Goal: Answer question/provide support: Answer question/provide support

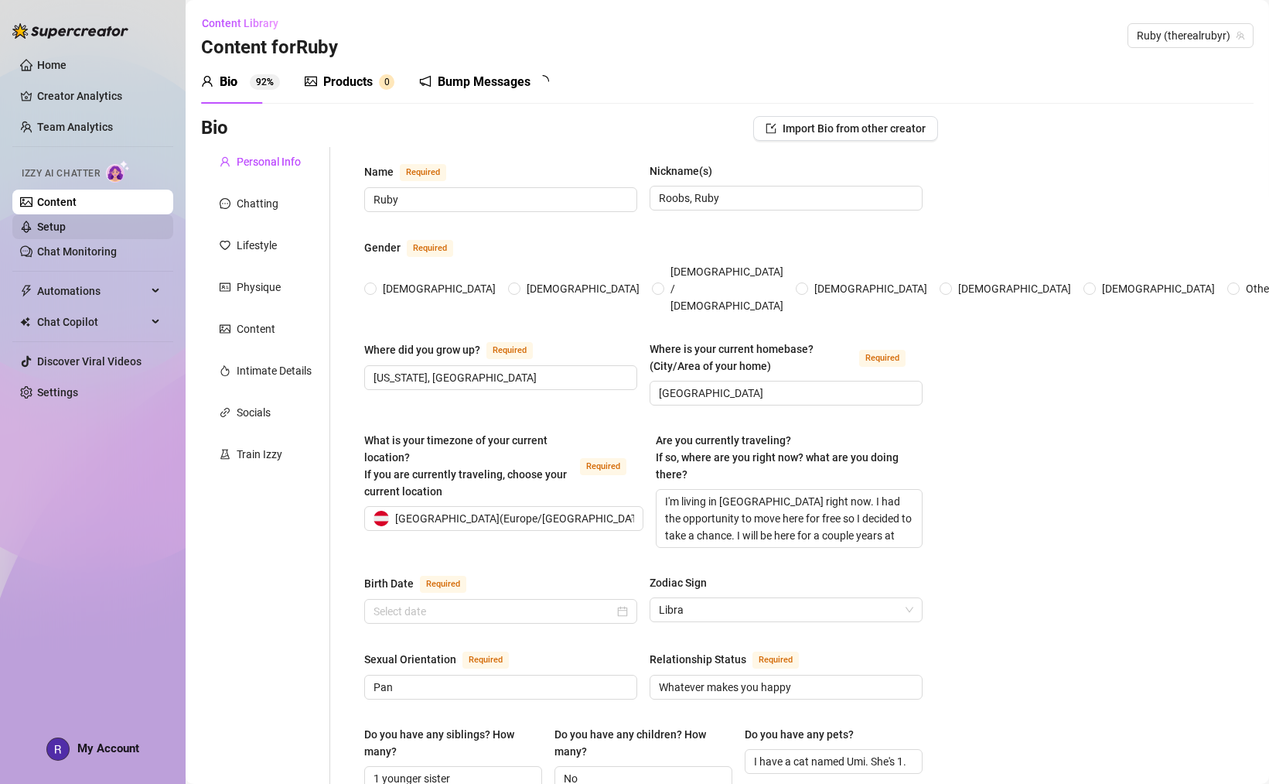
radio input "true"
type input "[DATE]"
click at [77, 199] on link "Content" at bounding box center [56, 202] width 39 height 12
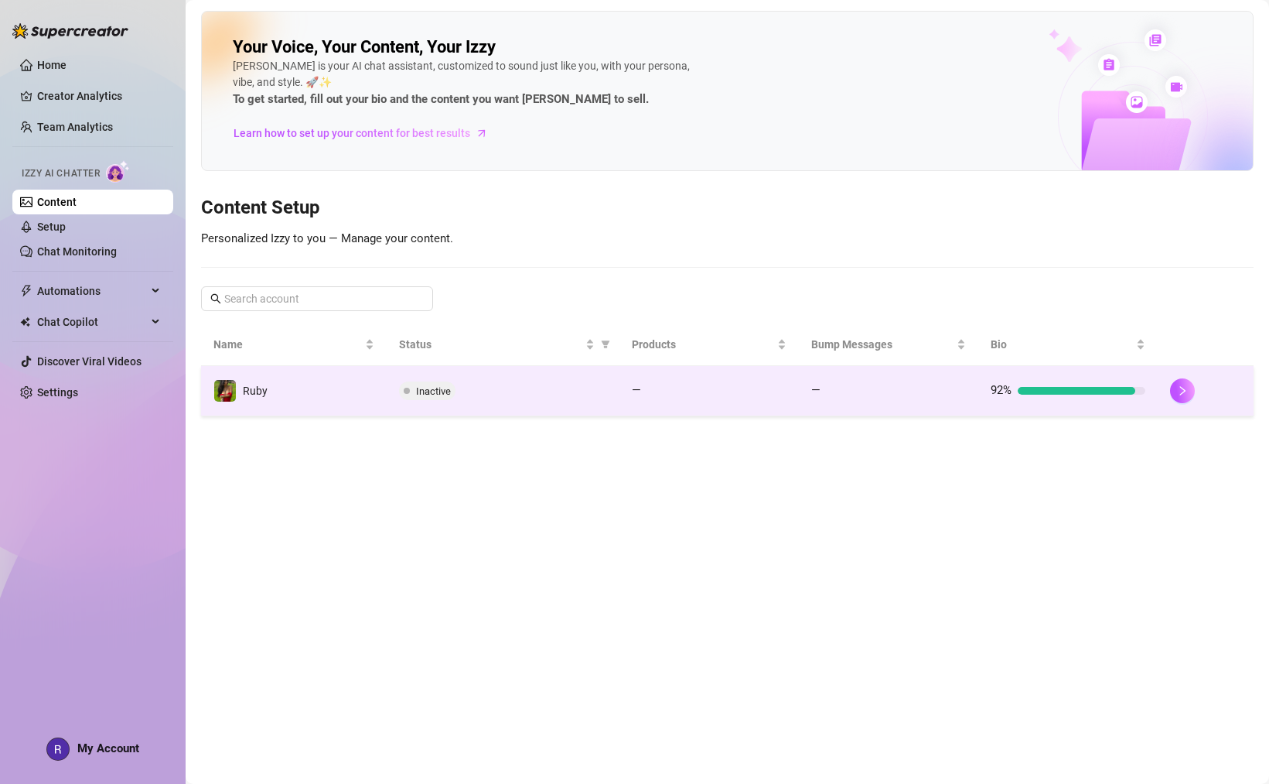
click at [582, 391] on div "Inactive" at bounding box center [503, 390] width 208 height 19
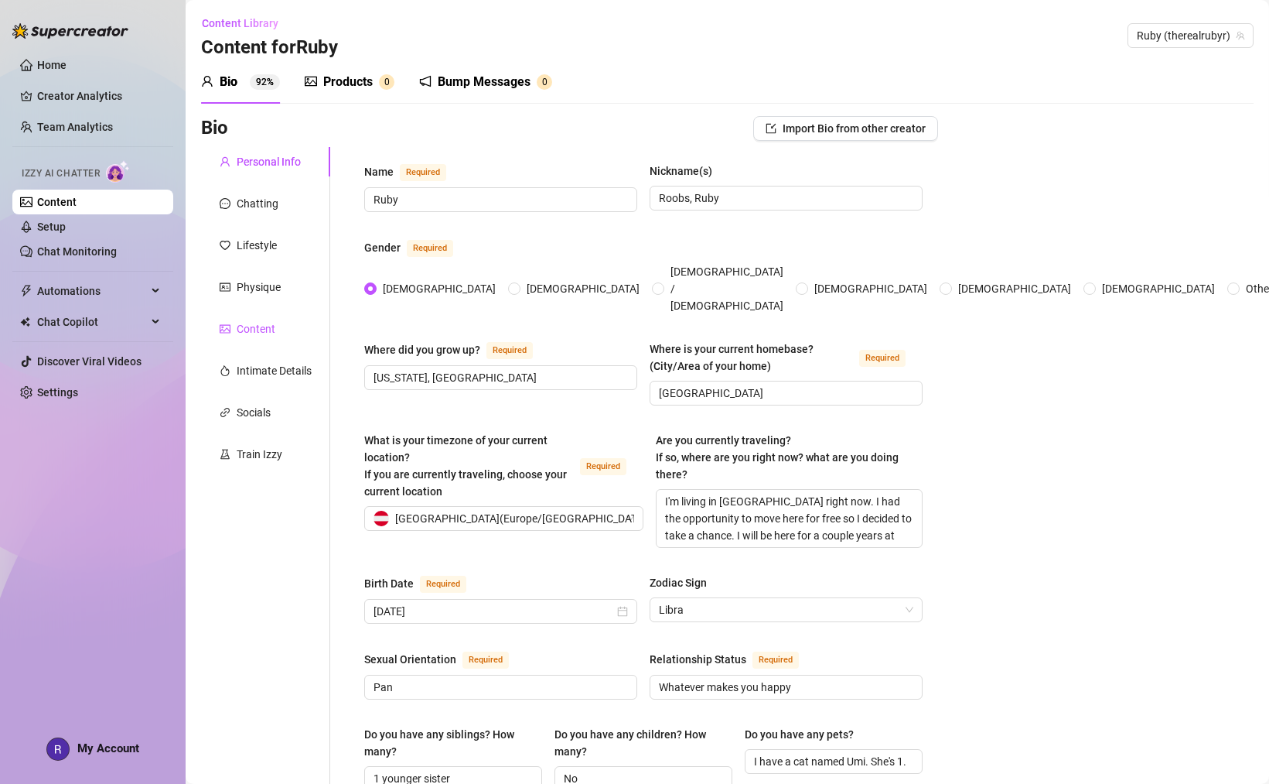
click at [237, 321] on div "Content" at bounding box center [256, 328] width 39 height 17
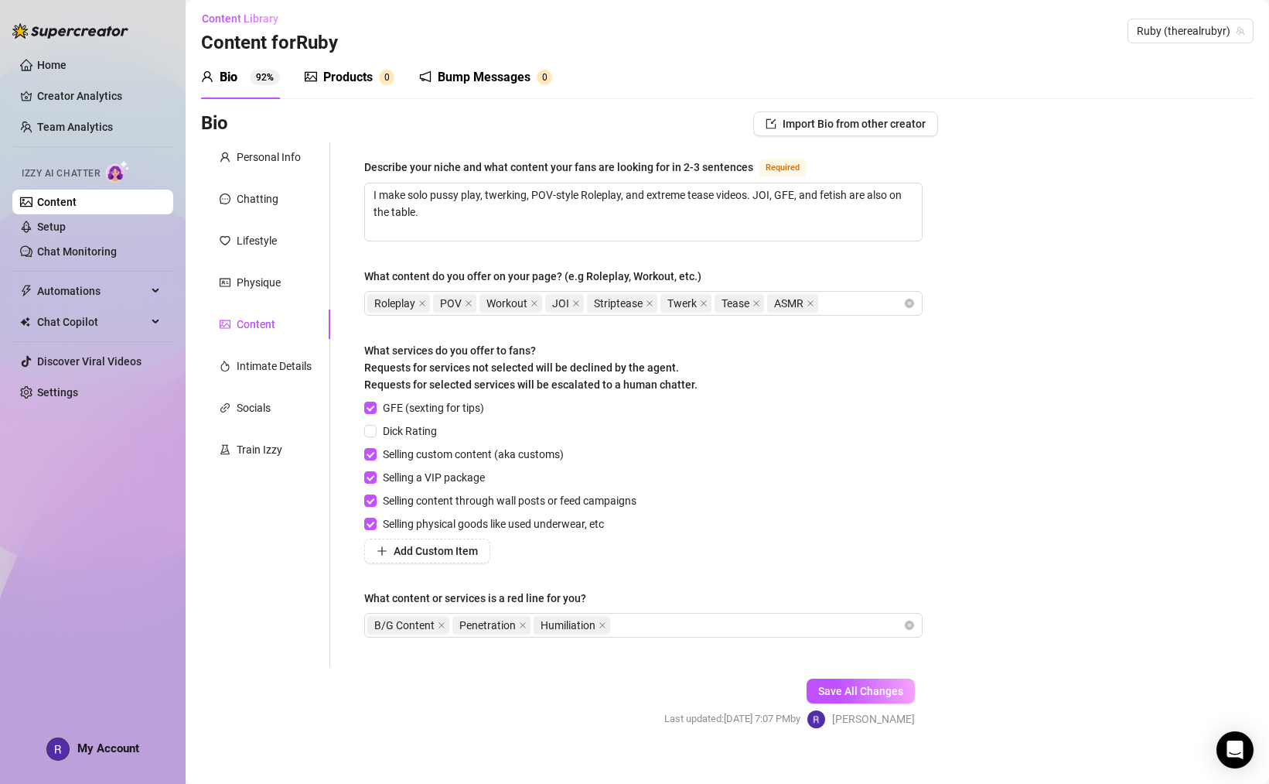
scroll to position [6, 0]
click at [367, 404] on input "GFE (sexting for tips)" at bounding box center [369, 405] width 11 height 11
checkbox input "false"
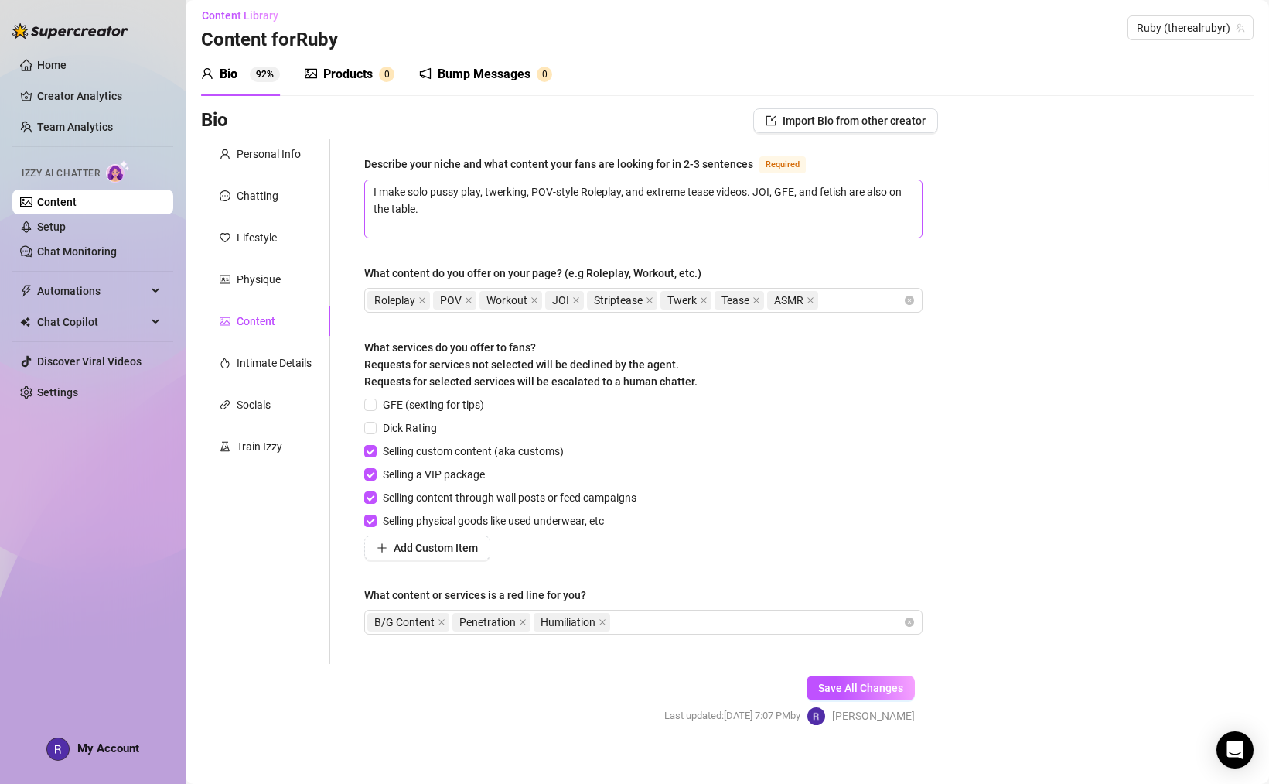
scroll to position [9, 0]
click at [850, 189] on textarea "I make solo pussy play, twerking, POV-style Roleplay, and extreme tease videos.…" at bounding box center [643, 207] width 557 height 57
type textarea "I make solo pussy play, twerking, POV-style Roleplay, and extreme tease videos.…"
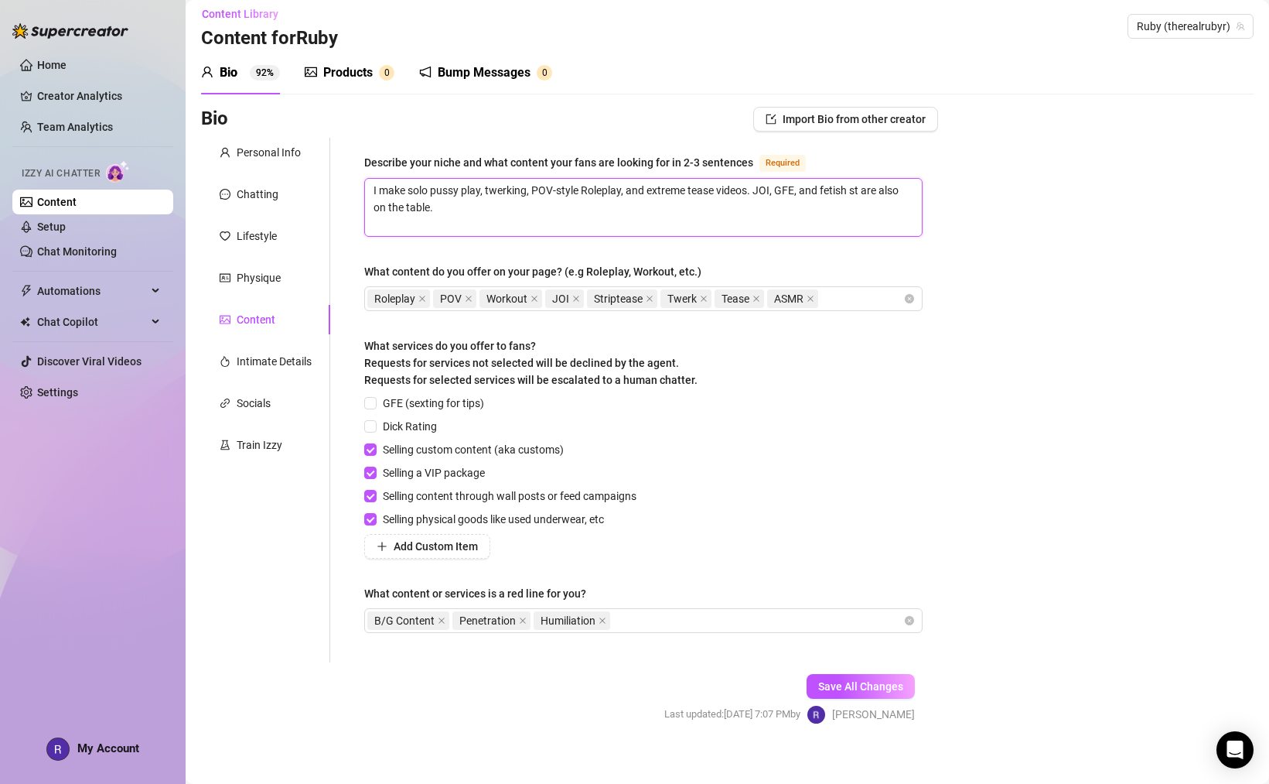
type textarea "I make solo pussy play, twerking, POV-style Roleplay, and extreme tease videos.…"
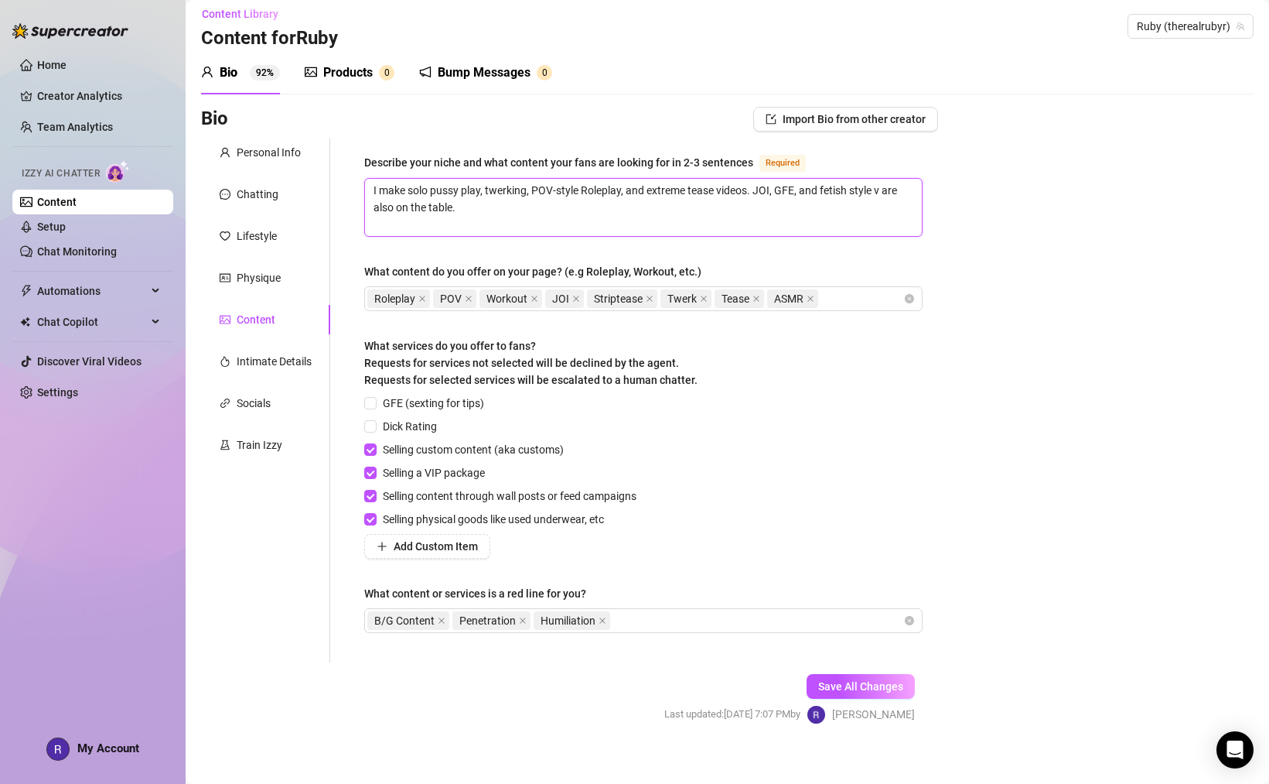
type textarea "I make solo pussy play, twerking, POV-style Roleplay, and extreme tease videos.…"
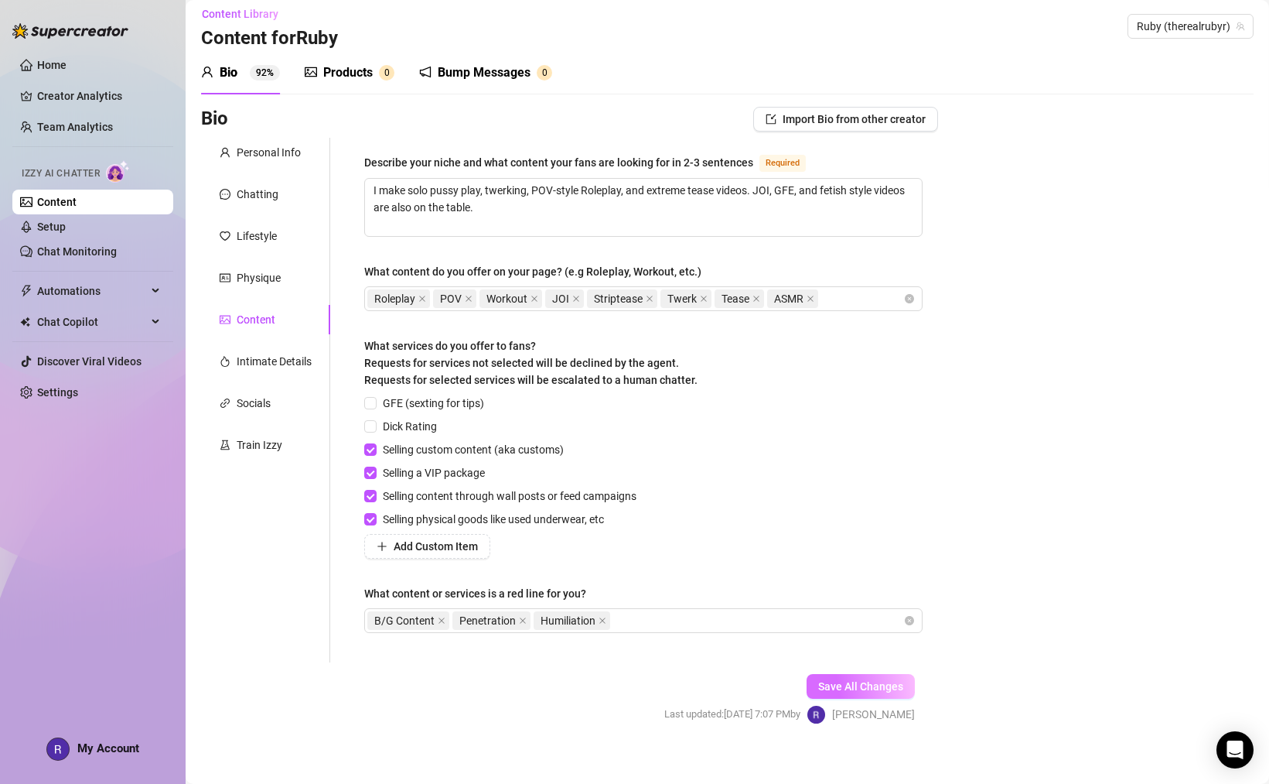
click at [866, 680] on span "Save All Changes" at bounding box center [860, 686] width 85 height 12
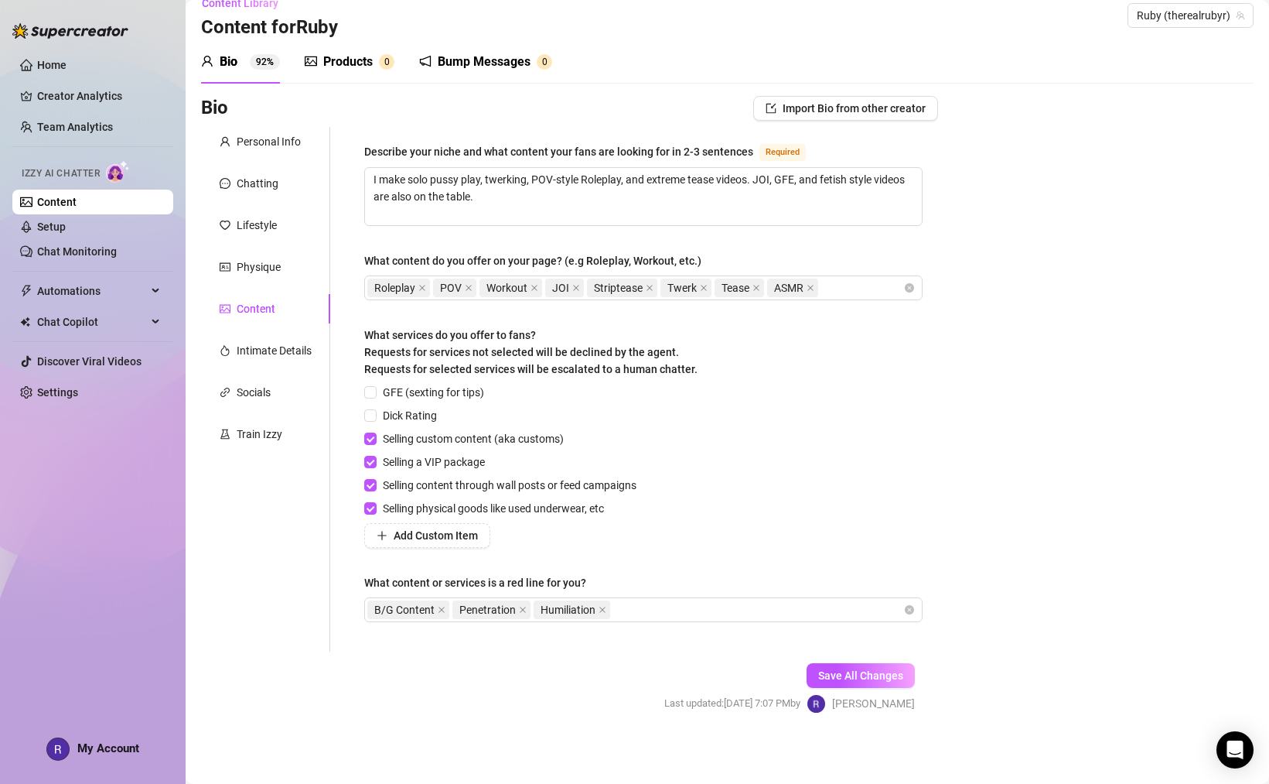
scroll to position [19, 0]
click at [345, 67] on div "Products" at bounding box center [348, 62] width 50 height 19
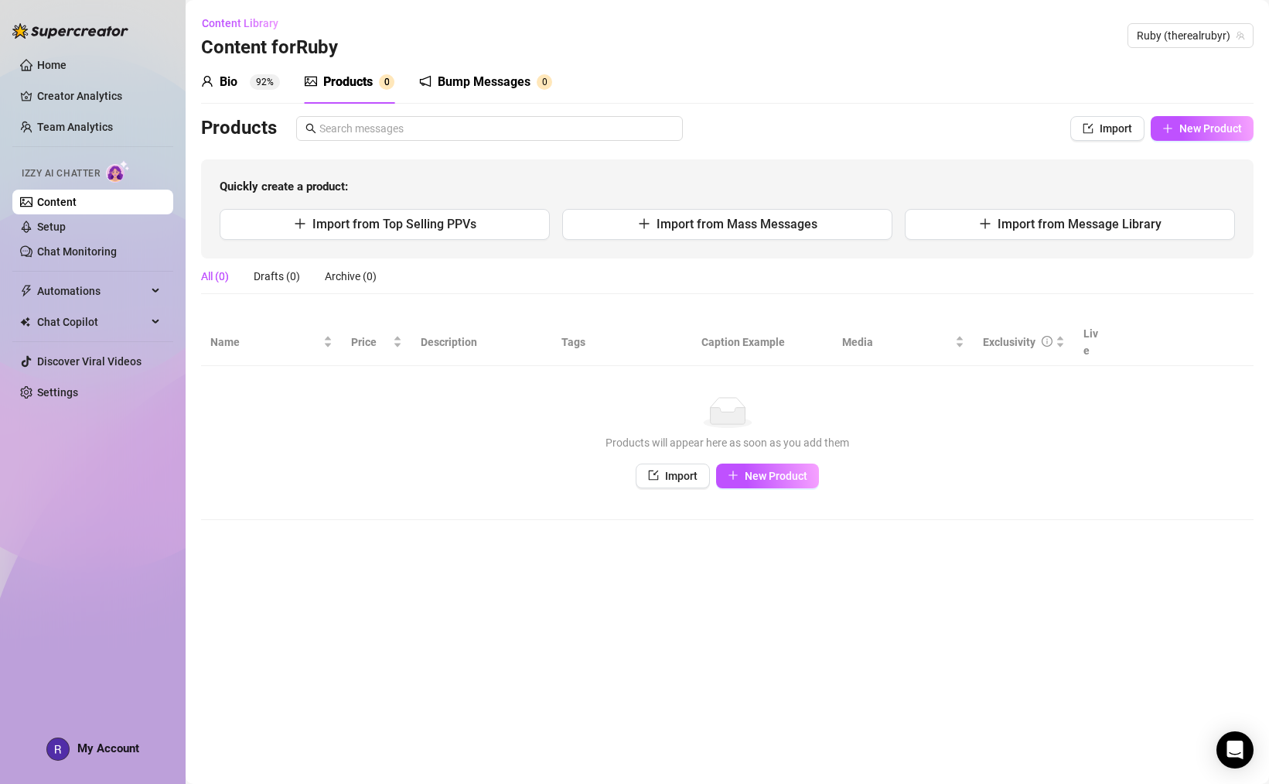
scroll to position [0, 0]
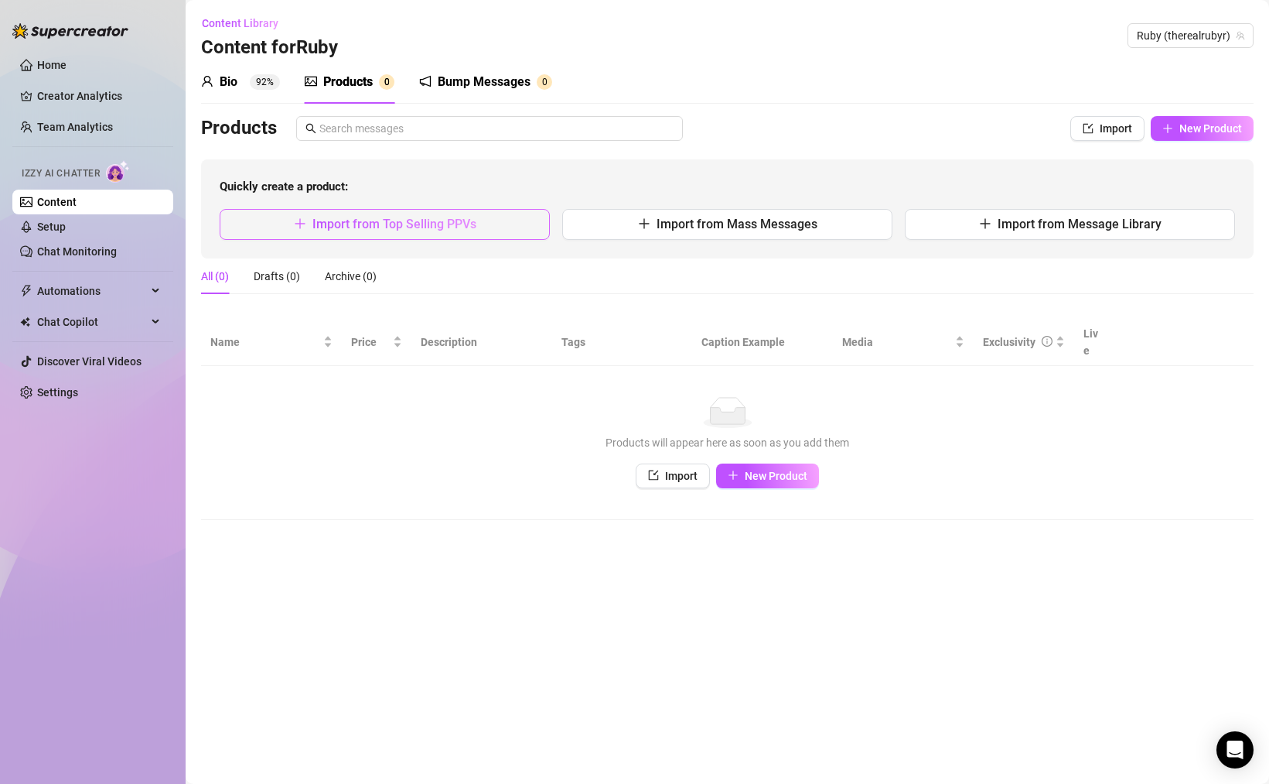
click at [405, 231] on button "Import from Top Selling PPVs" at bounding box center [385, 224] width 330 height 31
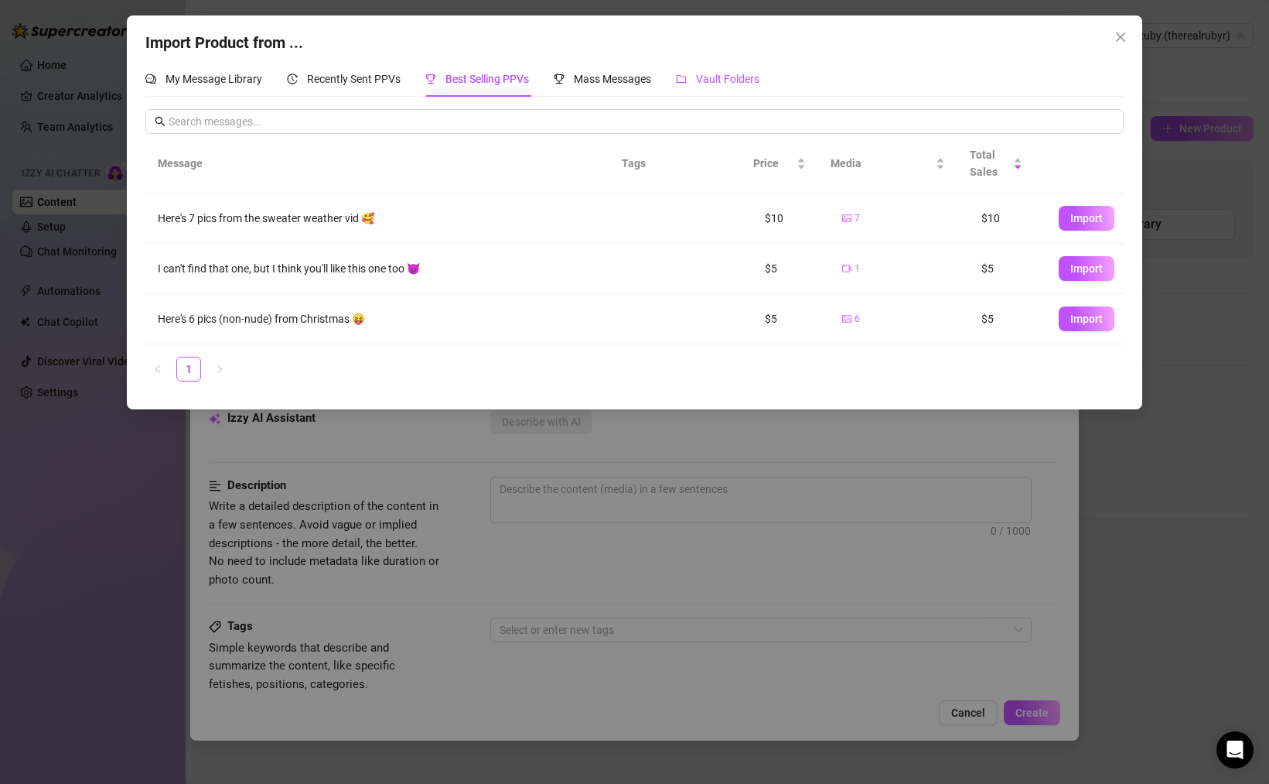
click at [756, 80] on span "Vault Folders" at bounding box center [727, 79] width 63 height 12
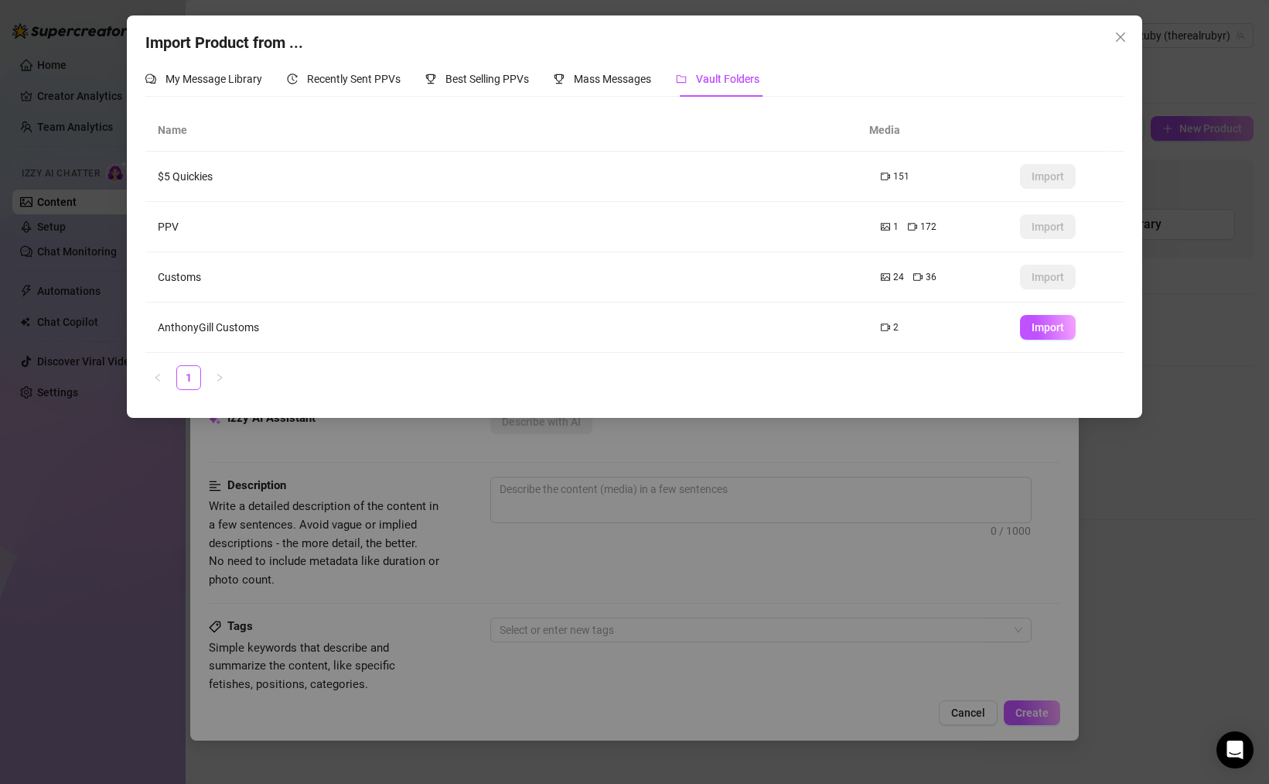
click at [179, 177] on td "$5 Quickies" at bounding box center [506, 177] width 723 height 50
click at [881, 182] on div "151" at bounding box center [895, 176] width 29 height 15
click at [881, 175] on icon "video-camera" at bounding box center [885, 176] width 9 height 9
click at [617, 84] on span "Mass Messages" at bounding box center [612, 79] width 77 height 12
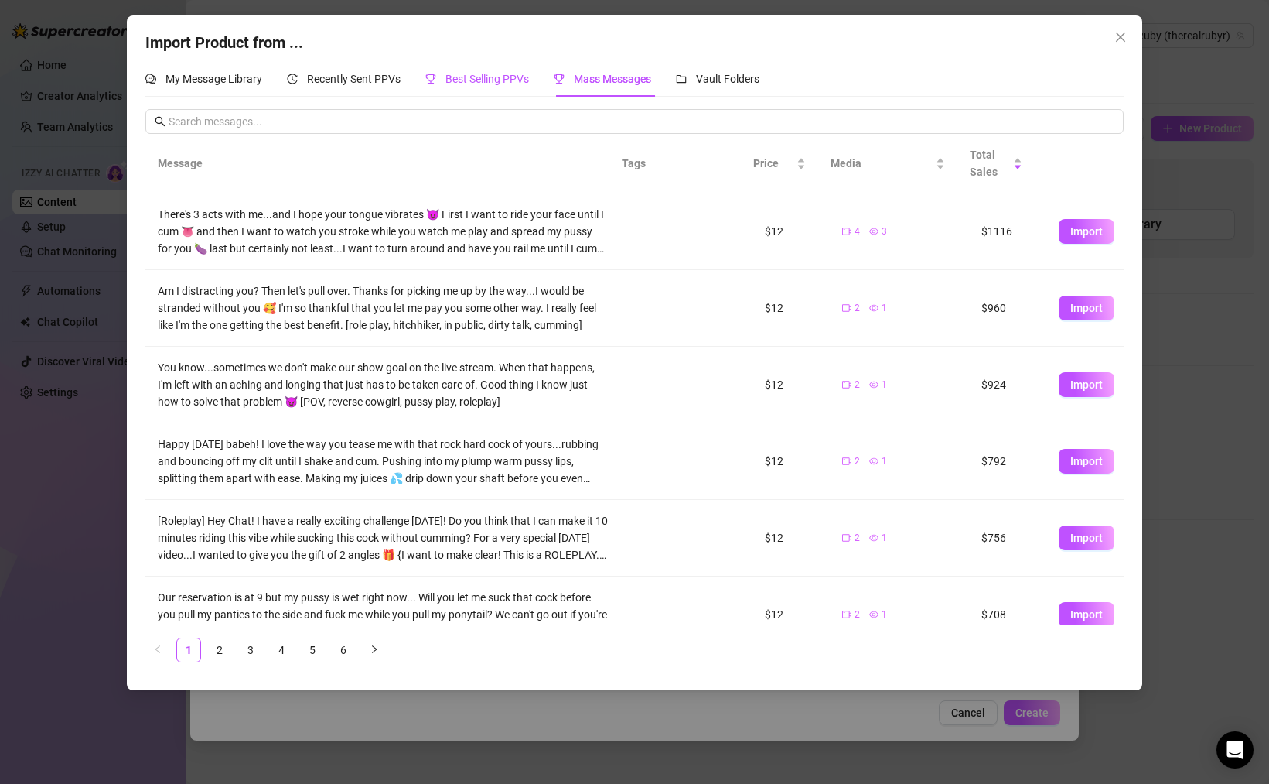
click at [473, 80] on span "Best Selling PPVs" at bounding box center [488, 79] width 84 height 12
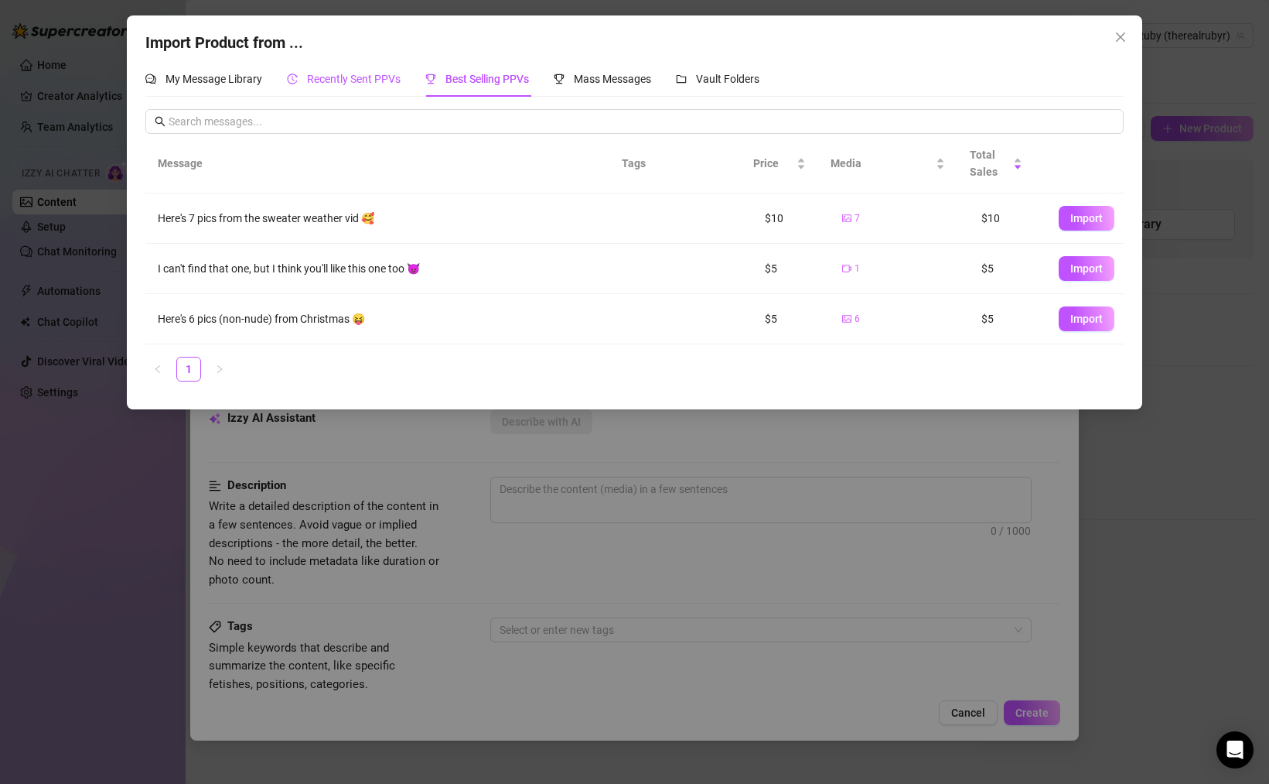
click at [350, 76] on span "Recently Sent PPVs" at bounding box center [354, 79] width 94 height 12
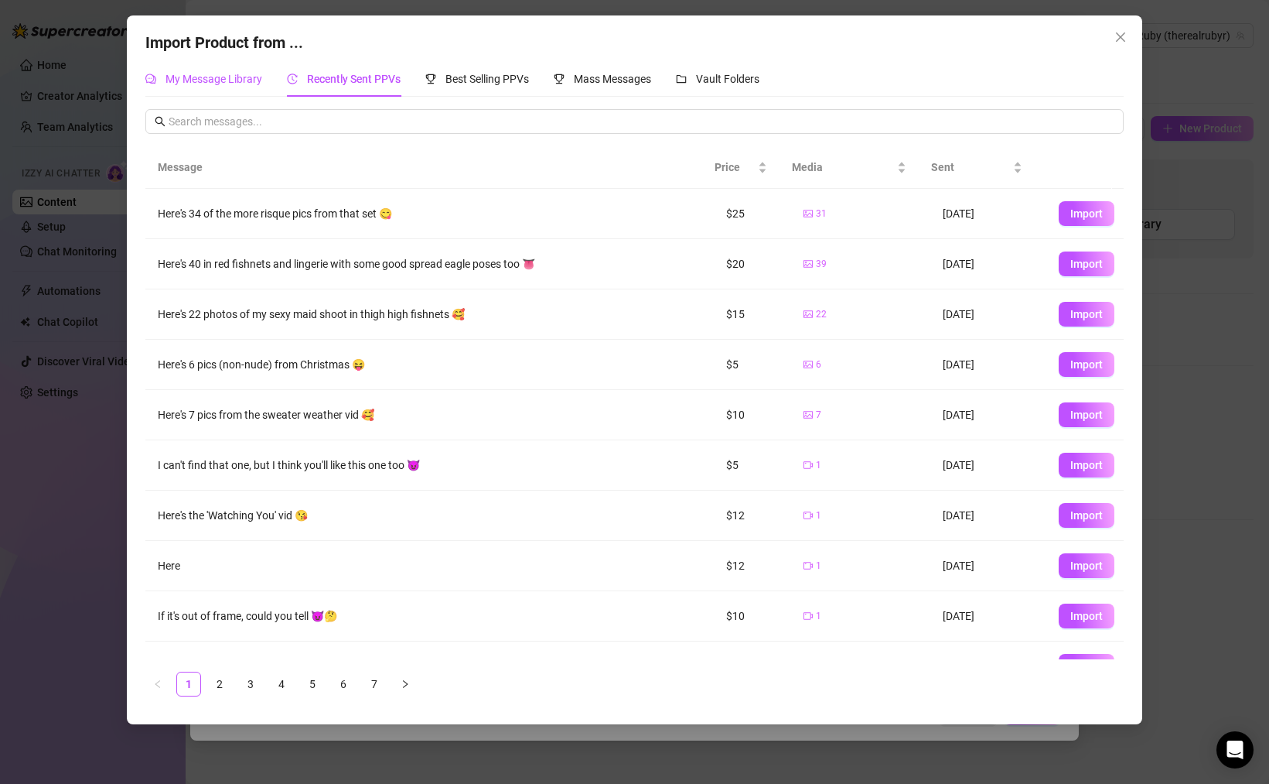
click at [220, 85] on span "My Message Library" at bounding box center [214, 79] width 97 height 12
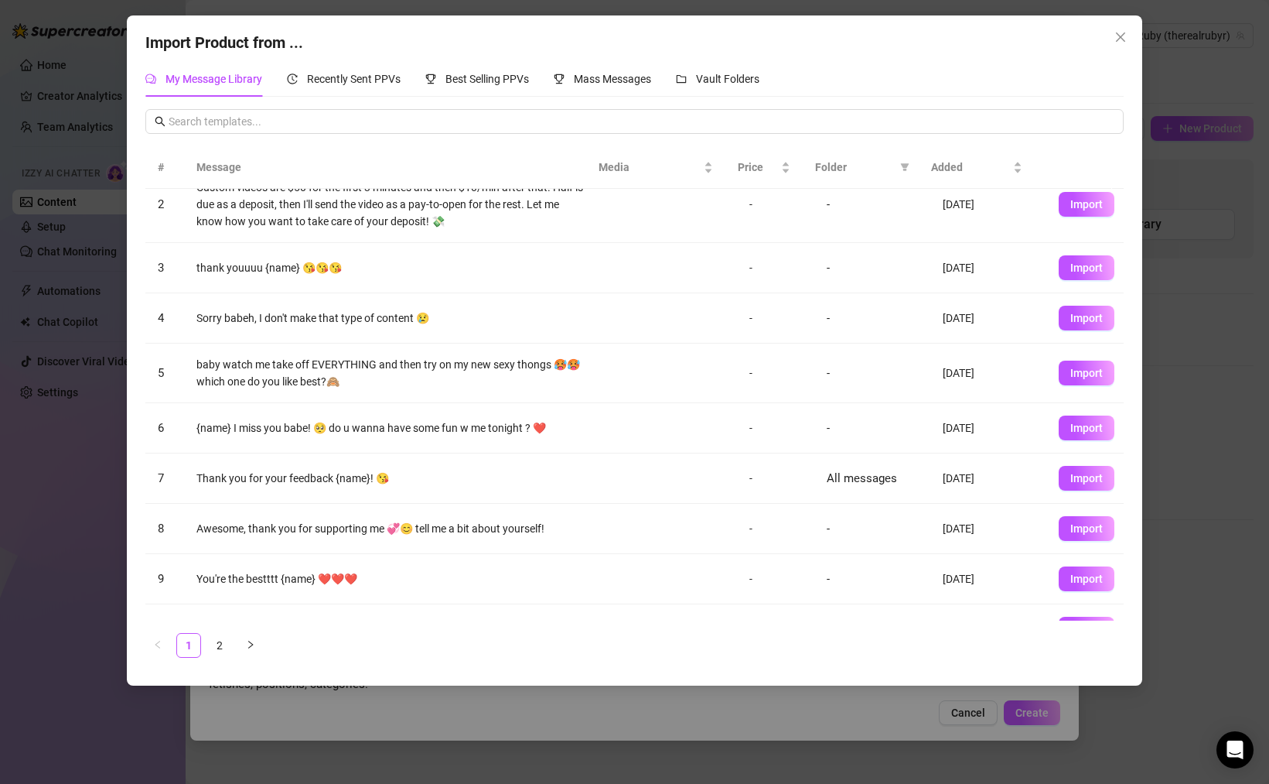
scroll to position [117, 0]
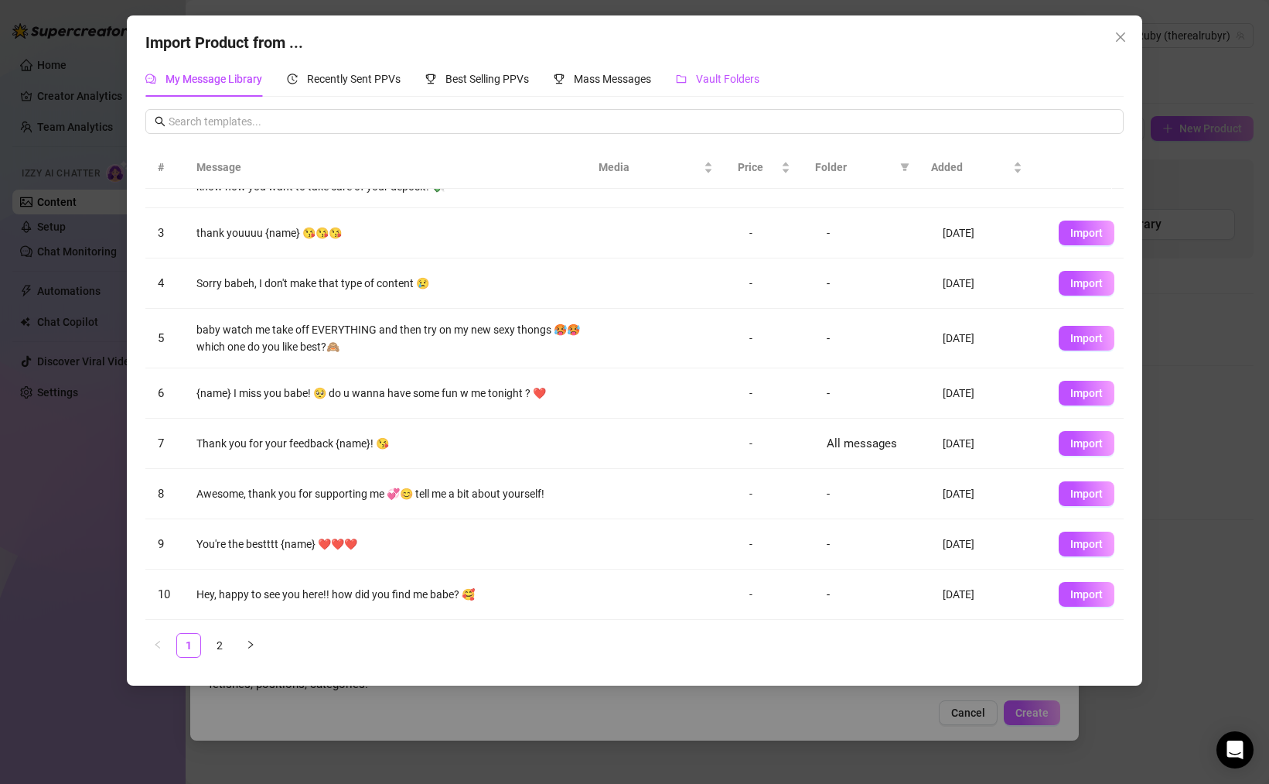
click at [725, 83] on span "Vault Folders" at bounding box center [727, 79] width 63 height 12
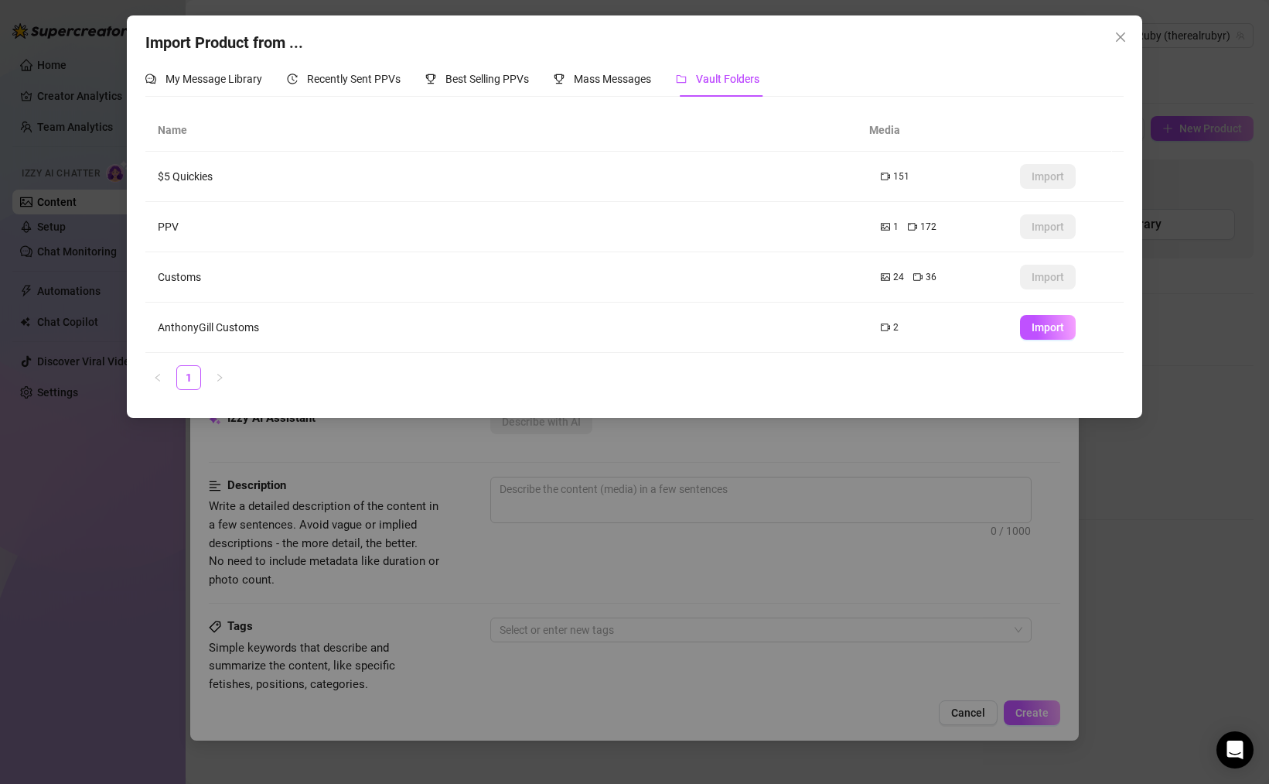
click at [207, 174] on td "$5 Quickies" at bounding box center [506, 177] width 723 height 50
click at [1127, 31] on span "Close" at bounding box center [1120, 37] width 25 height 12
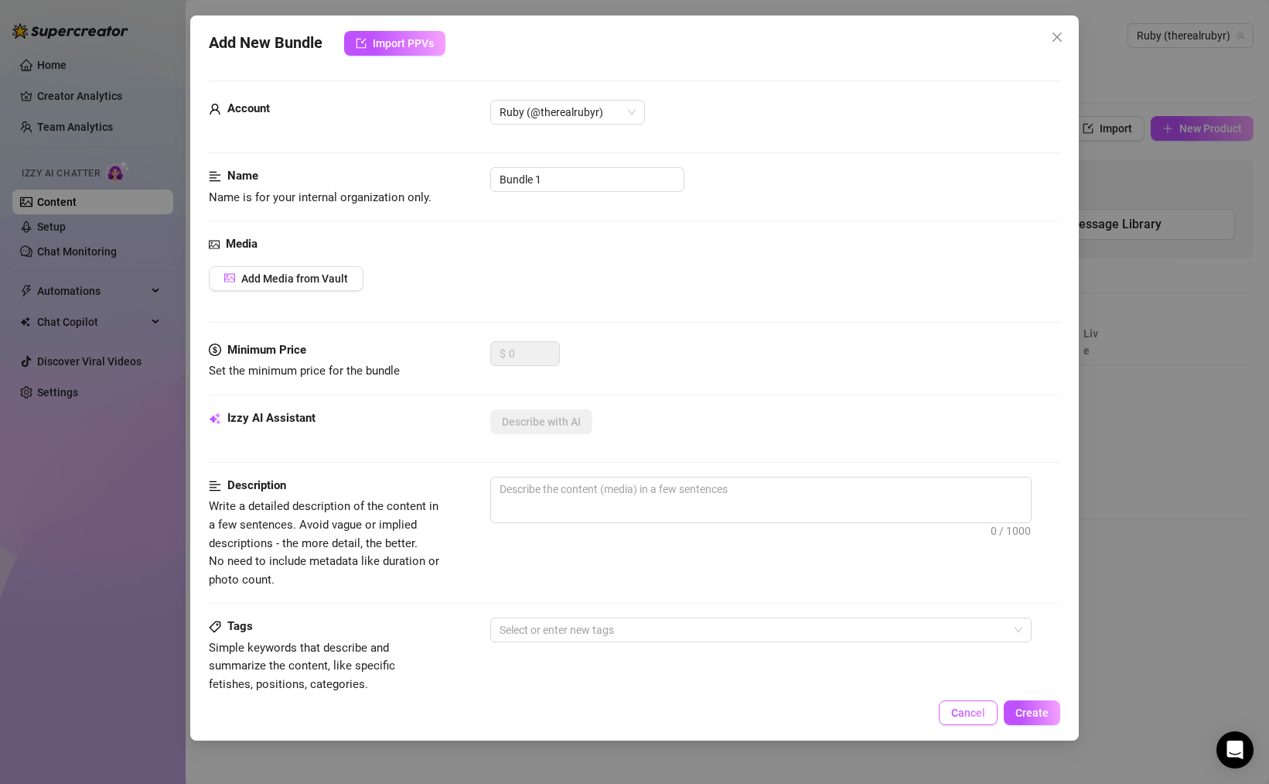
click at [960, 705] on button "Cancel" at bounding box center [968, 712] width 59 height 25
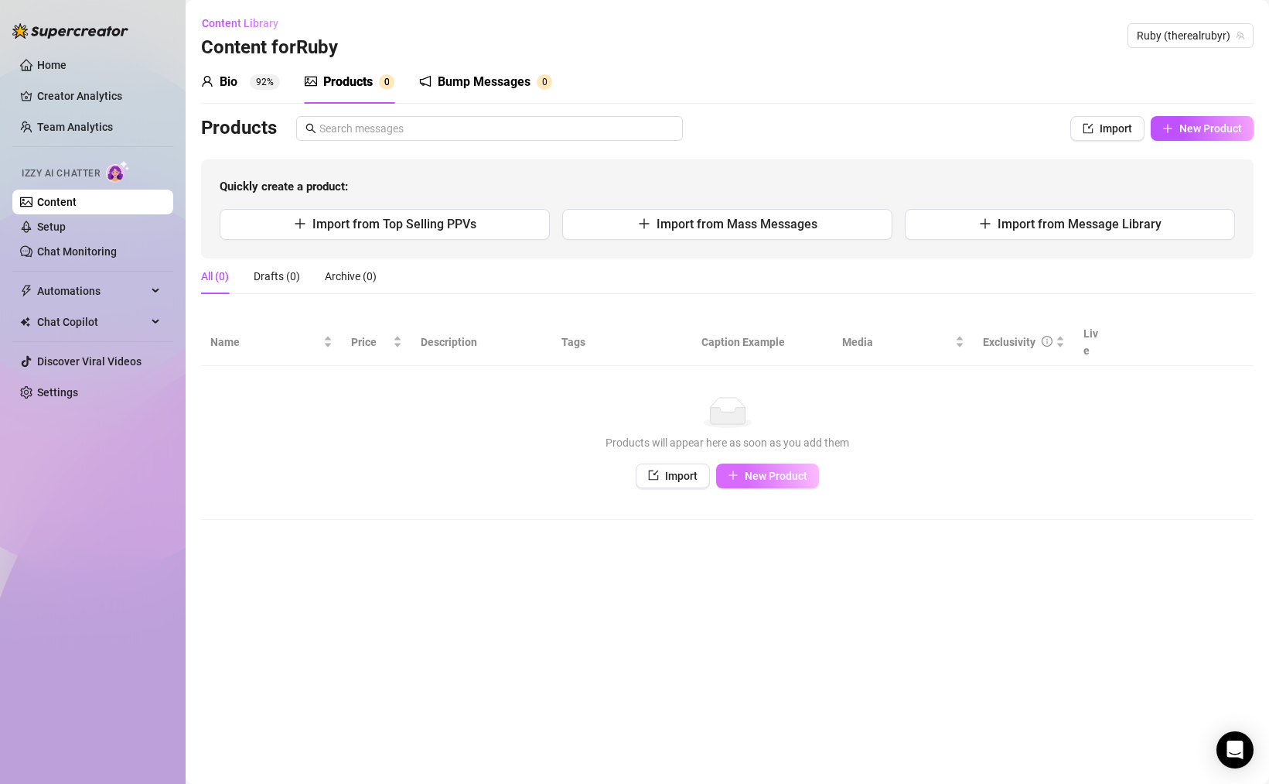
click at [787, 470] on span "New Product" at bounding box center [776, 476] width 63 height 12
type textarea "Type your message here..."
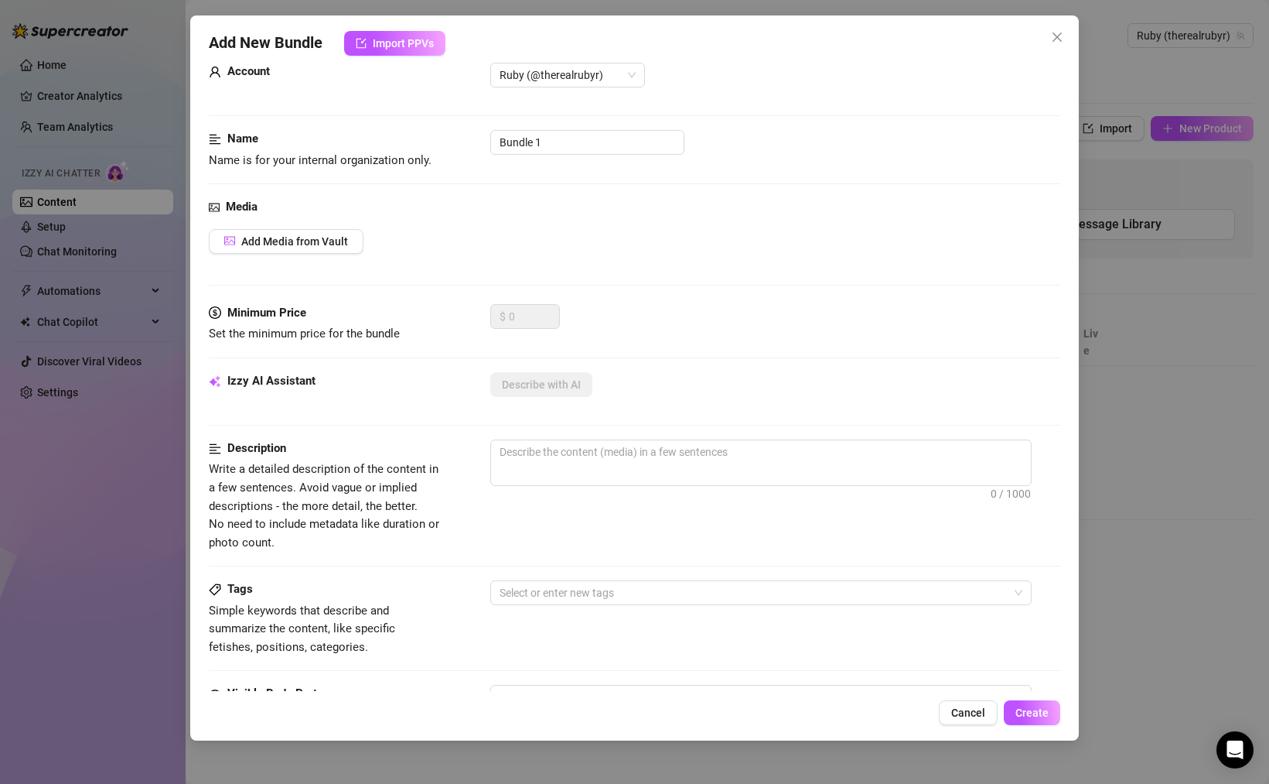
scroll to position [0, 0]
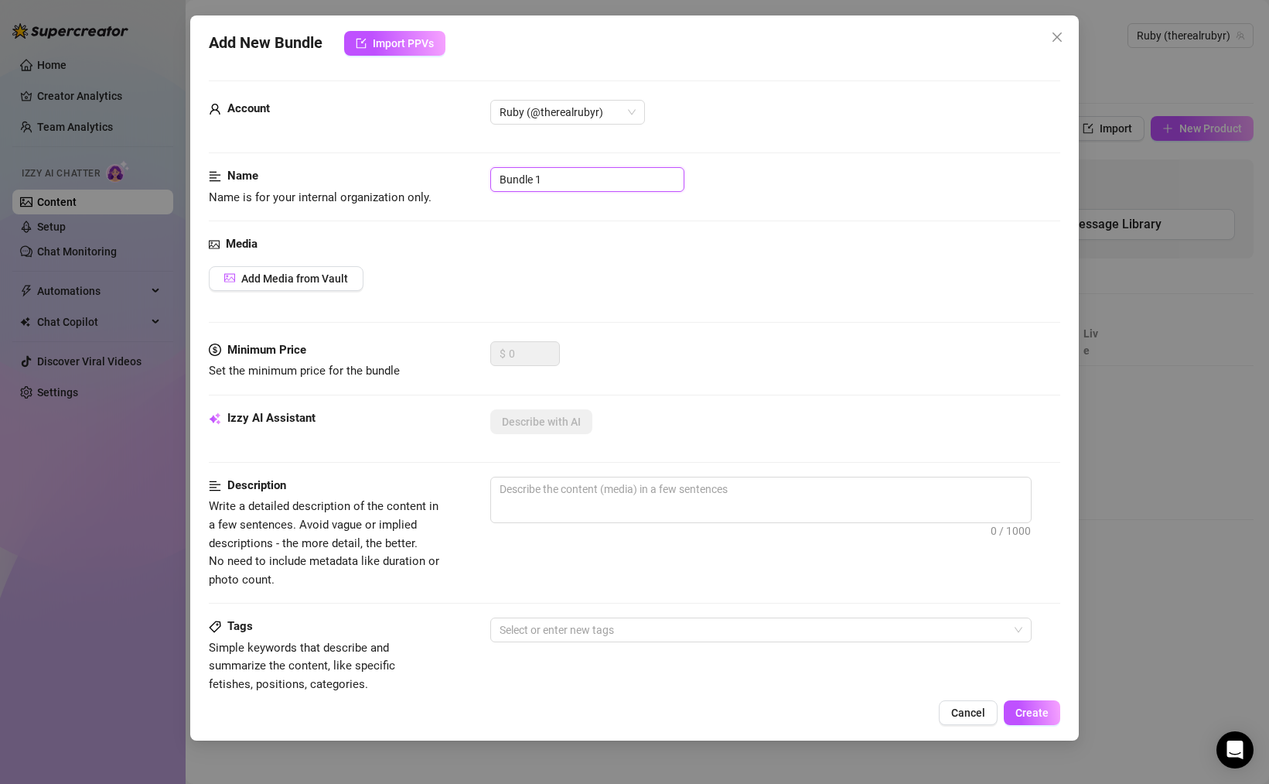
click at [579, 179] on input "Bundle 1" at bounding box center [587, 179] width 194 height 25
type input "Shower Video Set"
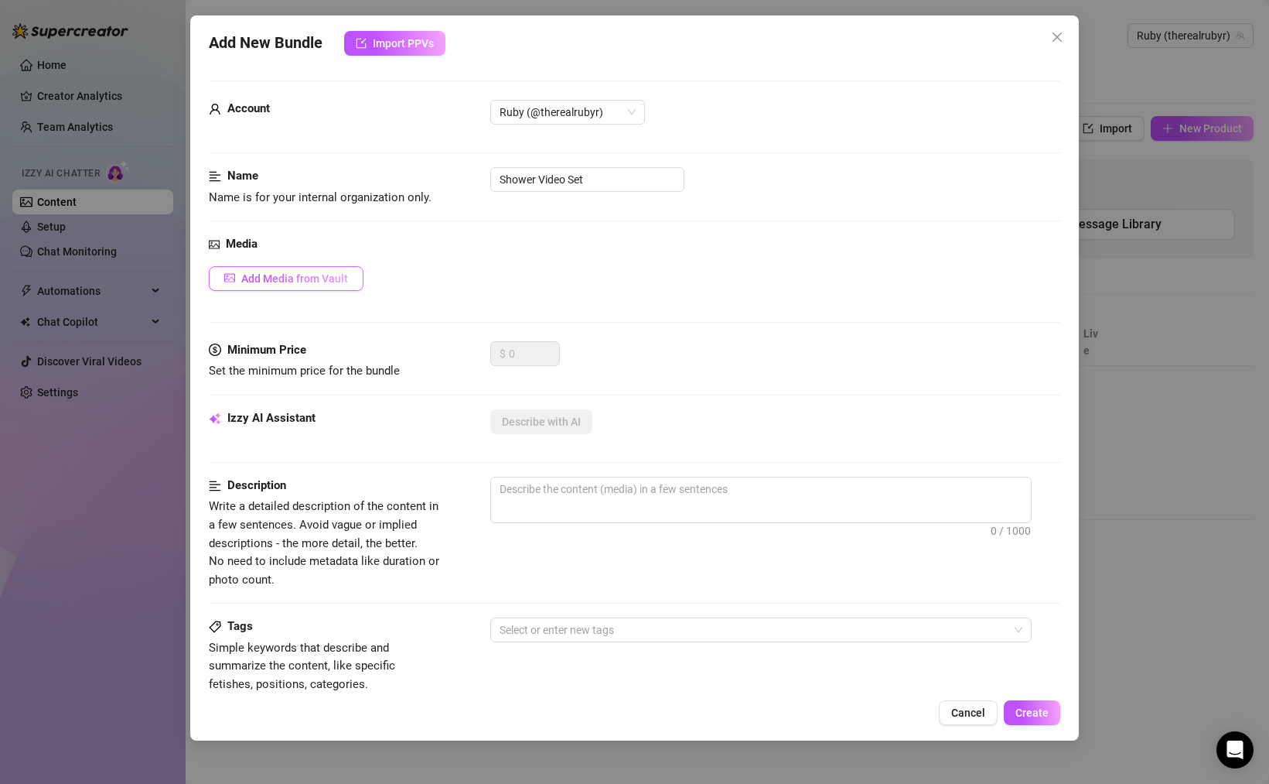
click at [326, 271] on button "Add Media from Vault" at bounding box center [286, 278] width 155 height 25
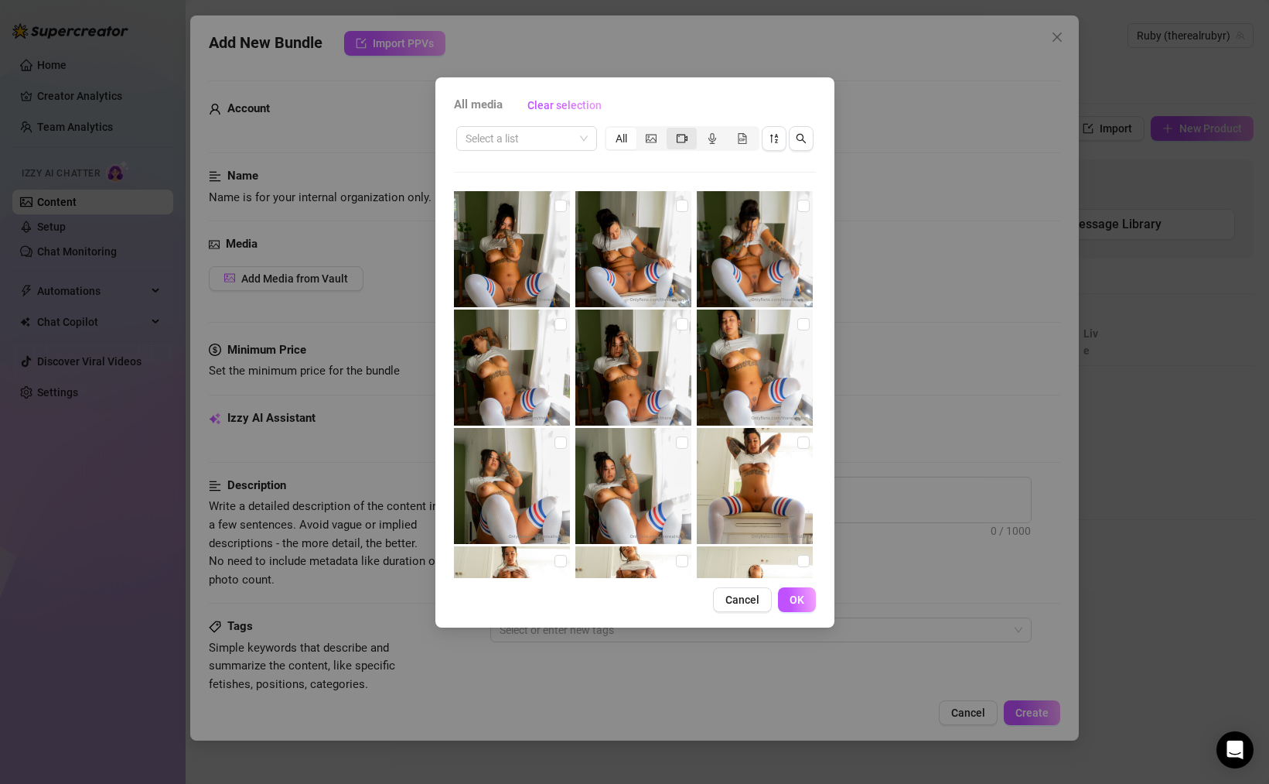
click at [684, 140] on icon "video-camera" at bounding box center [682, 138] width 11 height 11
click at [671, 130] on input "segmented control" at bounding box center [671, 130] width 0 height 0
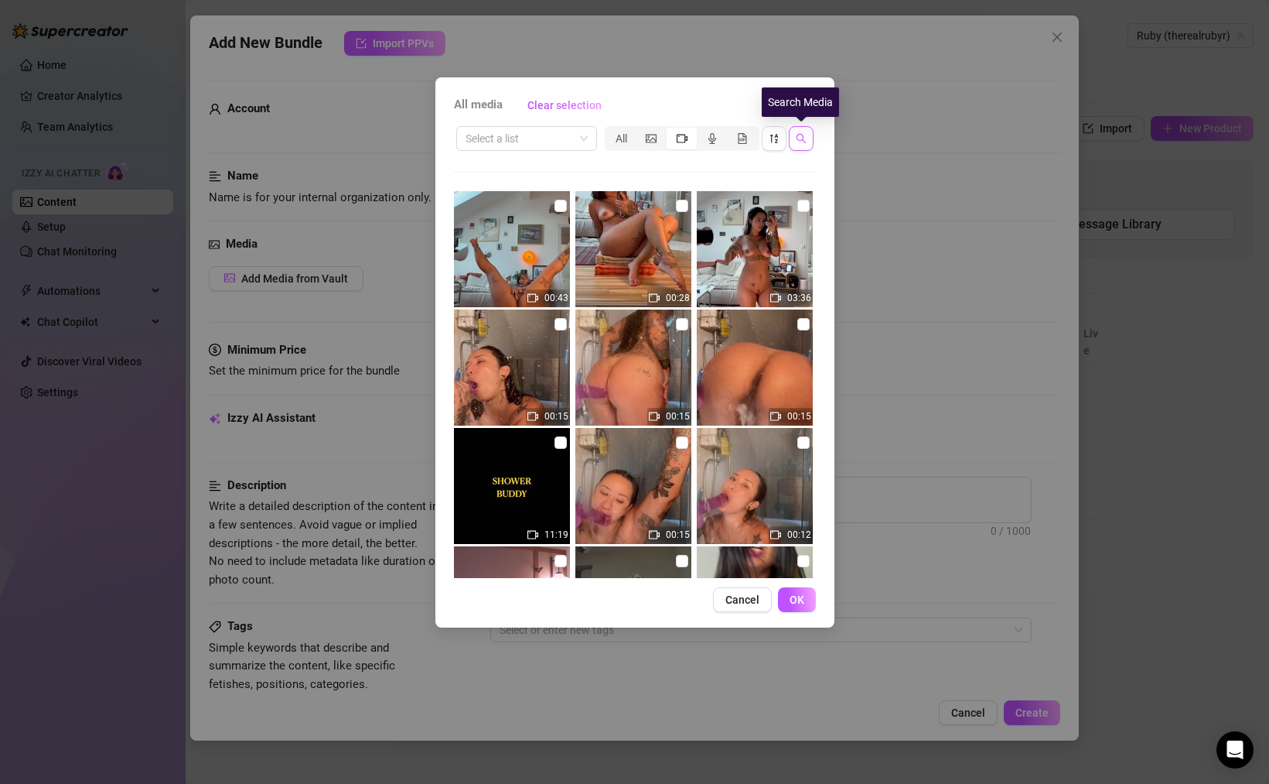
click at [803, 135] on icon "search" at bounding box center [801, 138] width 11 height 11
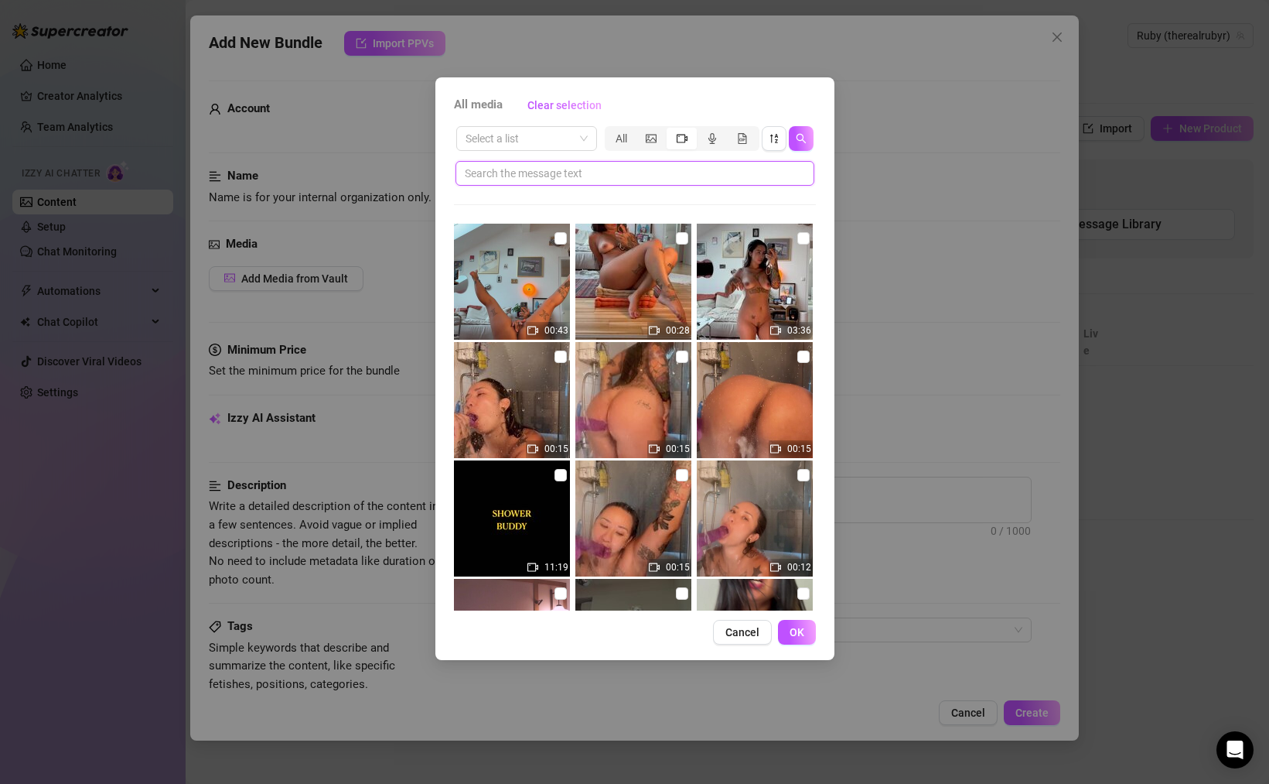
click at [582, 176] on input "text" at bounding box center [629, 173] width 328 height 17
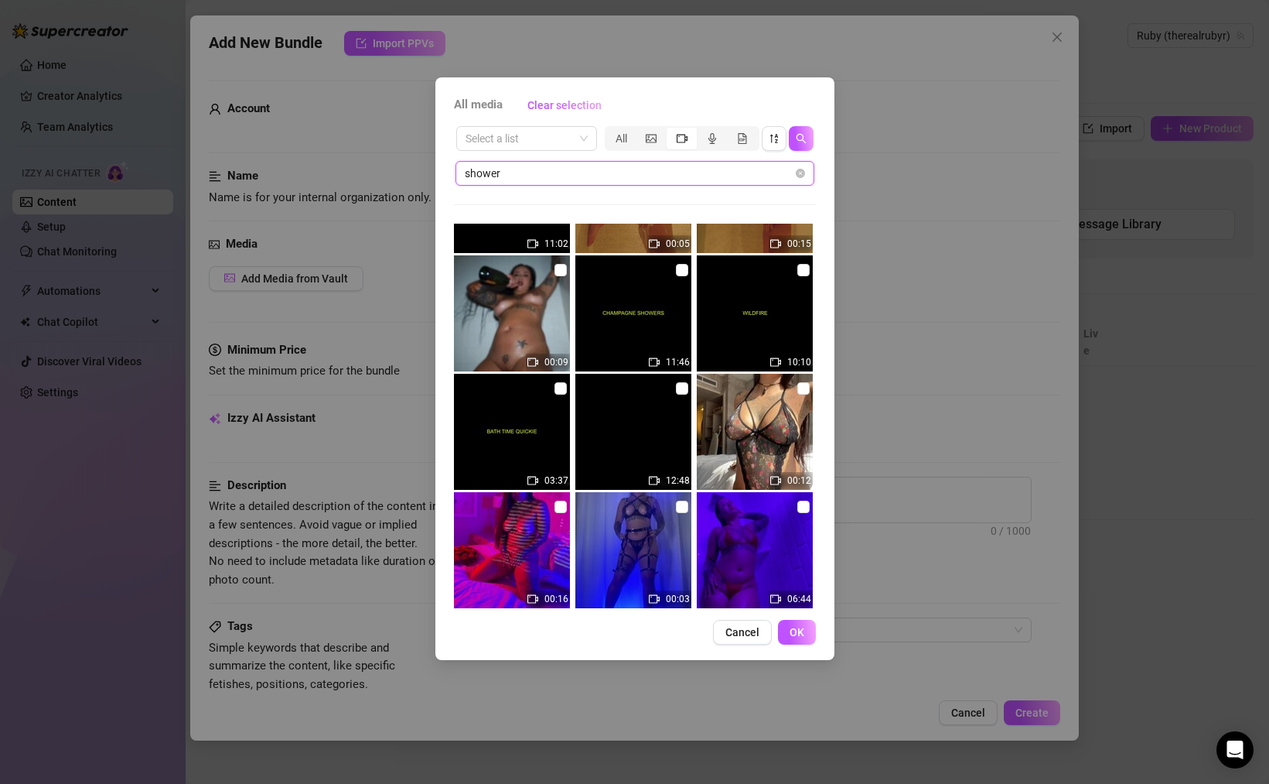
scroll to position [1267, 0]
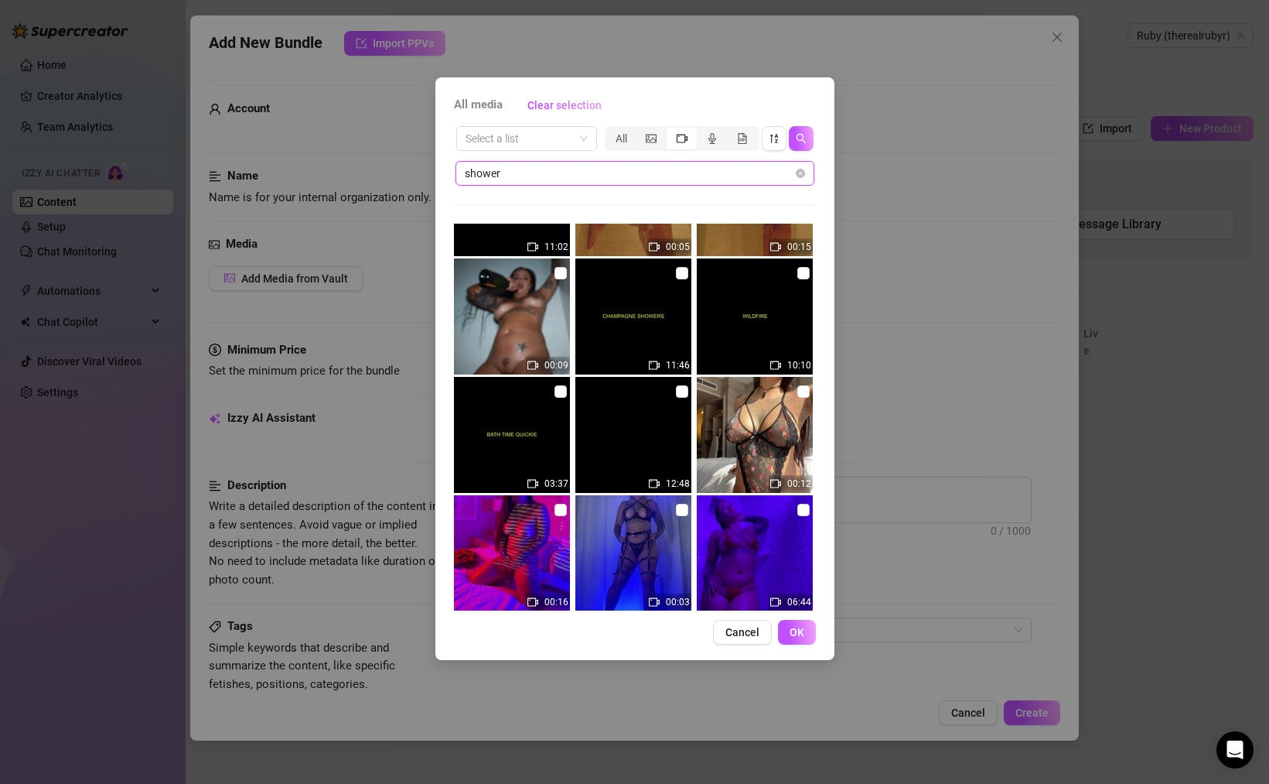
type input "shower"
click at [620, 440] on img at bounding box center [633, 435] width 116 height 116
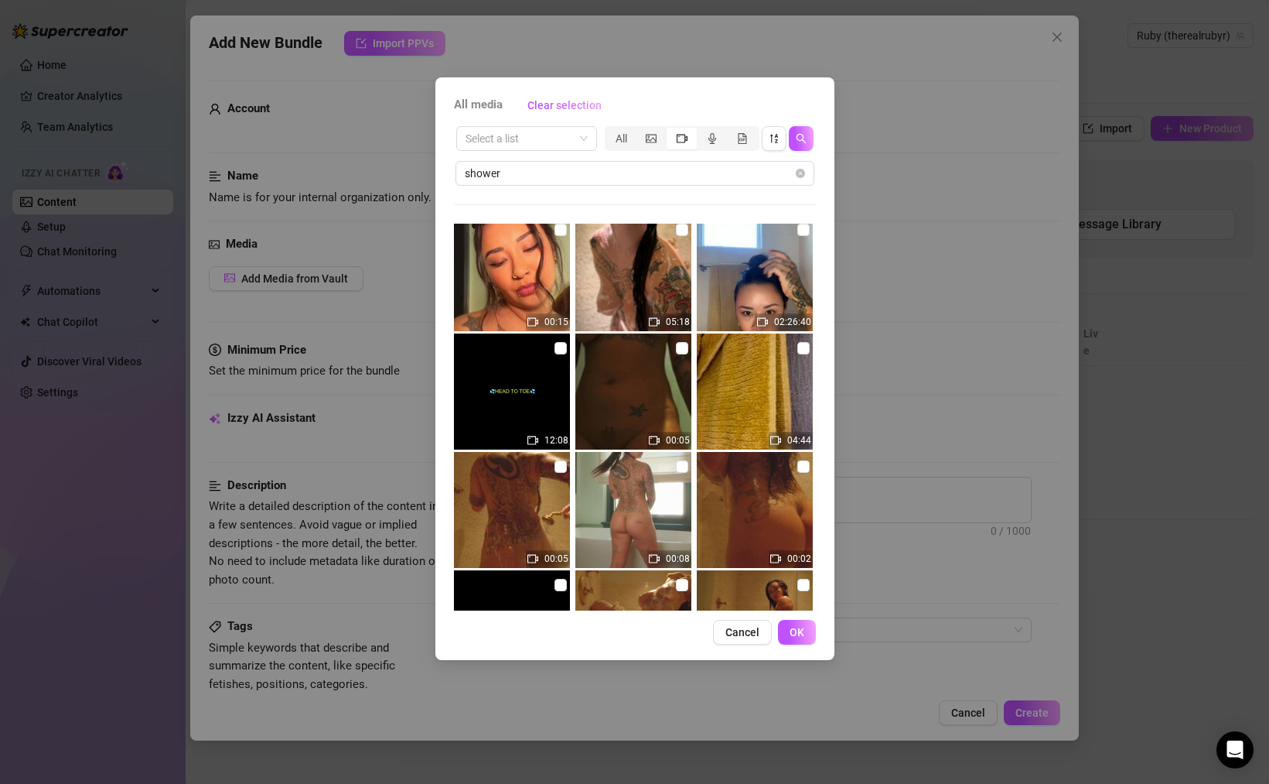
scroll to position [603, 0]
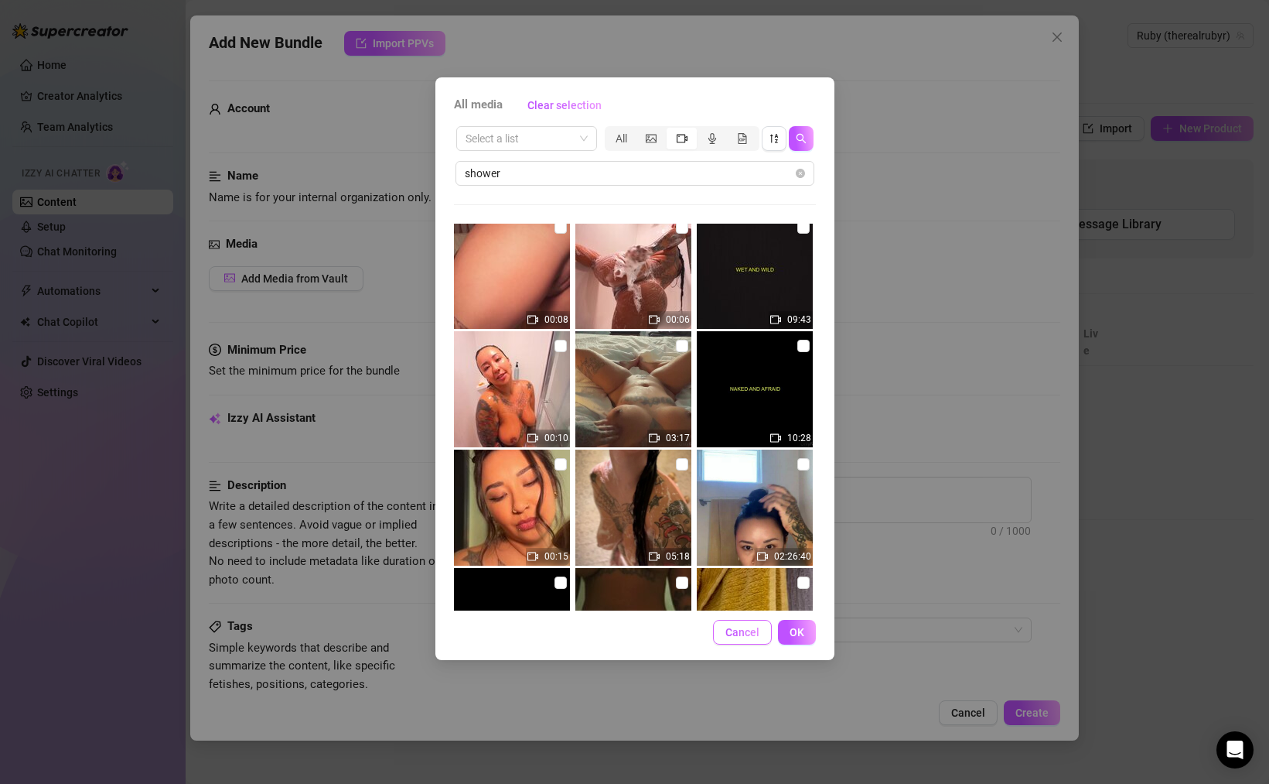
click at [725, 630] on button "Cancel" at bounding box center [742, 632] width 59 height 25
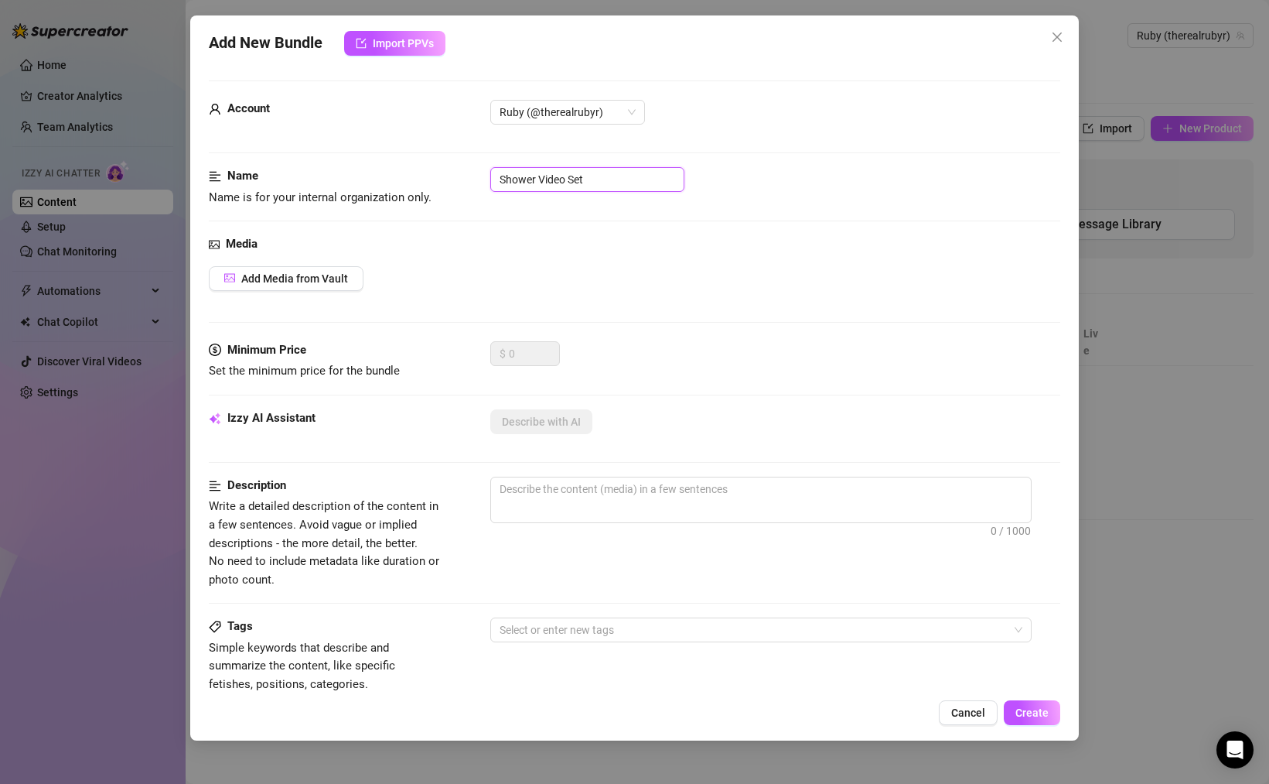
click at [645, 176] on input "Shower Video Set" at bounding box center [587, 179] width 194 height 25
drag, startPoint x: 640, startPoint y: 176, endPoint x: 627, endPoint y: 182, distance: 15.2
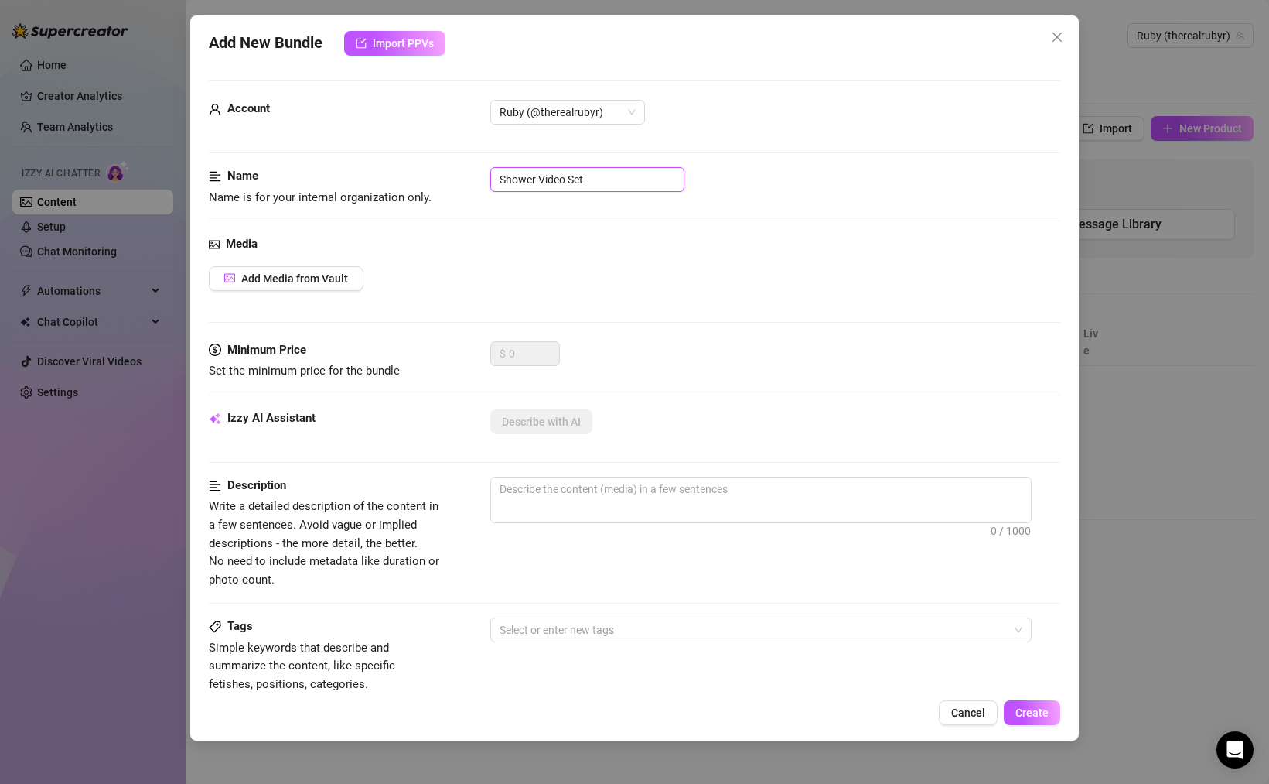
click at [627, 182] on input "Shower Video Set" at bounding box center [587, 179] width 194 height 25
click at [339, 278] on span "Add Media from Vault" at bounding box center [294, 278] width 107 height 12
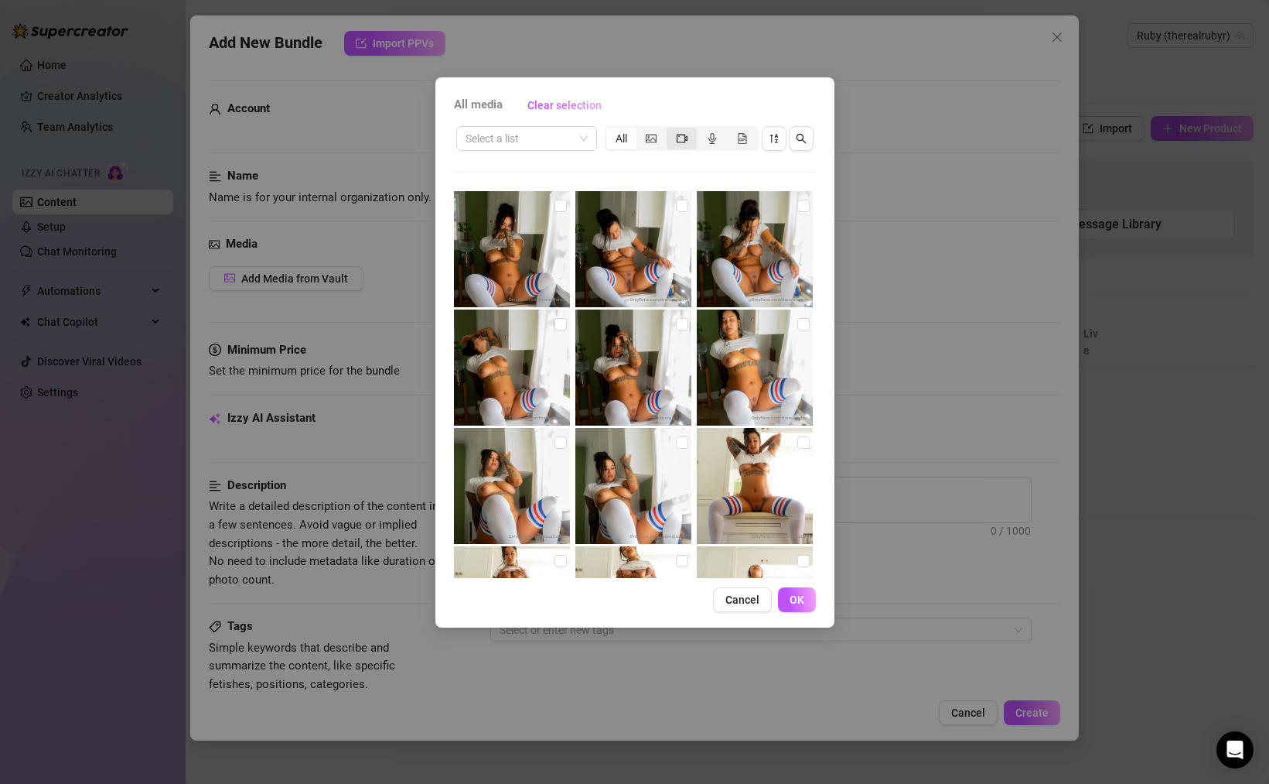
click at [682, 138] on icon "video-camera" at bounding box center [682, 138] width 11 height 11
click at [671, 130] on input "segmented control" at bounding box center [671, 130] width 0 height 0
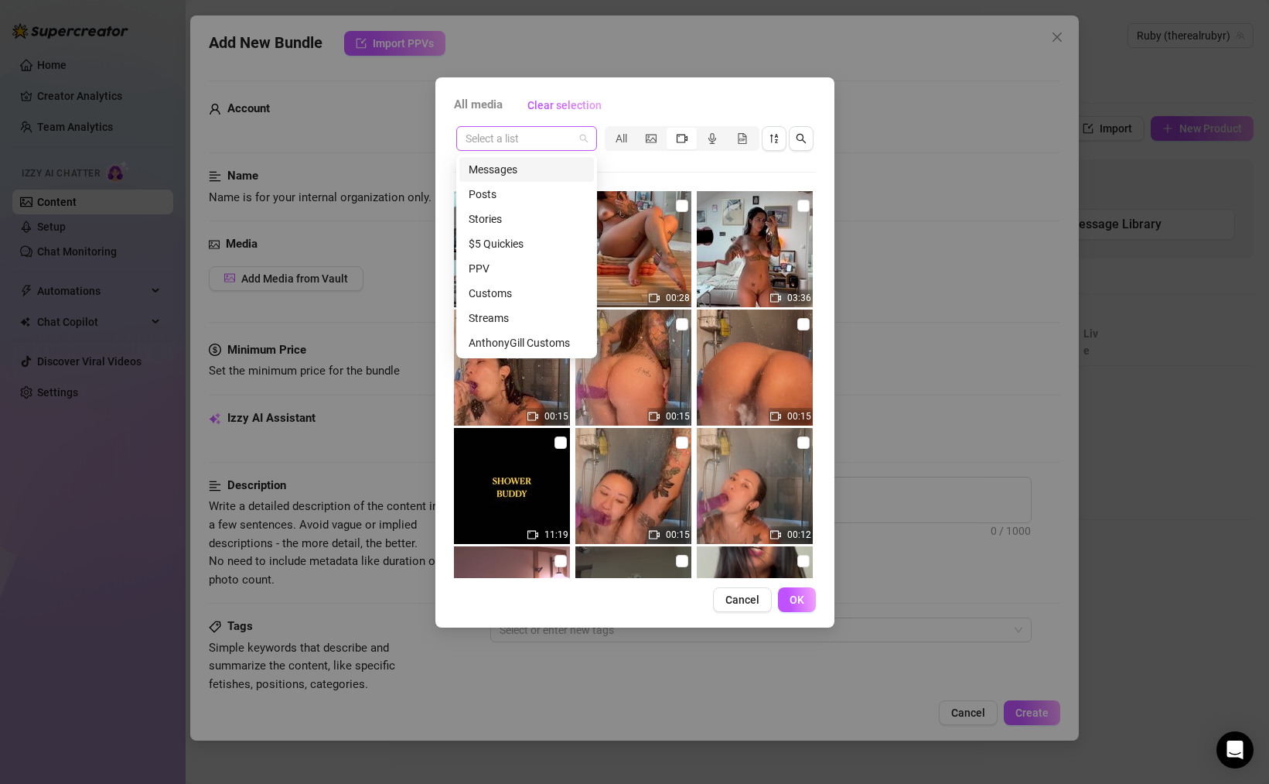
click at [577, 149] on span at bounding box center [527, 138] width 122 height 23
click at [591, 135] on div "Select a list" at bounding box center [526, 138] width 141 height 25
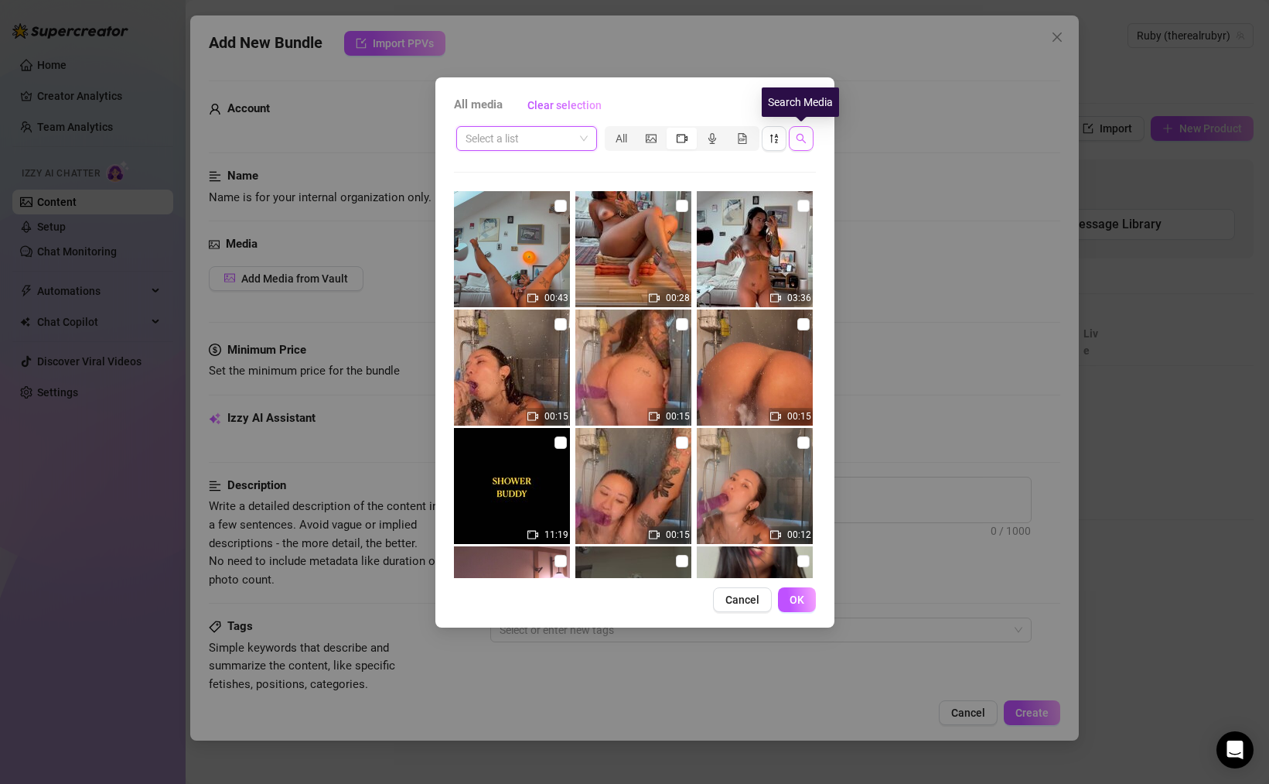
click at [806, 145] on button "button" at bounding box center [801, 138] width 25 height 25
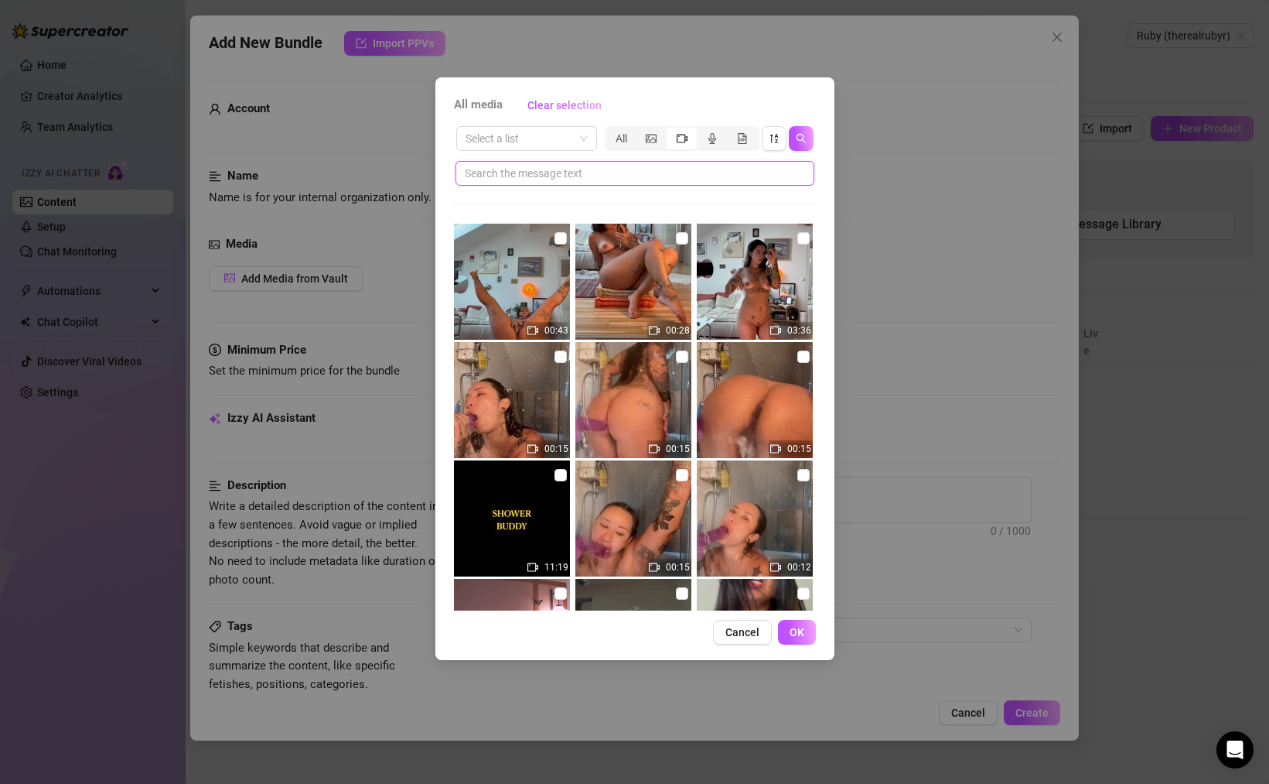
click at [593, 171] on input "text" at bounding box center [629, 173] width 328 height 17
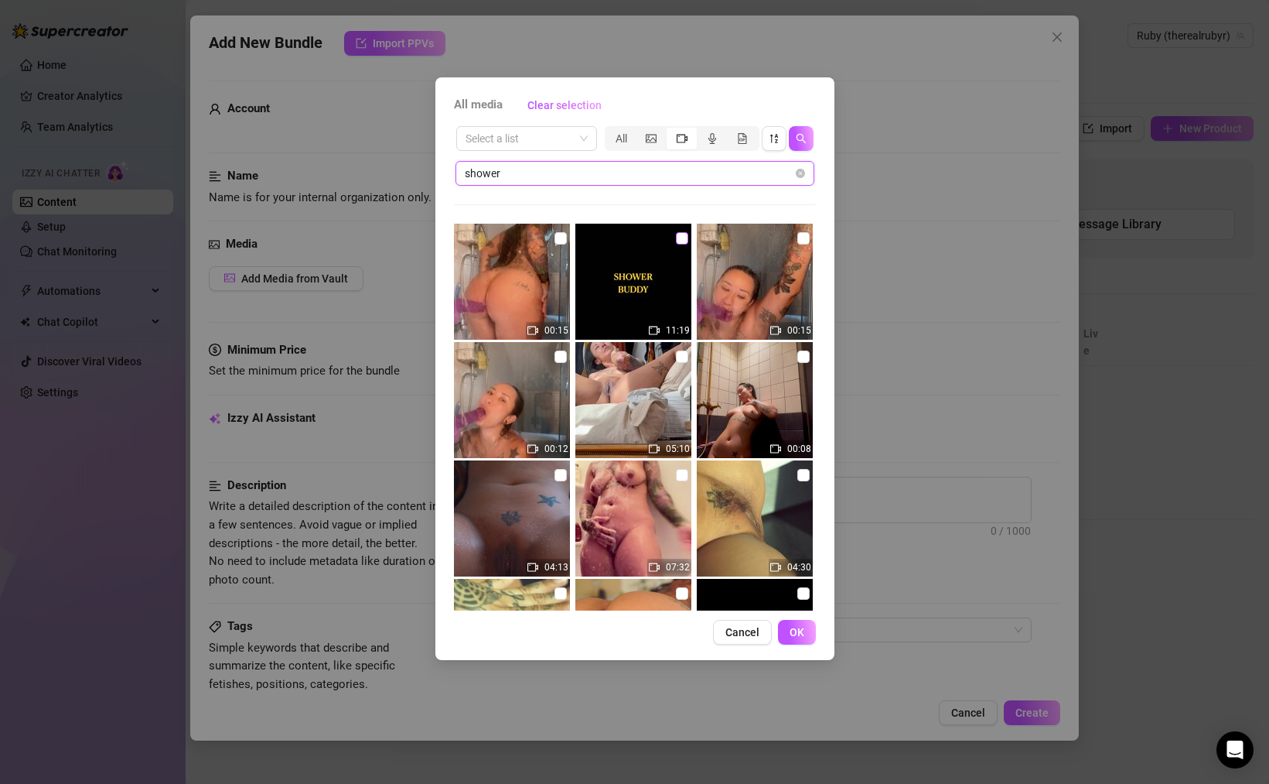
type input "shower"
click at [676, 241] on input "checkbox" at bounding box center [682, 238] width 12 height 12
checkbox input "true"
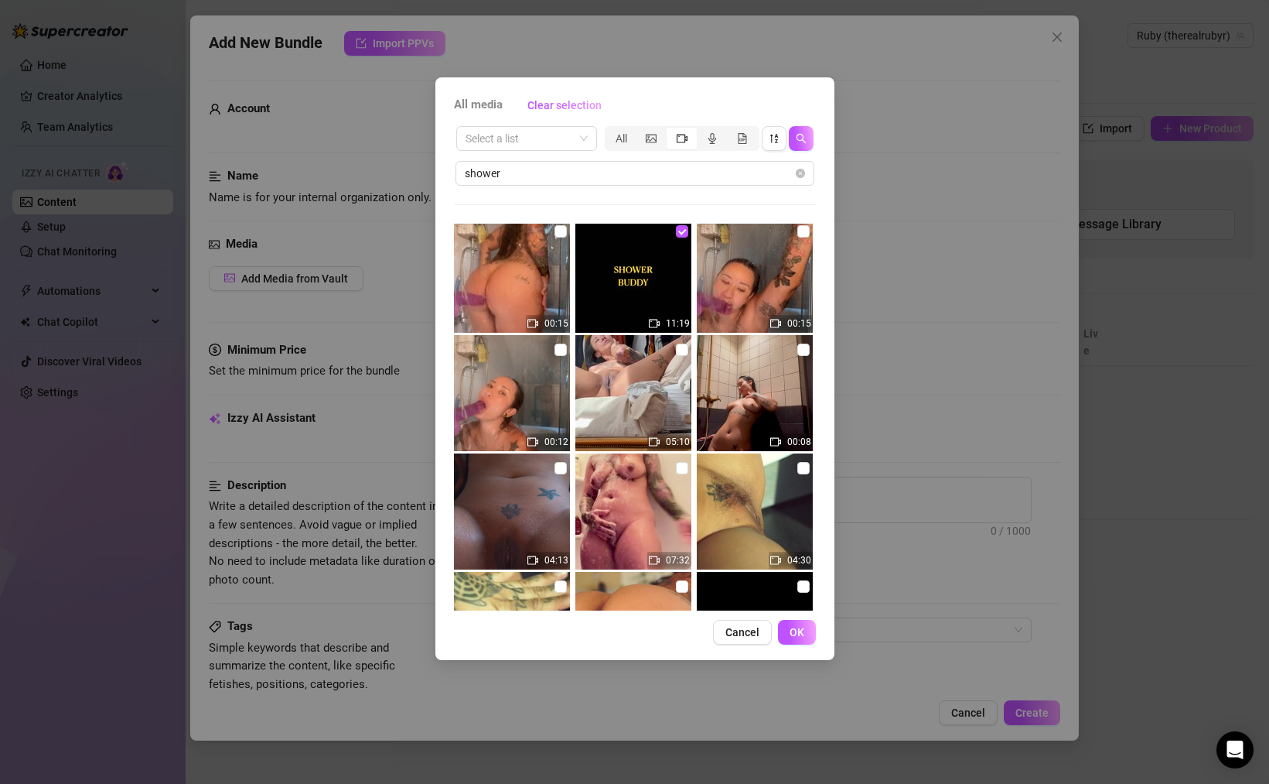
scroll to position [6, 0]
click at [678, 471] on input "checkbox" at bounding box center [682, 469] width 12 height 12
checkbox input "true"
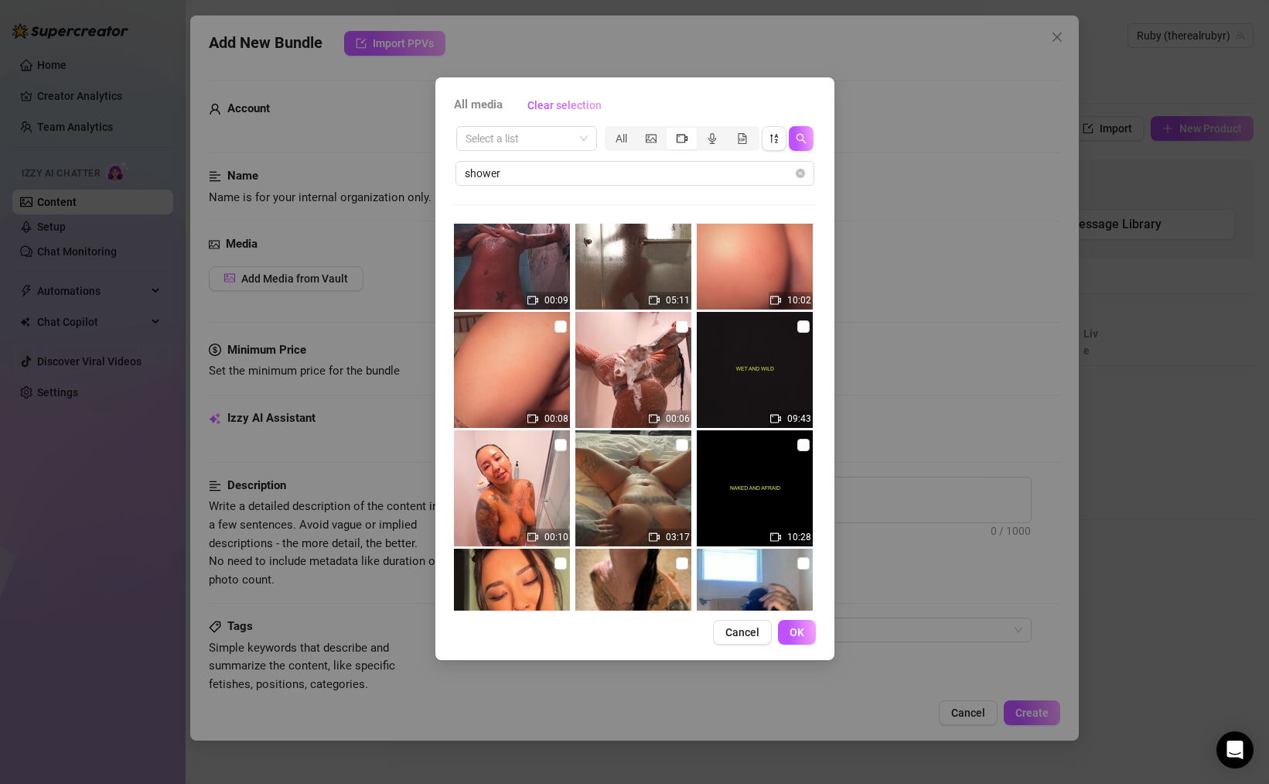
scroll to position [100, 0]
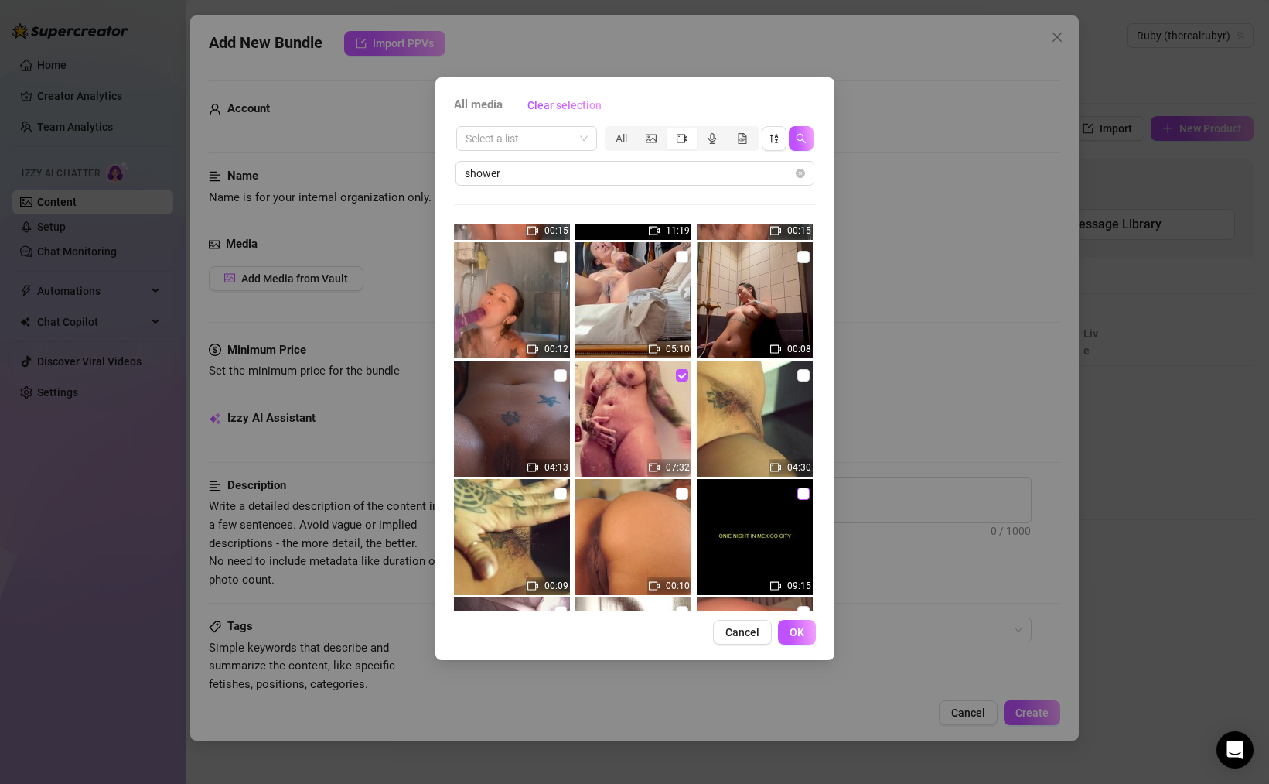
click at [797, 494] on input "checkbox" at bounding box center [803, 493] width 12 height 12
checkbox input "true"
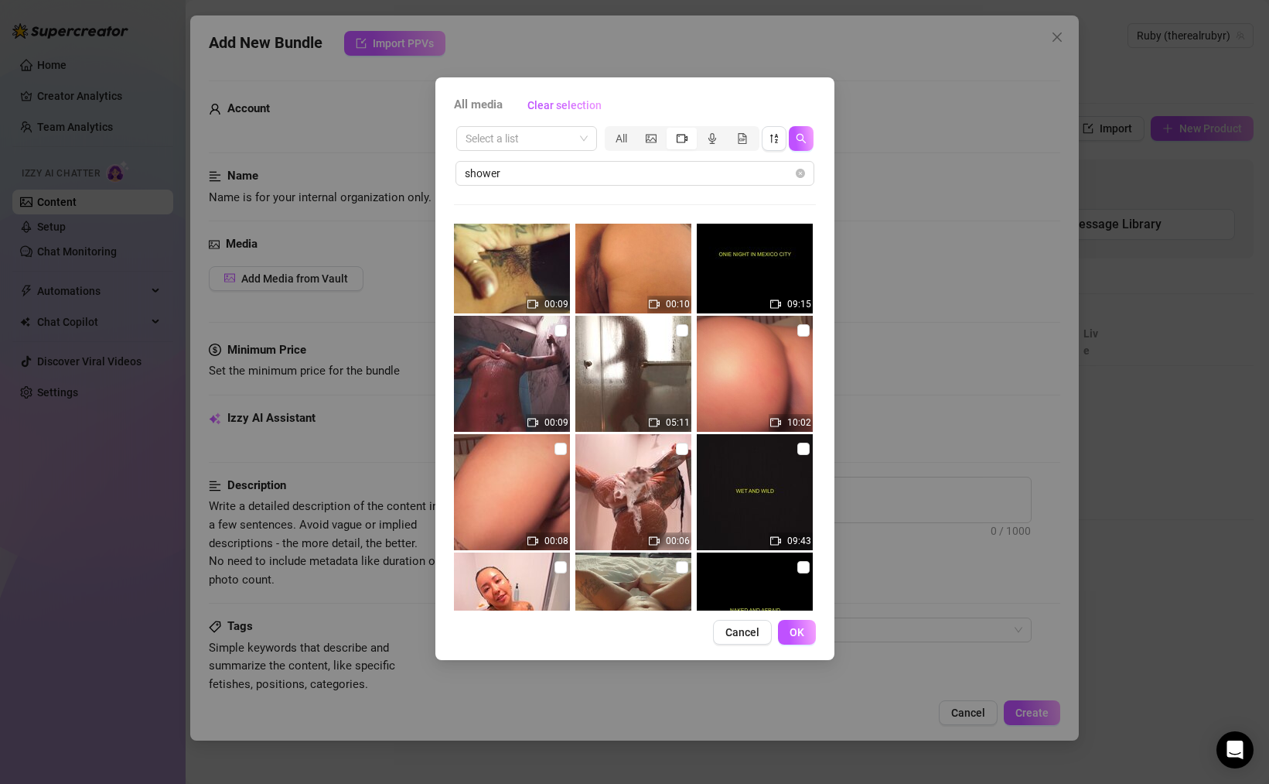
scroll to position [383, 0]
click at [797, 446] on input "checkbox" at bounding box center [803, 447] width 12 height 12
checkbox input "true"
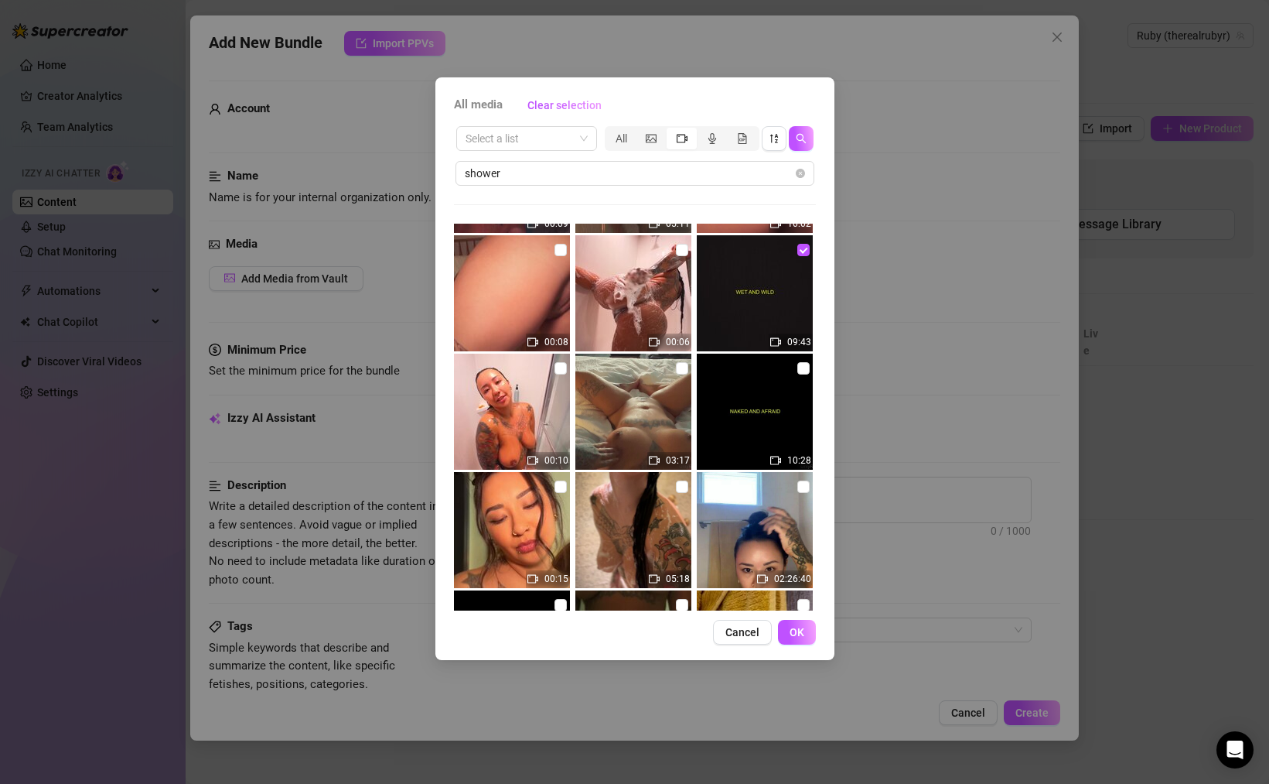
scroll to position [569, 0]
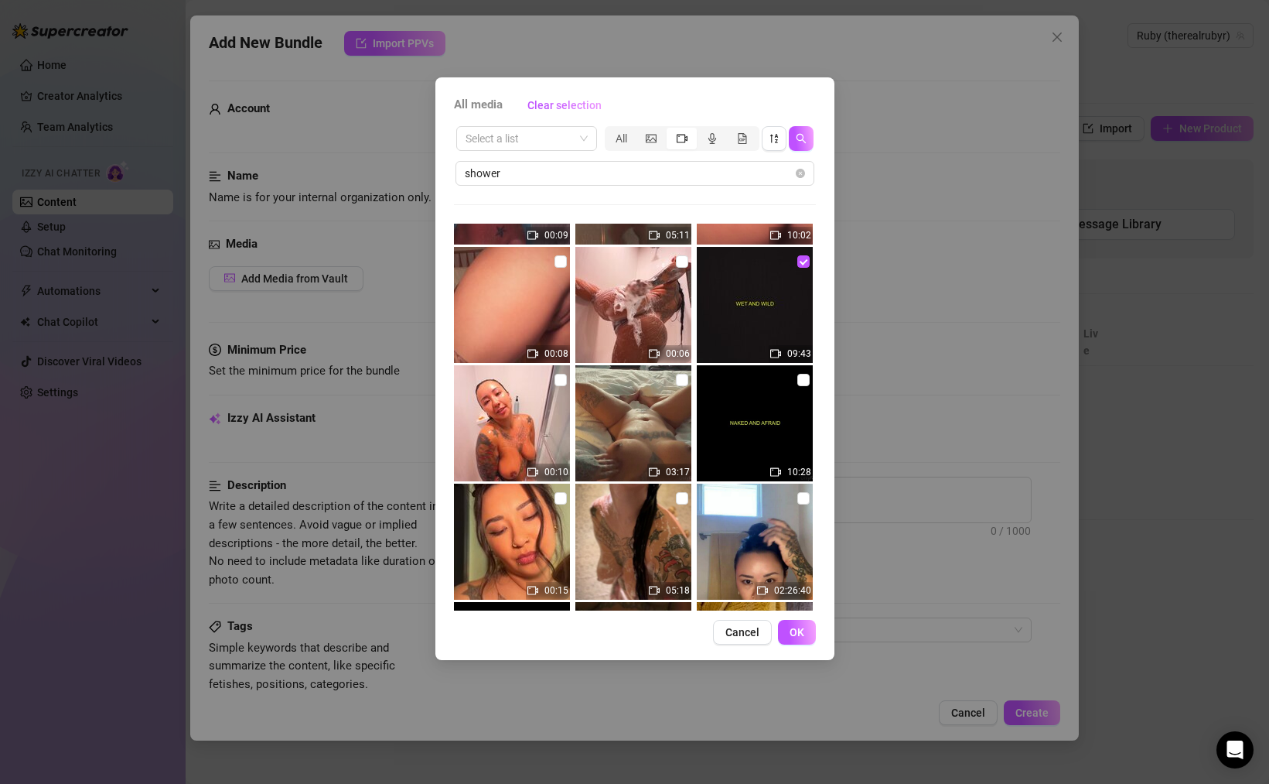
click at [683, 500] on img at bounding box center [633, 541] width 116 height 116
click at [676, 498] on input "checkbox" at bounding box center [682, 498] width 12 height 12
checkbox input "true"
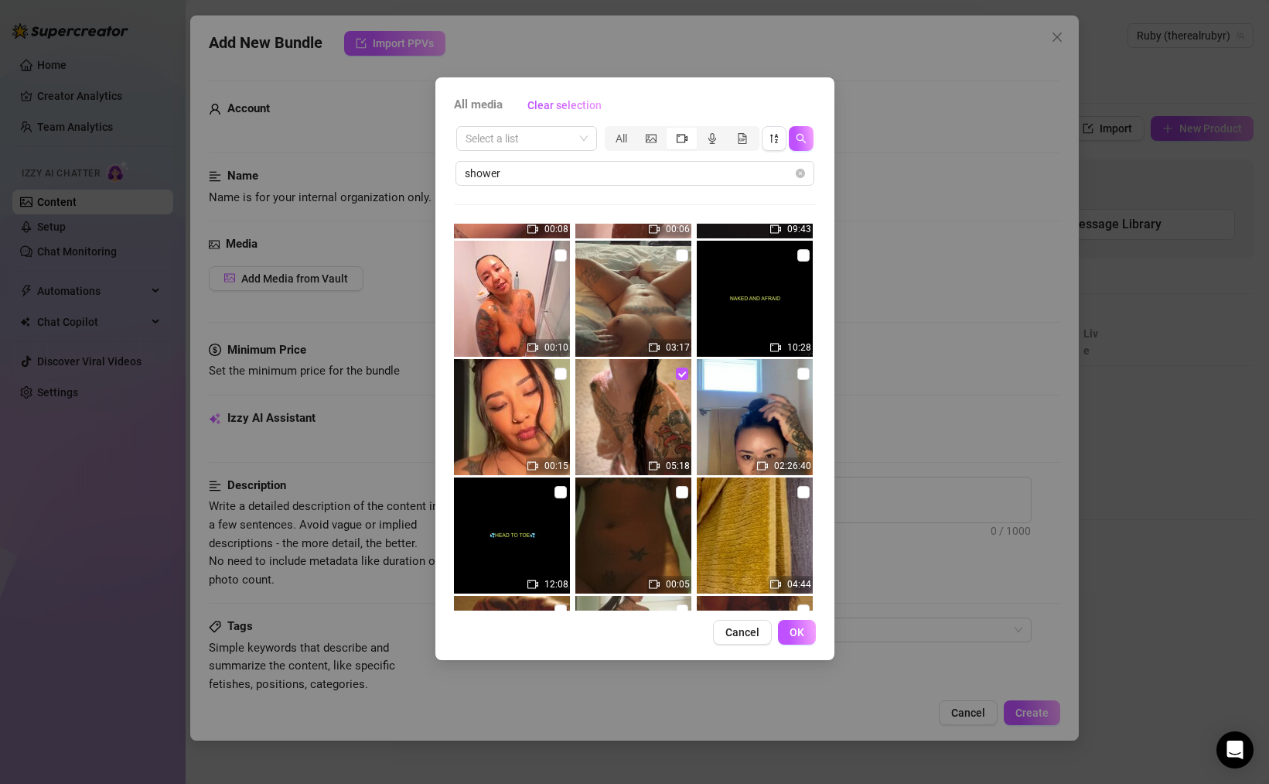
scroll to position [706, 0]
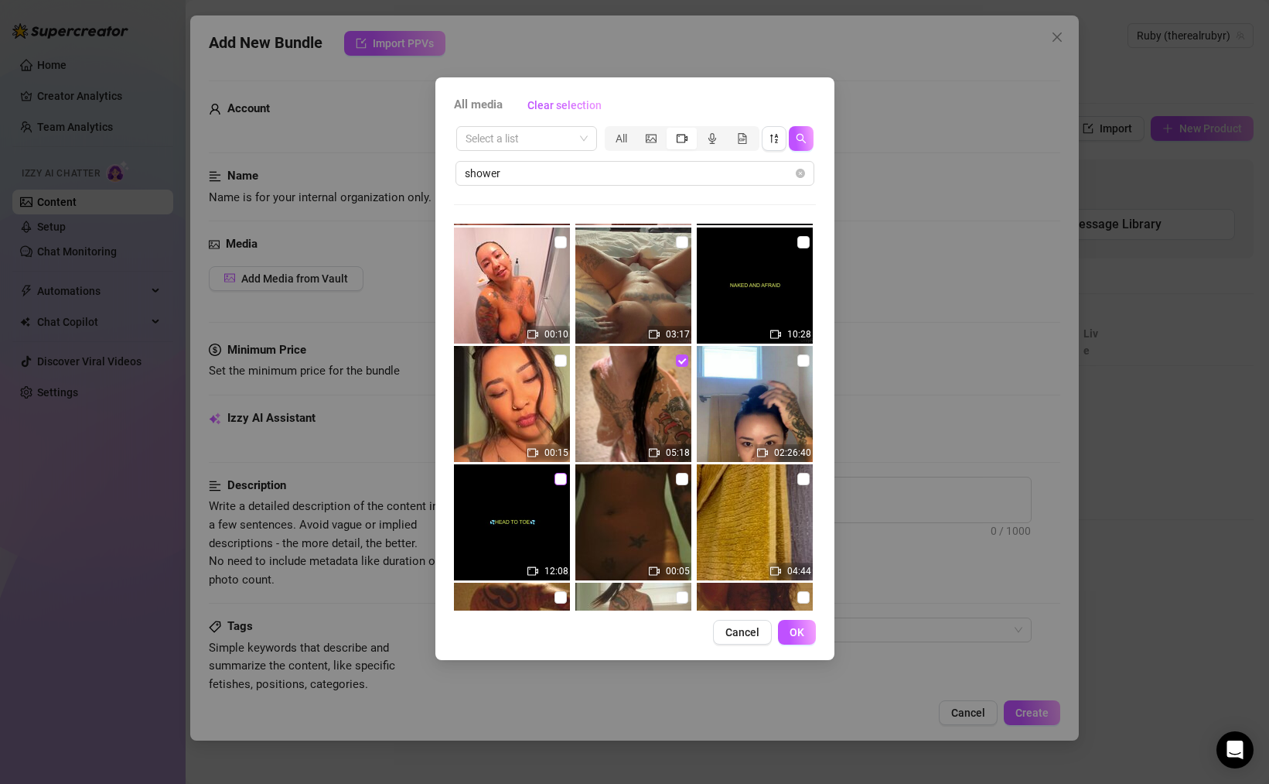
click at [558, 483] on input "checkbox" at bounding box center [561, 479] width 12 height 12
checkbox input "true"
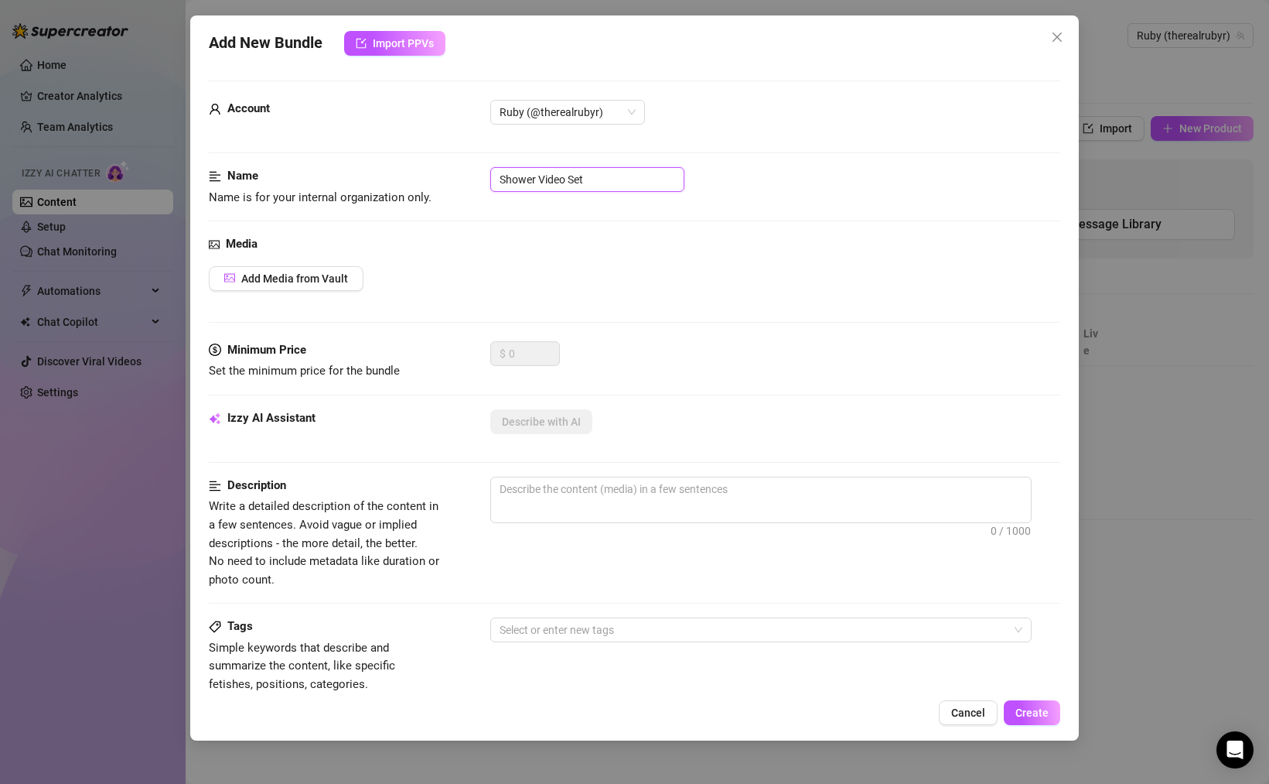
click at [615, 177] on input "Shower Video Set" at bounding box center [587, 179] width 194 height 25
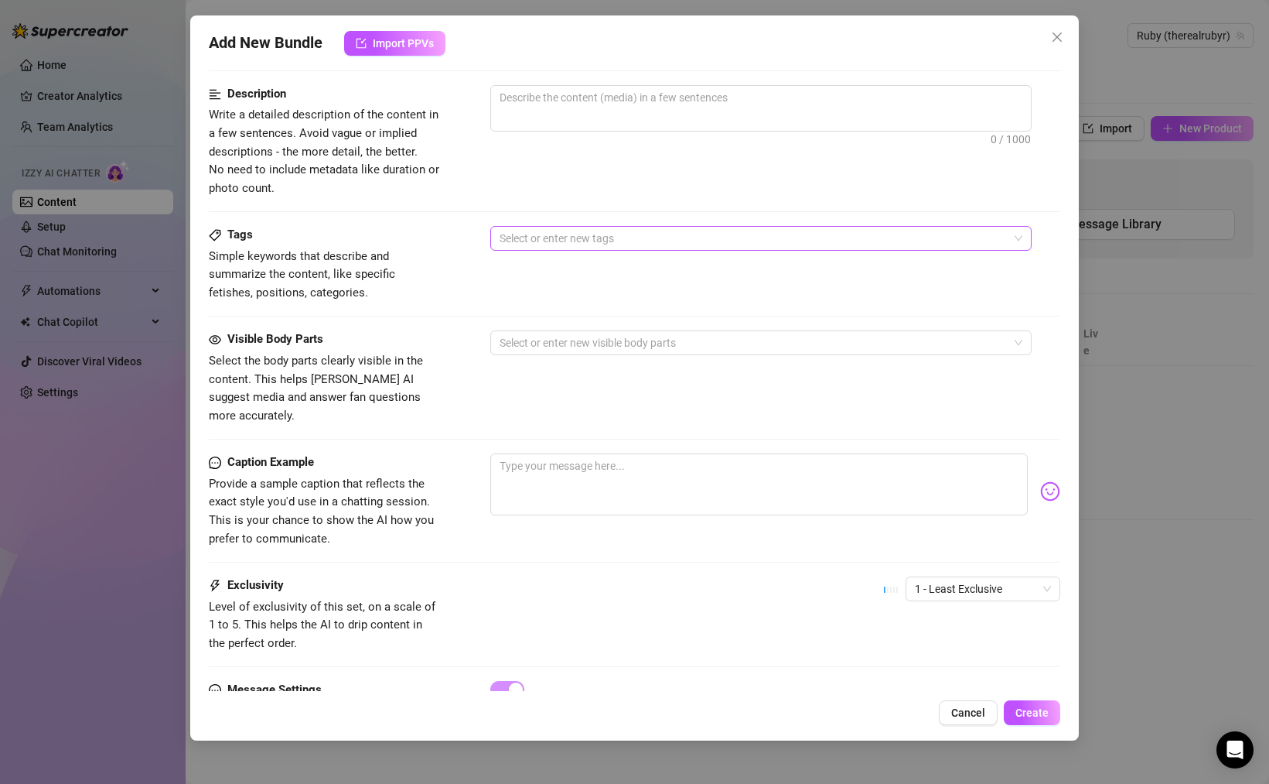
scroll to position [449, 0]
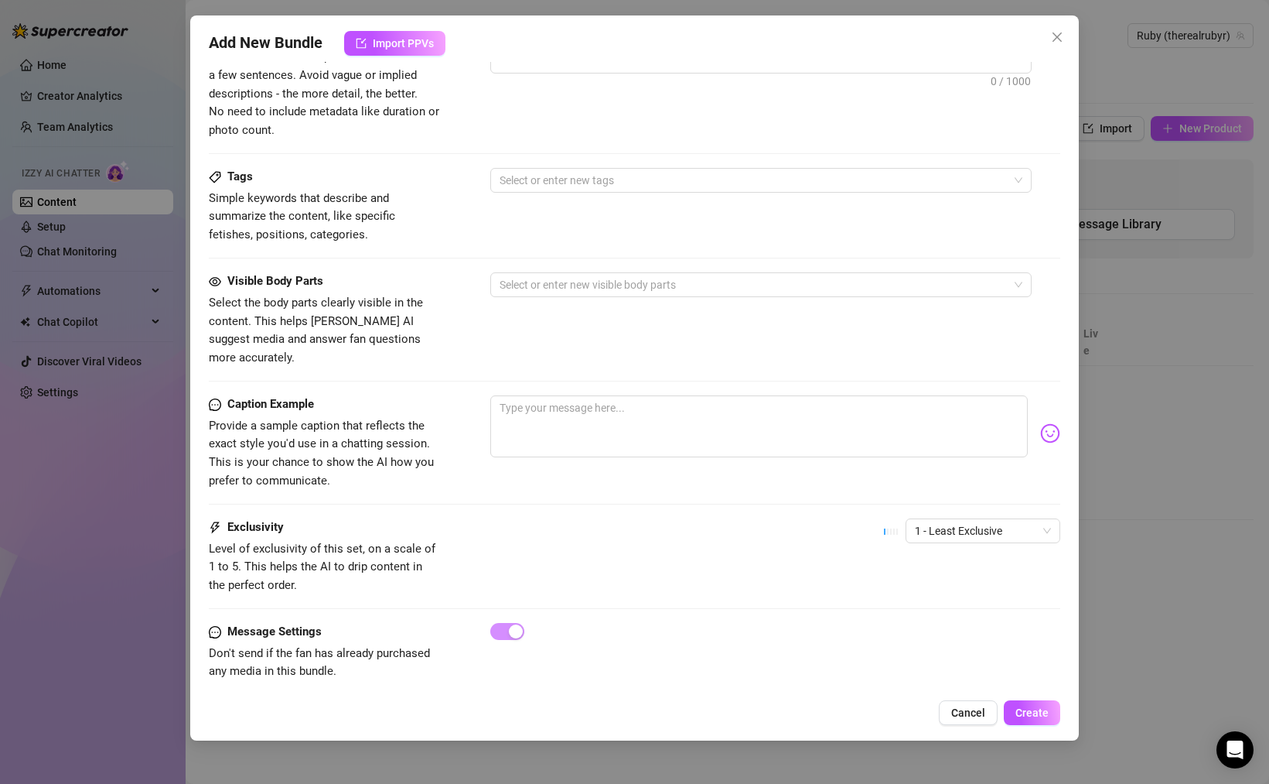
click at [964, 713] on span "Cancel" at bounding box center [968, 712] width 34 height 12
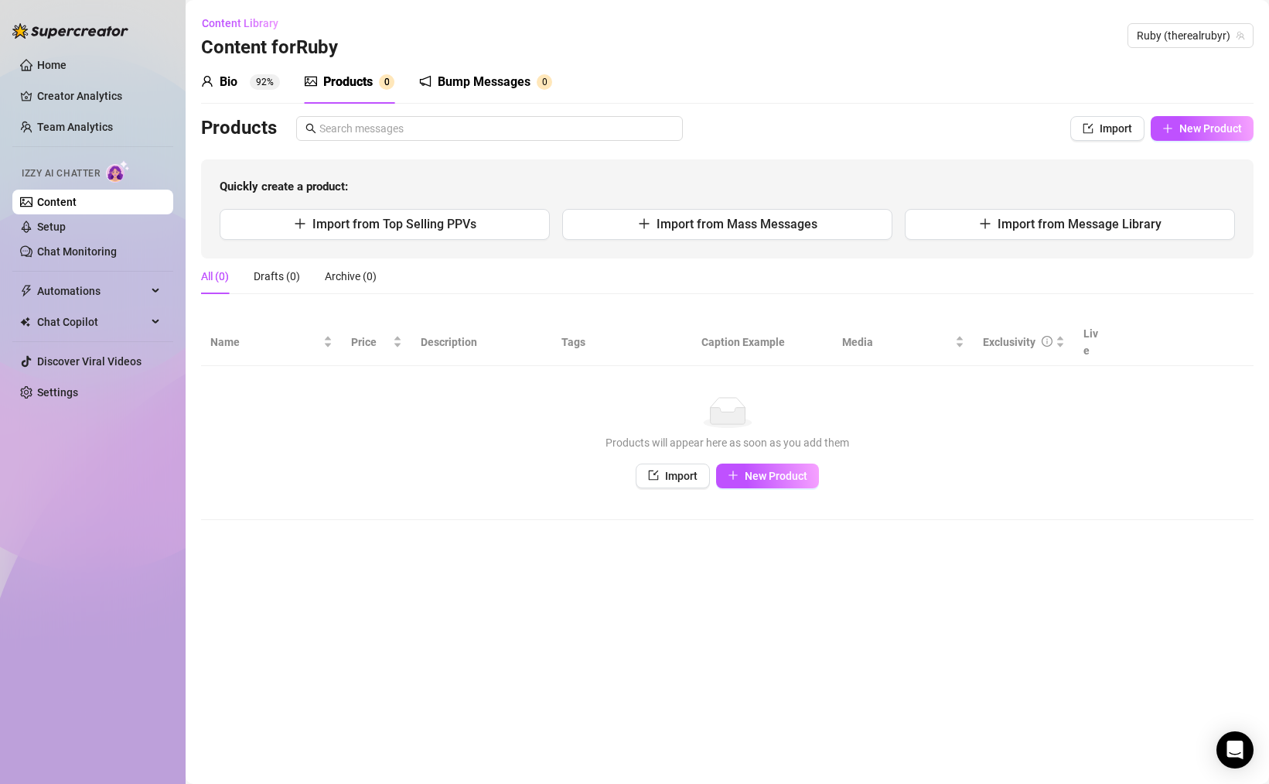
click at [276, 79] on sup "92%" at bounding box center [265, 81] width 30 height 15
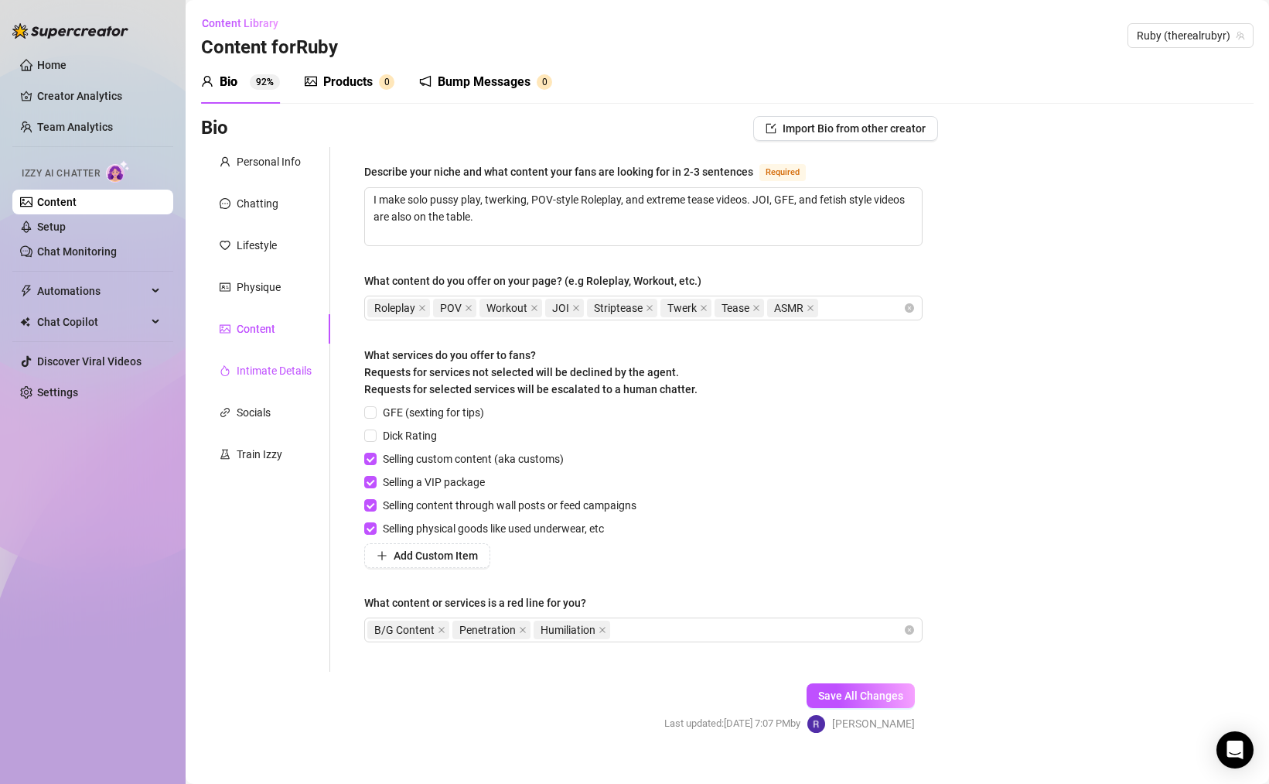
click at [280, 373] on div "Intimate Details" at bounding box center [274, 370] width 75 height 17
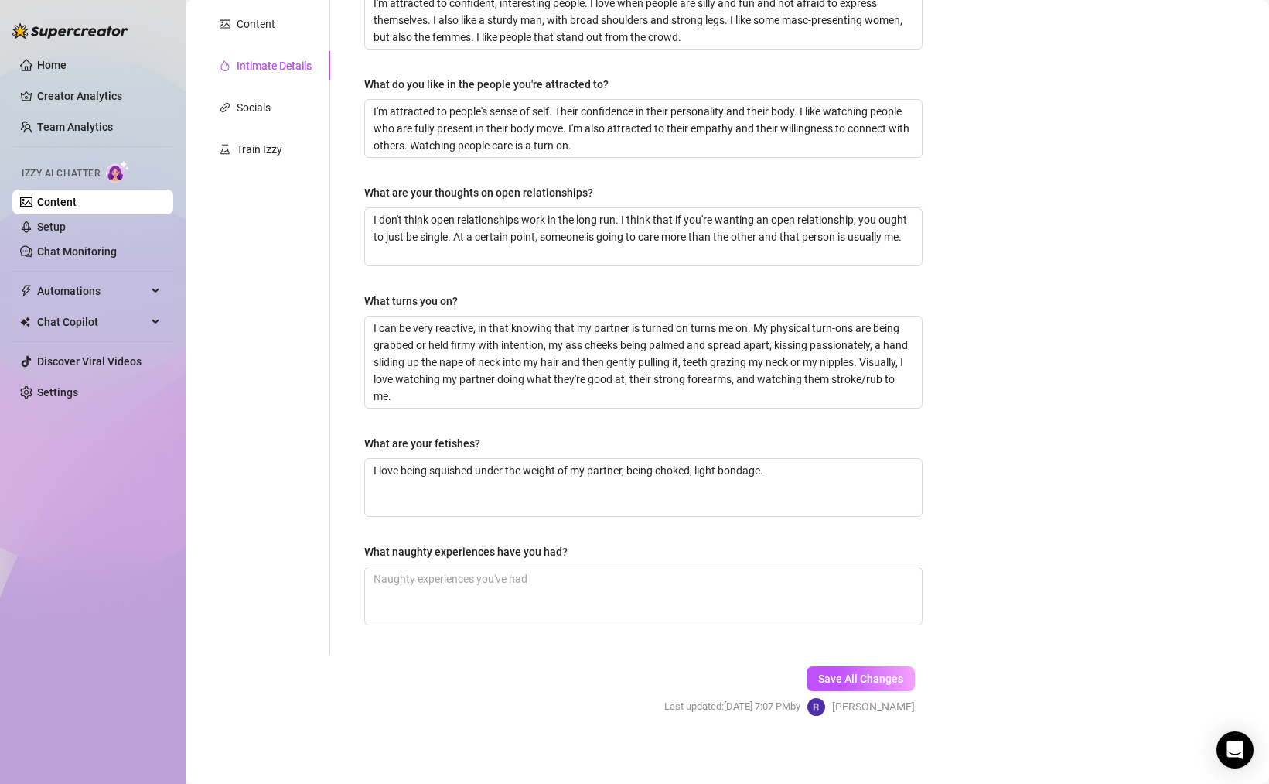
scroll to position [304, 0]
click at [257, 149] on div "Train Izzy" at bounding box center [260, 150] width 46 height 17
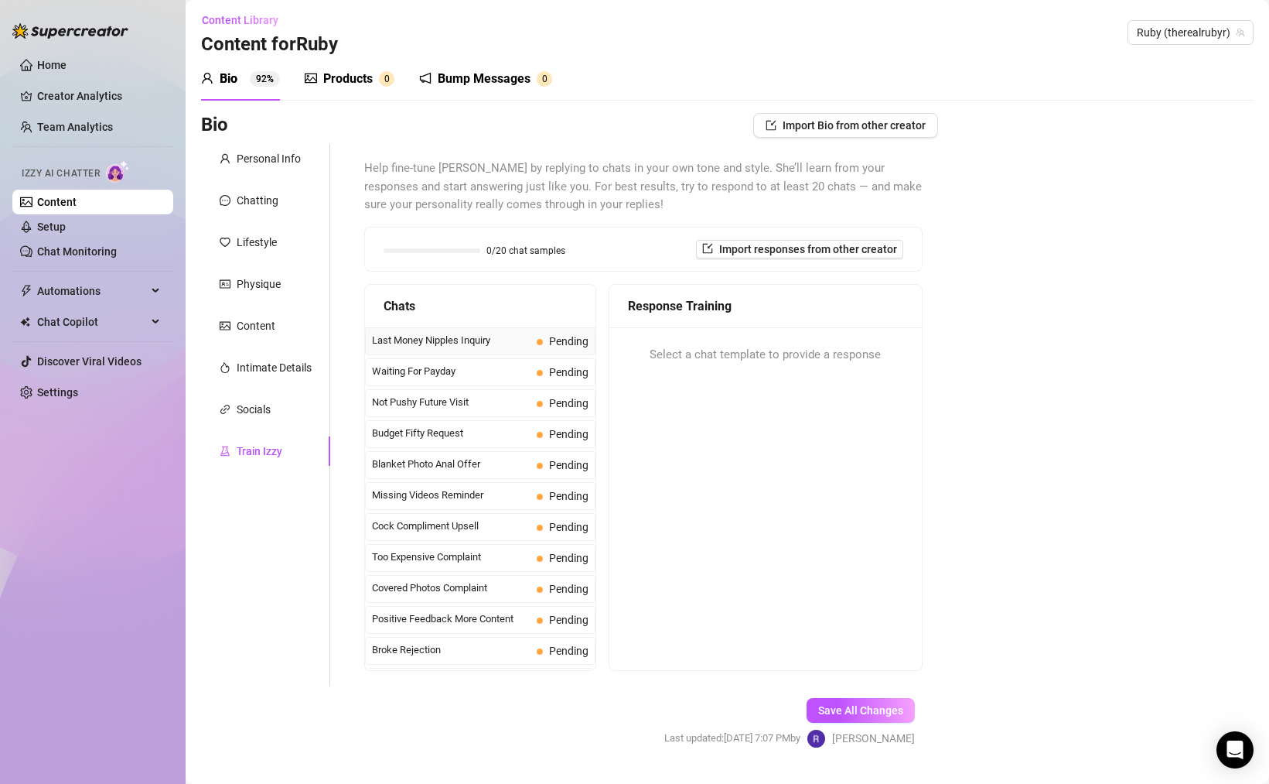
scroll to position [40, 0]
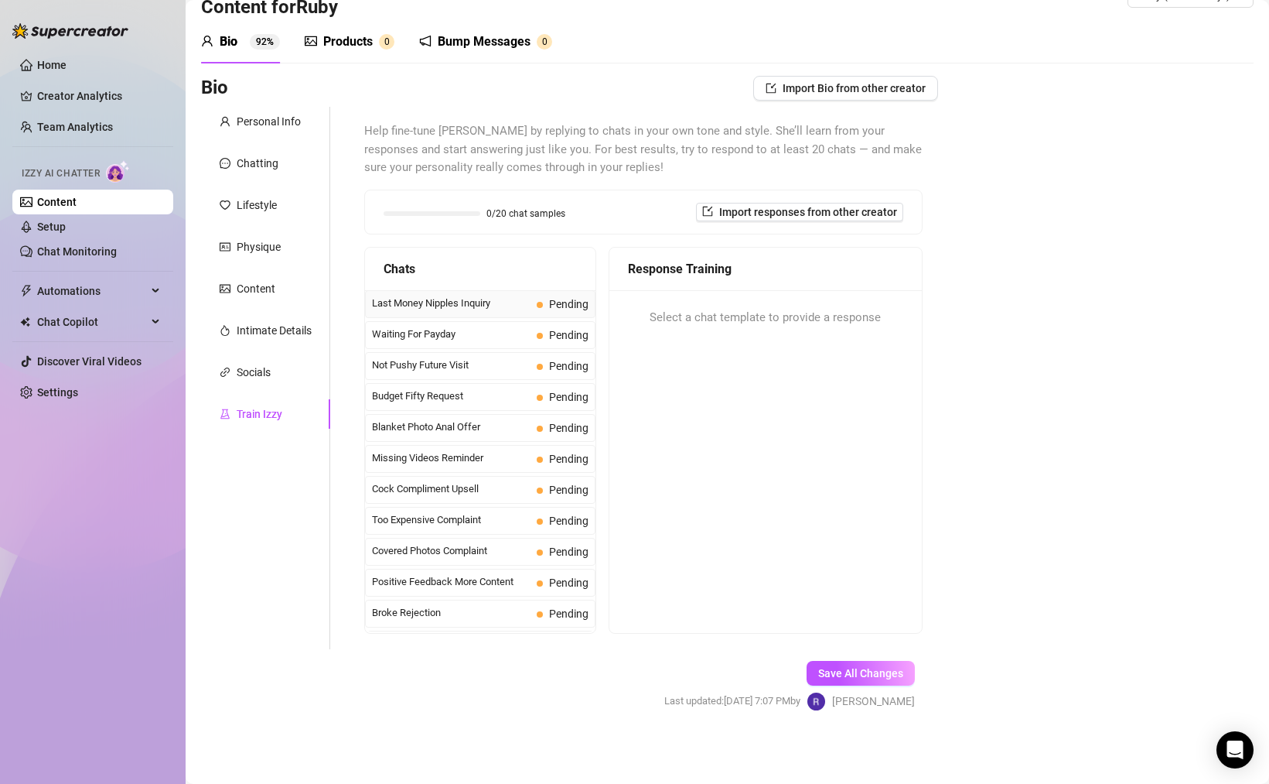
click at [463, 302] on span "Last Money Nipples Inquiry" at bounding box center [451, 302] width 159 height 15
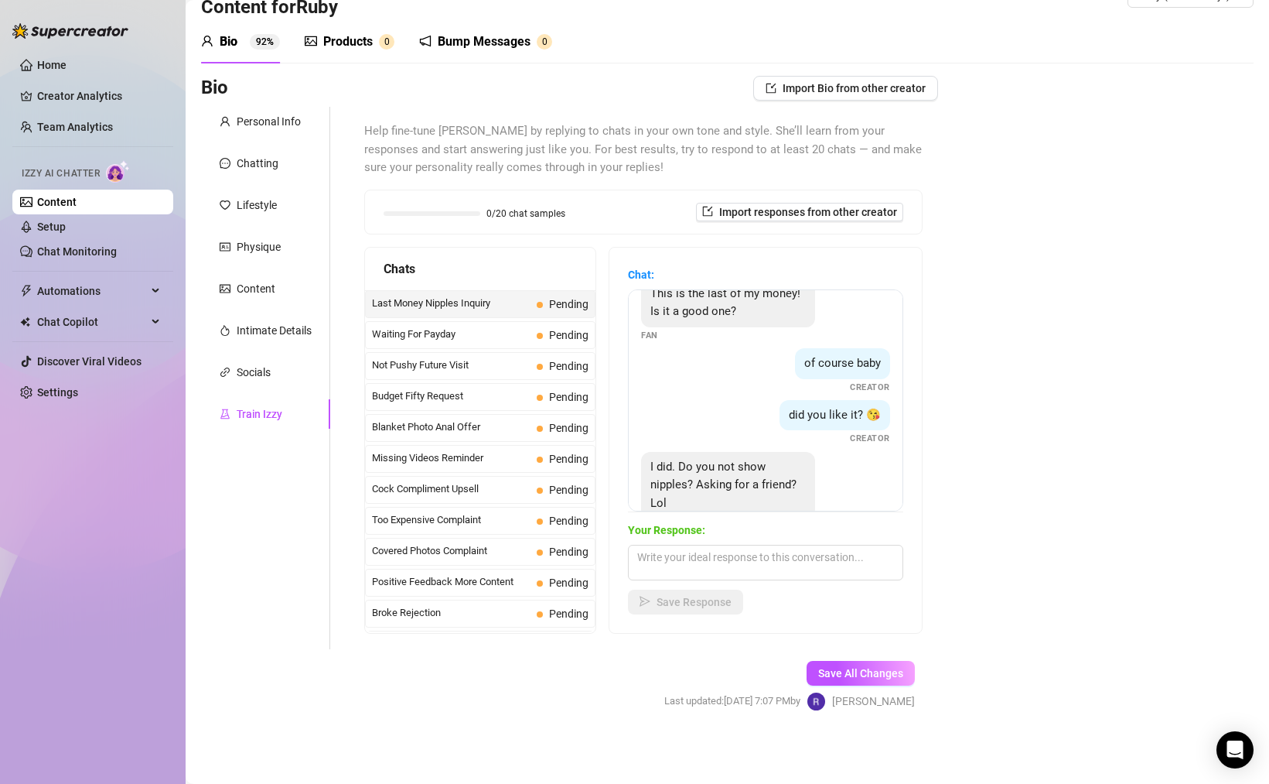
scroll to position [66, 0]
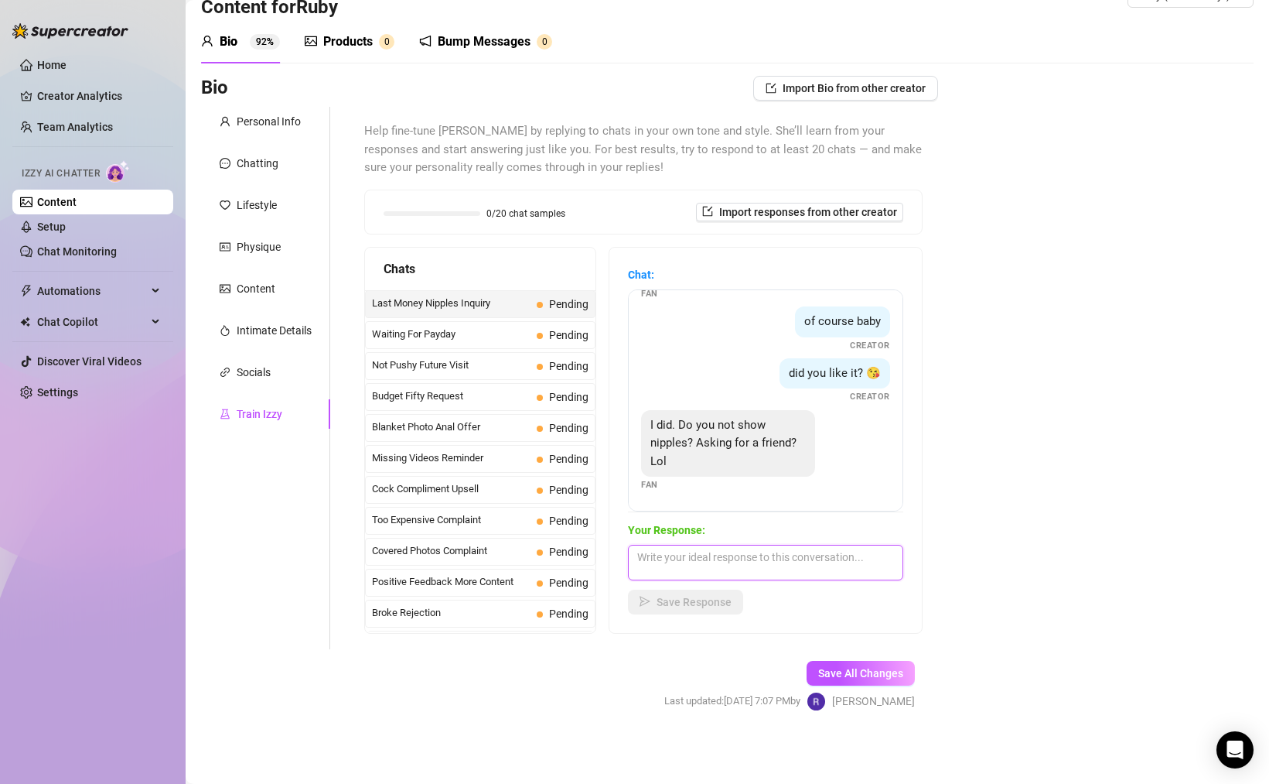
click at [728, 559] on textarea at bounding box center [765, 563] width 275 height 36
type textarea "Of course I do babeh...as long as you like them pierced 😈"
click at [688, 603] on span "Save Response" at bounding box center [694, 602] width 75 height 12
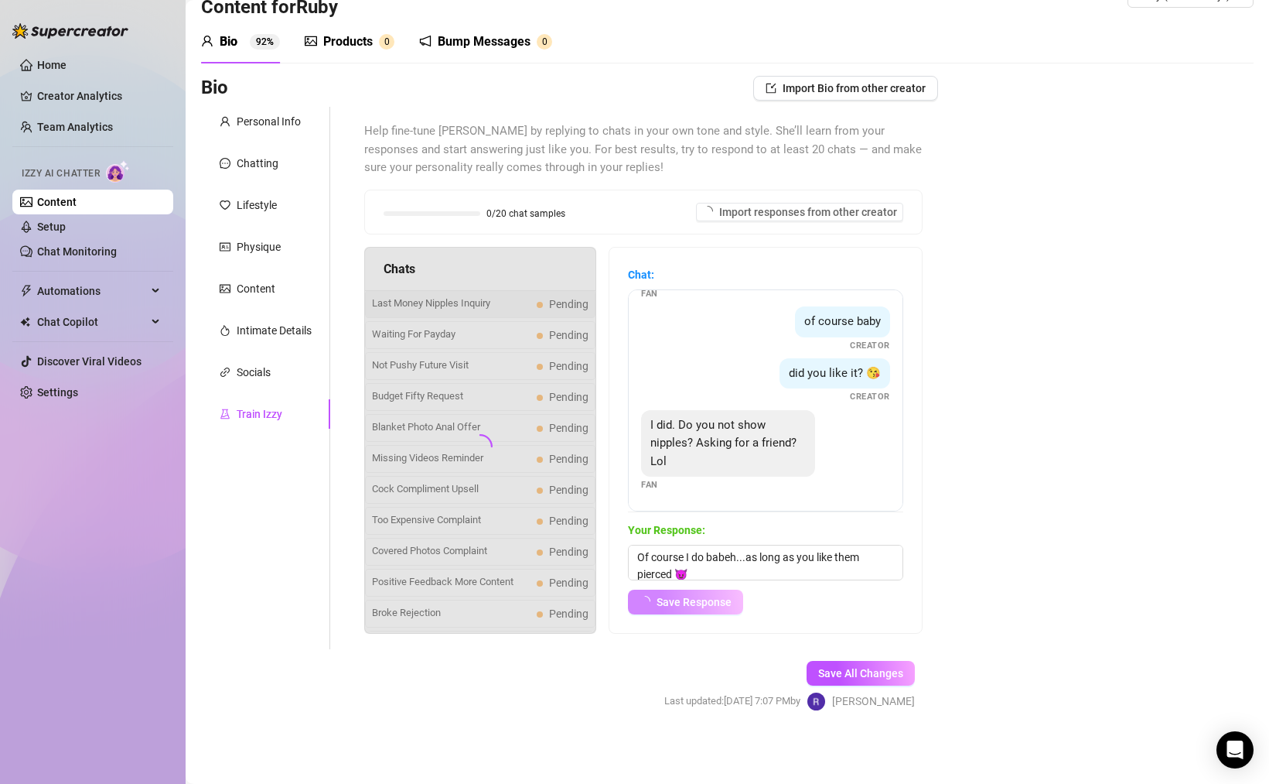
scroll to position [64, 0]
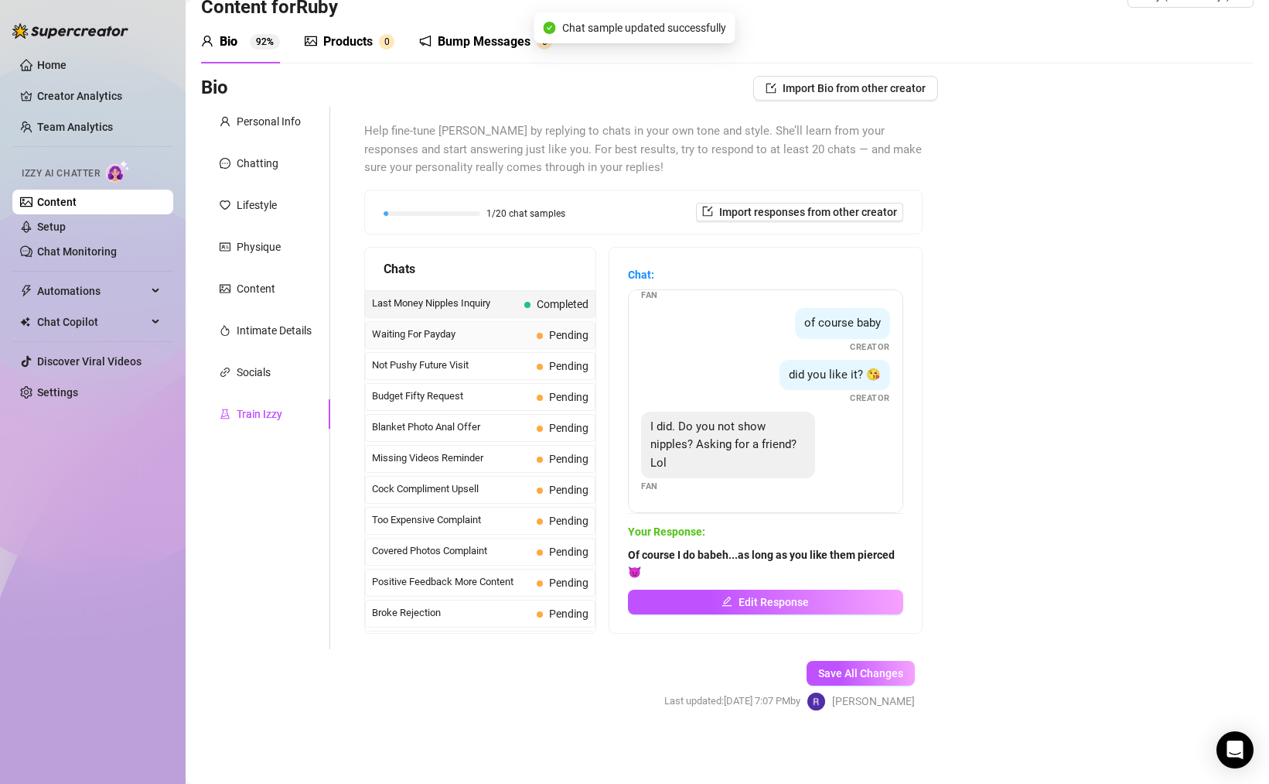
click at [448, 327] on span "Waiting For Payday" at bounding box center [451, 333] width 159 height 15
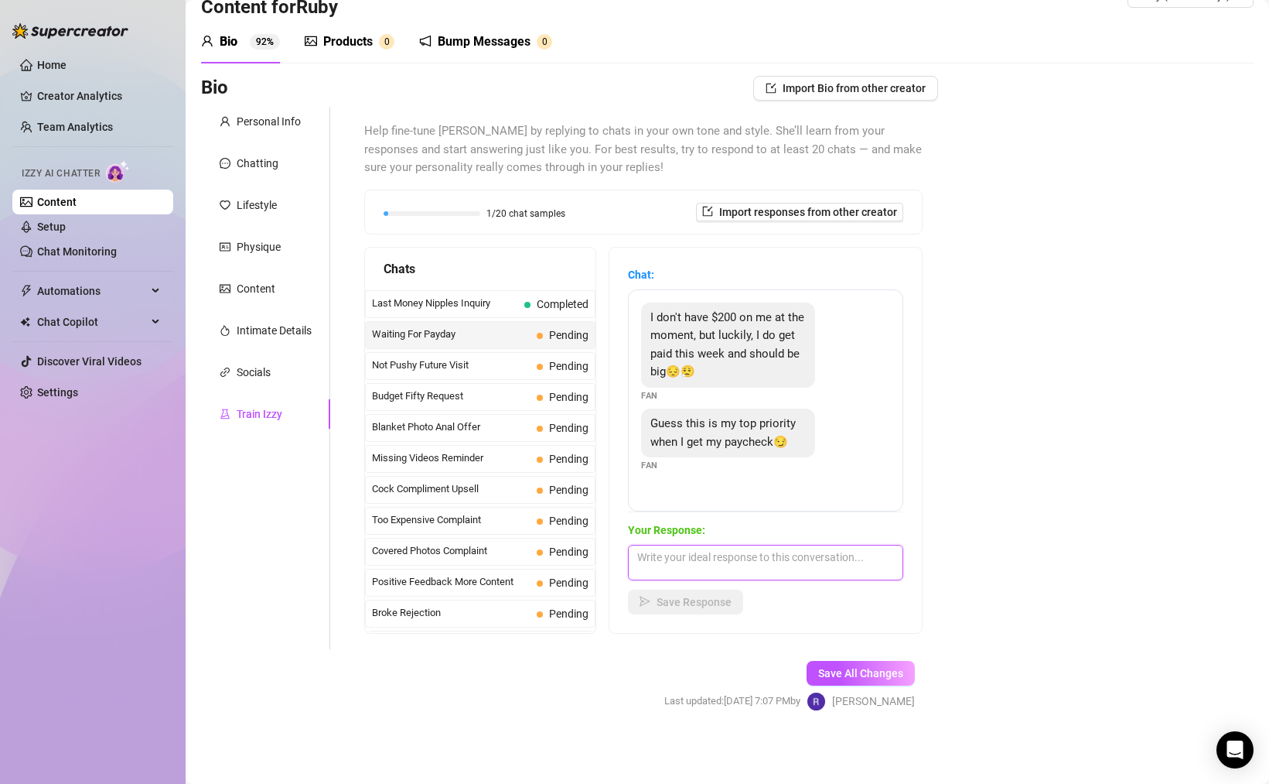
click at [667, 559] on textarea at bounding box center [765, 563] width 275 height 36
type textarea "🥰 I love when you prioritize me babeh 🥰 I'll be waiting for you 😈"
click at [697, 603] on span "Save Response" at bounding box center [694, 602] width 75 height 12
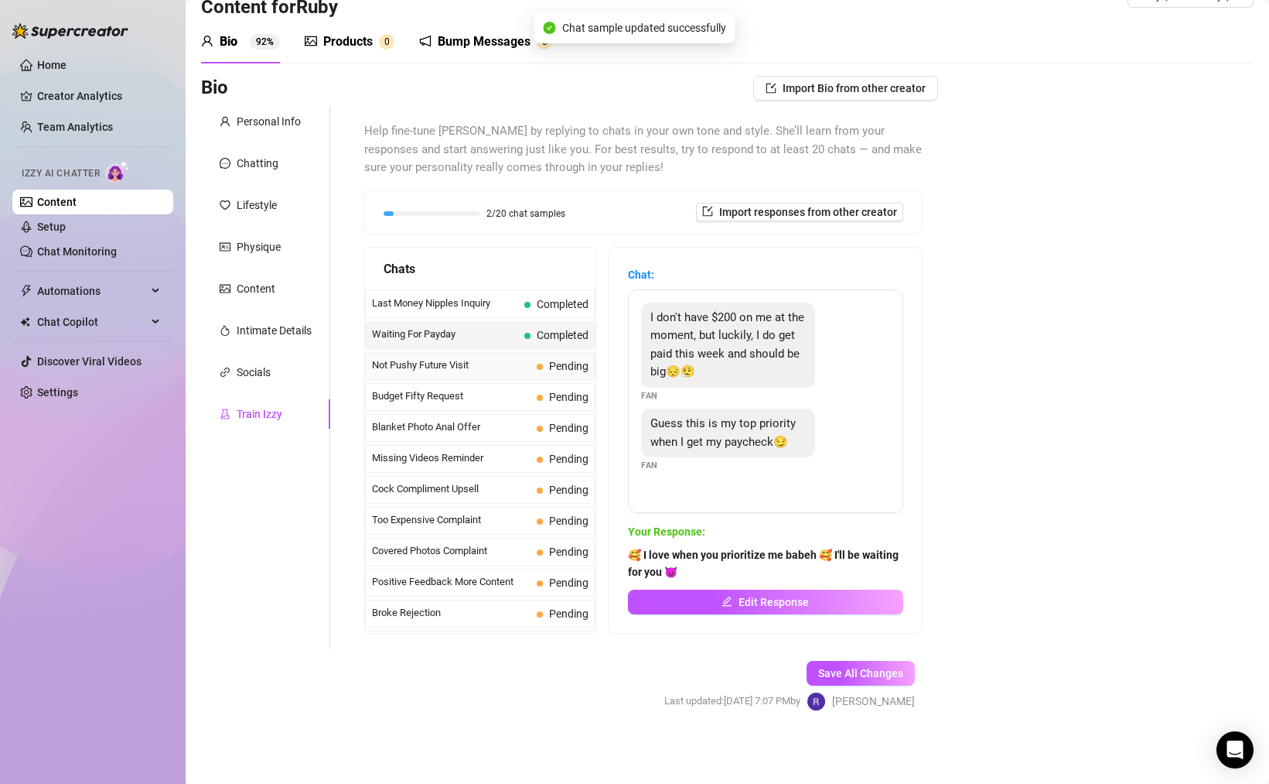
click at [504, 368] on span "Not Pushy Future Visit" at bounding box center [451, 364] width 159 height 15
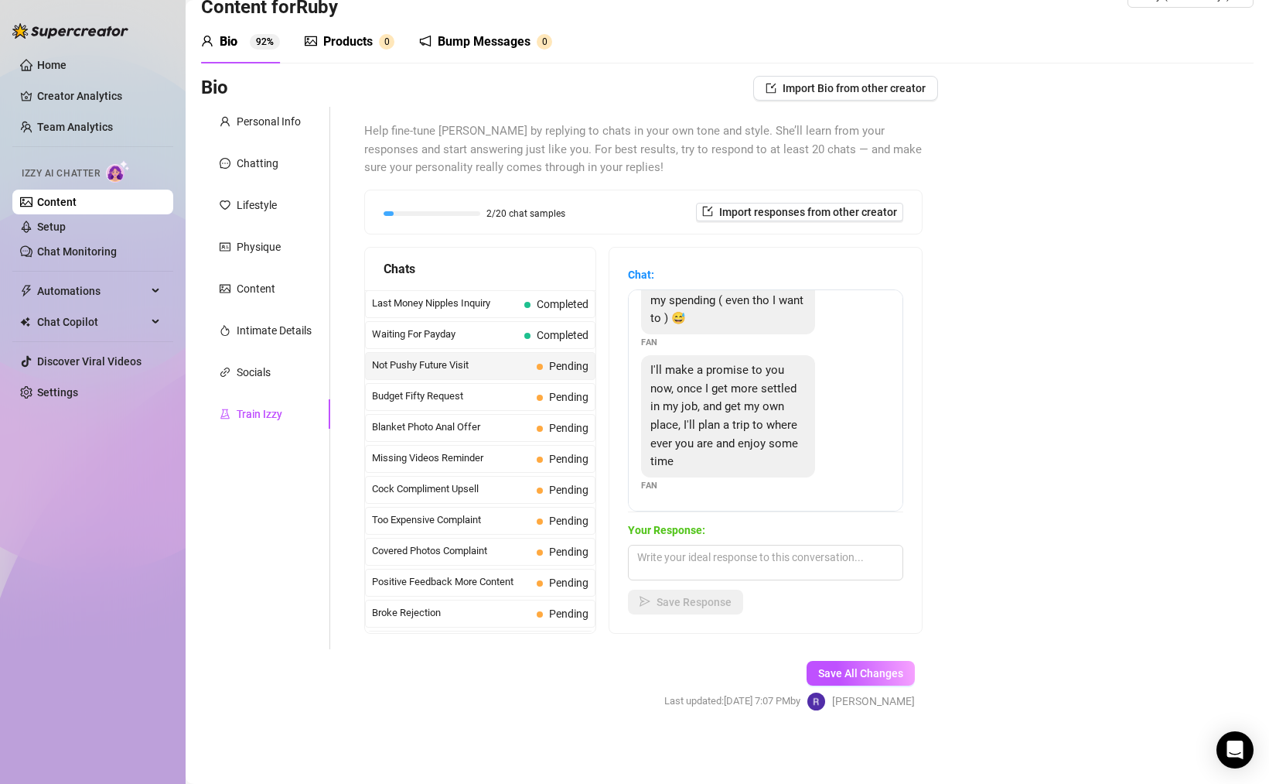
scroll to position [196, 0]
click at [481, 392] on span "Budget Fifty Request" at bounding box center [451, 395] width 159 height 15
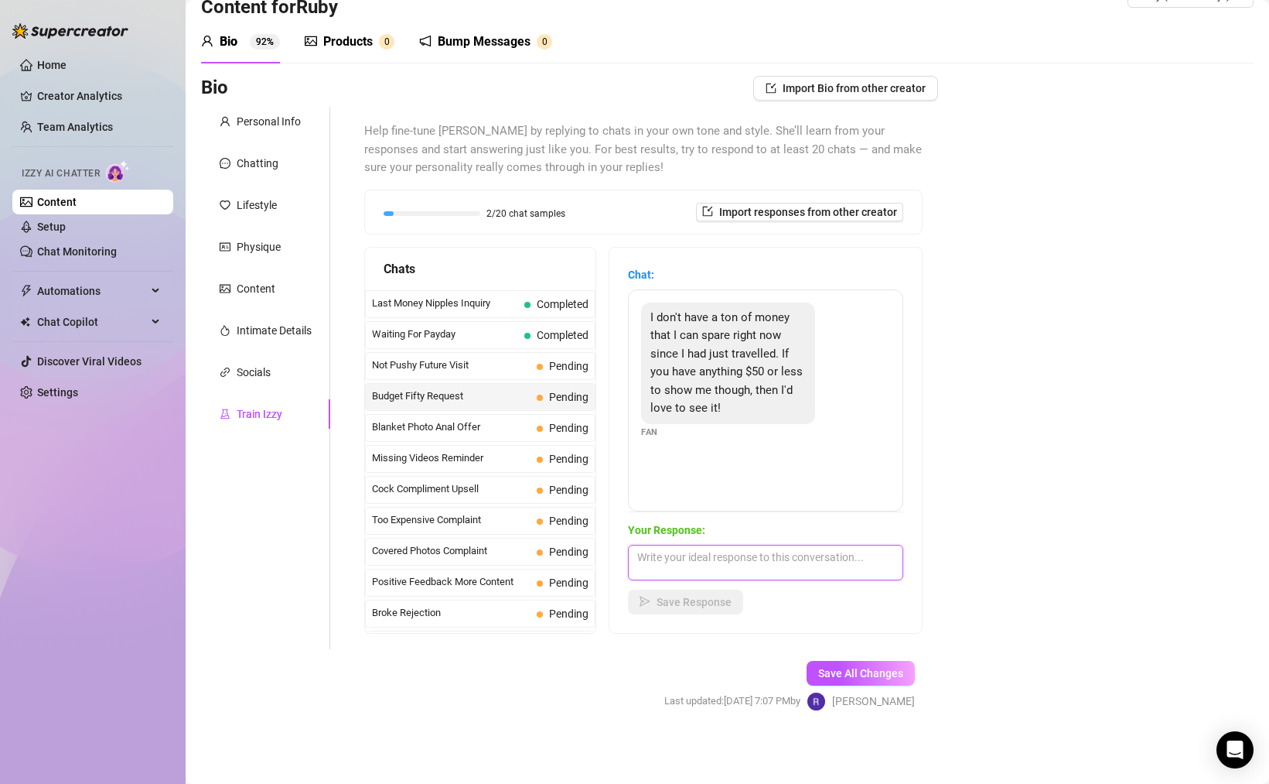
click at [691, 562] on textarea at bounding box center [765, 563] width 275 height 36
type textarea "You're in luck babeh 😈 I've got just the thing for you"
click at [678, 602] on span "Save Response" at bounding box center [694, 602] width 75 height 12
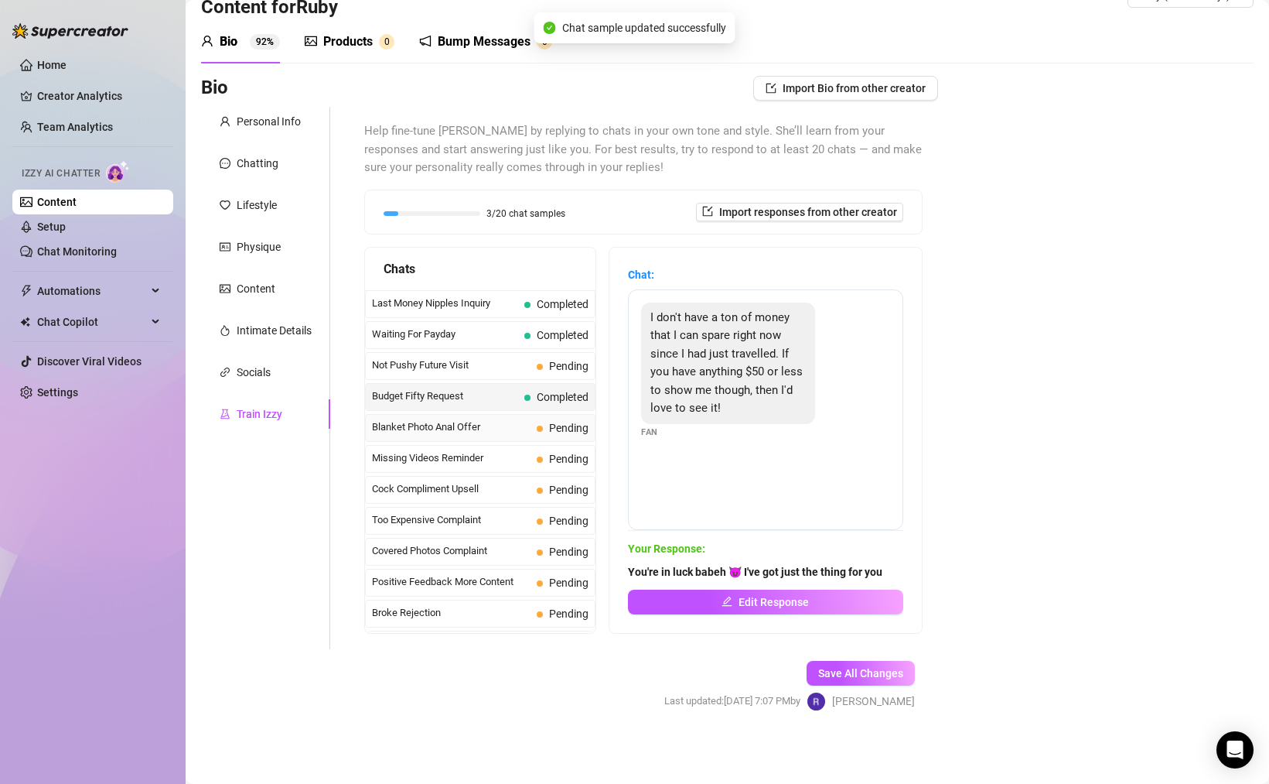
click at [454, 434] on span "Blanket Photo Anal Offer" at bounding box center [451, 426] width 159 height 15
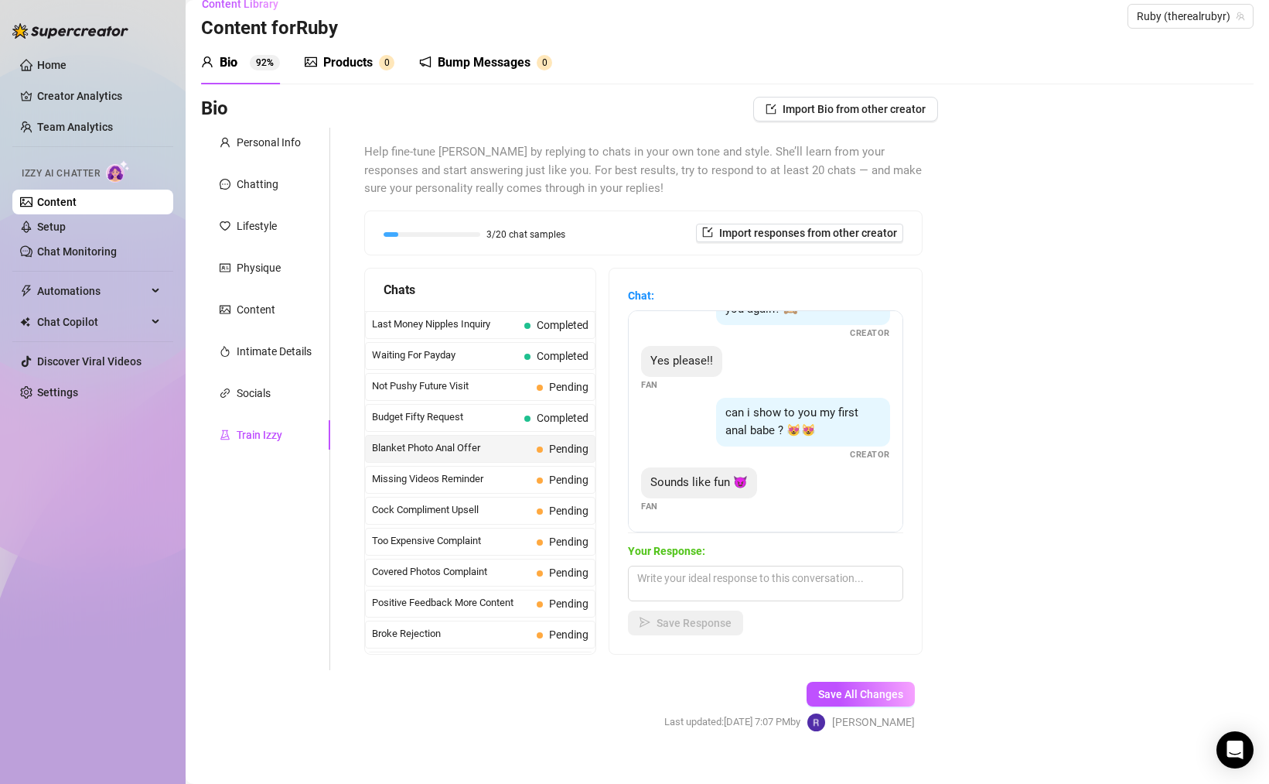
scroll to position [40, 0]
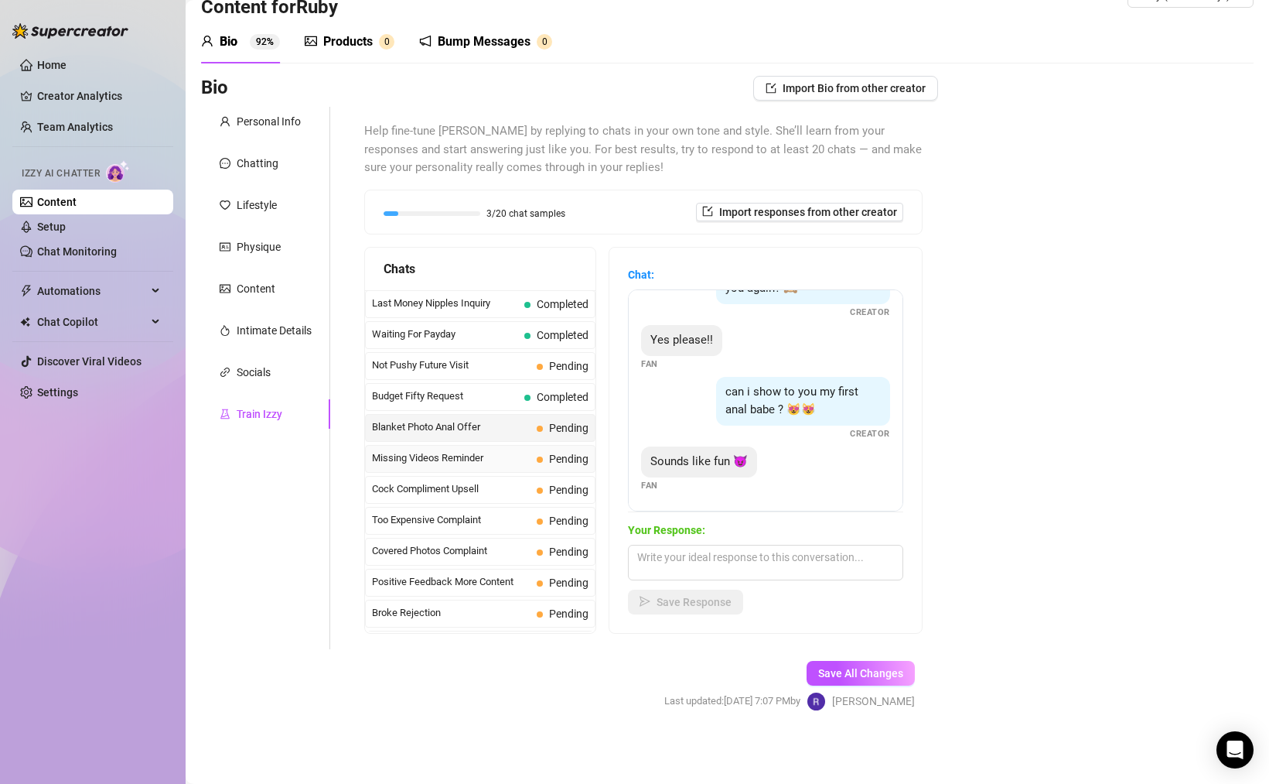
click at [497, 459] on span "Missing Videos Reminder" at bounding box center [451, 457] width 159 height 15
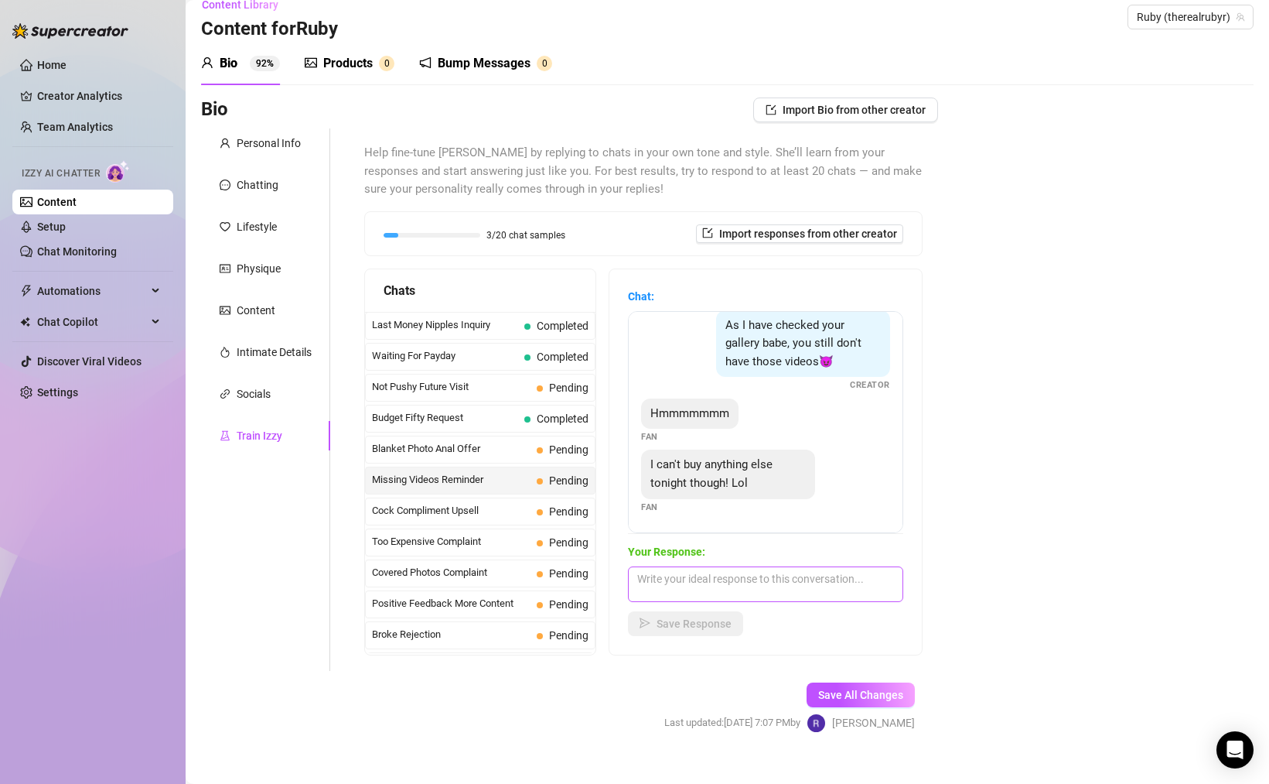
scroll to position [18, 0]
click at [776, 580] on textarea at bounding box center [765, 585] width 275 height 36
type textarea "It's okay babeh 😔 I just wanted you to see them...I guess they'll be ready when…"
click at [688, 625] on span "Save Response" at bounding box center [694, 624] width 75 height 12
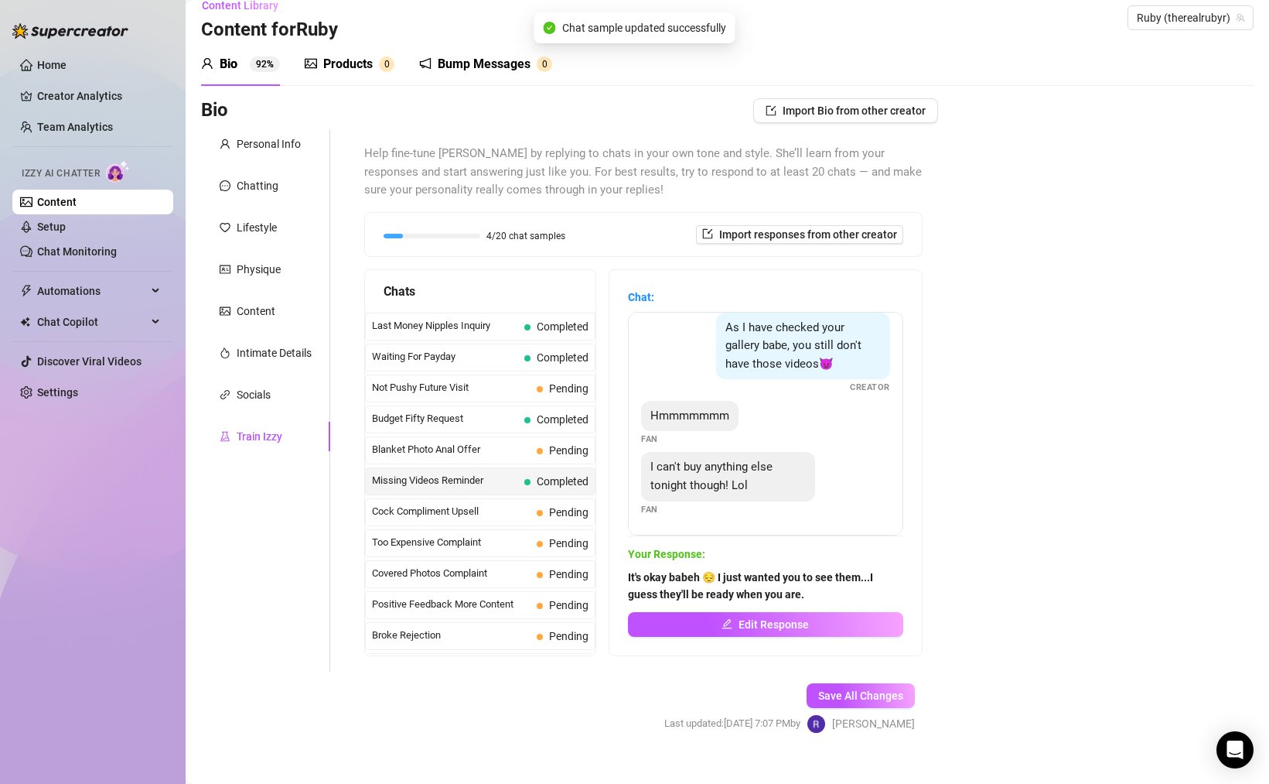
scroll to position [12, 0]
click at [462, 548] on span "Too Expensive Complaint" at bounding box center [451, 541] width 159 height 15
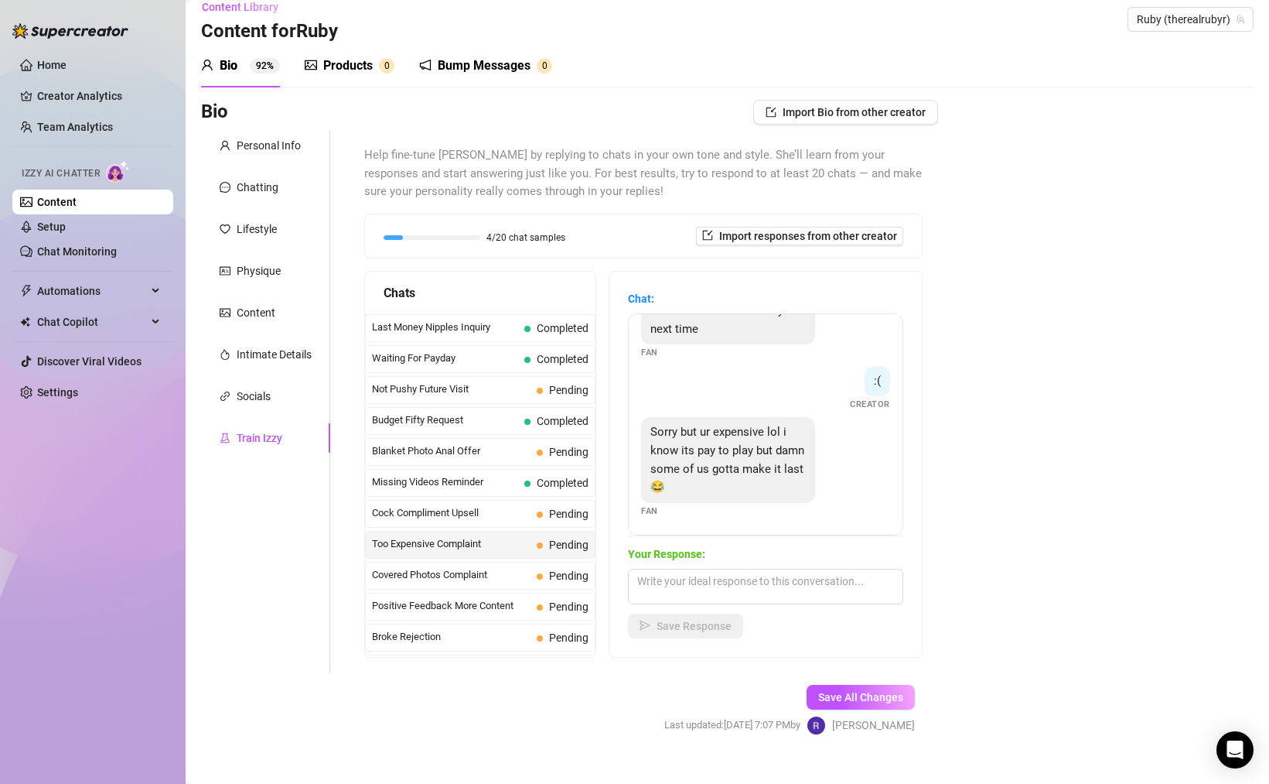
scroll to position [360, 0]
click at [733, 575] on textarea at bounding box center [765, 587] width 275 height 36
type textarea "I"
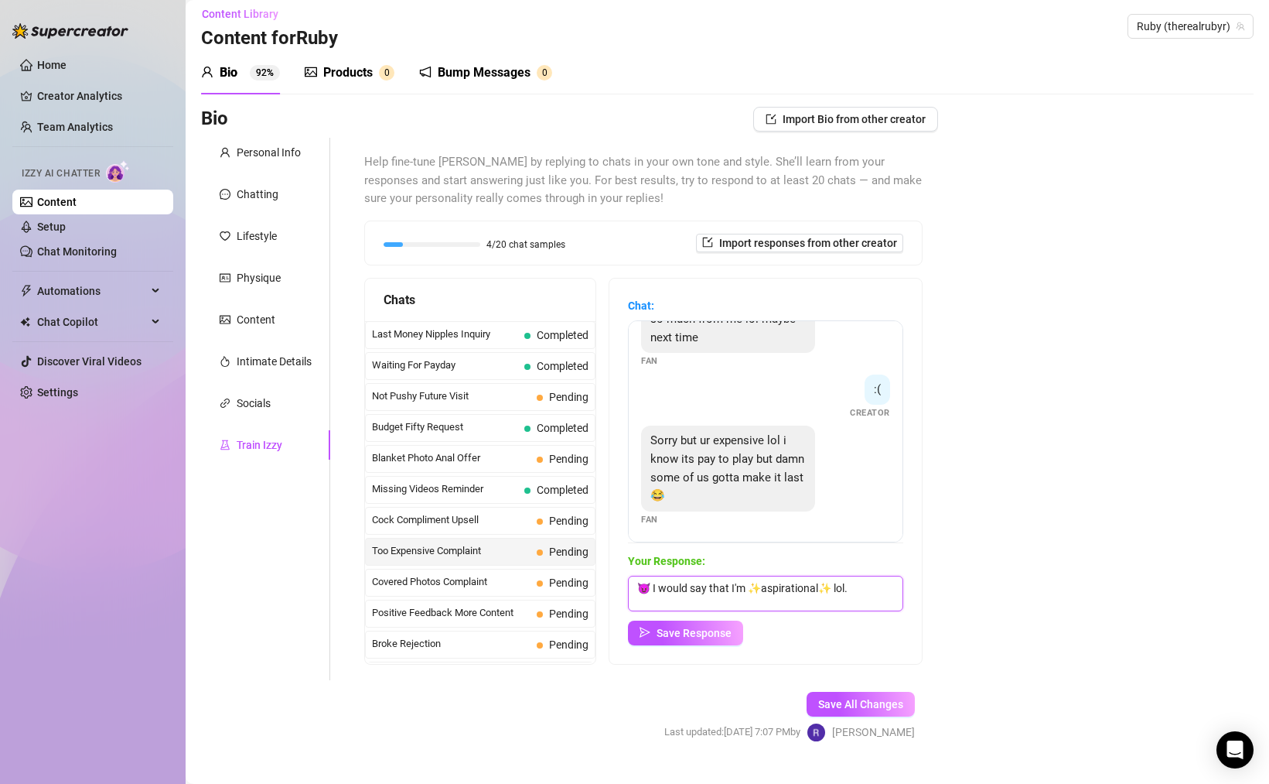
scroll to position [0, 0]
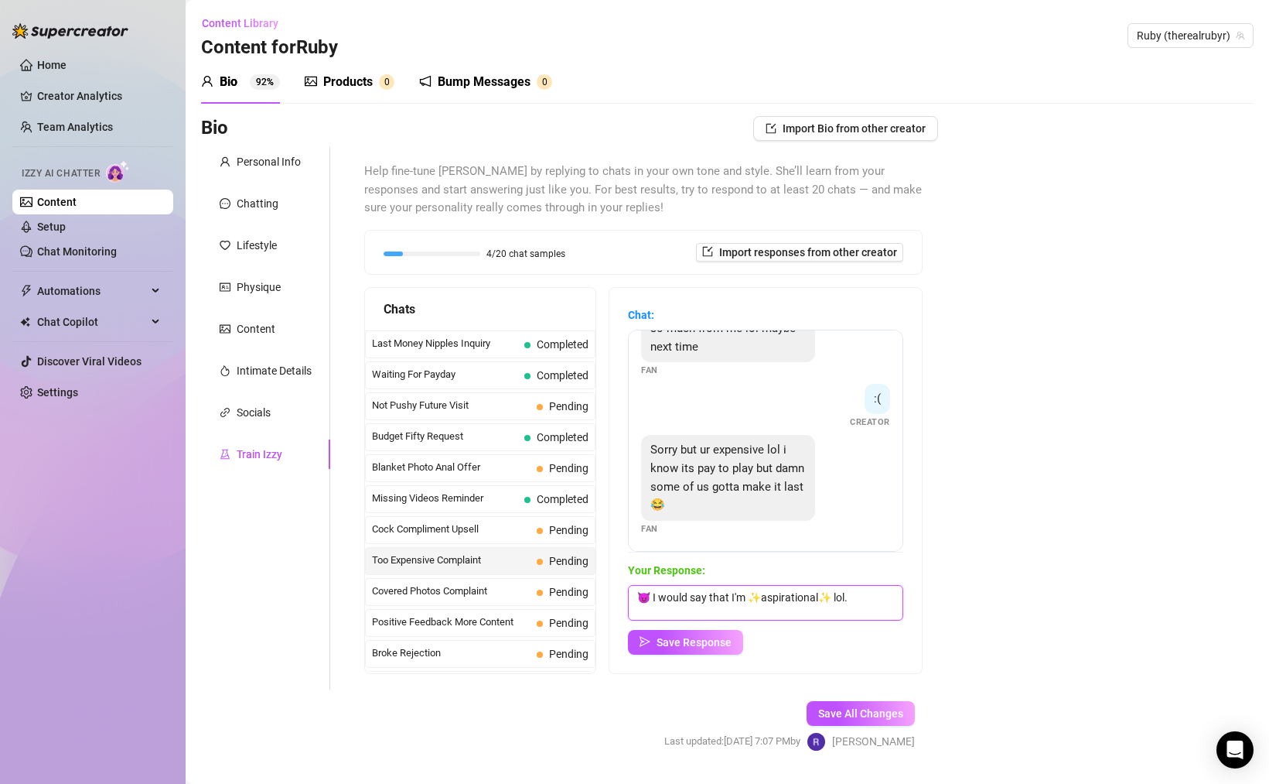
click at [653, 596] on textarea "😈 I would say that I'm ✨aspirational✨ lol." at bounding box center [765, 603] width 275 height 36
drag, startPoint x: 843, startPoint y: 599, endPoint x: 879, endPoint y: 600, distance: 35.6
click at [843, 599] on textarea "I would say that I'm ✨aspirational✨ lol." at bounding box center [765, 603] width 275 height 36
type textarea "I would say that I'm ✨aspirational✨ lol. When you're ready to reach for the top…"
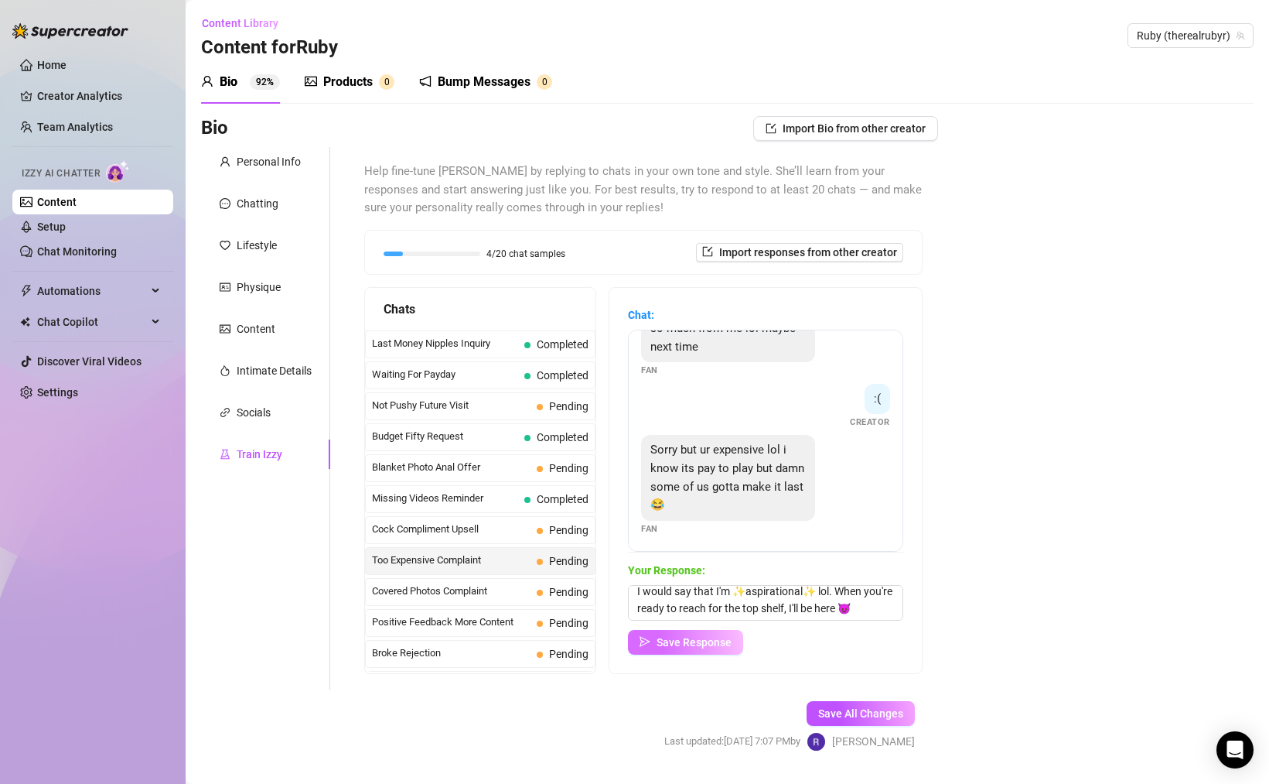
click at [695, 643] on span "Save Response" at bounding box center [694, 642] width 75 height 12
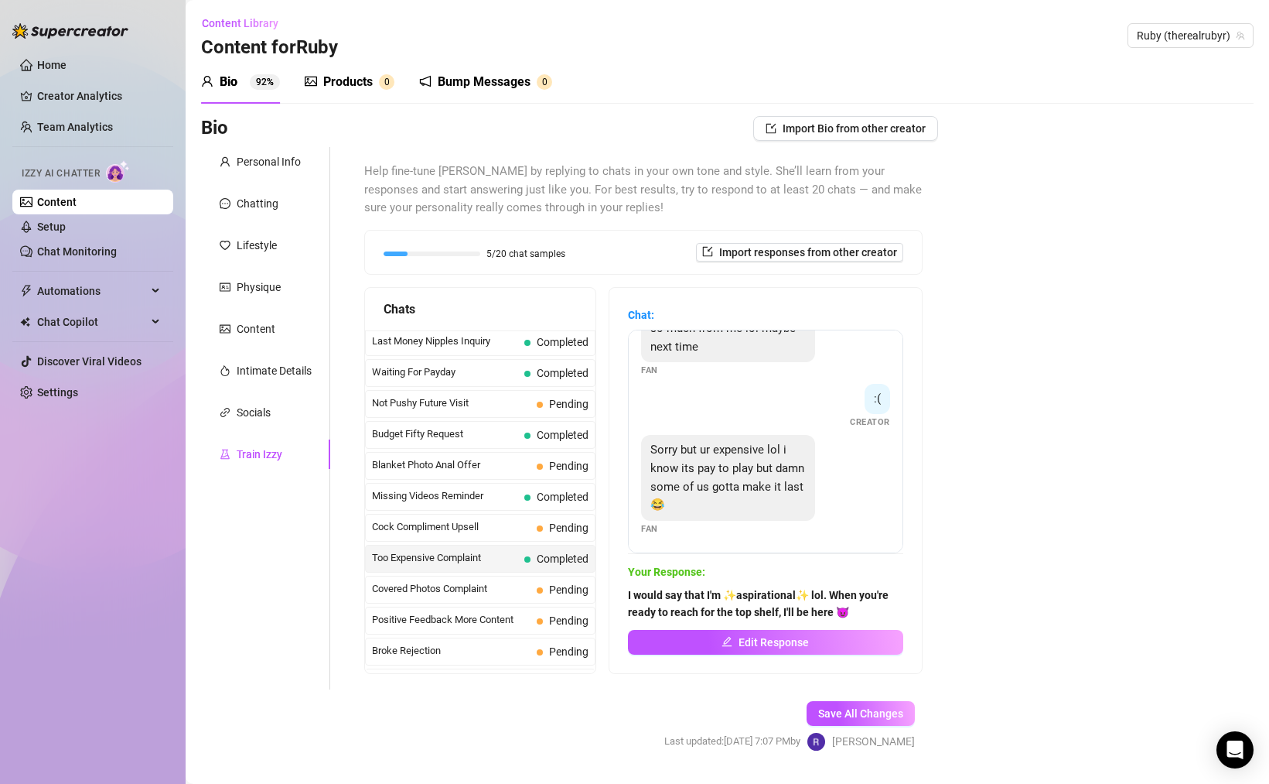
scroll to position [3, 0]
click at [486, 588] on span "Covered Photos Complaint" at bounding box center [451, 587] width 159 height 15
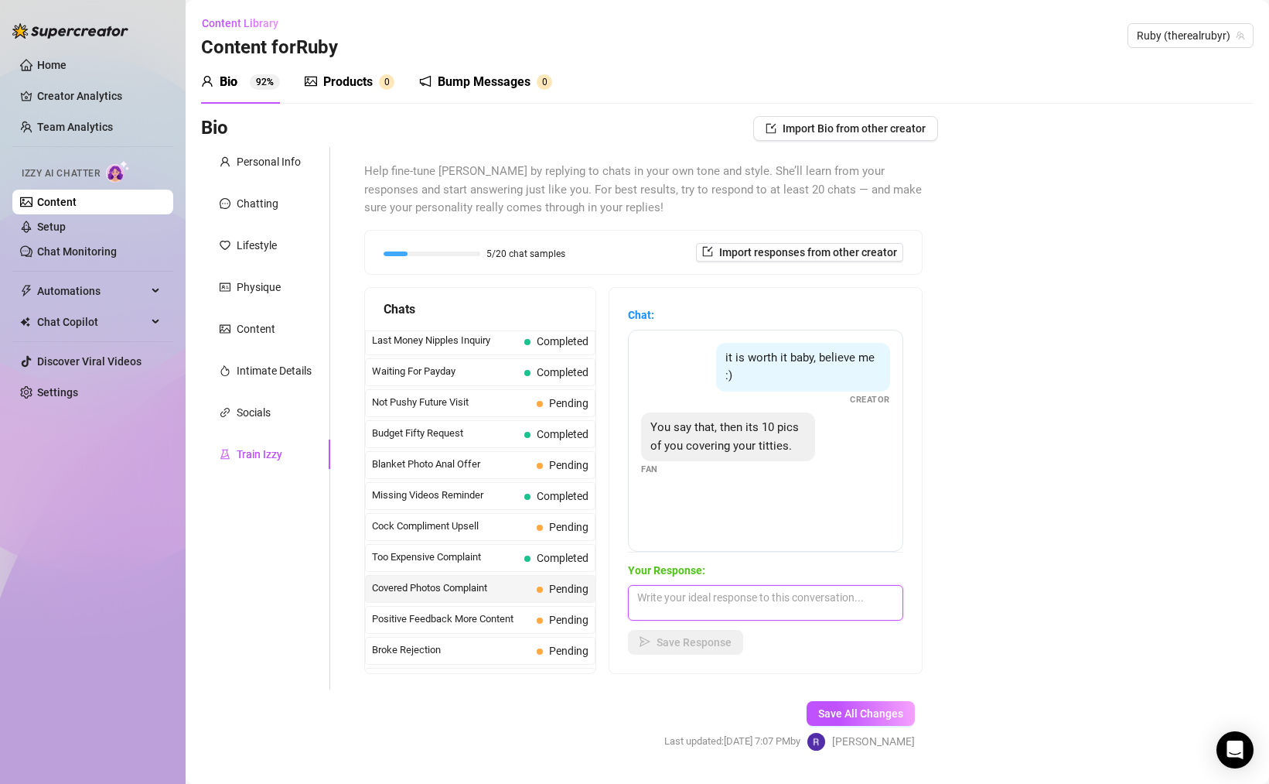
click at [819, 608] on textarea at bounding box center [765, 603] width 275 height 36
click at [468, 623] on span "Positive Feedback More Content" at bounding box center [451, 618] width 159 height 15
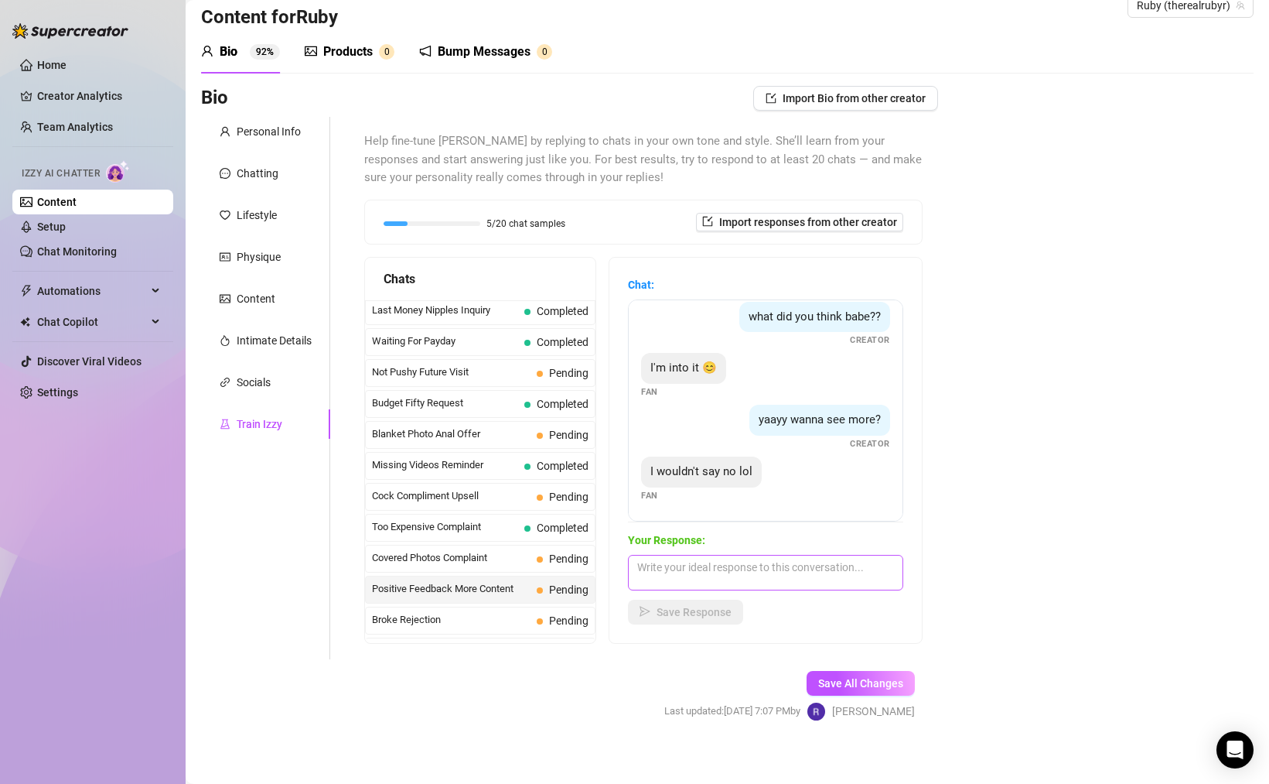
scroll to position [40, 0]
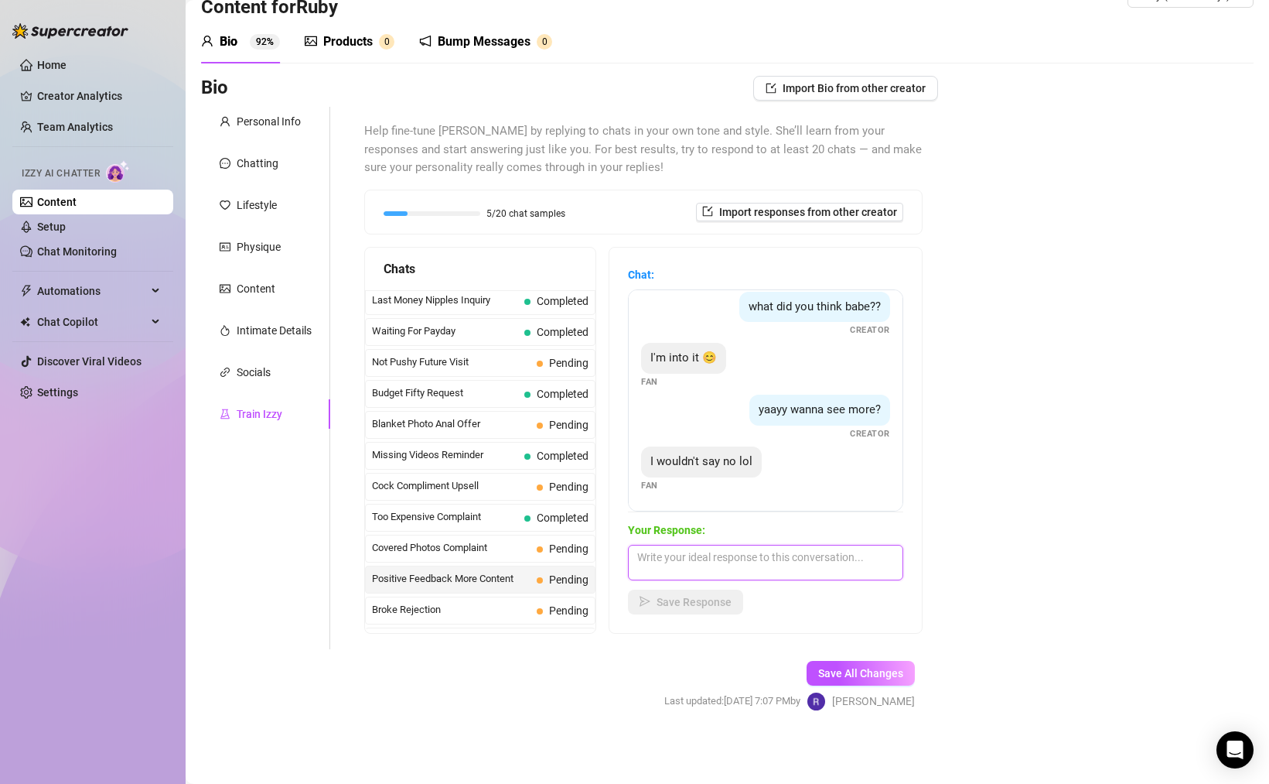
click at [693, 565] on textarea at bounding box center [765, 563] width 275 height 36
type textarea "Good! I like a man who says yes to me 😈"
click at [681, 603] on span "Save Response" at bounding box center [694, 602] width 75 height 12
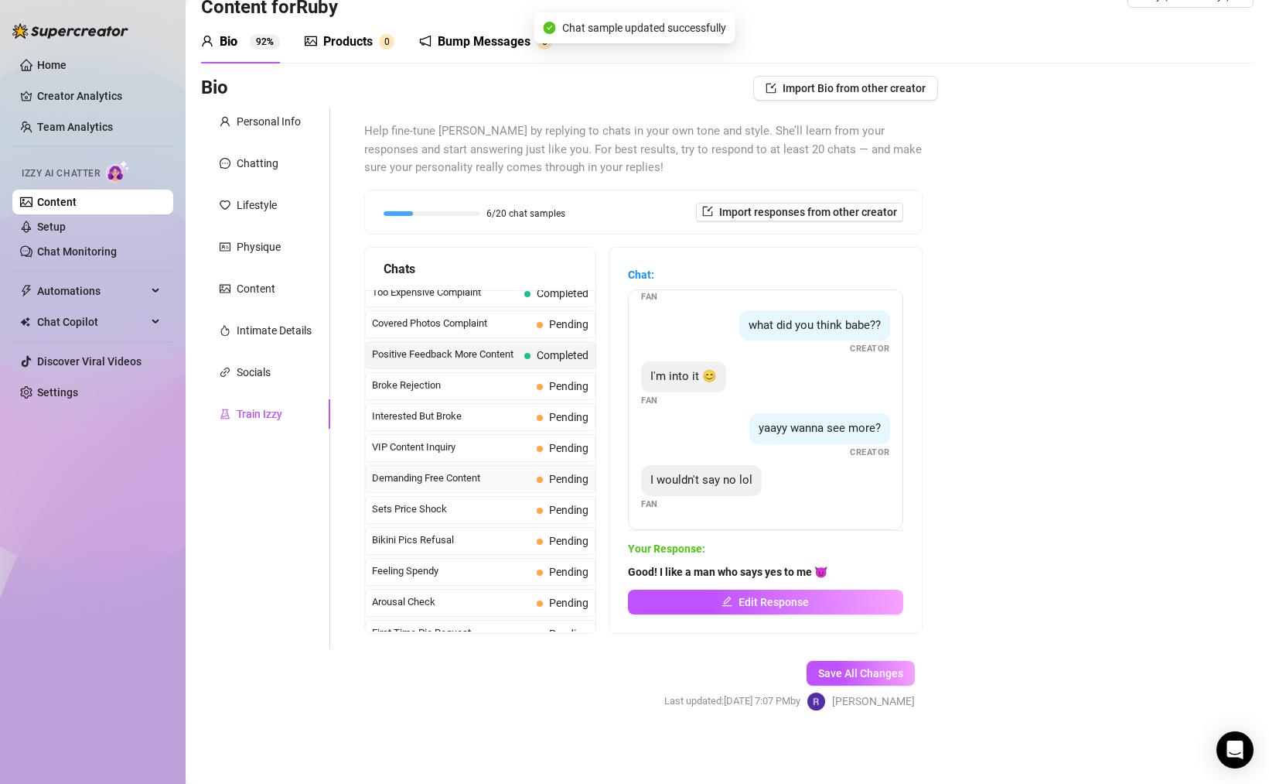
scroll to position [210, 0]
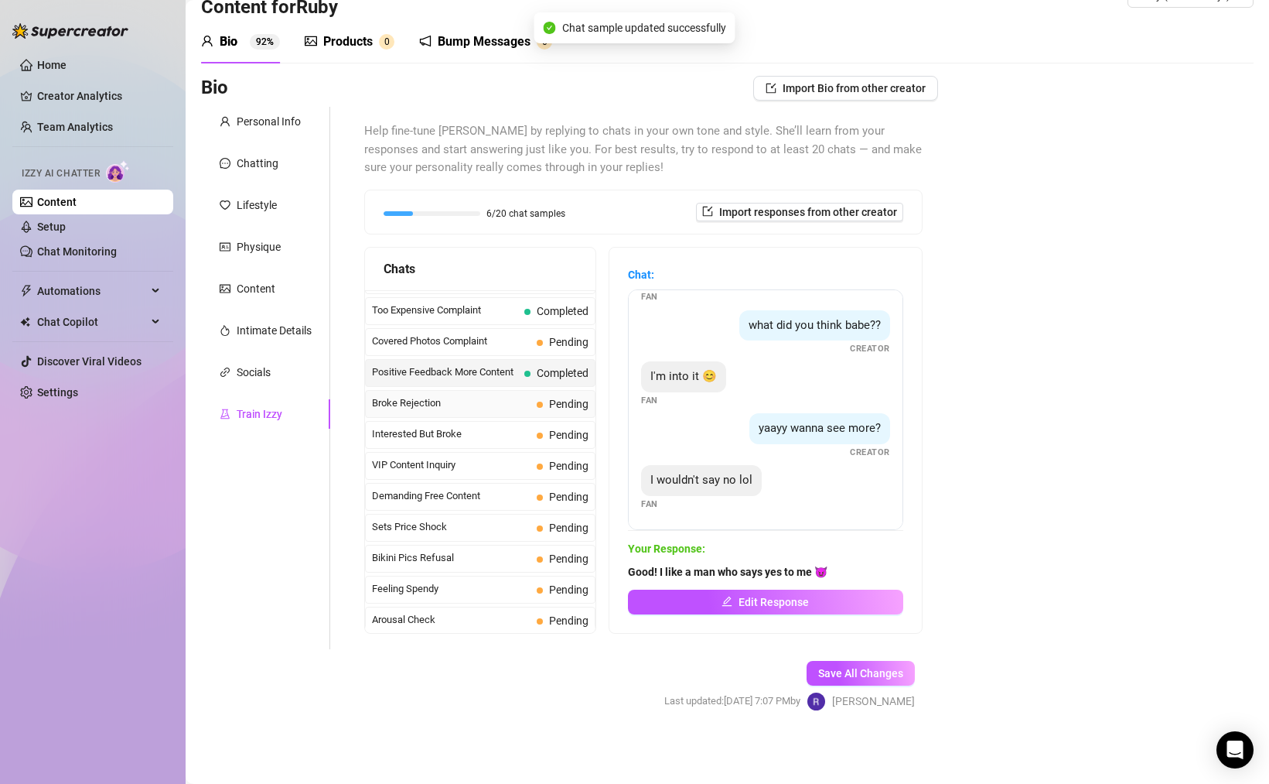
click at [486, 411] on span "Broke Rejection" at bounding box center [451, 402] width 159 height 15
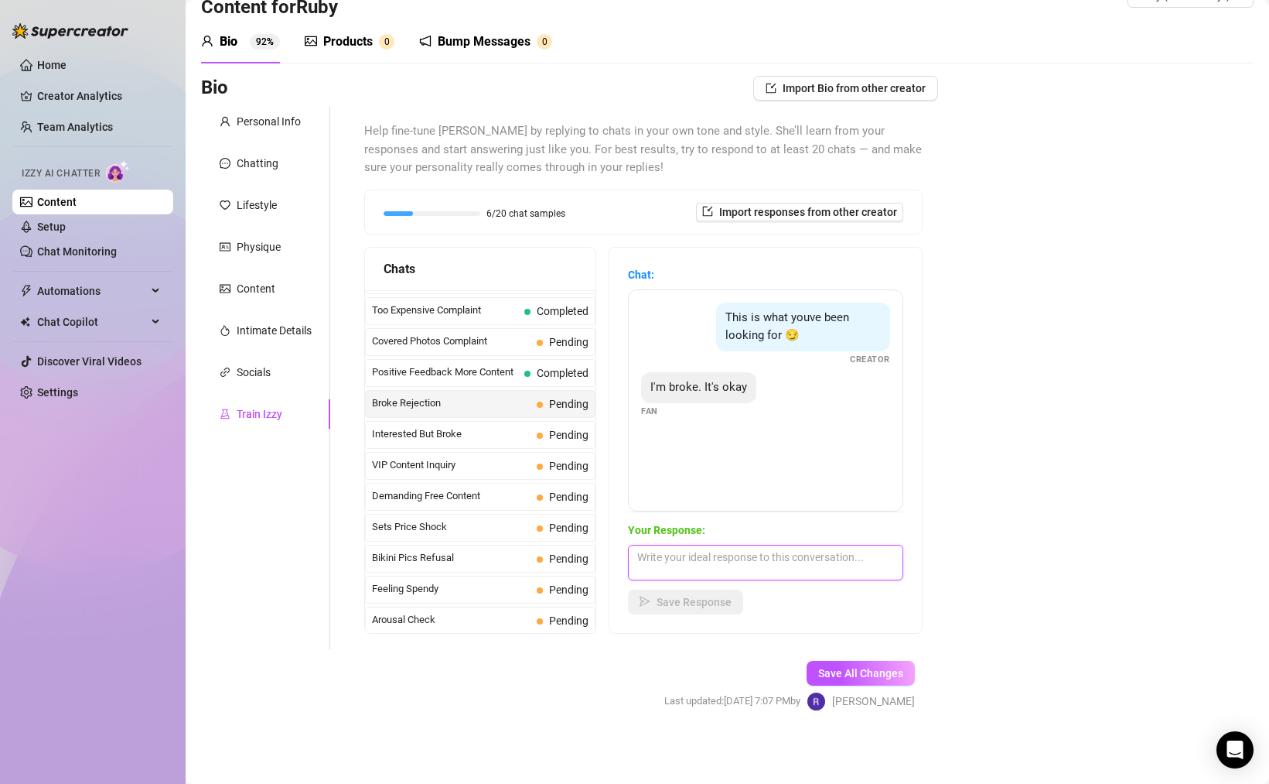
click at [755, 559] on textarea at bounding box center [765, 563] width 275 height 36
type textarea "Aww come on babeh..."
click at [518, 442] on span "Interested But Broke" at bounding box center [451, 433] width 159 height 15
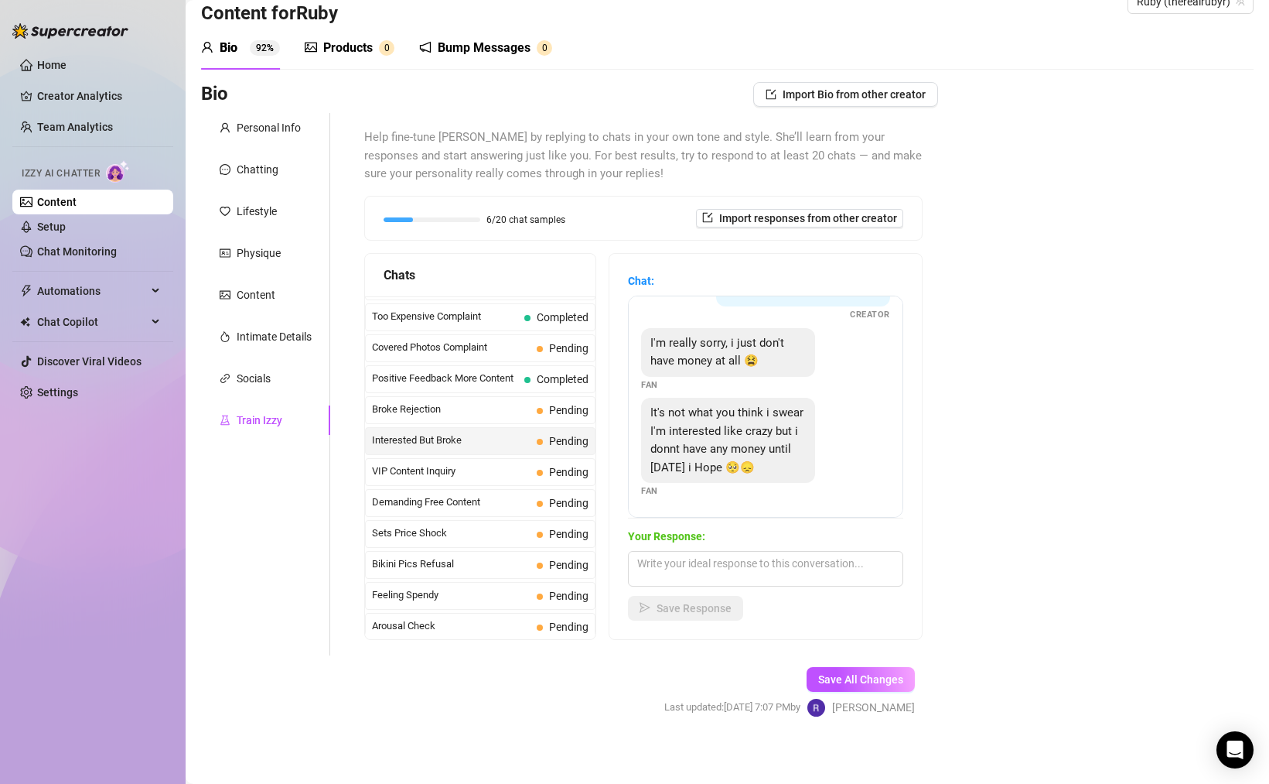
scroll to position [87, 0]
click at [679, 569] on textarea at bounding box center [765, 569] width 275 height 36
type textarea "Don't worry babeh.."
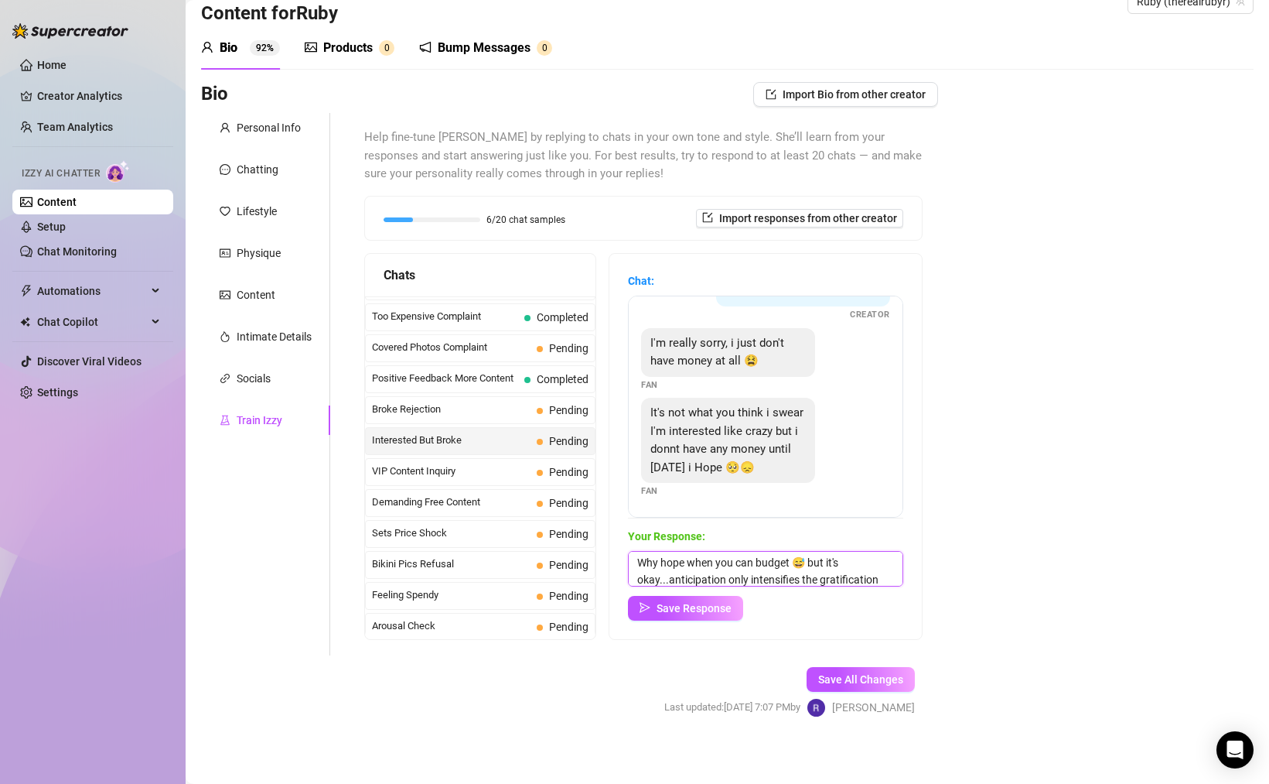
scroll to position [18, 0]
click at [740, 580] on textarea "Why hope when you can budget 😅 but it's okay...anticipation only intensifies th…" at bounding box center [765, 569] width 275 height 36
type textarea "Why hope when you can budget 😅 but it's okay...anticipation only intensifies th…"
click at [698, 615] on button "Save Response" at bounding box center [685, 608] width 115 height 25
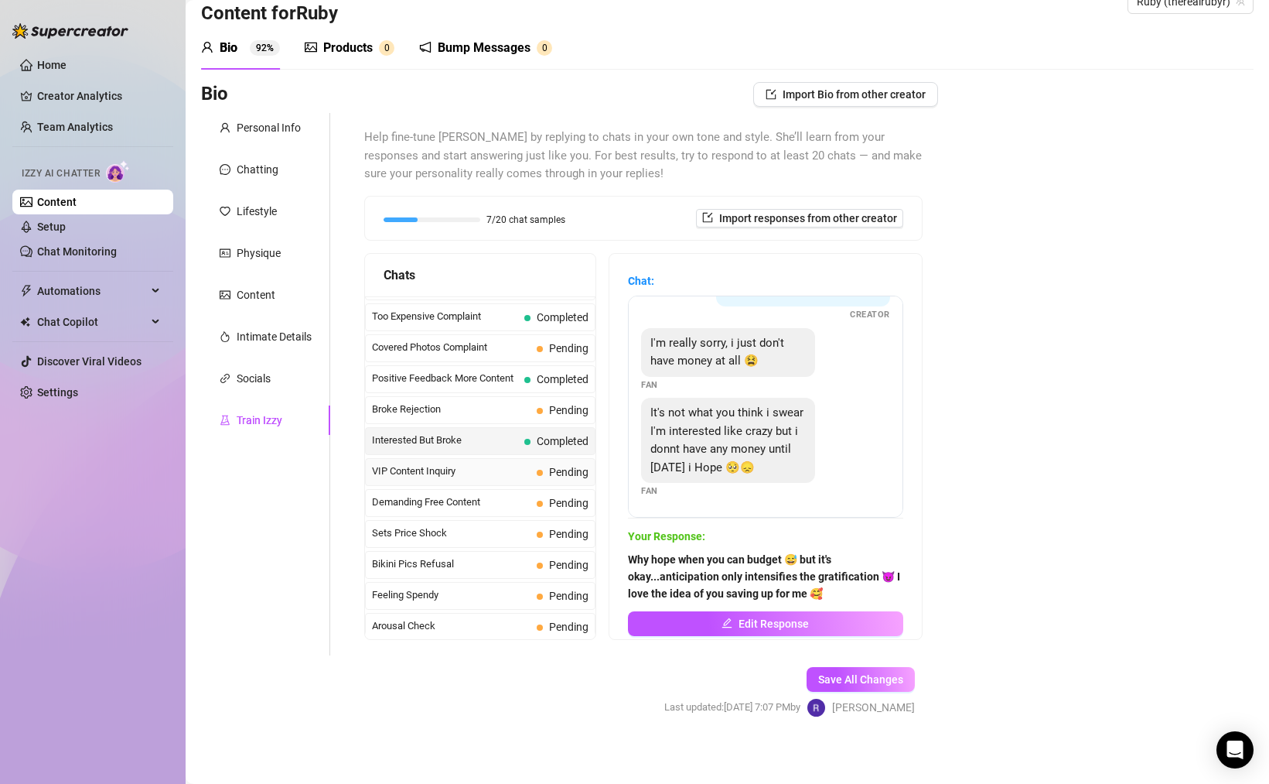
click at [491, 479] on span "VIP Content Inquiry" at bounding box center [451, 470] width 159 height 15
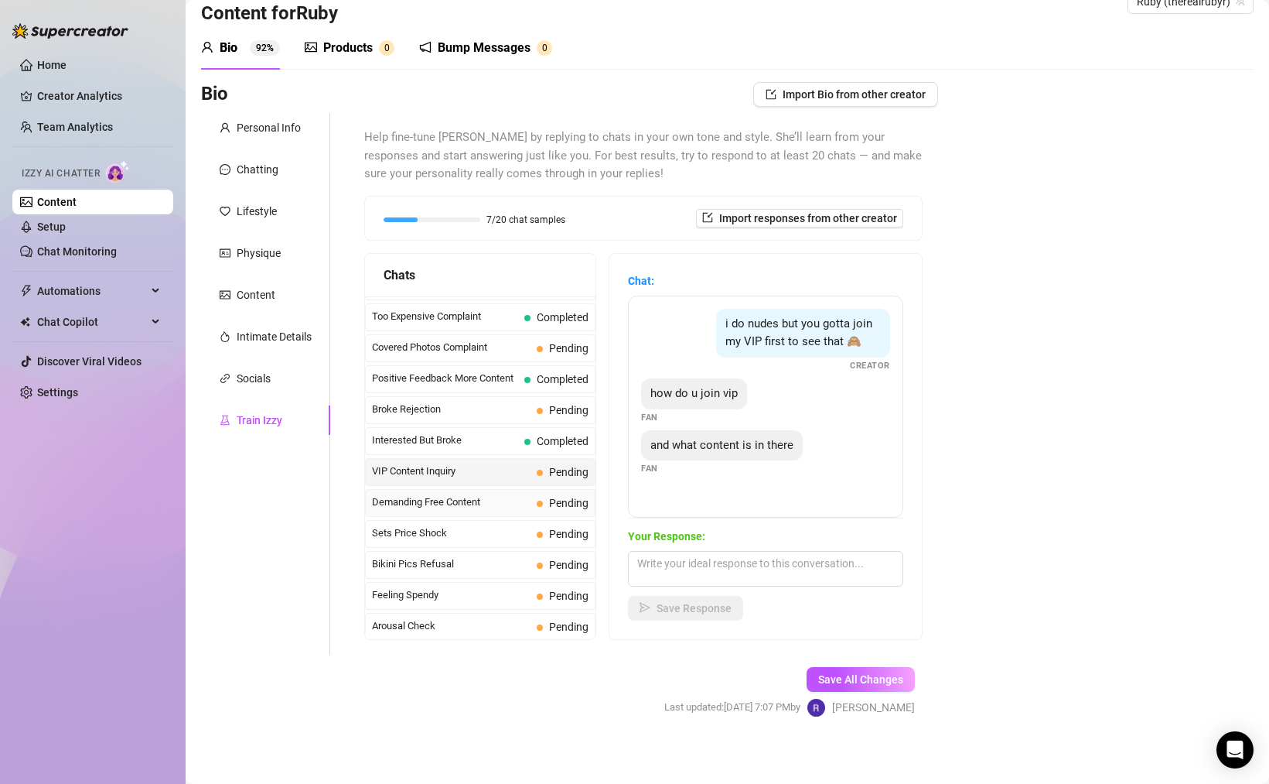
click at [469, 510] on span "Demanding Free Content" at bounding box center [451, 501] width 159 height 15
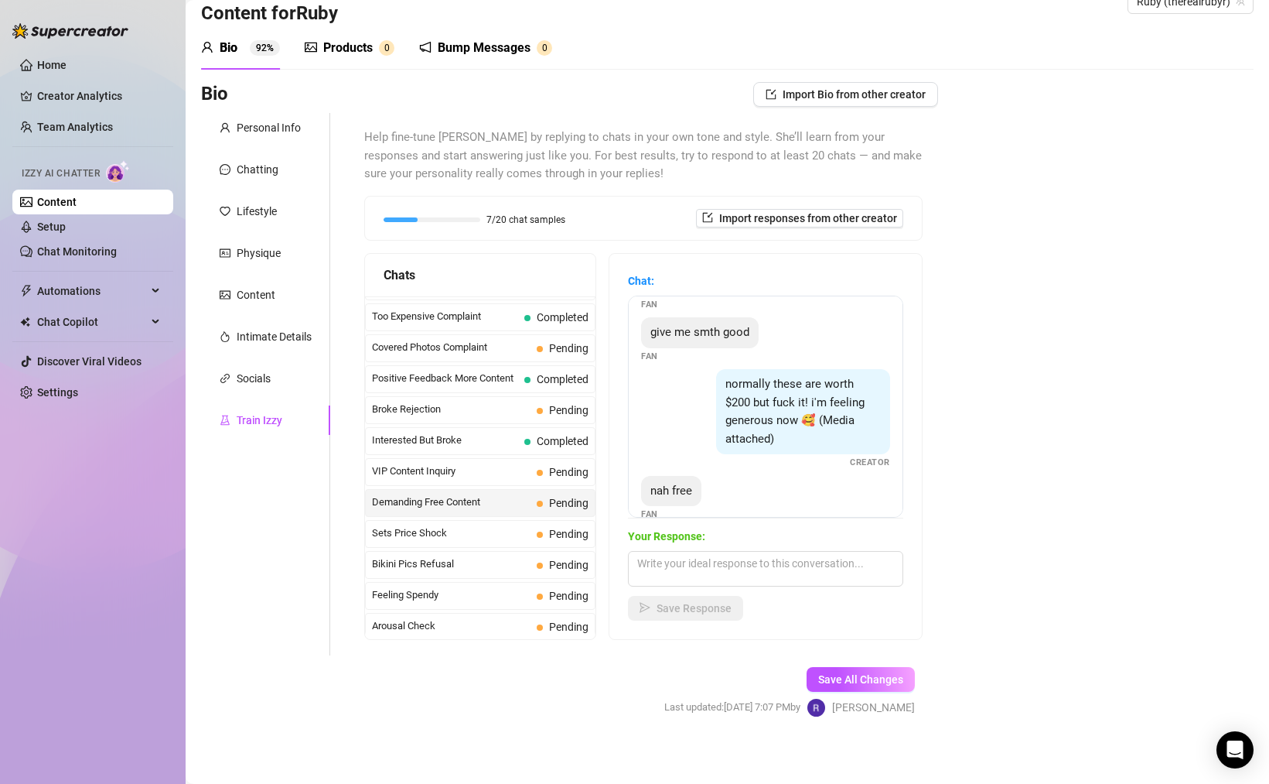
scroll to position [187, 0]
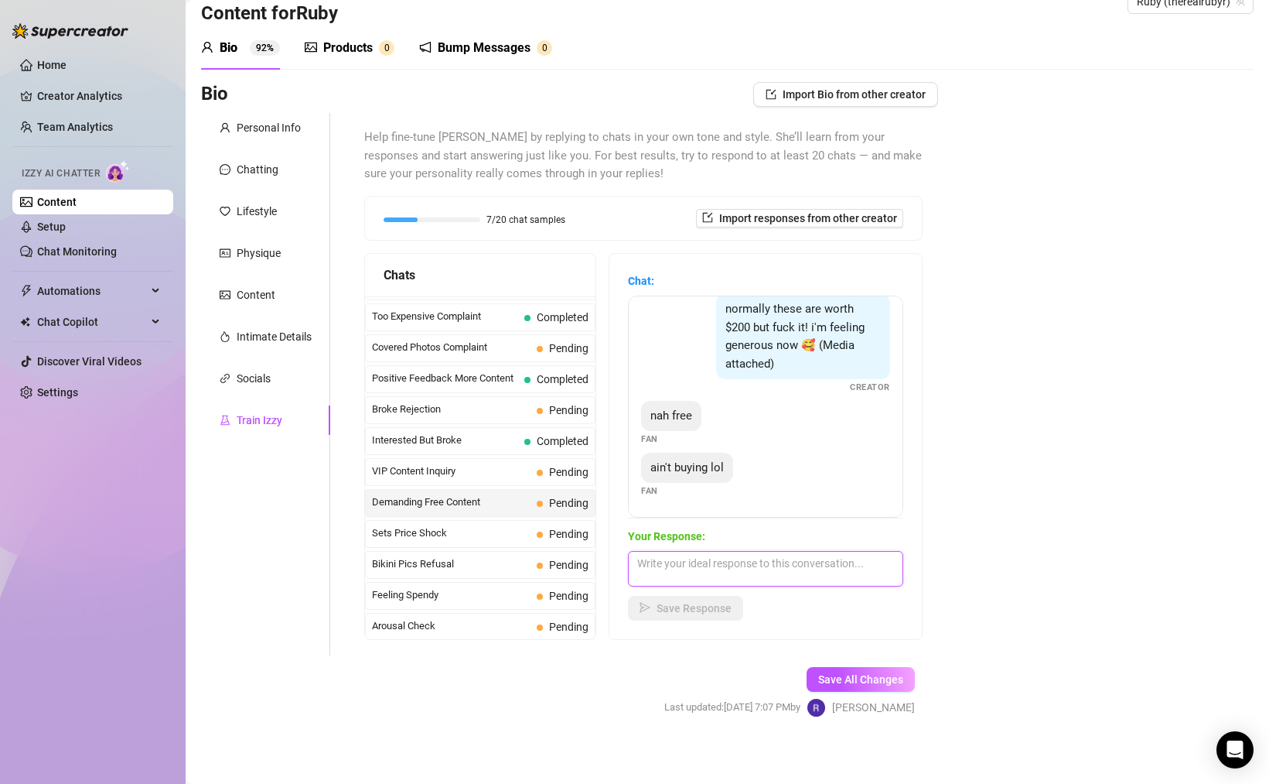
click at [715, 569] on textarea at bounding box center [765, 569] width 275 height 36
drag, startPoint x: 849, startPoint y: 578, endPoint x: 712, endPoint y: 569, distance: 137.2
click at [712, 569] on textarea "Okay babeh 🤣 but in the words of the great Cardi B 🎶 Broke boys don't deseve no…" at bounding box center [765, 569] width 275 height 36
type textarea "O"
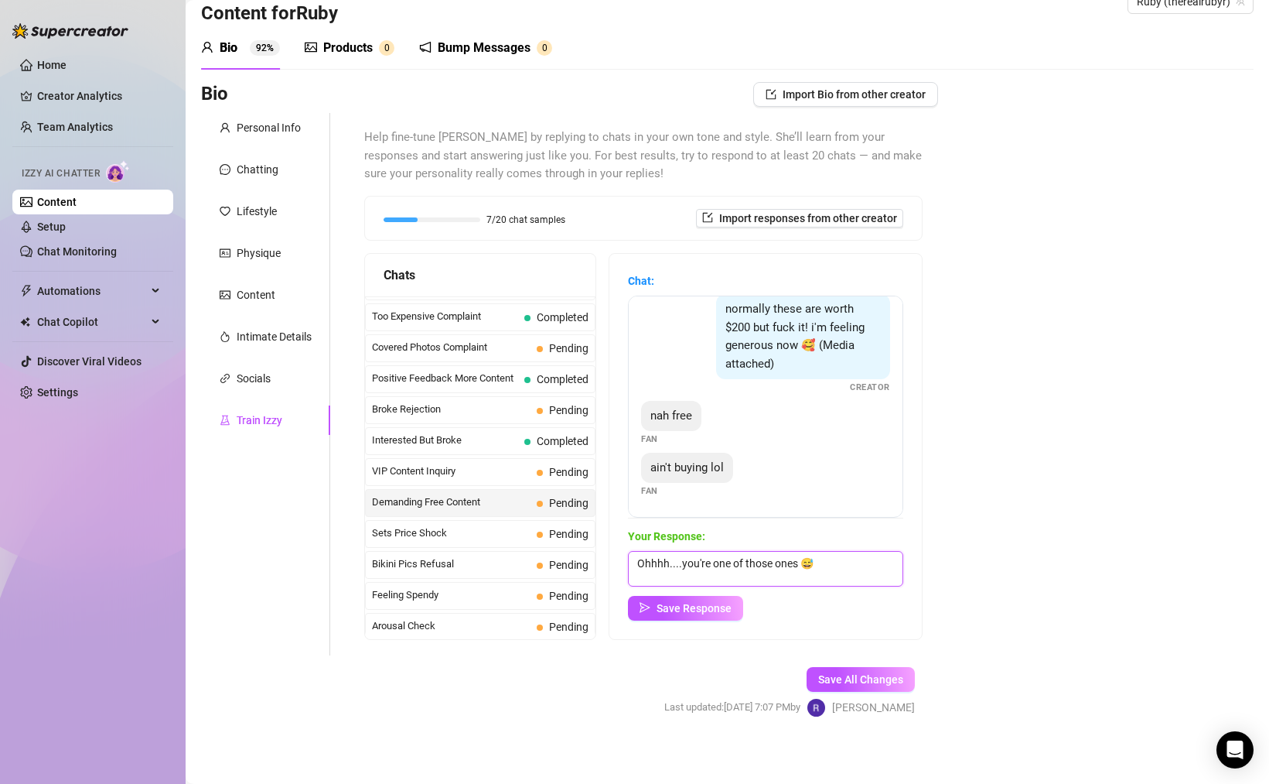
click at [838, 565] on textarea "Ohhhh....you're one of those ones 😅" at bounding box center [765, 569] width 275 height 36
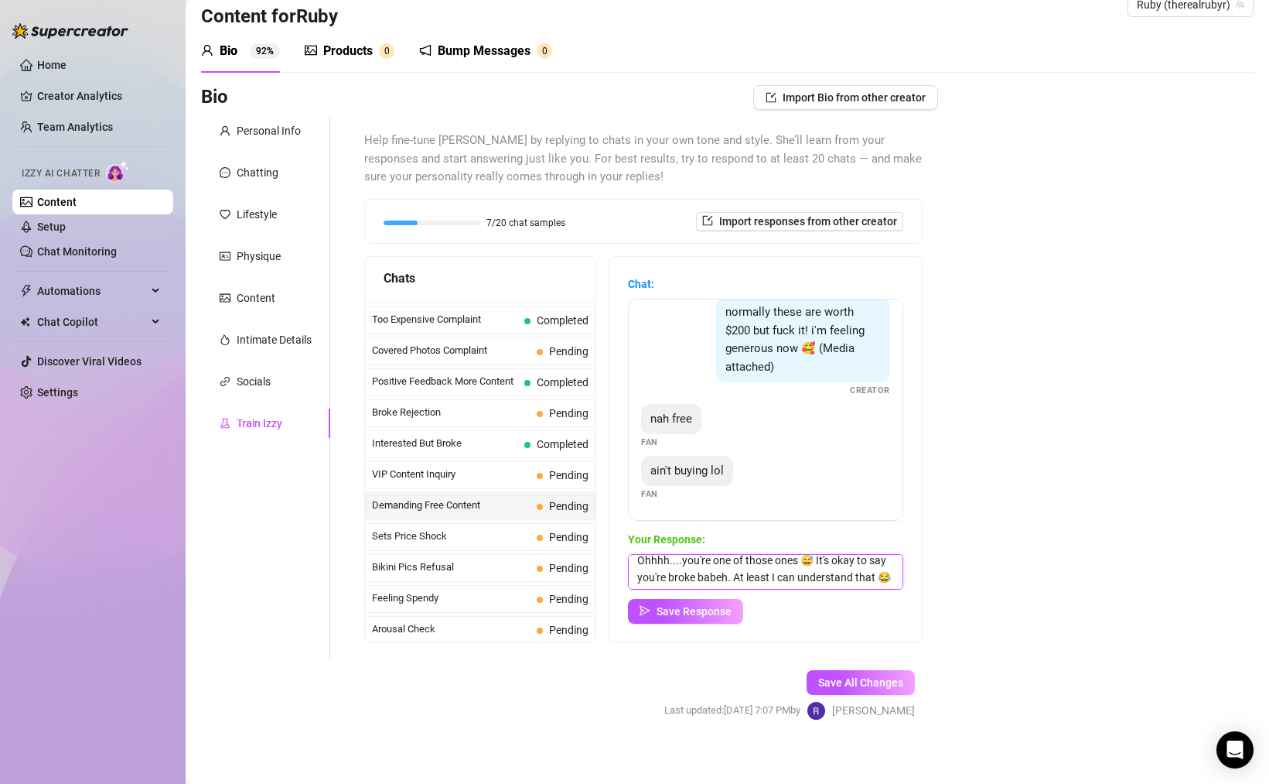
click at [756, 561] on textarea "Ohhhh....you're one of those ones 😅 It's okay to say you're broke babeh. At lea…" at bounding box center [765, 572] width 275 height 36
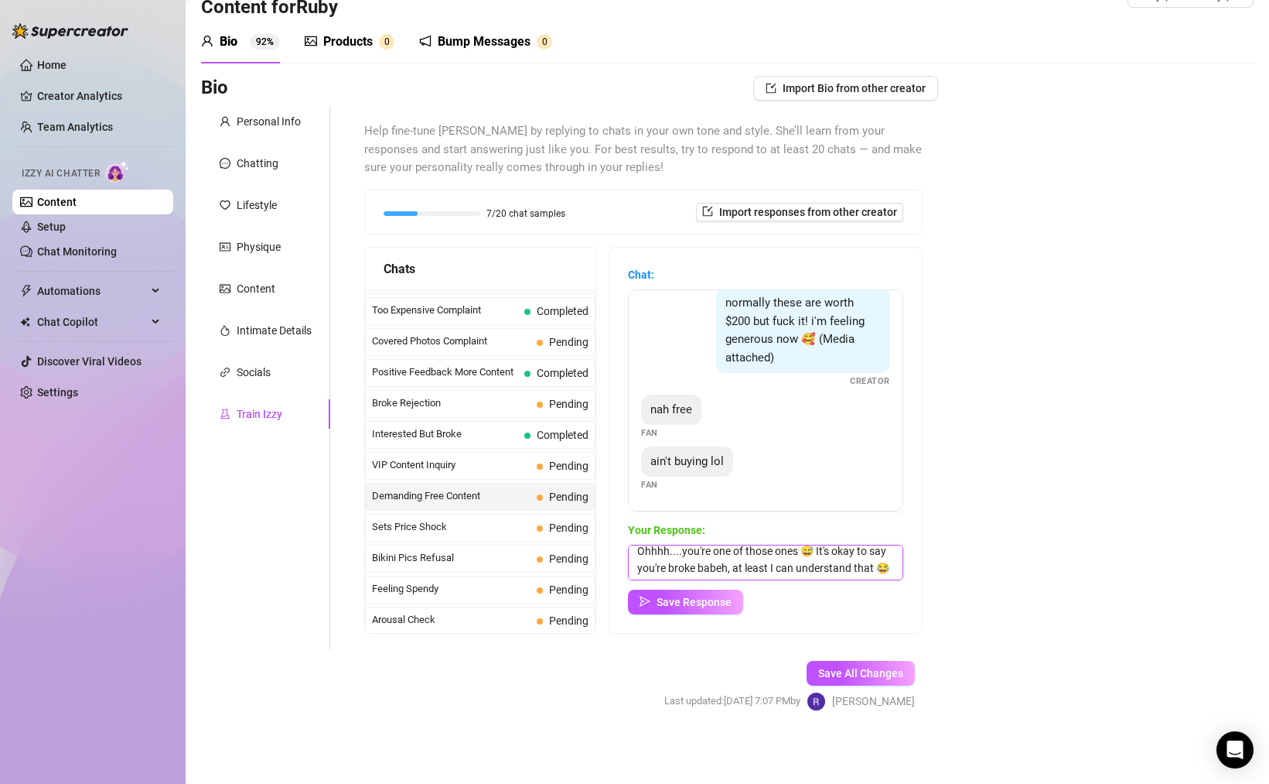
scroll to position [23, 0]
click at [654, 565] on textarea "Ohhhh....you're one of those ones 😅 It's okay to say you're broke babeh, at lea…" at bounding box center [765, 563] width 275 height 36
click at [788, 548] on textarea "Ohhhh....you're one of those ones 😅 It's okay to say you're broke babeh, at lea…" at bounding box center [765, 563] width 275 height 36
type textarea "Ohhhh....you're one of those ones 😅 It's okay to say you're broke babeh, at lea…"
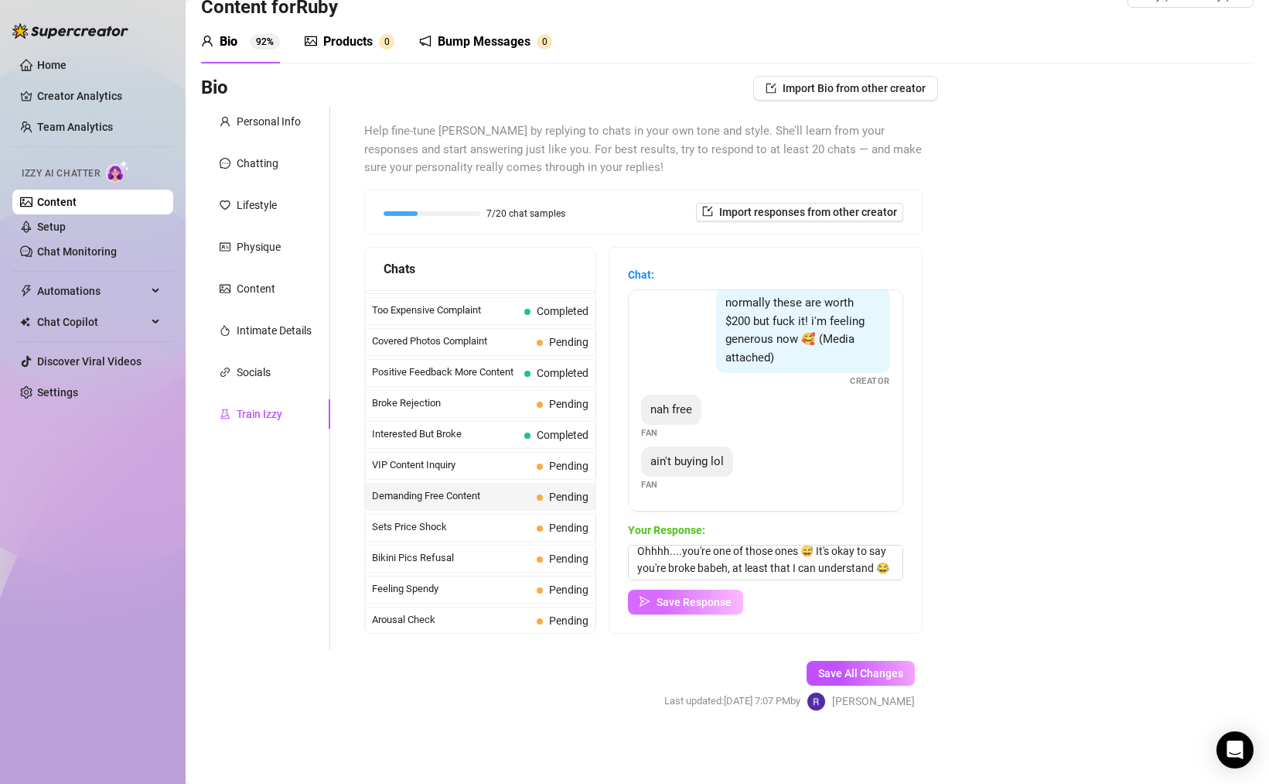
click at [721, 592] on button "Save Response" at bounding box center [685, 601] width 115 height 25
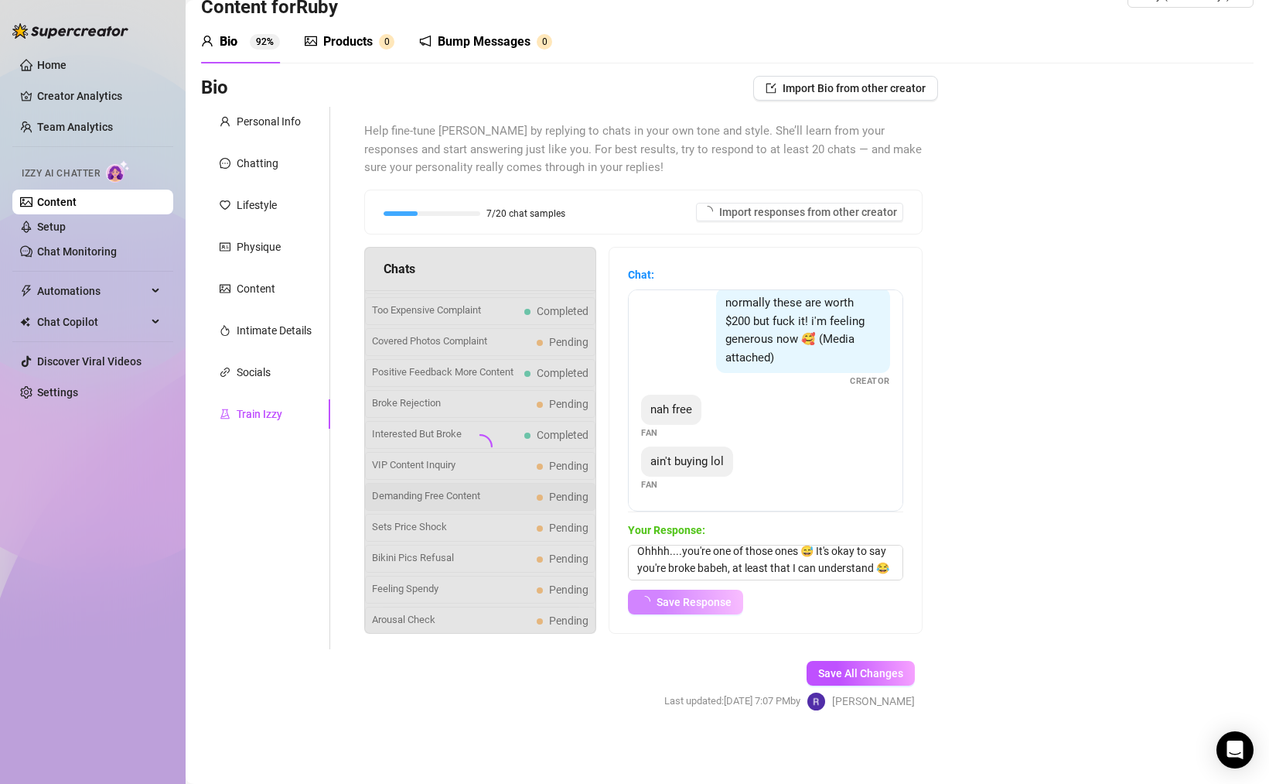
scroll to position [186, 0]
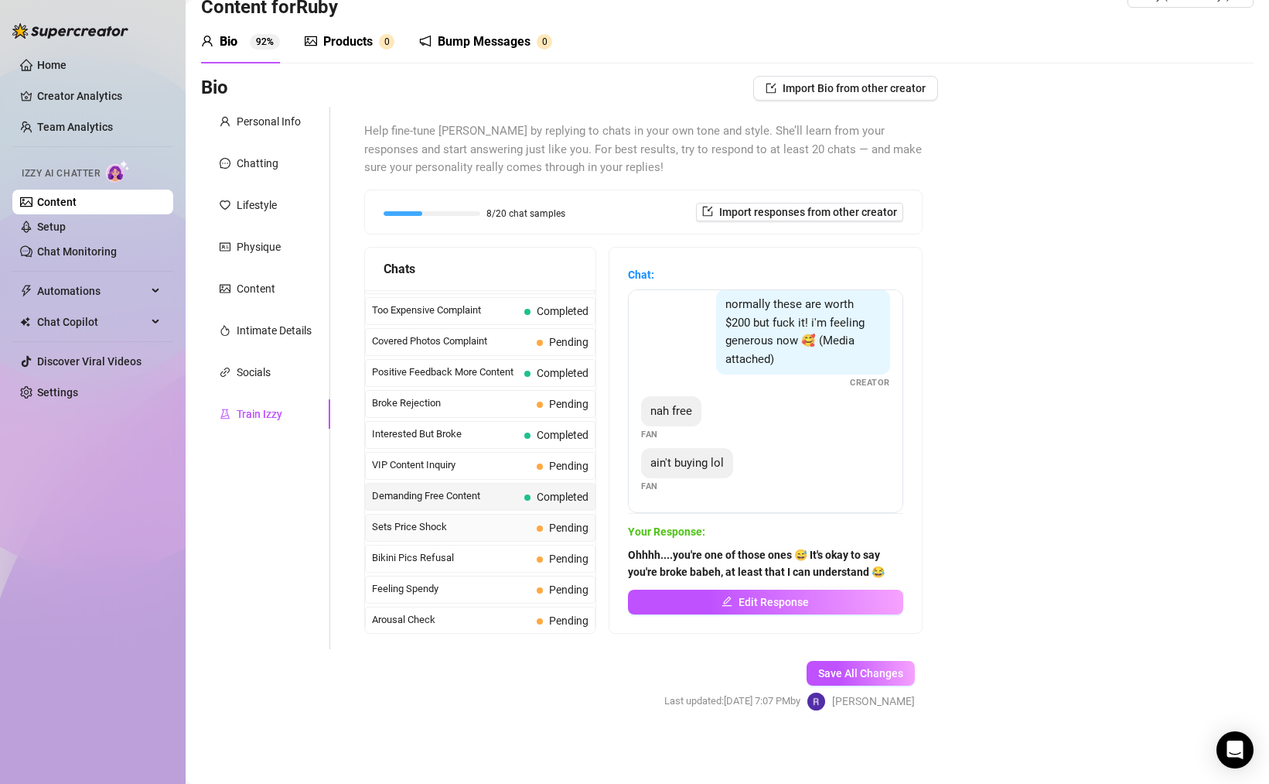
click at [461, 534] on span "Sets Price Shock" at bounding box center [451, 526] width 159 height 15
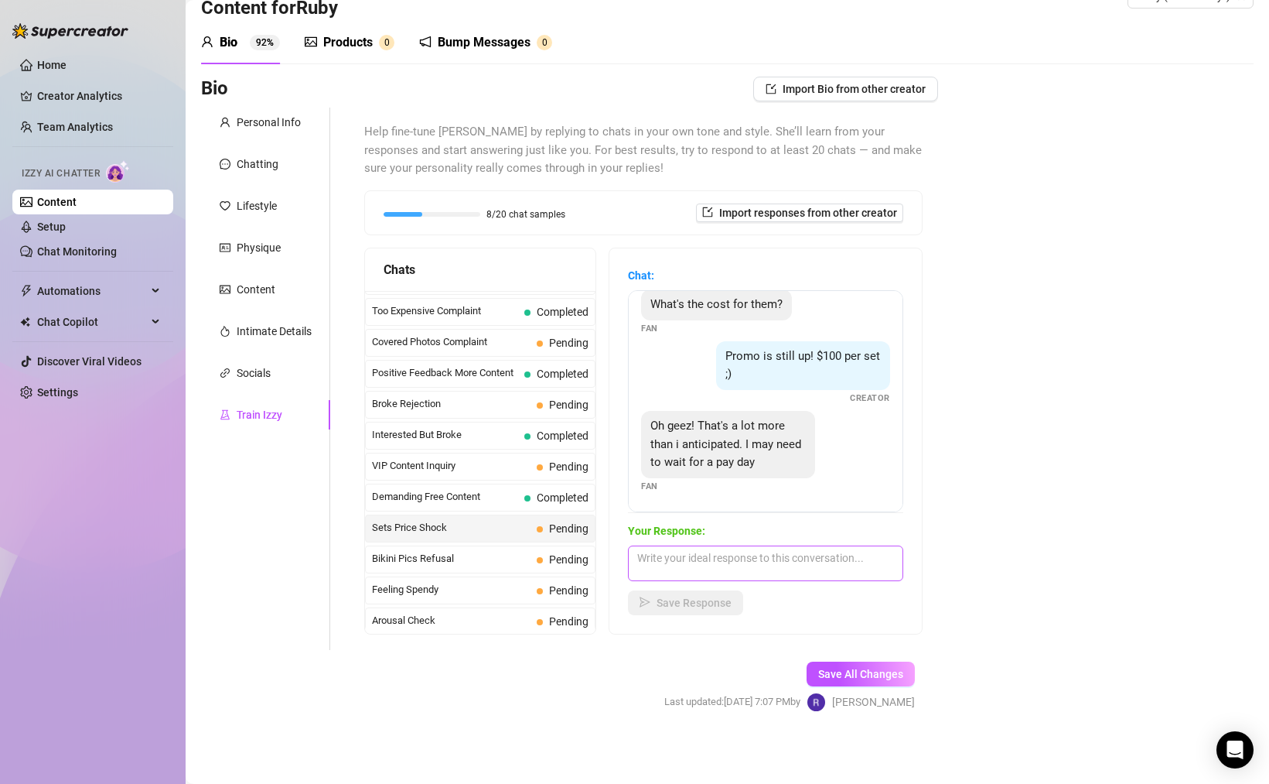
scroll to position [40, 0]
click at [811, 567] on textarea at bounding box center [765, 563] width 275 height 36
click at [500, 565] on span "Bikini Pics Refusal" at bounding box center [451, 557] width 159 height 15
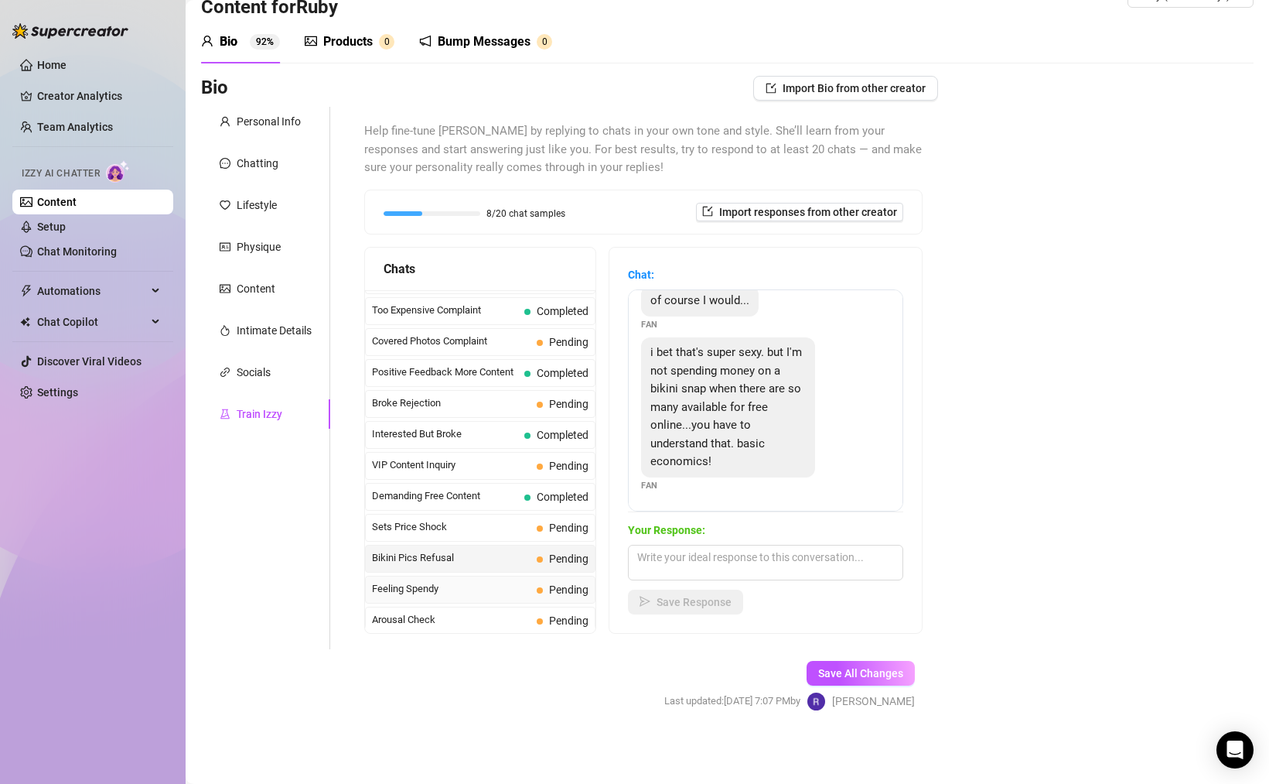
click at [537, 598] on span "Pending" at bounding box center [563, 589] width 52 height 17
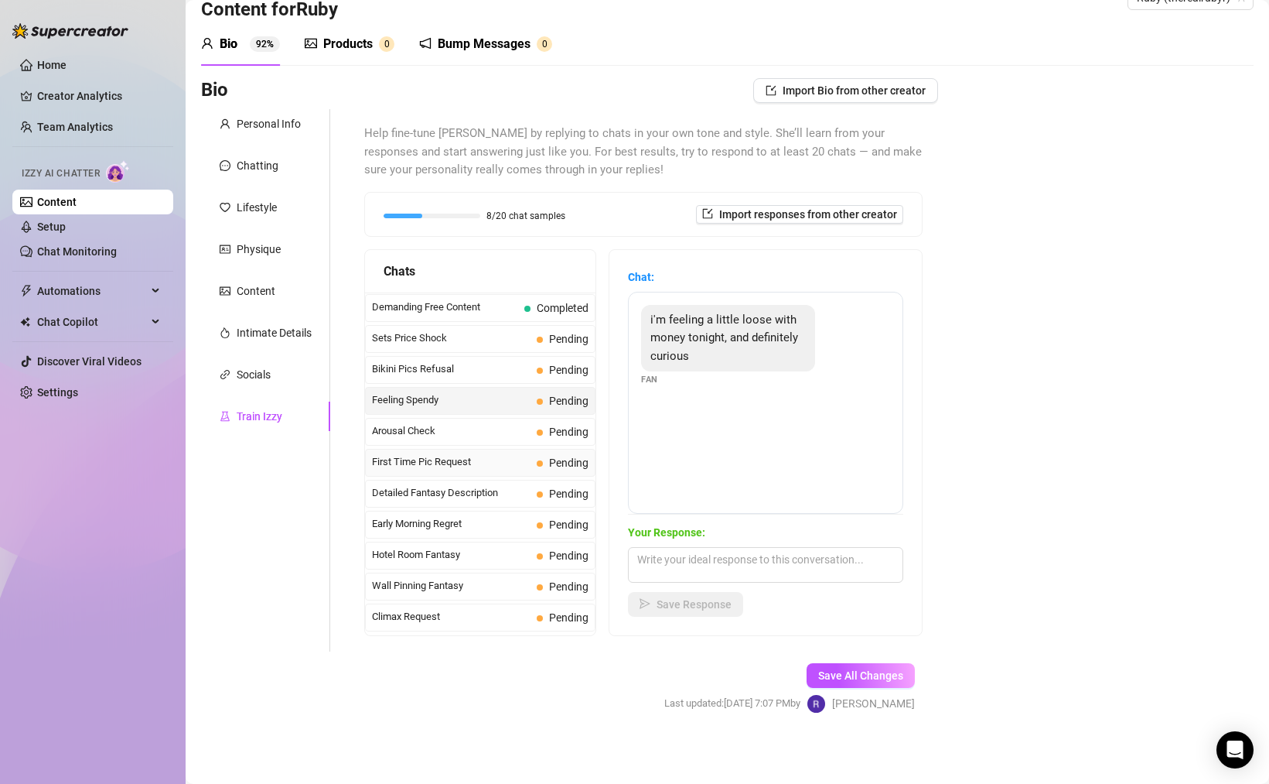
scroll to position [404, 0]
click at [442, 429] on div "Arousal Check Pending" at bounding box center [480, 429] width 231 height 28
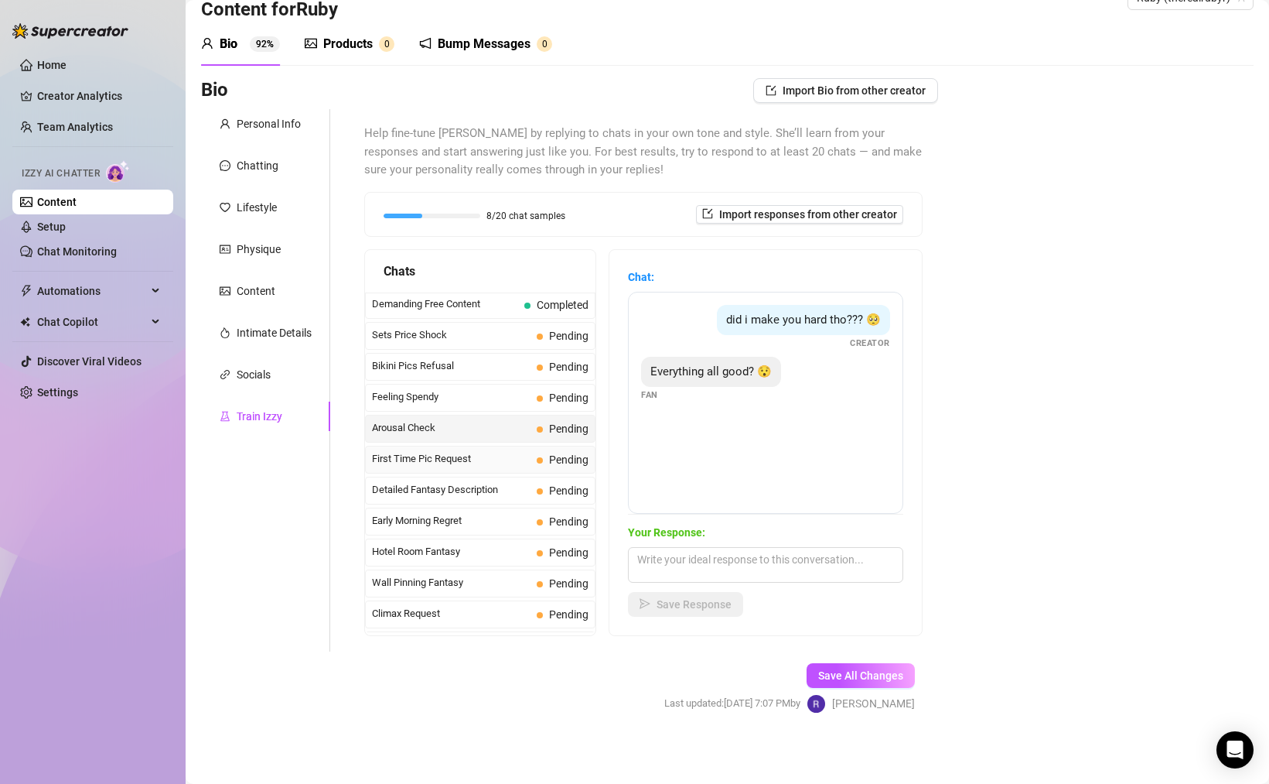
click at [500, 466] on span "First Time Pic Request" at bounding box center [451, 458] width 159 height 15
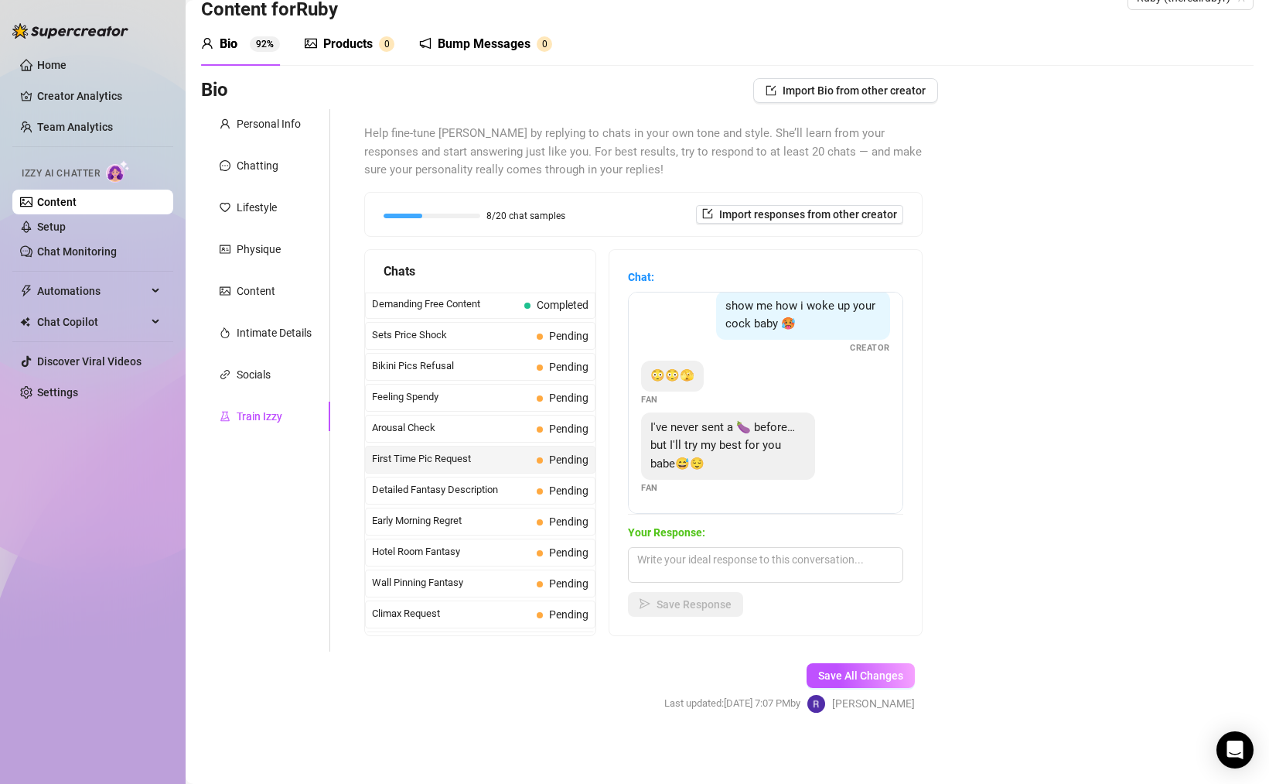
scroll to position [14, 0]
click at [458, 497] on span "Detailed Fantasy Description" at bounding box center [451, 489] width 159 height 15
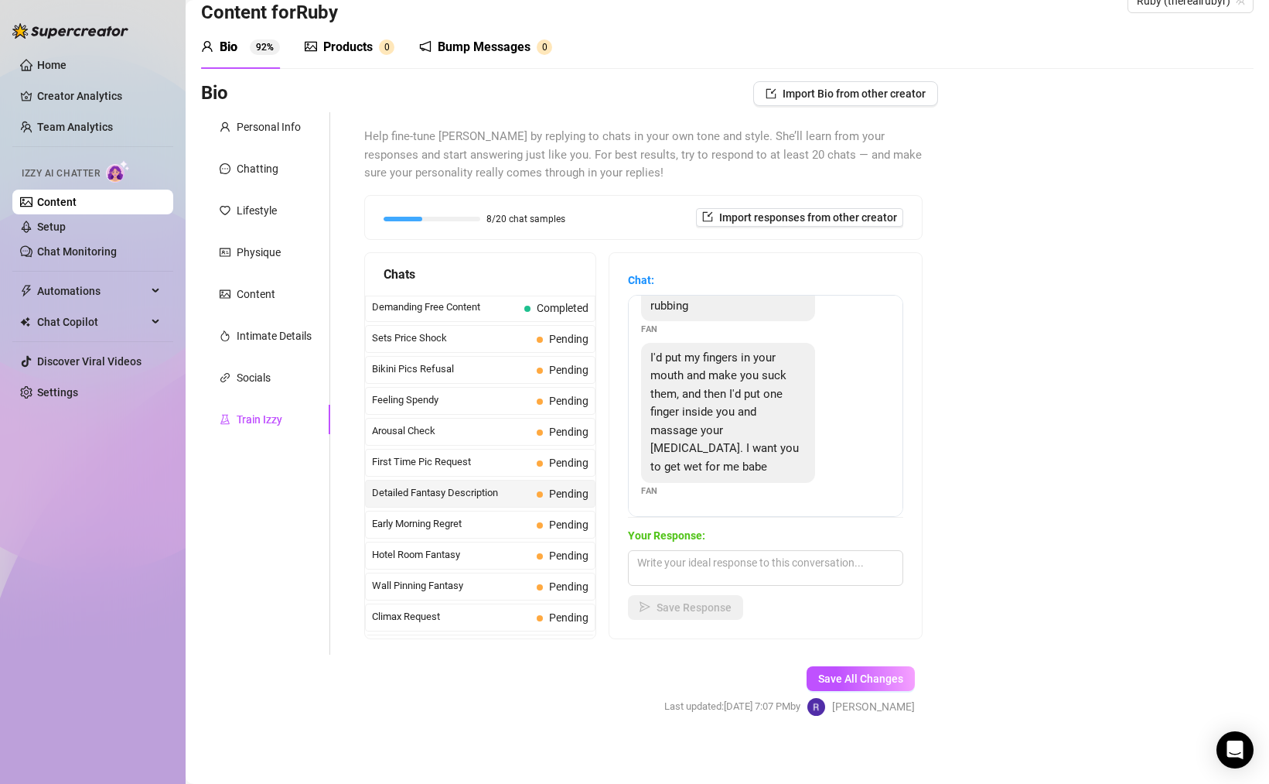
scroll to position [40, 0]
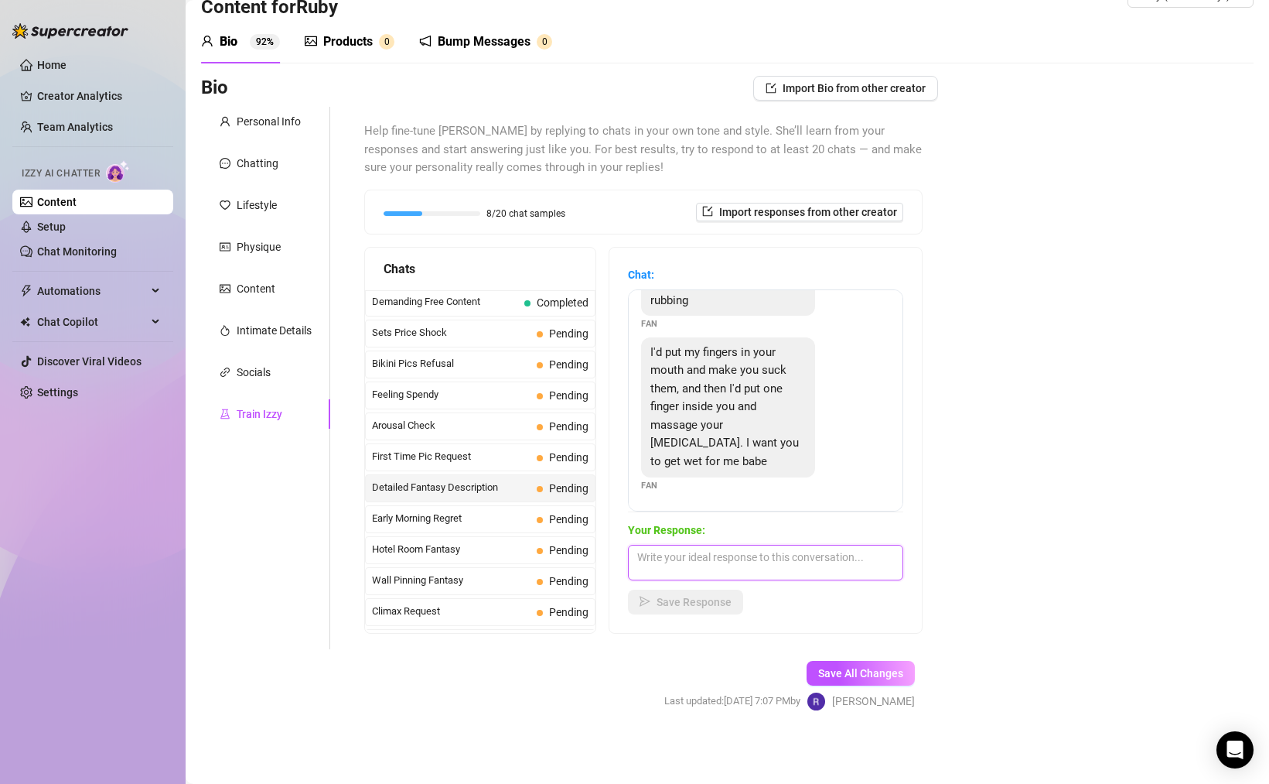
click at [768, 561] on textarea at bounding box center [765, 563] width 275 height 36
type textarea "🥵 I'm already dripping with anticipation babeh...keep your fingers working deep…"
click at [718, 606] on span "Save Response" at bounding box center [694, 602] width 75 height 12
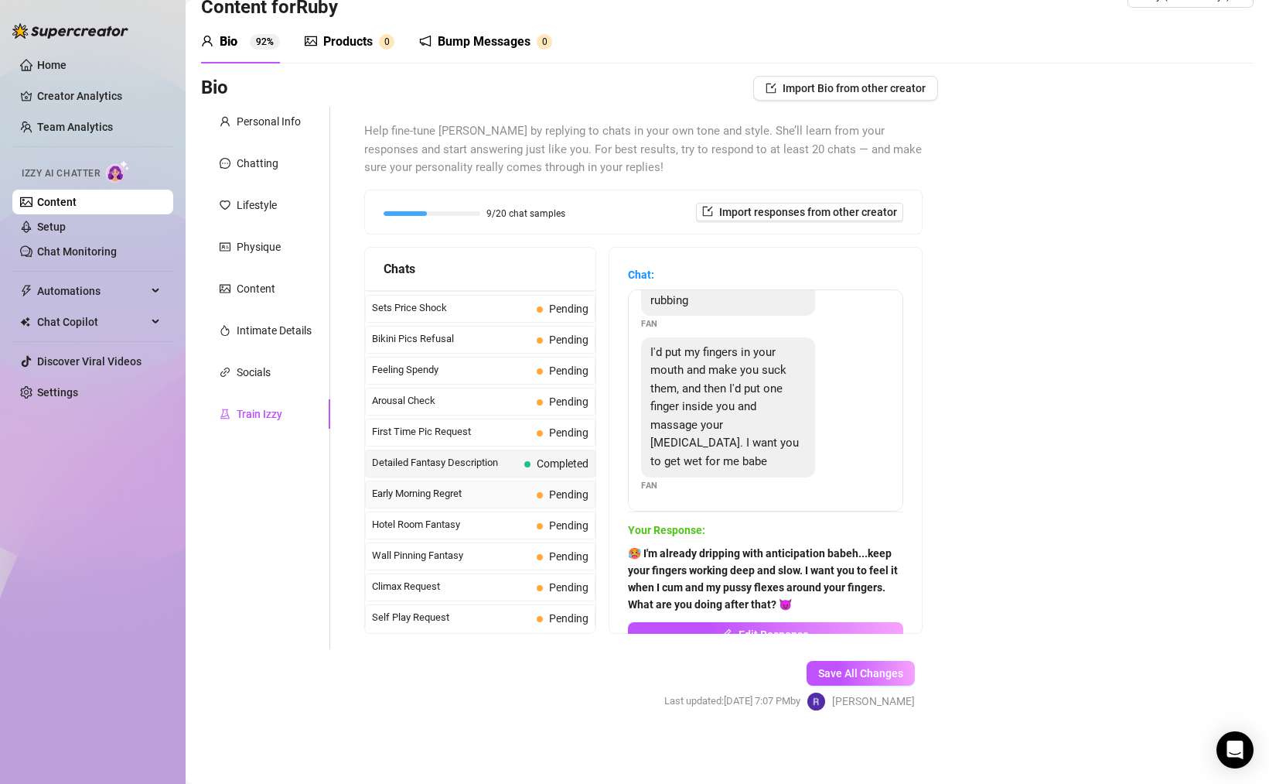
scroll to position [432, 0]
click at [446, 498] on span "Early Morning Regret" at bounding box center [451, 490] width 159 height 15
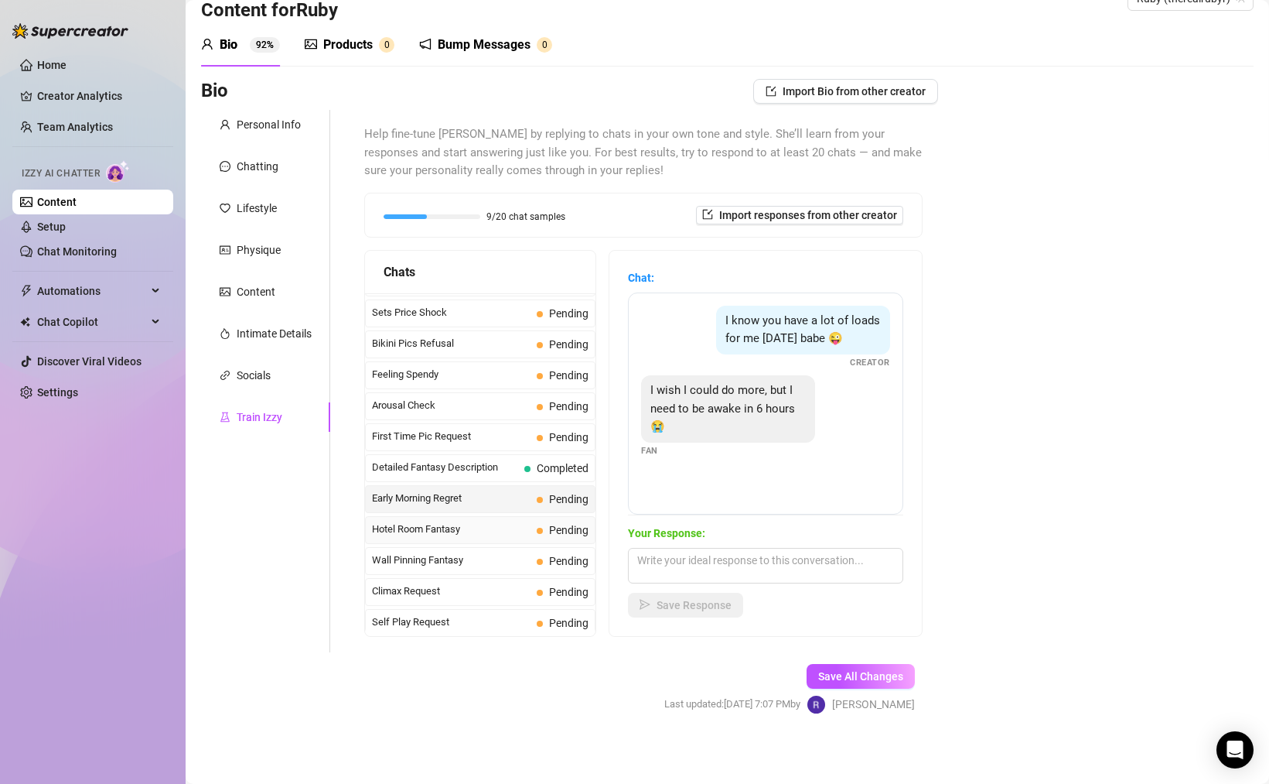
scroll to position [429, 0]
click at [524, 539] on div "Hotel Room Fantasy Pending" at bounding box center [480, 528] width 231 height 28
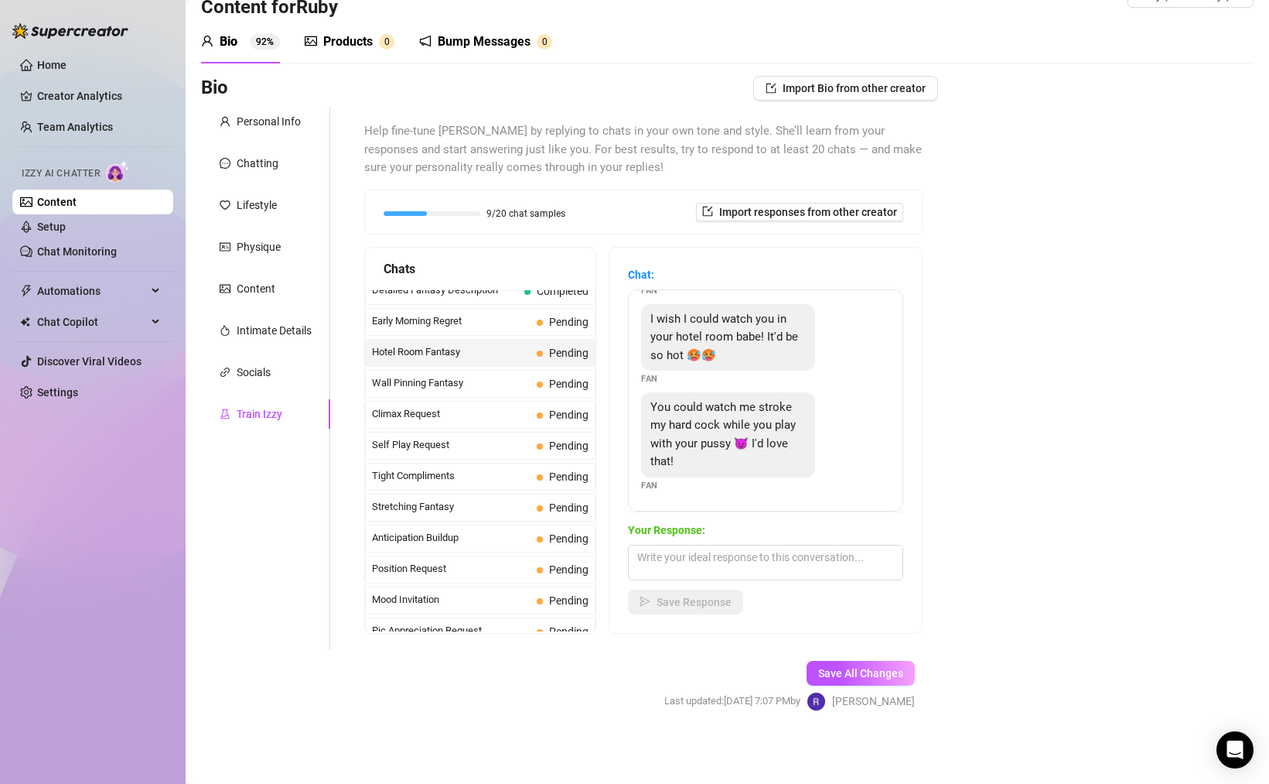
scroll to position [599, 0]
click at [481, 393] on span "Wall Pinning Fantasy" at bounding box center [451, 384] width 159 height 15
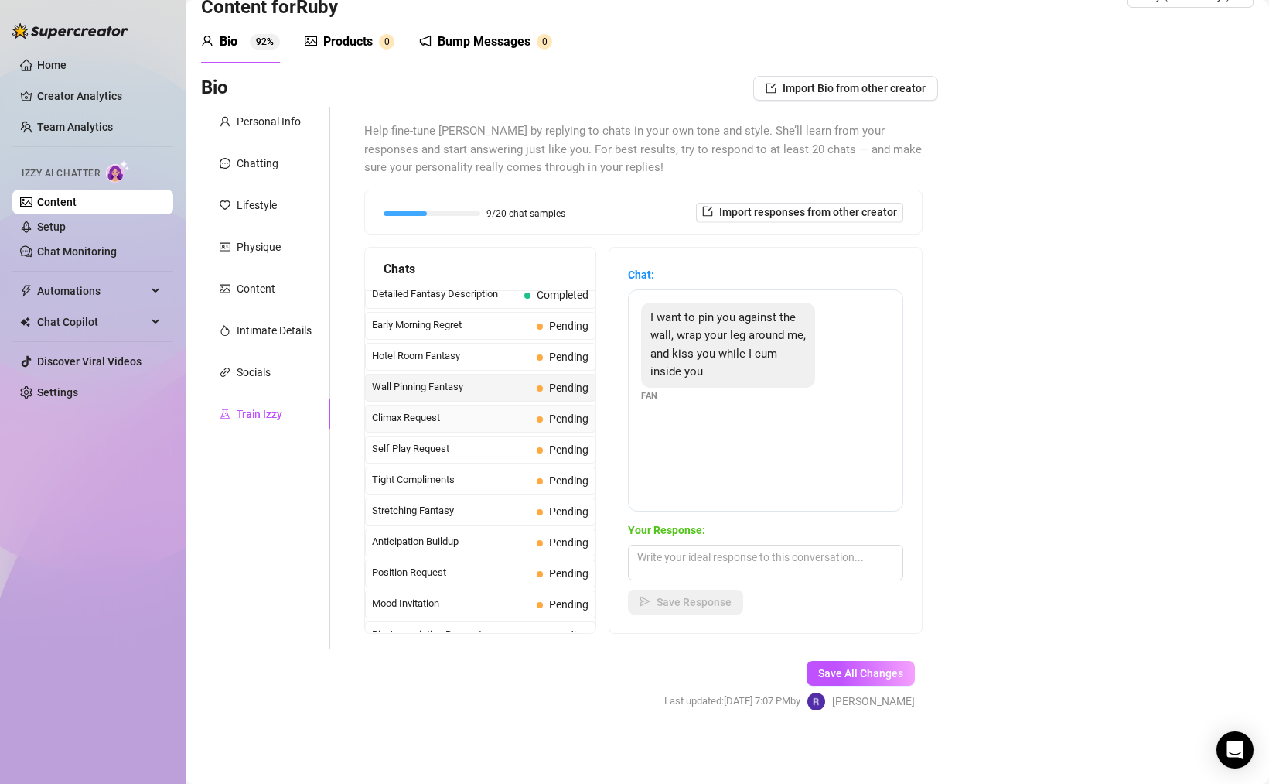
scroll to position [596, 0]
click at [448, 427] on span "Climax Request" at bounding box center [451, 419] width 159 height 15
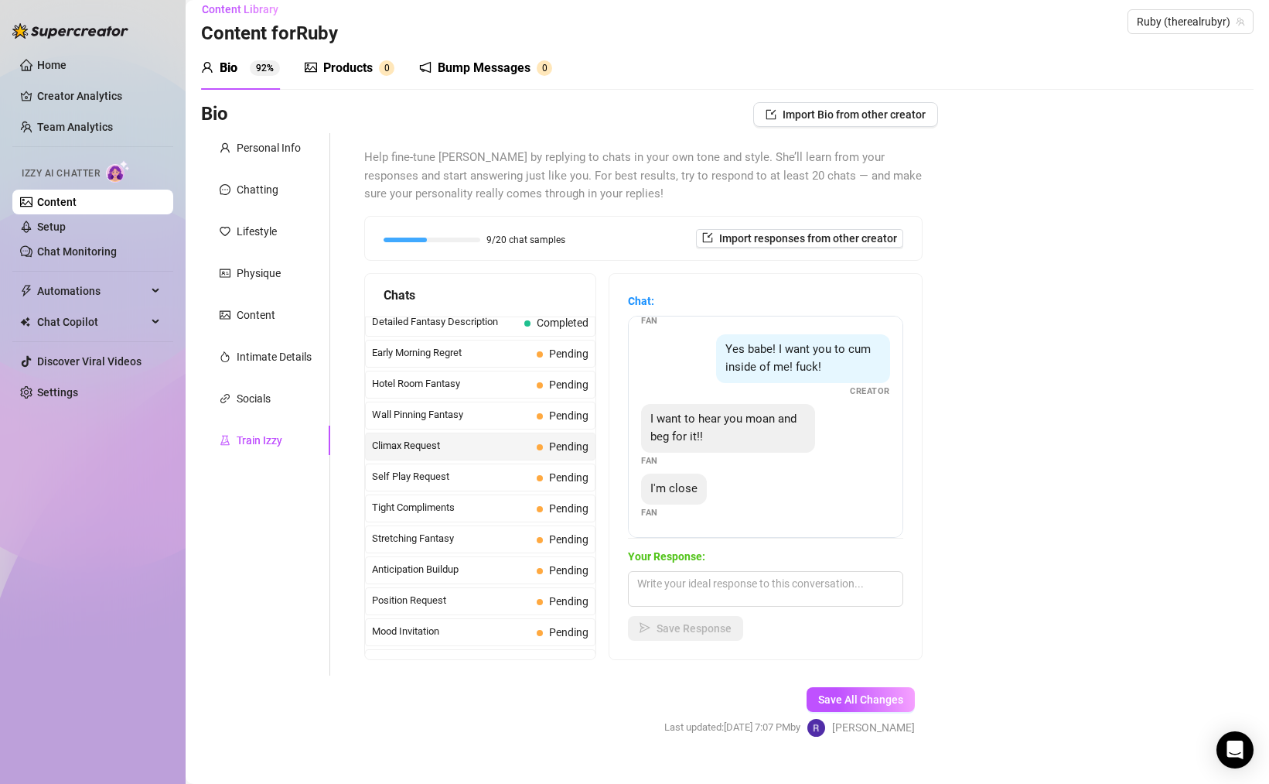
scroll to position [47, 0]
click at [478, 484] on span "Self Play Request" at bounding box center [451, 476] width 159 height 15
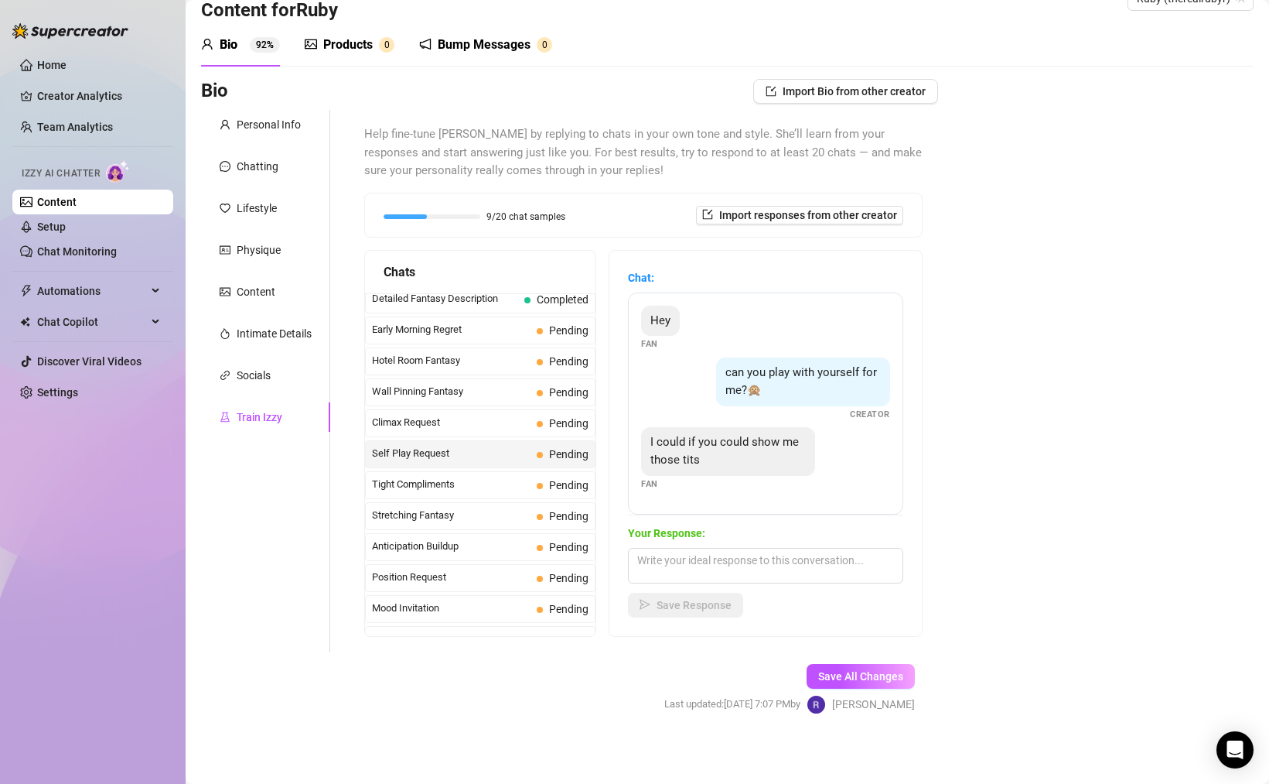
scroll to position [40, 0]
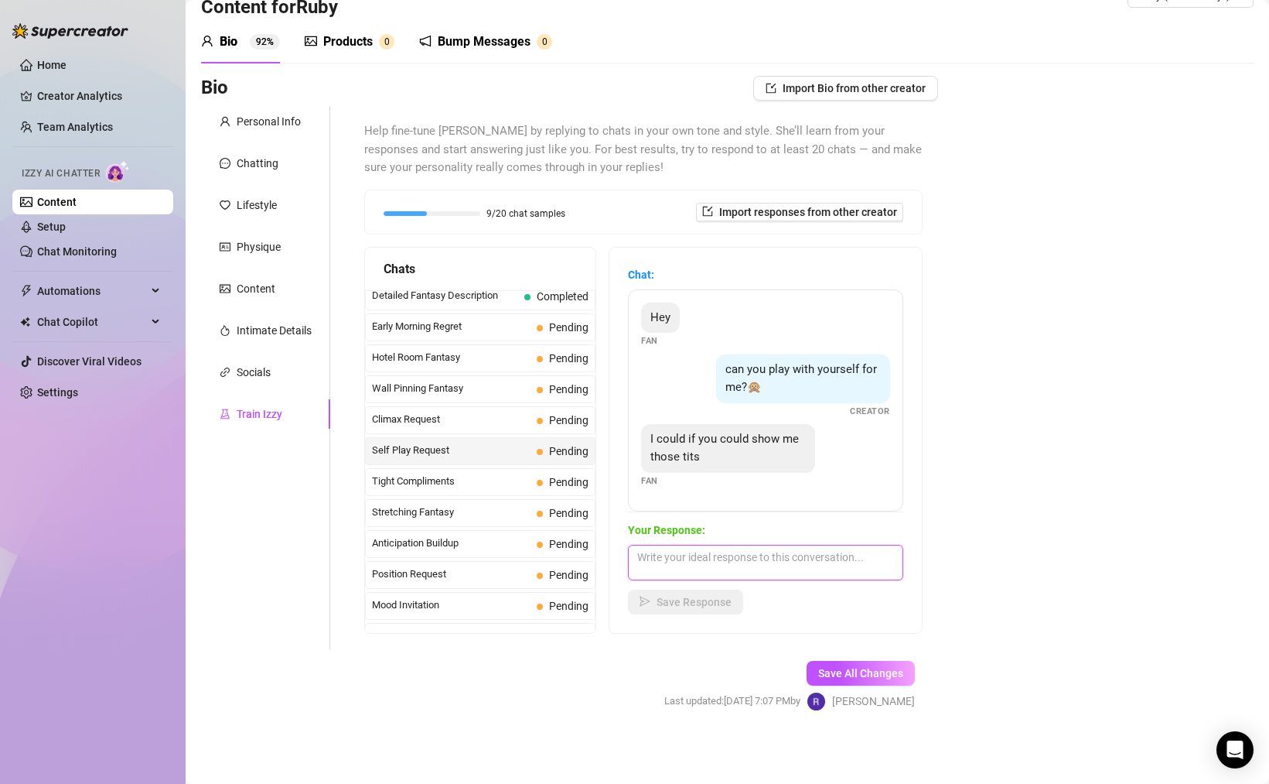
click at [772, 558] on textarea at bounding box center [765, 563] width 275 height 36
type textarea "I"
type textarea "Y"
type textarea "Tell me how bad you want to see them 😈"
click at [702, 599] on span "Save Response" at bounding box center [694, 602] width 75 height 12
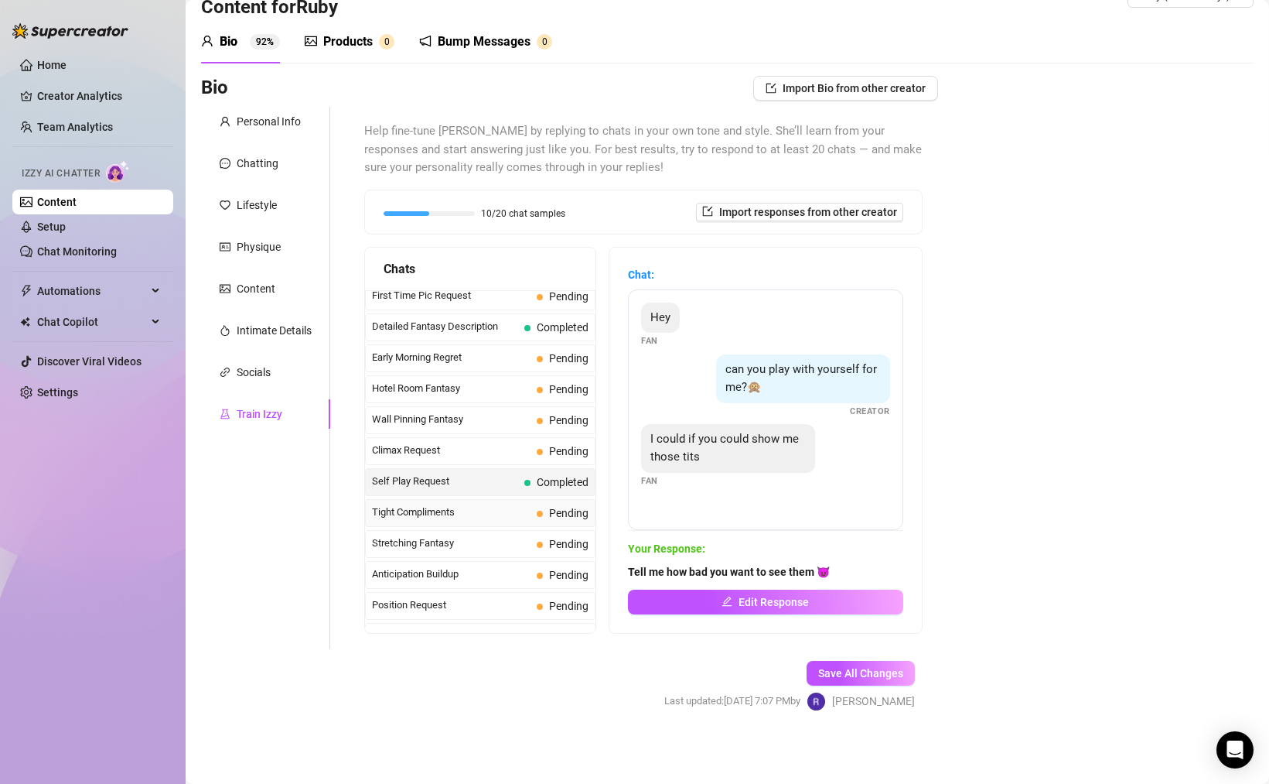
scroll to position [562, 0]
click at [511, 523] on span "Tight Compliments" at bounding box center [451, 514] width 159 height 15
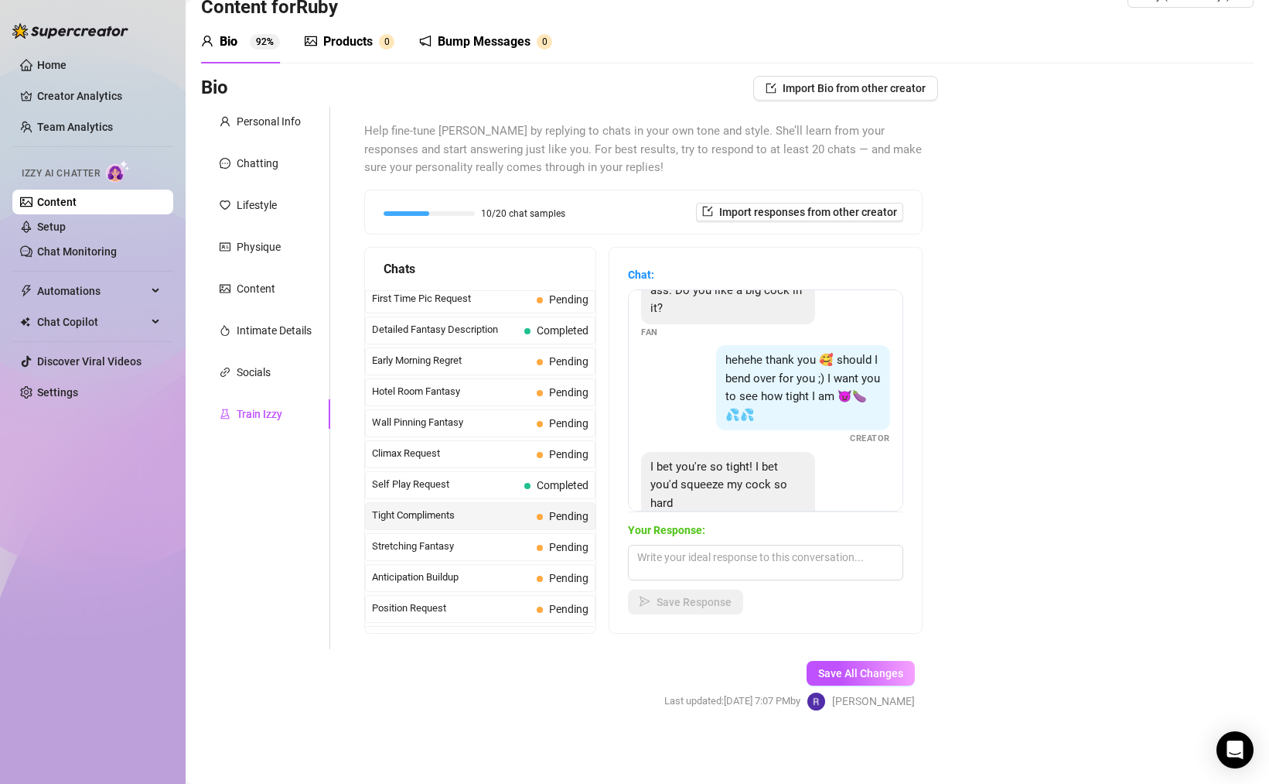
scroll to position [157, 0]
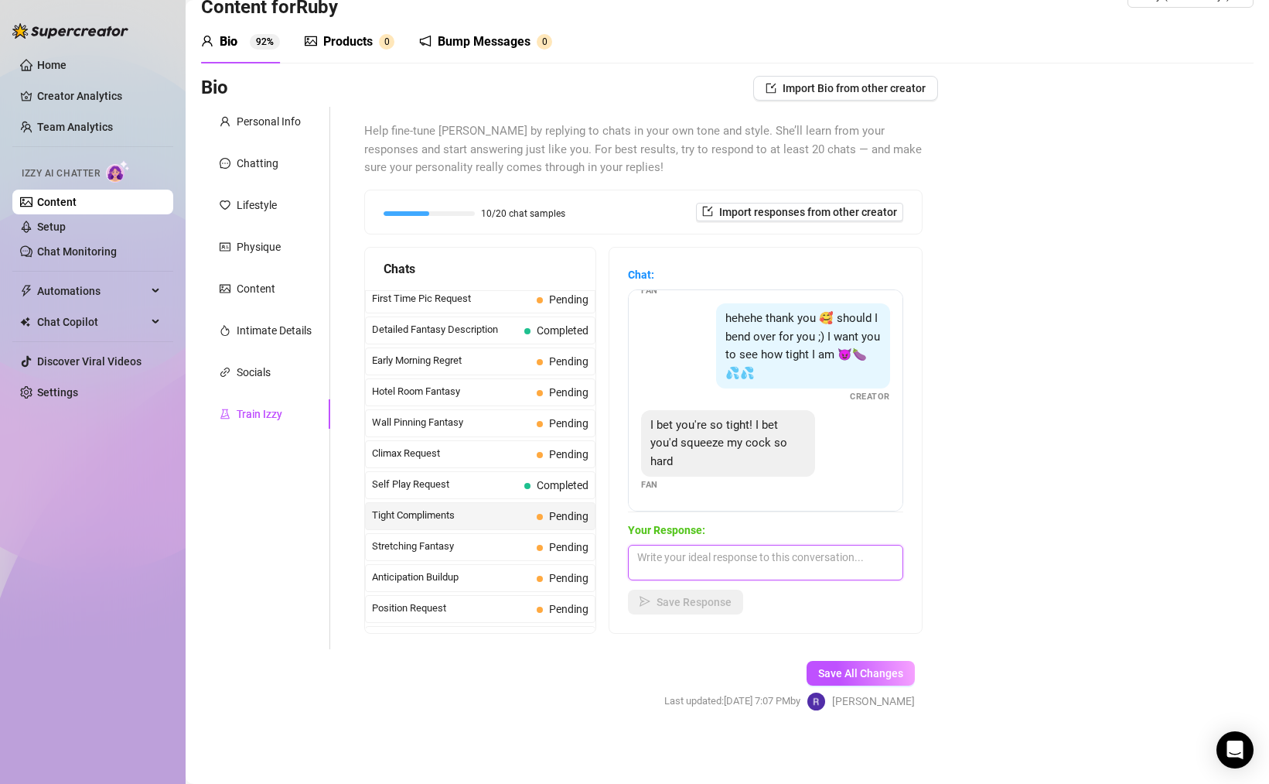
click at [750, 562] on textarea at bounding box center [765, 563] width 275 height 36
type textarea "T"
type textarea "I could grip that cock so hard...you'd cum the minute you slid inside 😈🥵"
click at [688, 599] on span "Save Response" at bounding box center [694, 602] width 75 height 12
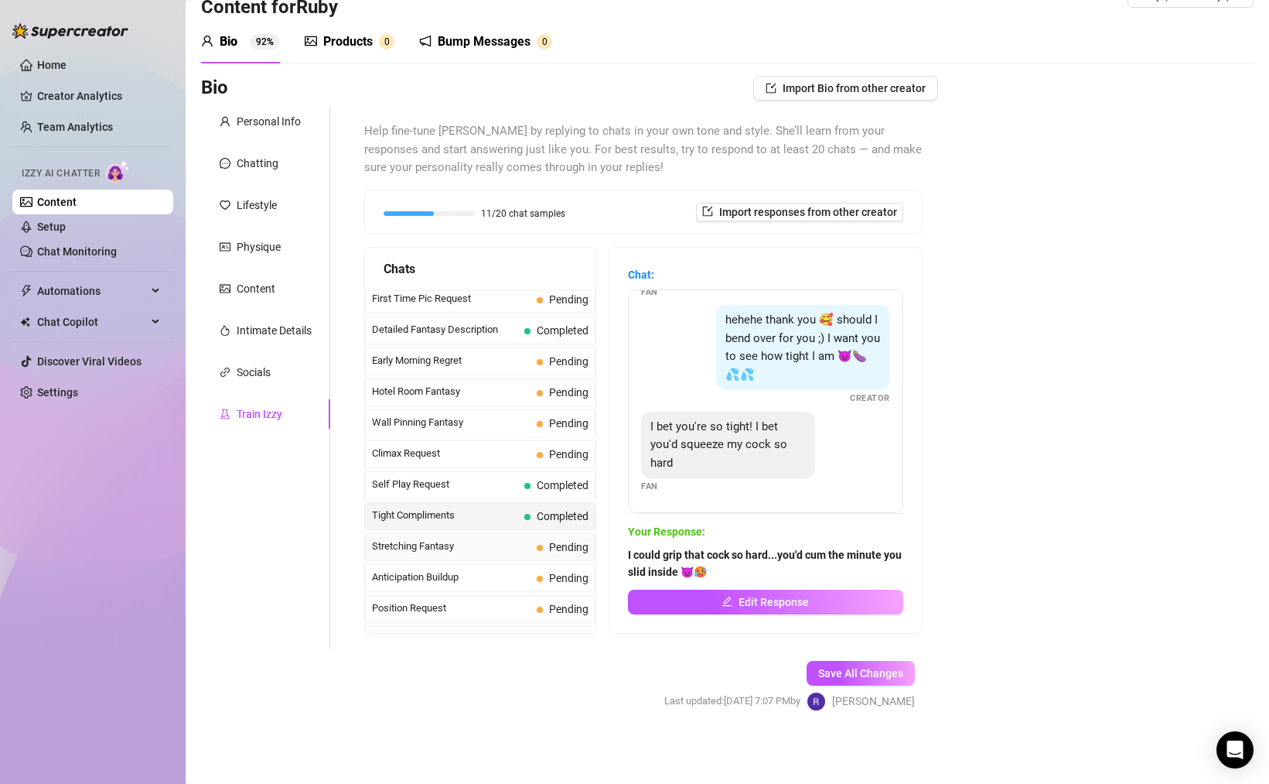
scroll to position [565, 0]
click at [455, 551] on span "Stretching Fantasy" at bounding box center [451, 542] width 159 height 15
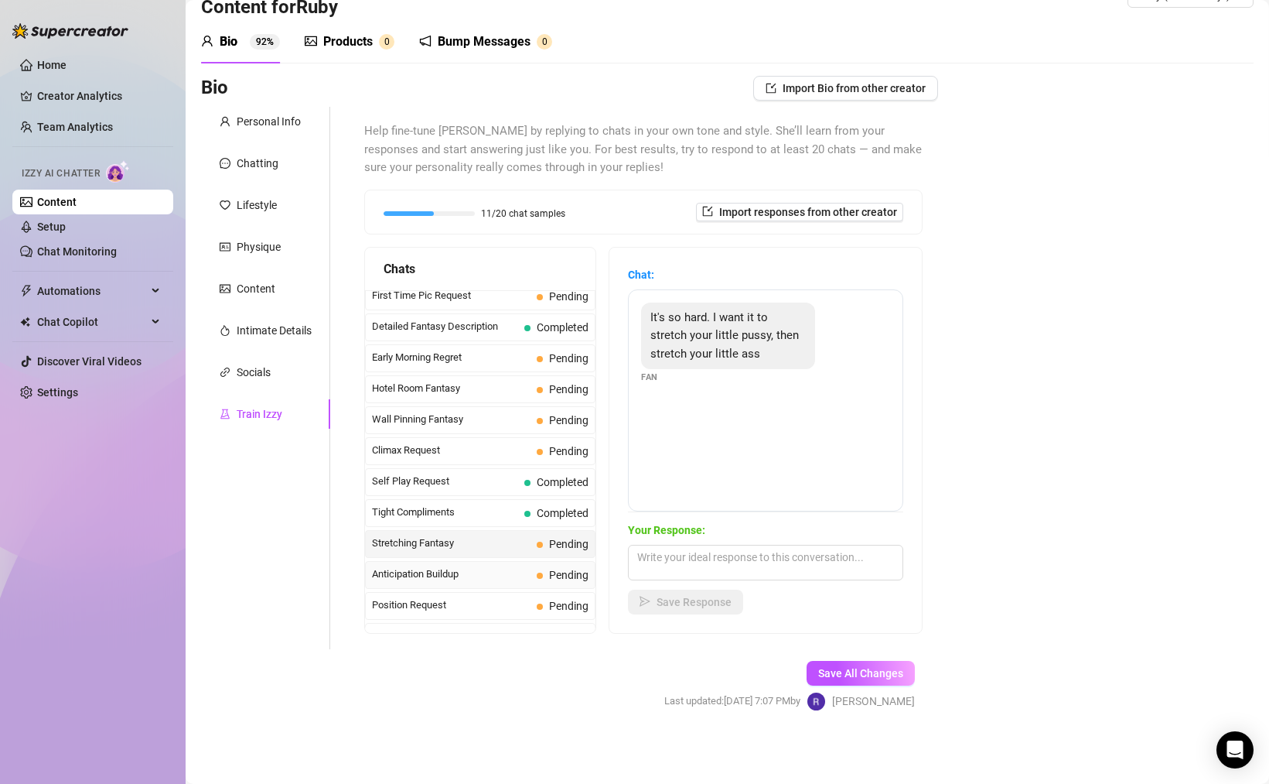
click at [440, 582] on span "Anticipation Buildup" at bounding box center [451, 573] width 159 height 15
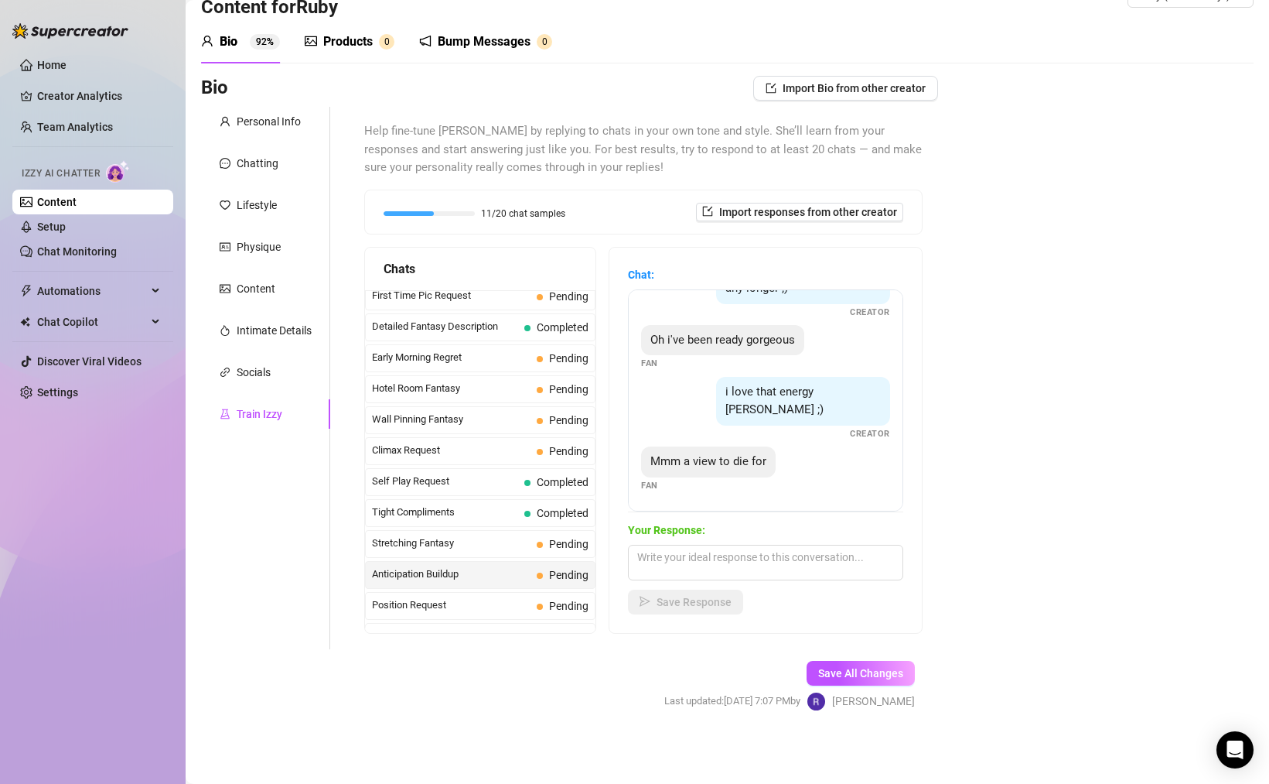
scroll to position [96, 0]
click at [714, 562] on textarea at bounding box center [765, 563] width 275 height 36
click at [752, 568] on textarea at bounding box center [765, 563] width 275 height 36
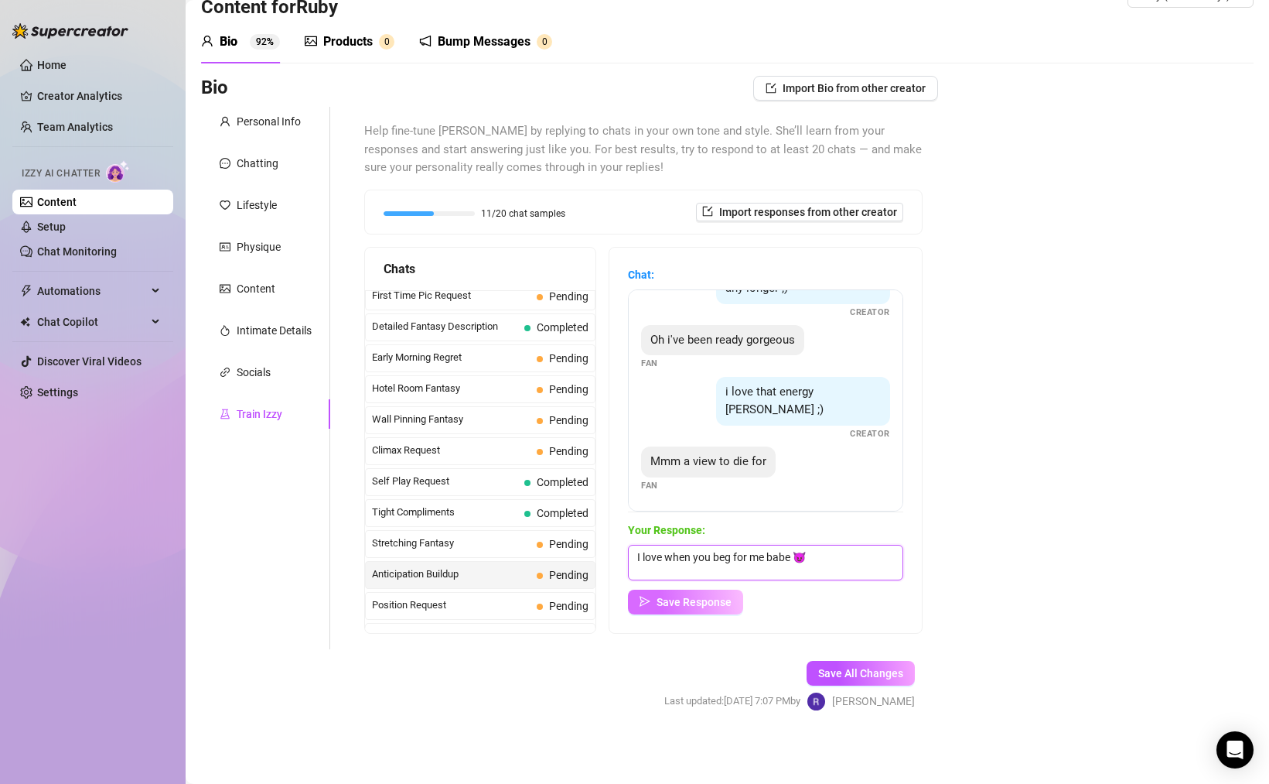
type textarea "I love when you beg for me babe 😈"
click at [698, 597] on span "Save Response" at bounding box center [694, 602] width 75 height 12
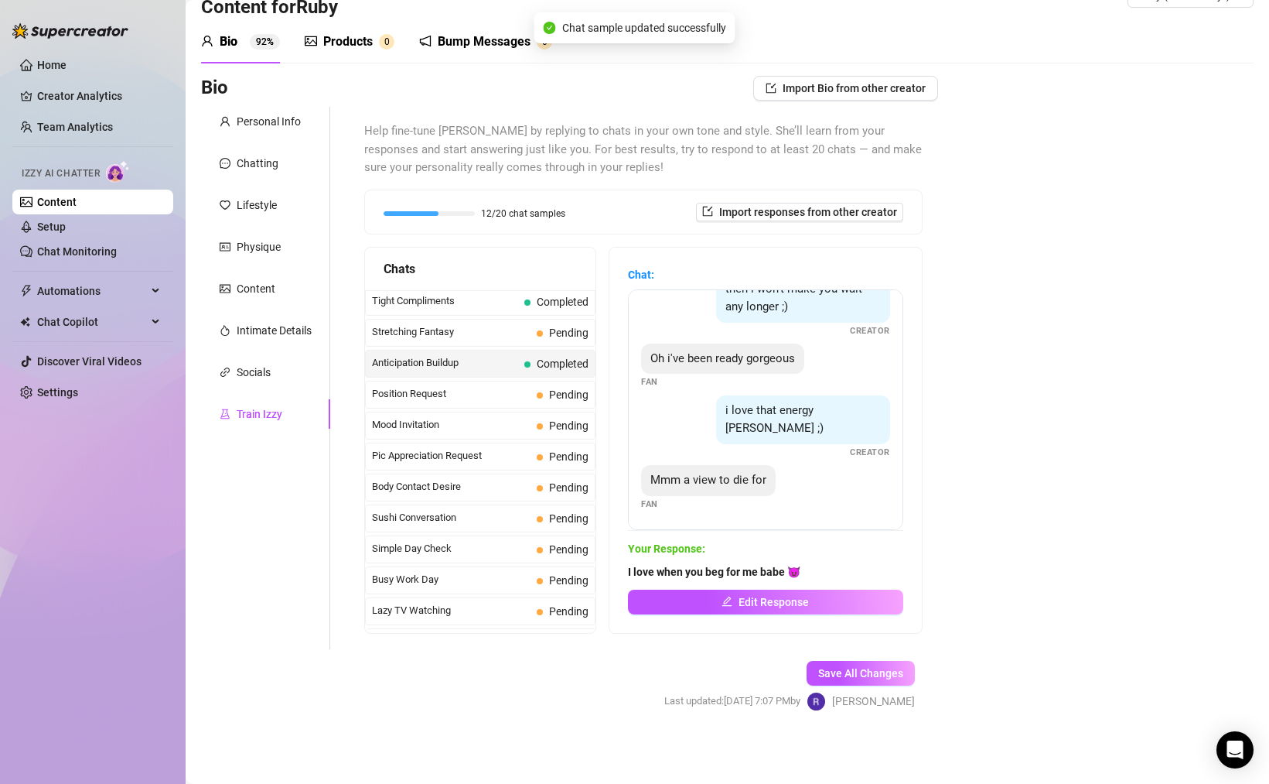
scroll to position [777, 0]
click at [494, 401] on span "Position Request" at bounding box center [451, 392] width 159 height 15
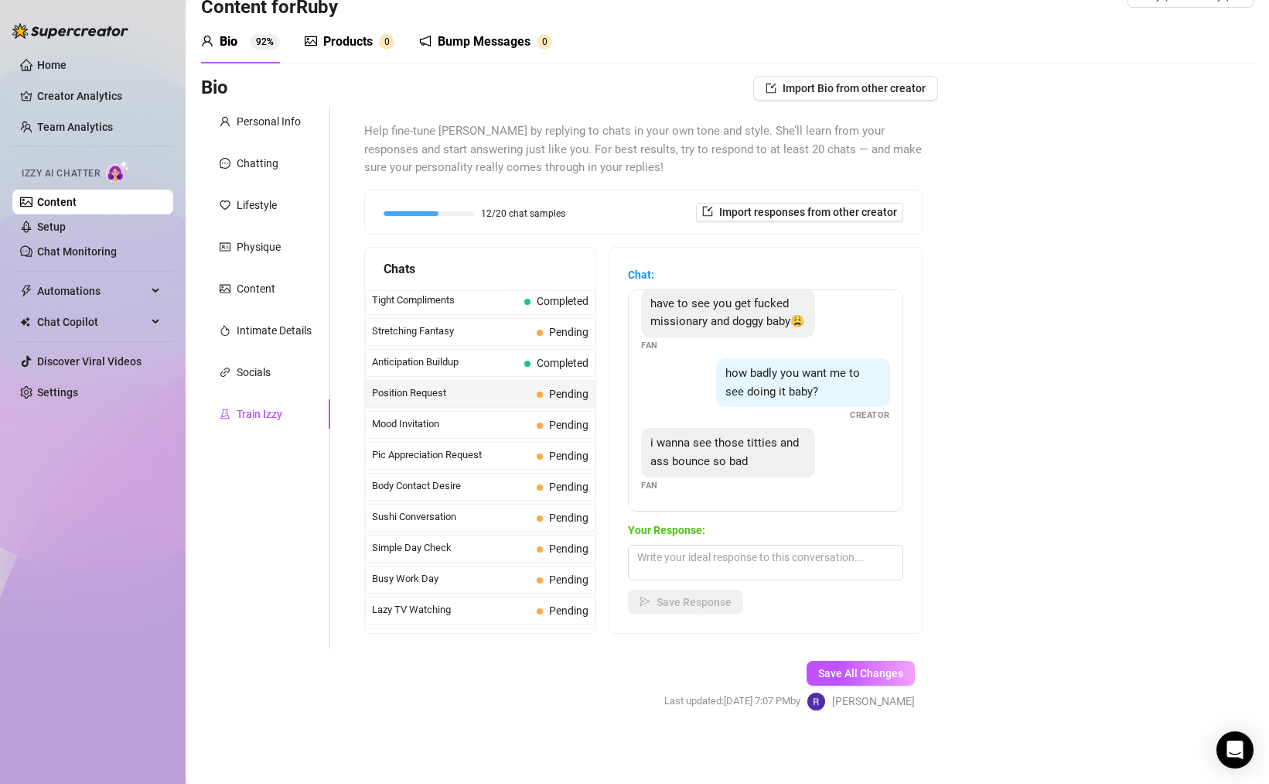
scroll to position [32, 0]
click at [443, 432] on span "Mood Invitation" at bounding box center [451, 423] width 159 height 15
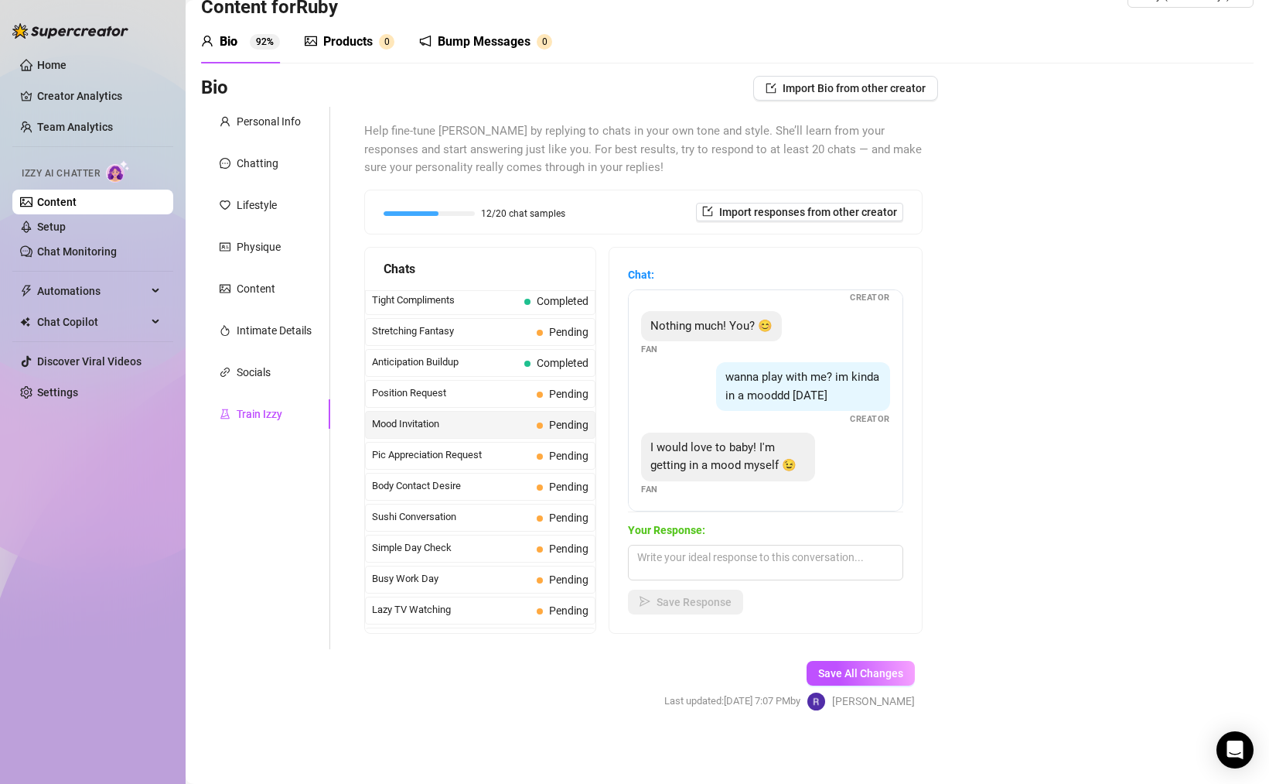
scroll to position [47, 0]
click at [805, 564] on textarea at bounding box center [765, 563] width 275 height 36
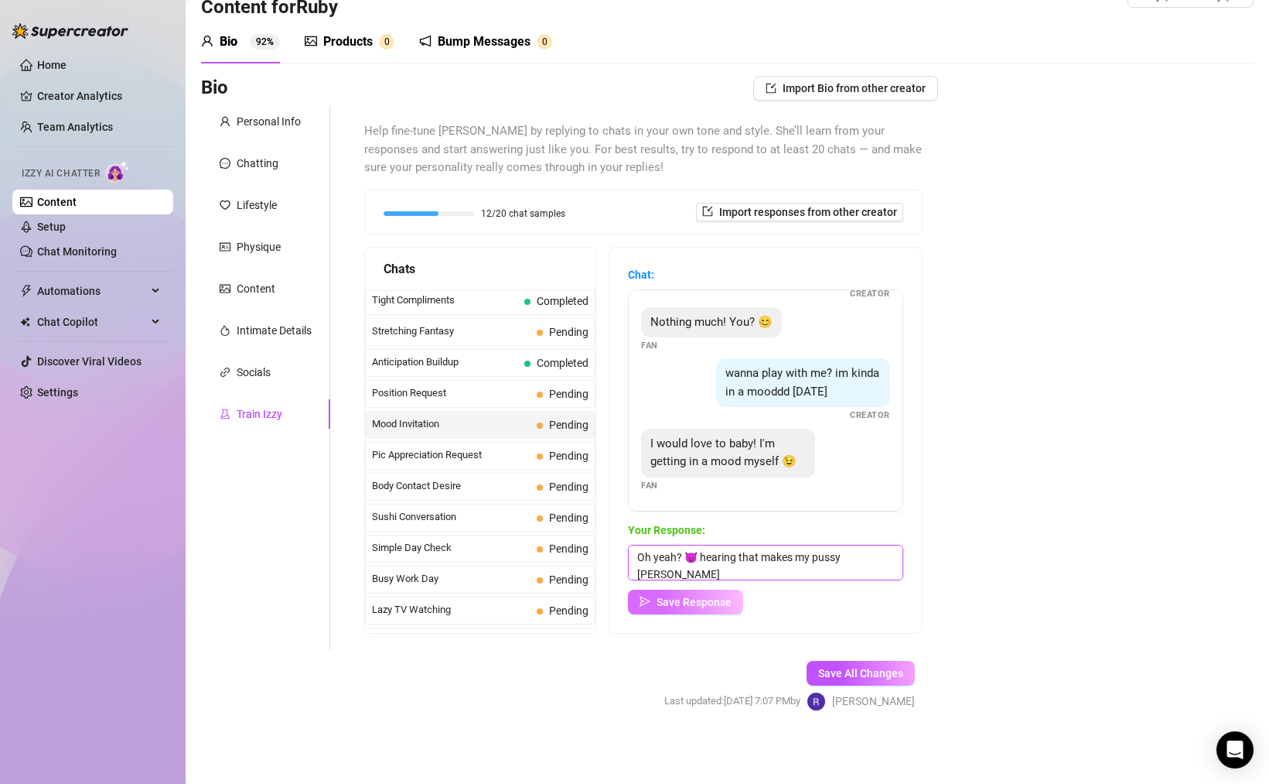
type textarea "Oh yeah? 😈 hearing that makes my pussy [PERSON_NAME]"
click at [709, 607] on span "Save Response" at bounding box center [694, 602] width 75 height 12
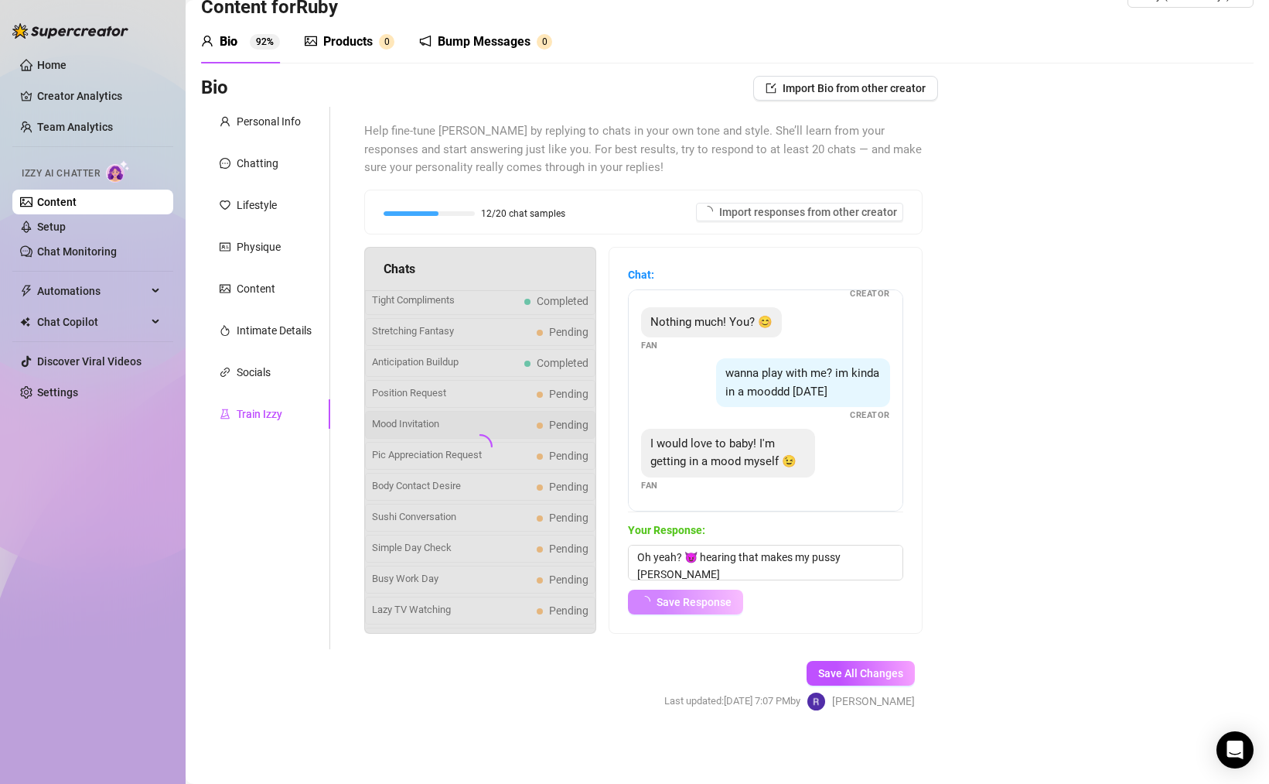
scroll to position [29, 0]
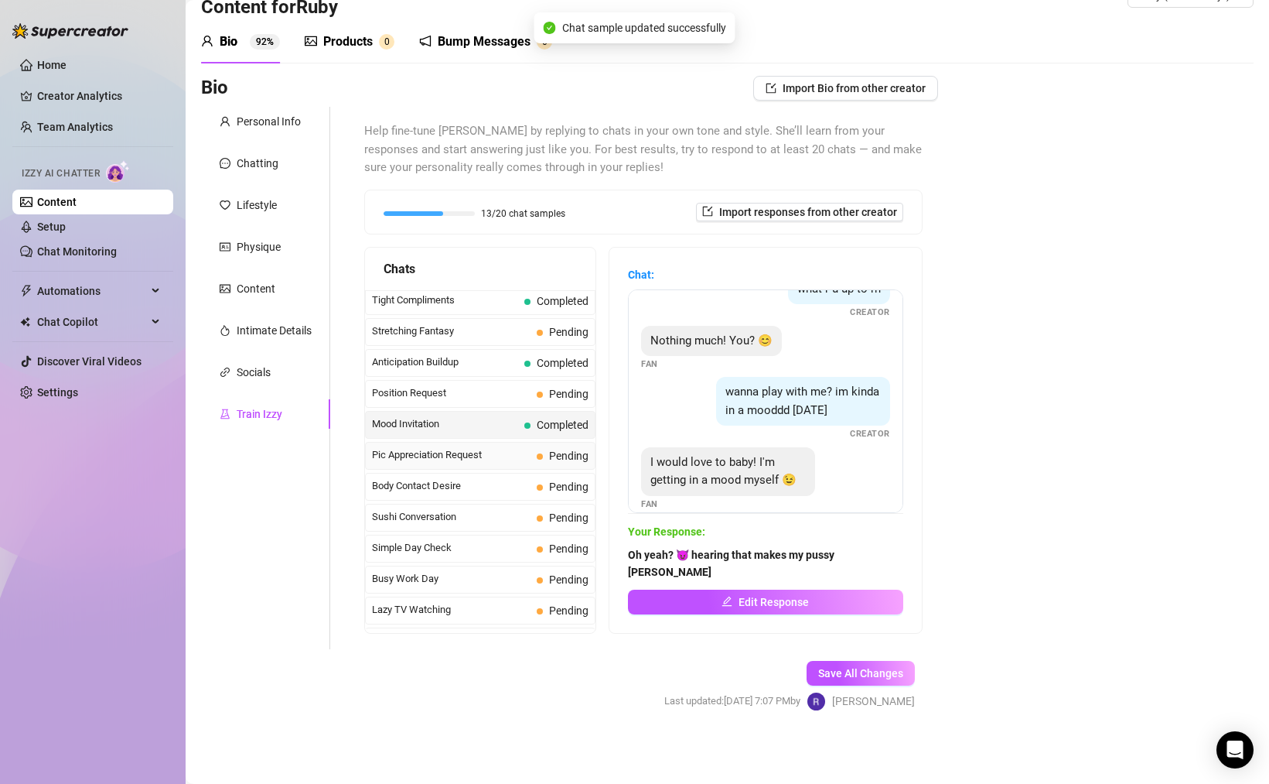
click at [417, 463] on span "Pic Appreciation Request" at bounding box center [451, 454] width 159 height 15
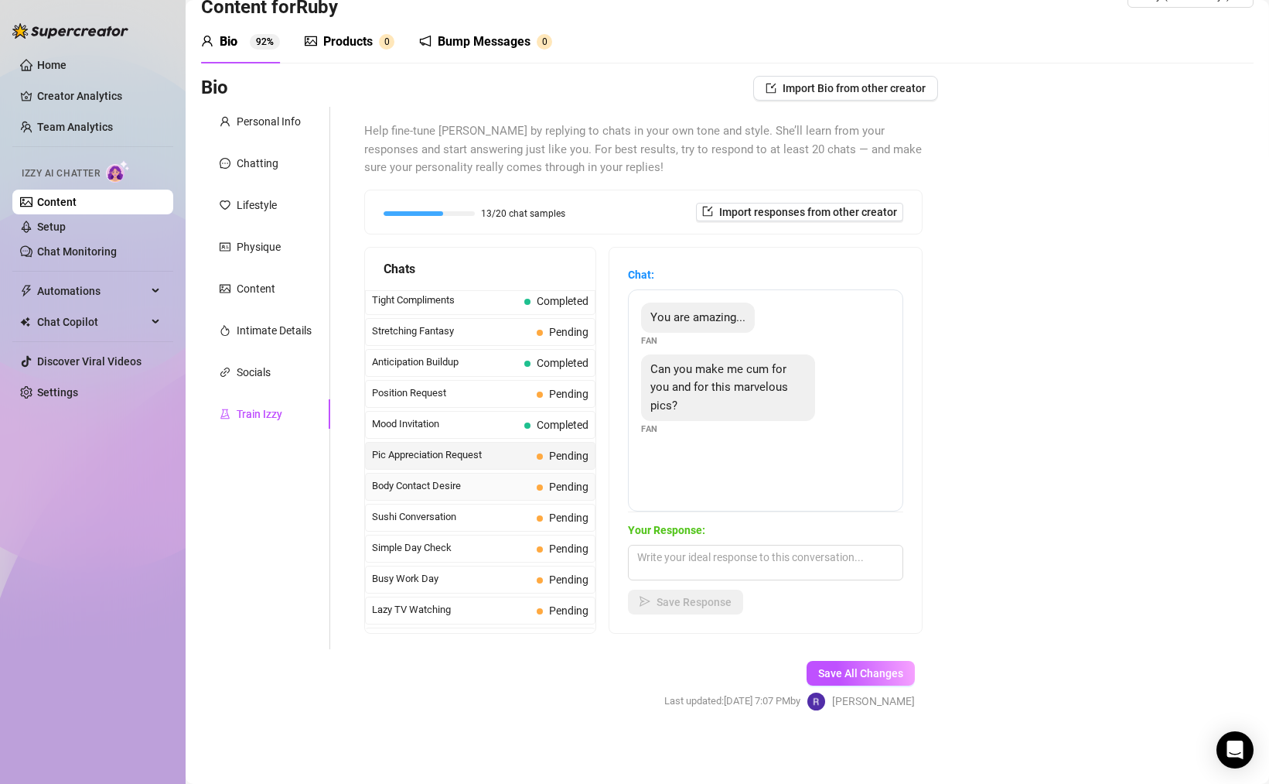
click at [459, 493] on span "Body Contact Desire" at bounding box center [451, 485] width 159 height 15
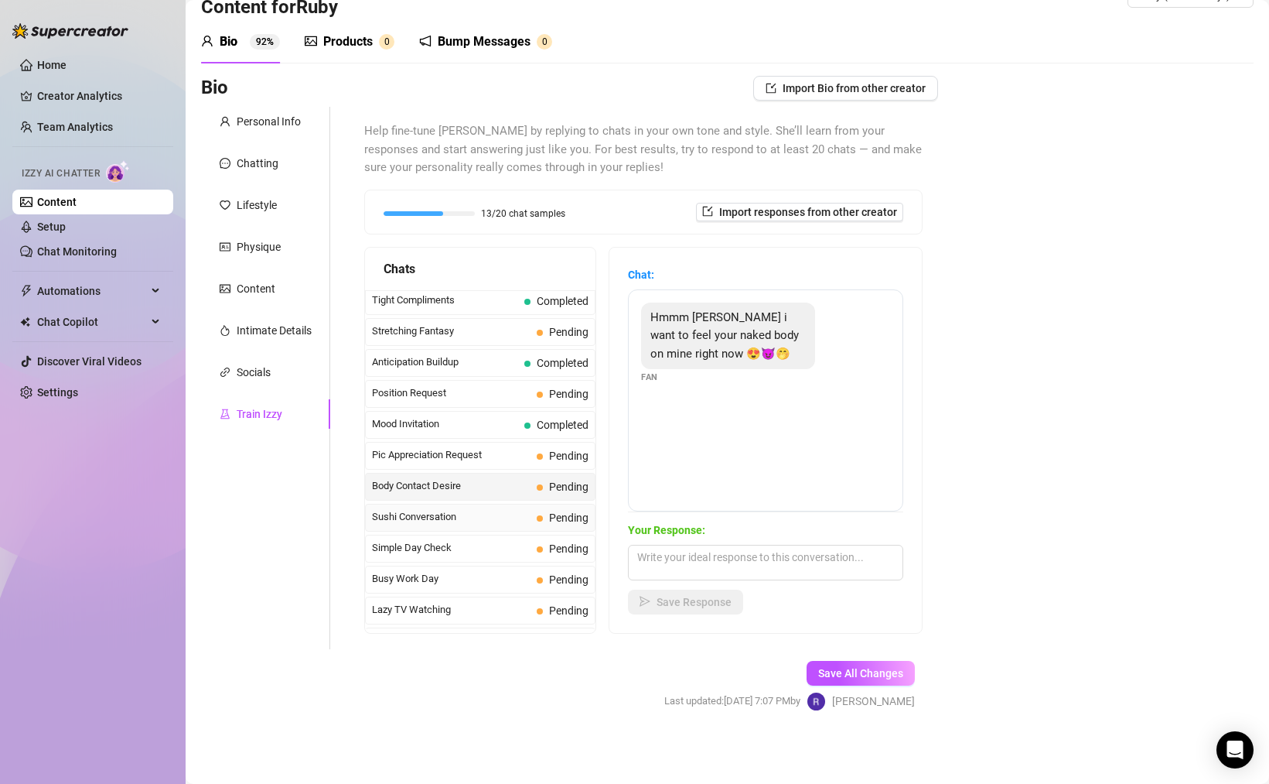
click at [497, 524] on span "Sushi Conversation" at bounding box center [451, 516] width 159 height 15
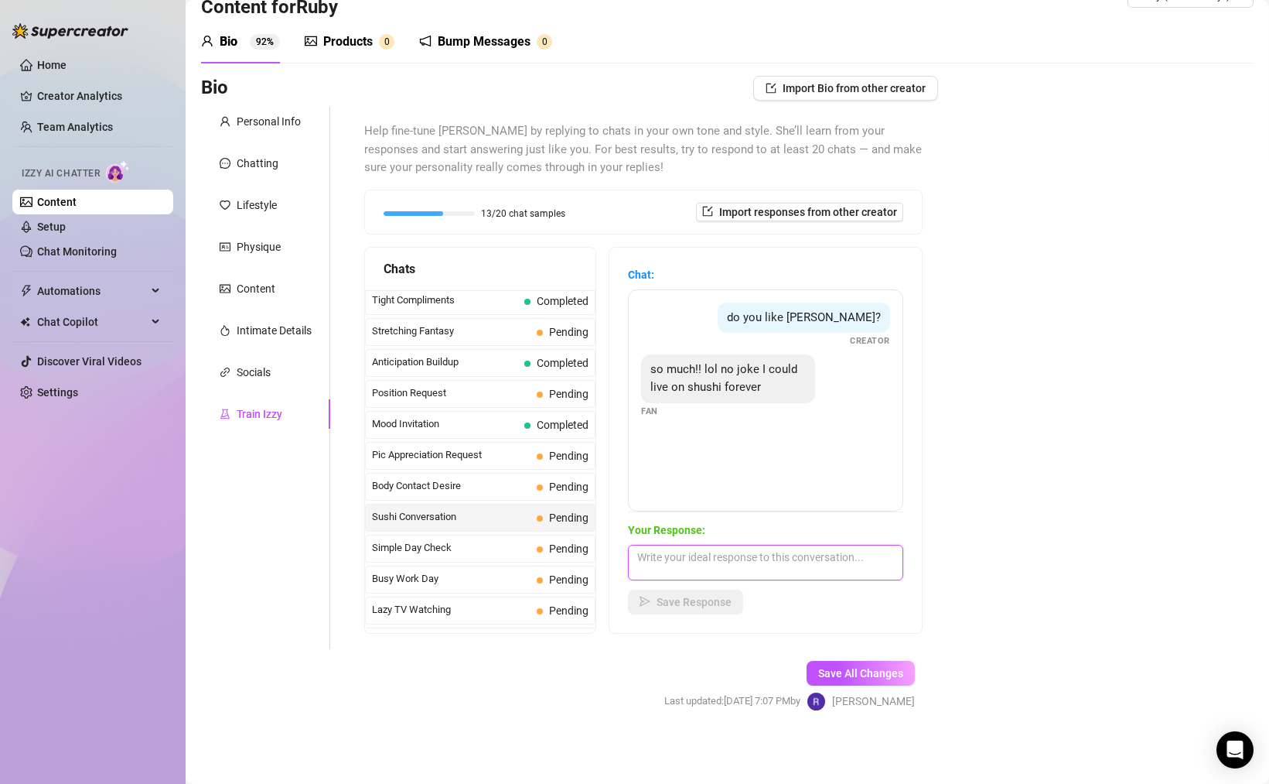
click at [722, 563] on textarea at bounding box center [765, 563] width 275 height 36
click at [504, 555] on span "Simple Day Check" at bounding box center [451, 547] width 159 height 15
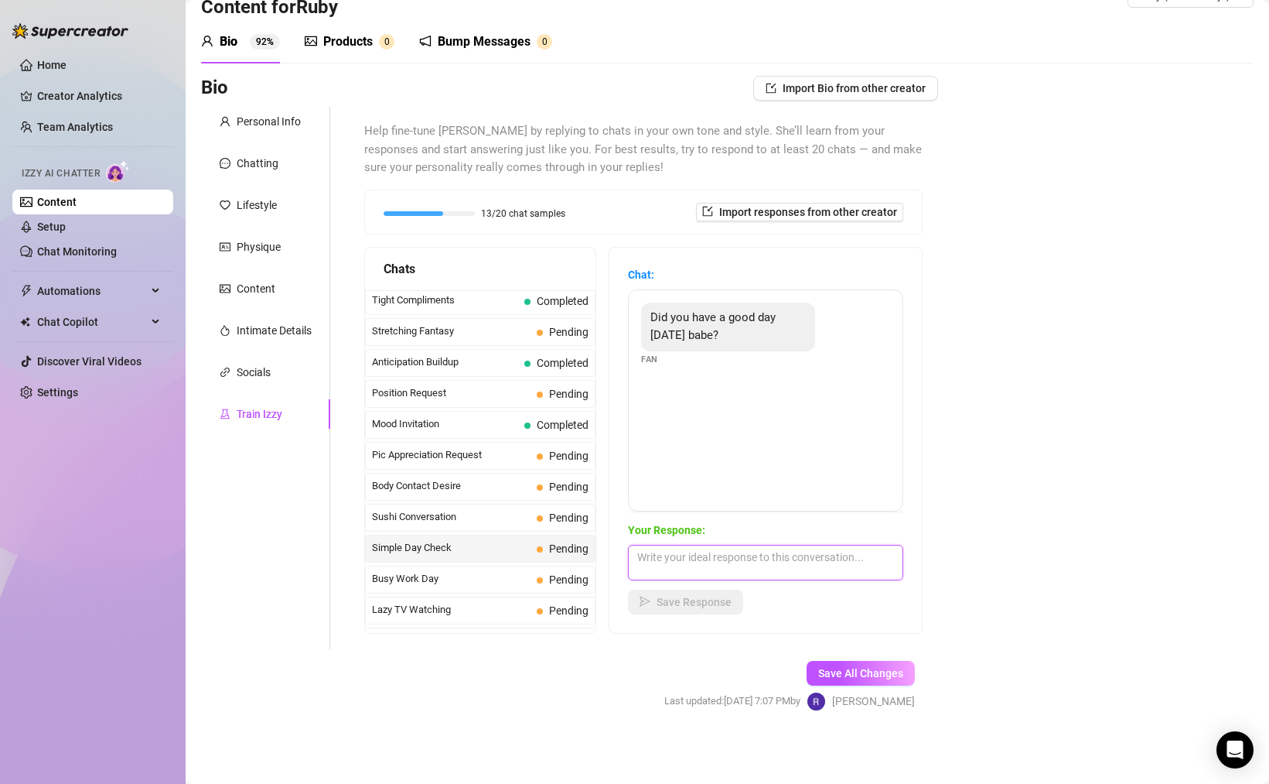
click at [743, 563] on textarea at bounding box center [765, 563] width 275 height 36
type textarea "I"
drag, startPoint x: 651, startPoint y: 555, endPoint x: 634, endPoint y: 555, distance: 16.2
click at [634, 555] on textarea "🥰 I had a great day babeh! Thank you for thinking of me" at bounding box center [765, 563] width 275 height 36
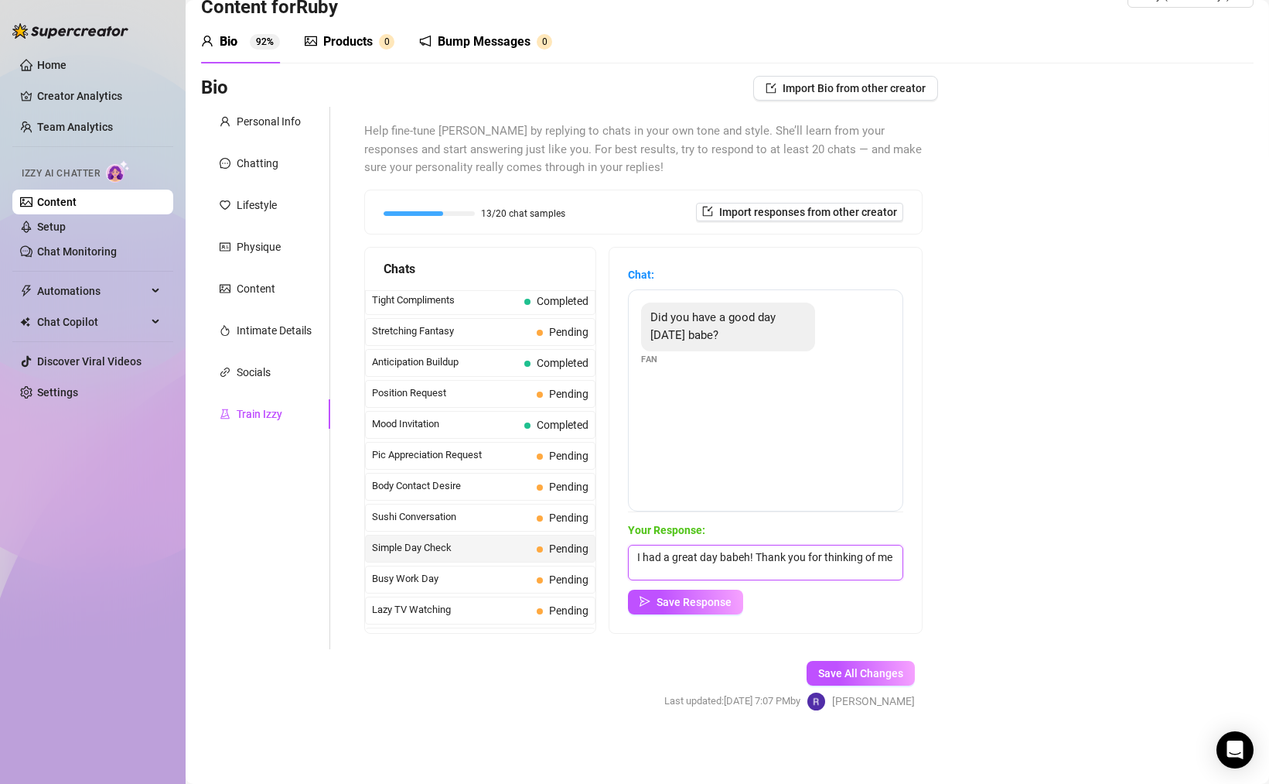
click at [688, 572] on textarea "I had a great day babeh! Thank you for thinking of me" at bounding box center [765, 563] width 275 height 36
paste textarea "🥰"
type textarea "I had a great day babeh! Thank you for thinking of me 🥰 What about you?"
click at [725, 599] on span "Save Response" at bounding box center [694, 602] width 75 height 12
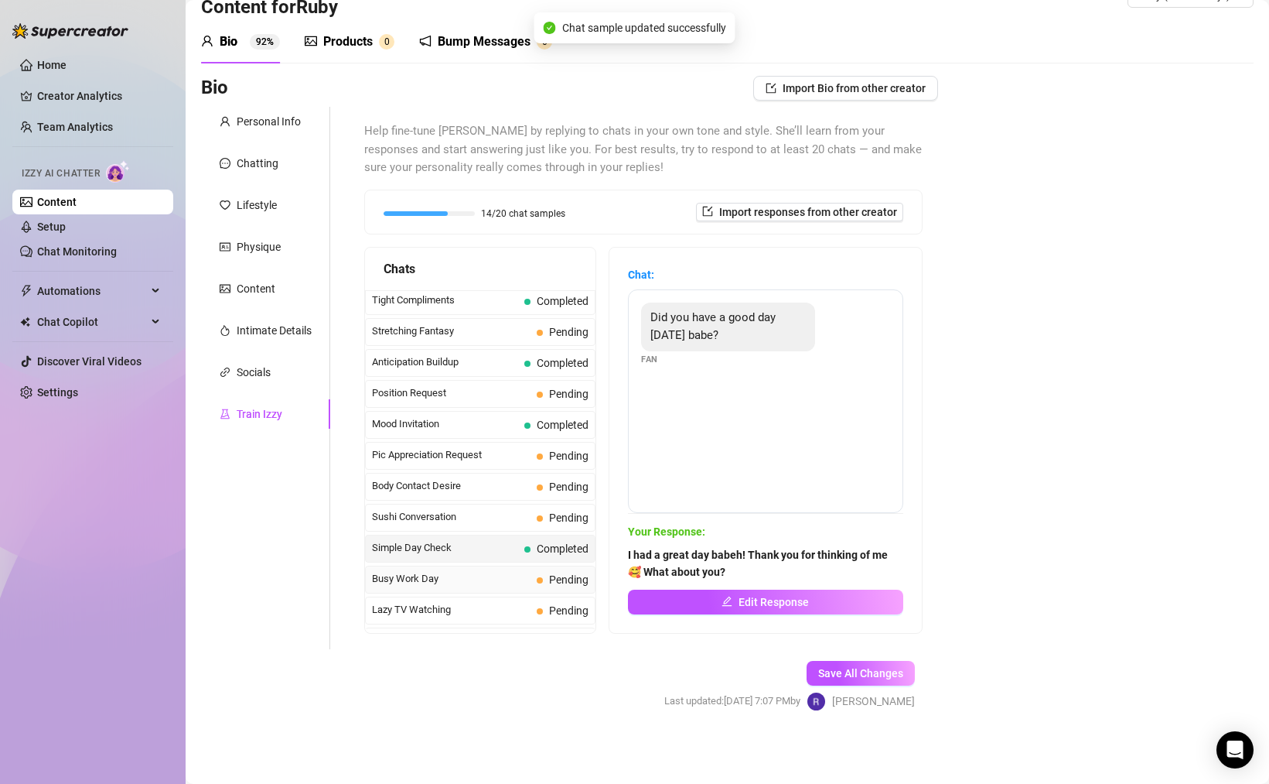
click at [500, 586] on span "Busy Work Day" at bounding box center [451, 578] width 159 height 15
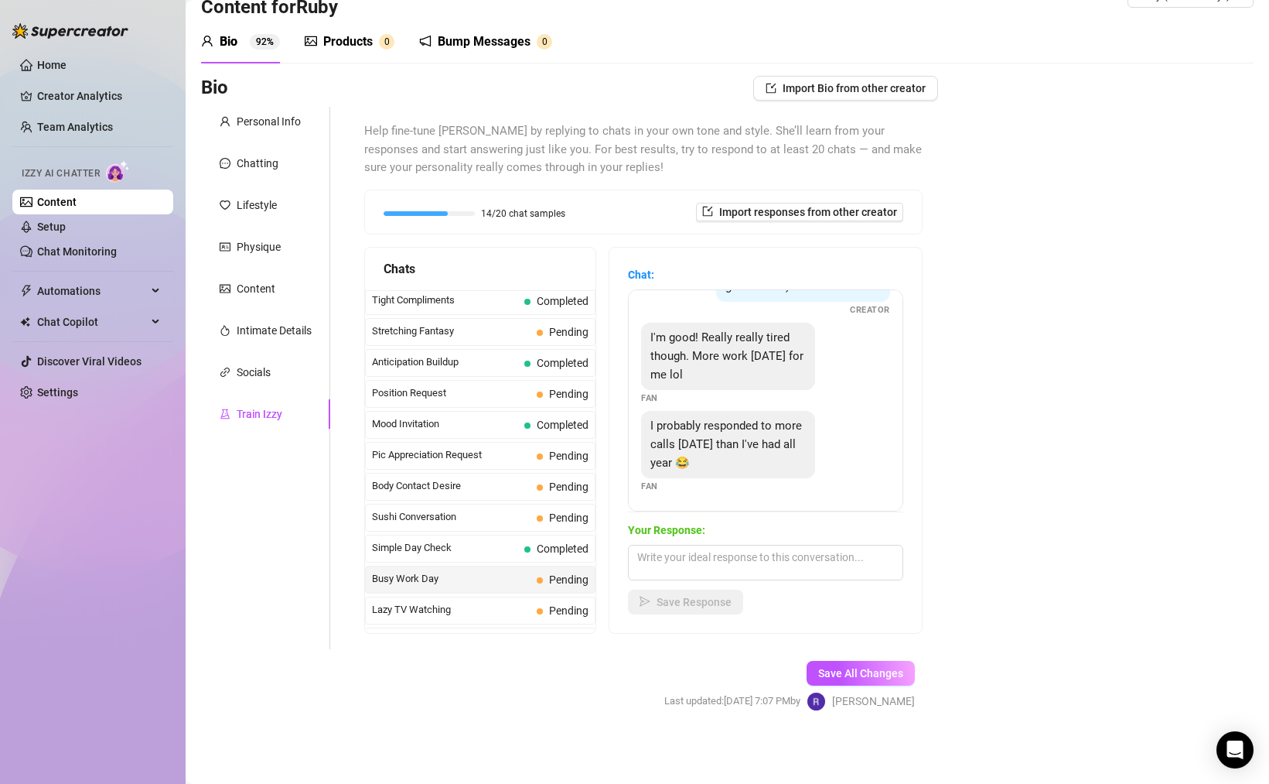
scroll to position [121, 0]
click at [746, 558] on textarea at bounding box center [765, 563] width 275 height 36
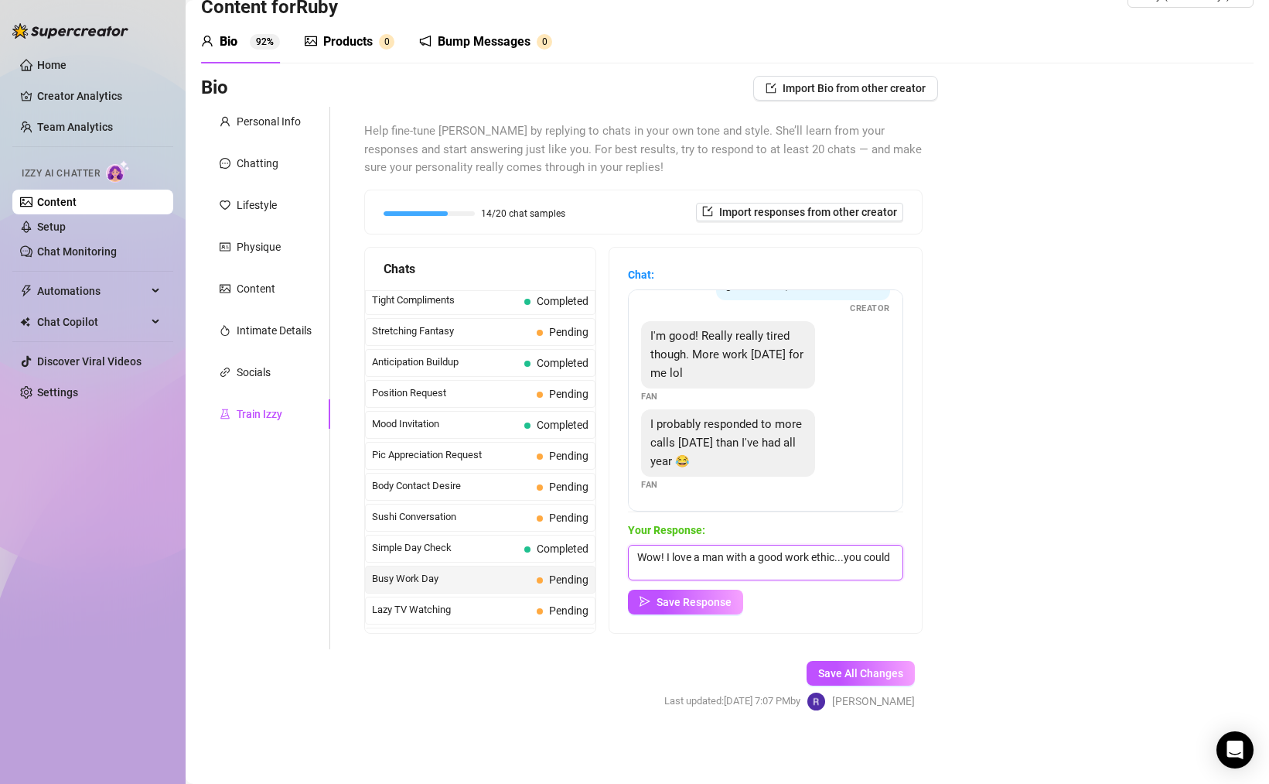
scroll to position [1, 0]
type textarea "Wow! I love a man with a good work ethic...you could infer he's dedicated elsew…"
click at [695, 598] on span "Save Response" at bounding box center [694, 602] width 75 height 12
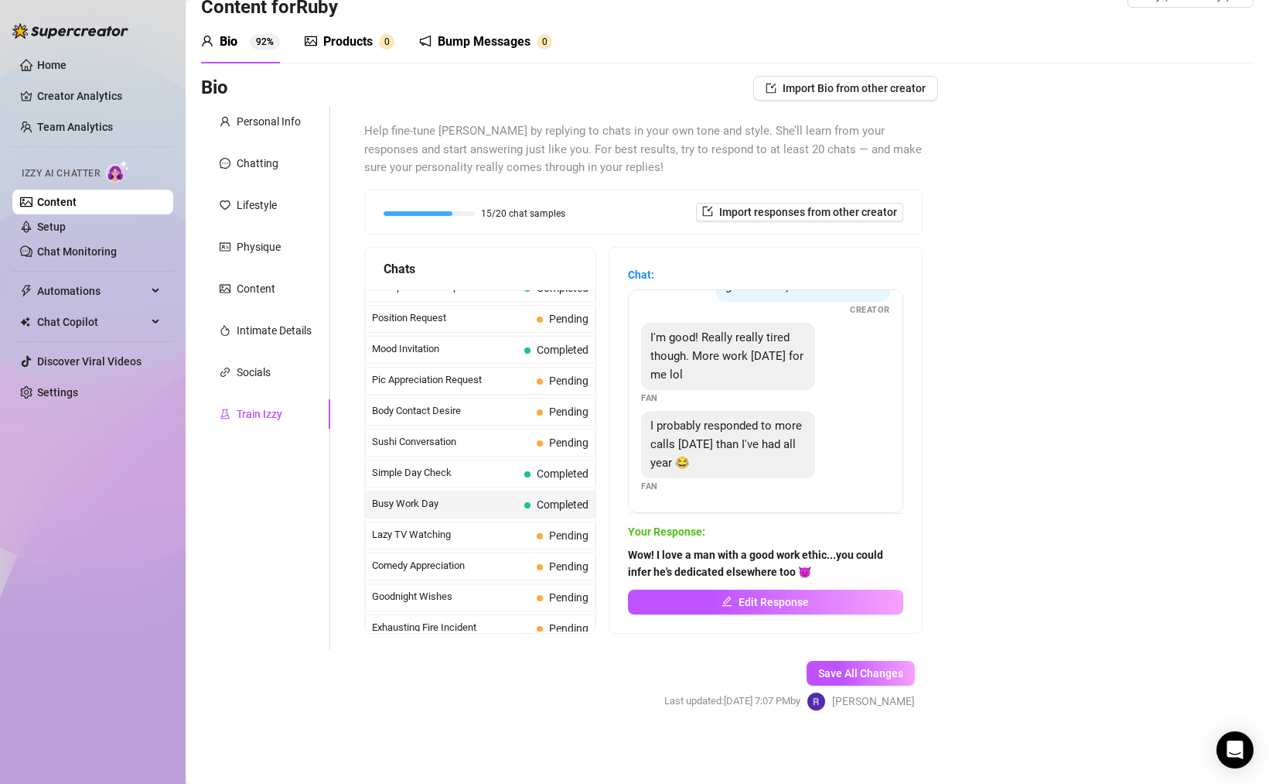
scroll to position [856, 0]
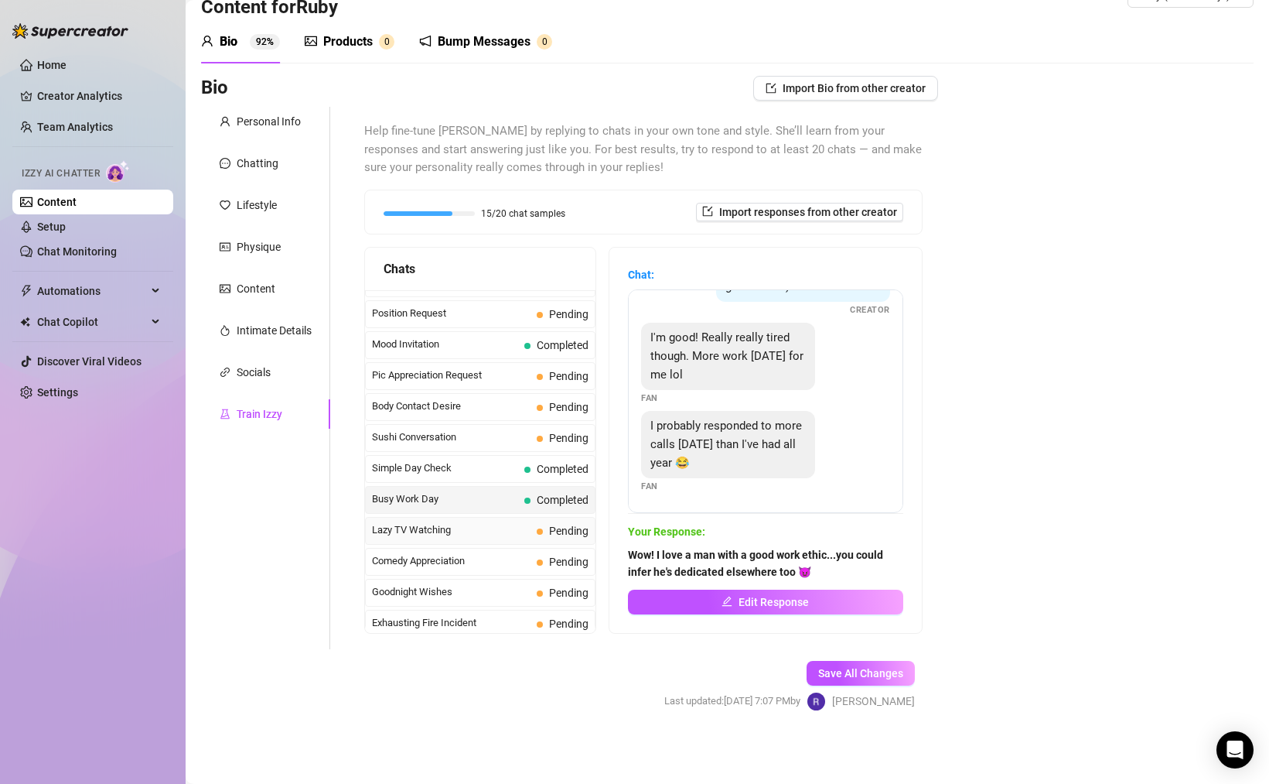
click at [472, 538] on span "Lazy TV Watching" at bounding box center [451, 529] width 159 height 15
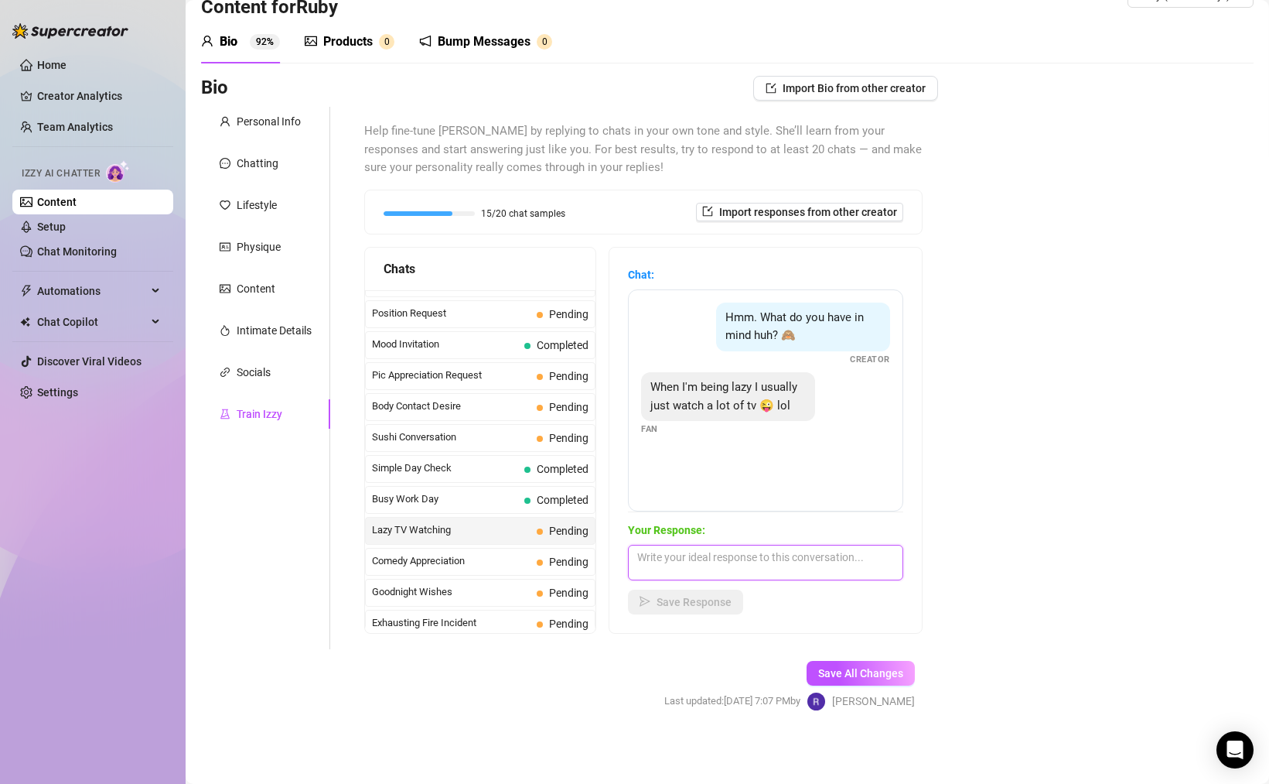
click at [706, 556] on textarea at bounding box center [765, 563] width 275 height 36
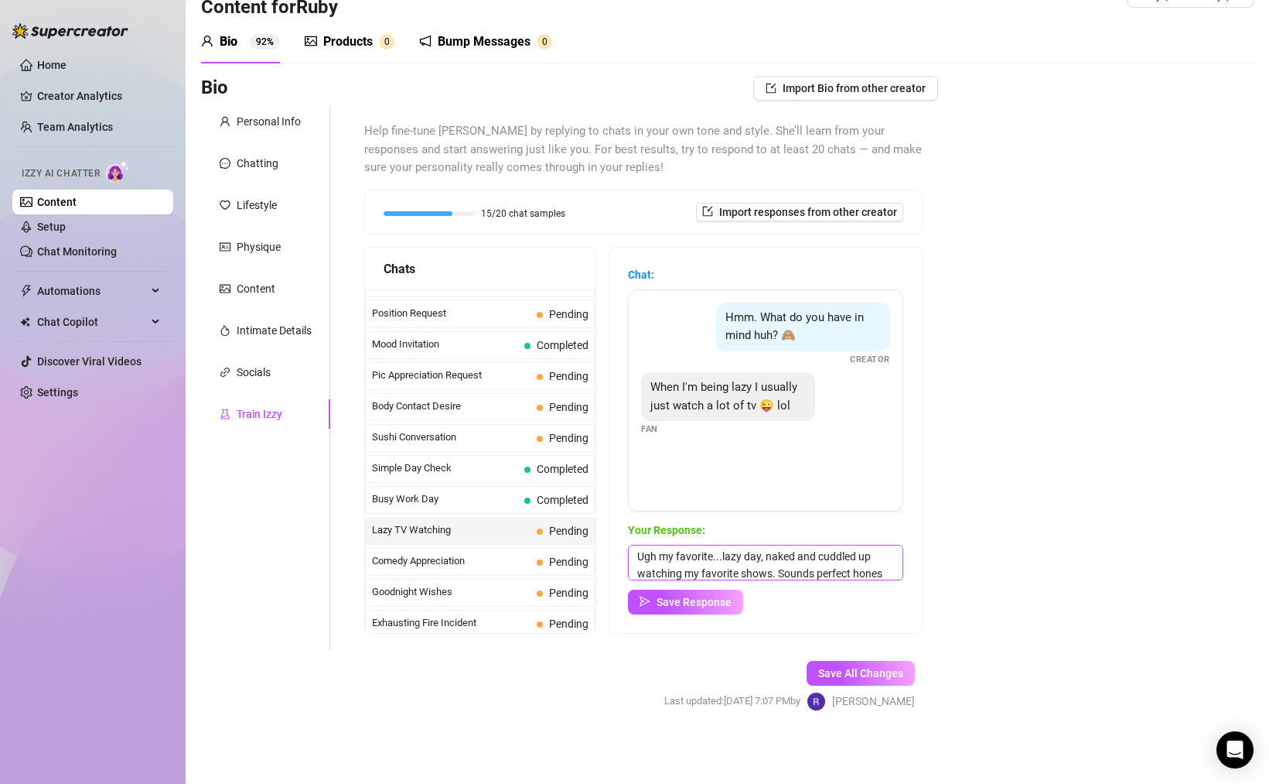
scroll to position [18, 0]
type textarea "Ugh my favorite...lazy day, naked and cuddled up watching my favorite shows. So…"
click at [699, 602] on span "Save Response" at bounding box center [694, 602] width 75 height 12
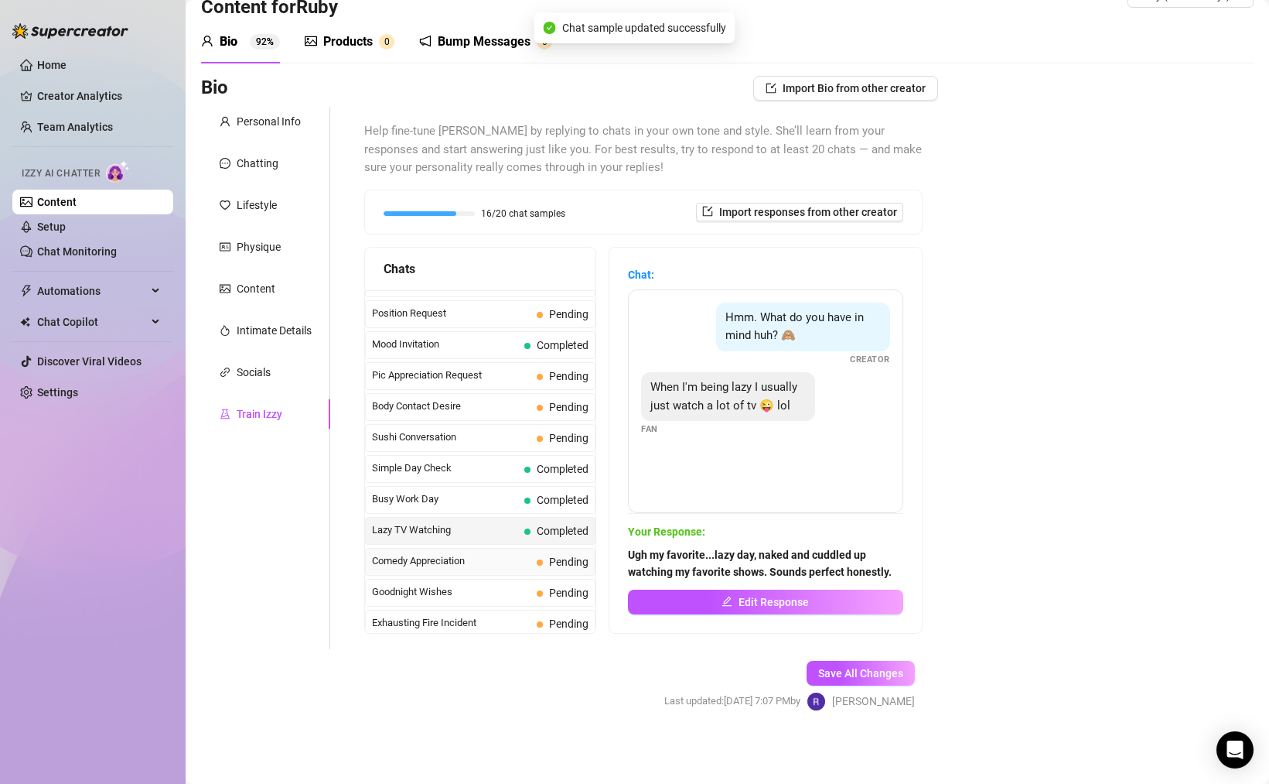
click at [457, 569] on span "Comedy Appreciation" at bounding box center [451, 560] width 159 height 15
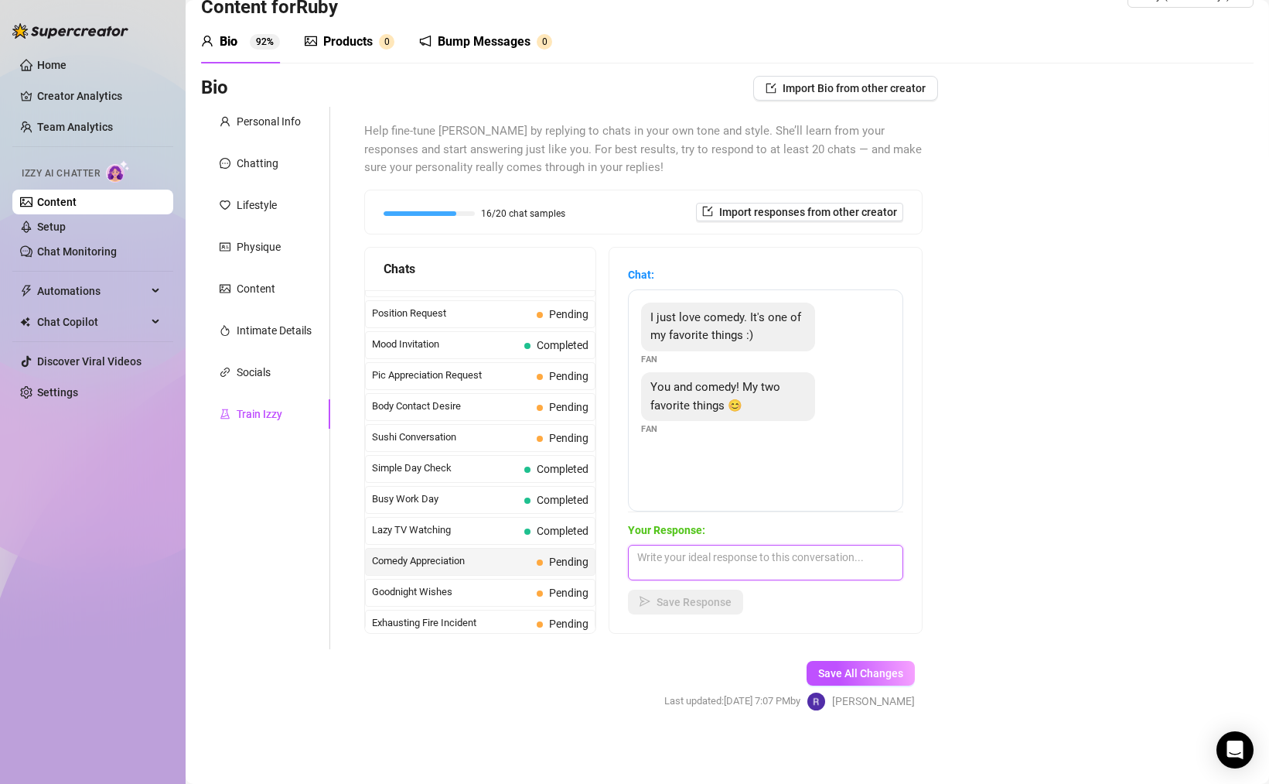
click at [711, 559] on textarea at bounding box center [765, 563] width 275 height 36
type textarea "Laughter IS the best medicine lol...I would say that orgasms are also up there.…"
click at [722, 608] on button "Save Response" at bounding box center [685, 601] width 115 height 25
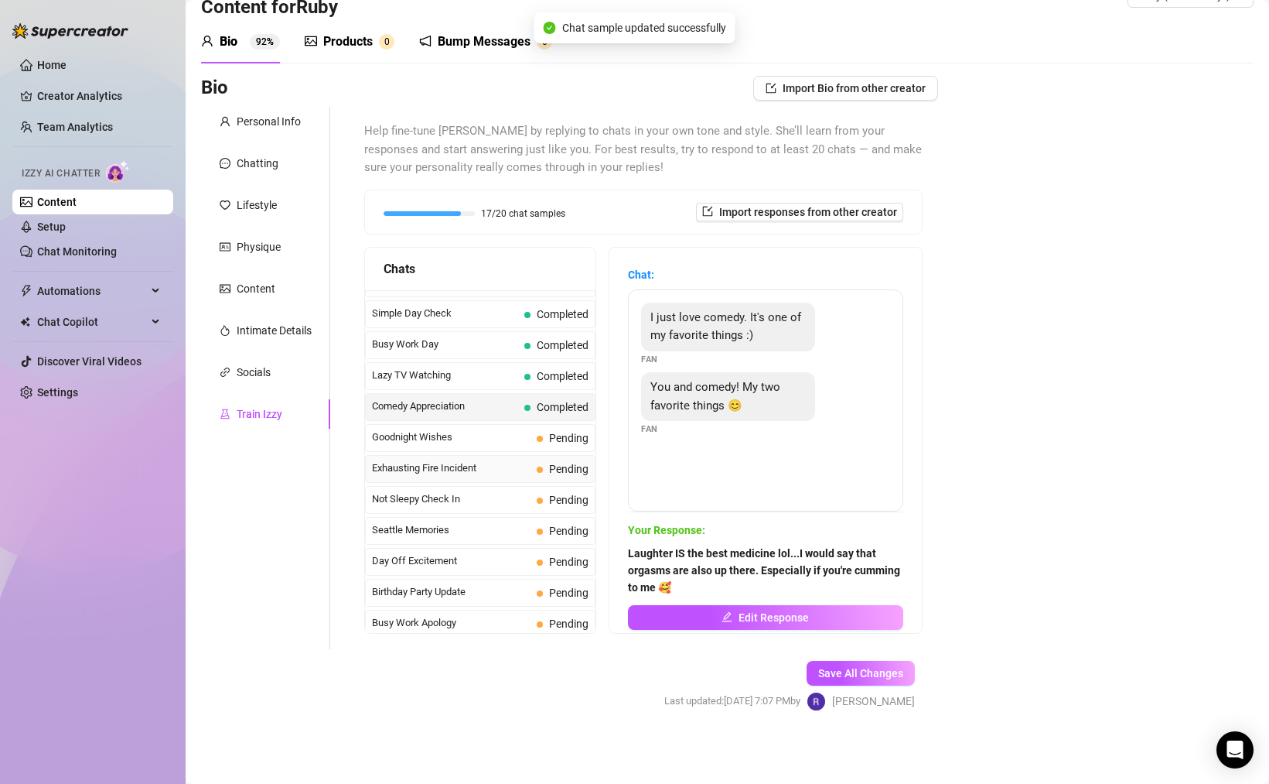
scroll to position [1008, 0]
click at [484, 448] on span "Goodnight Wishes" at bounding box center [451, 439] width 159 height 15
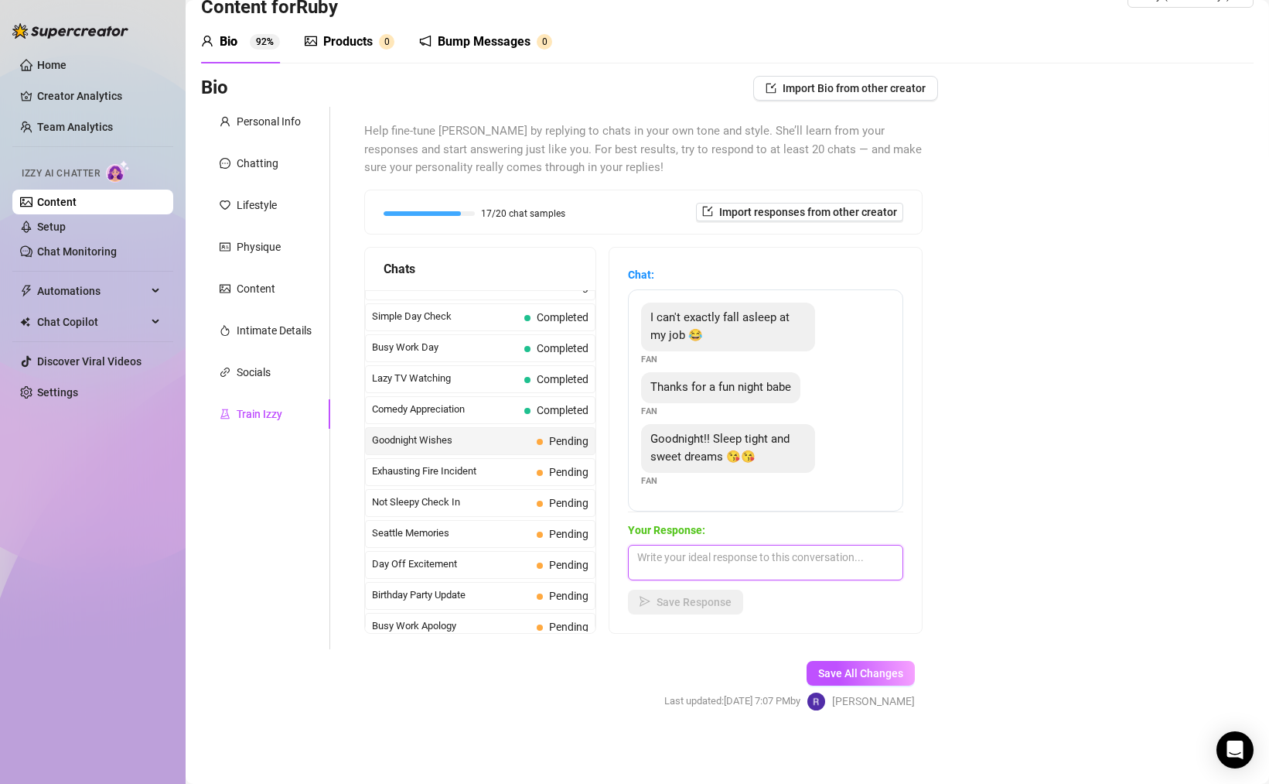
click at [733, 563] on textarea at bounding box center [765, 563] width 275 height 36
type textarea "Goodnight babeh! I hope I show up in your dreams 😈"
click at [695, 597] on span "Save Response" at bounding box center [694, 602] width 75 height 12
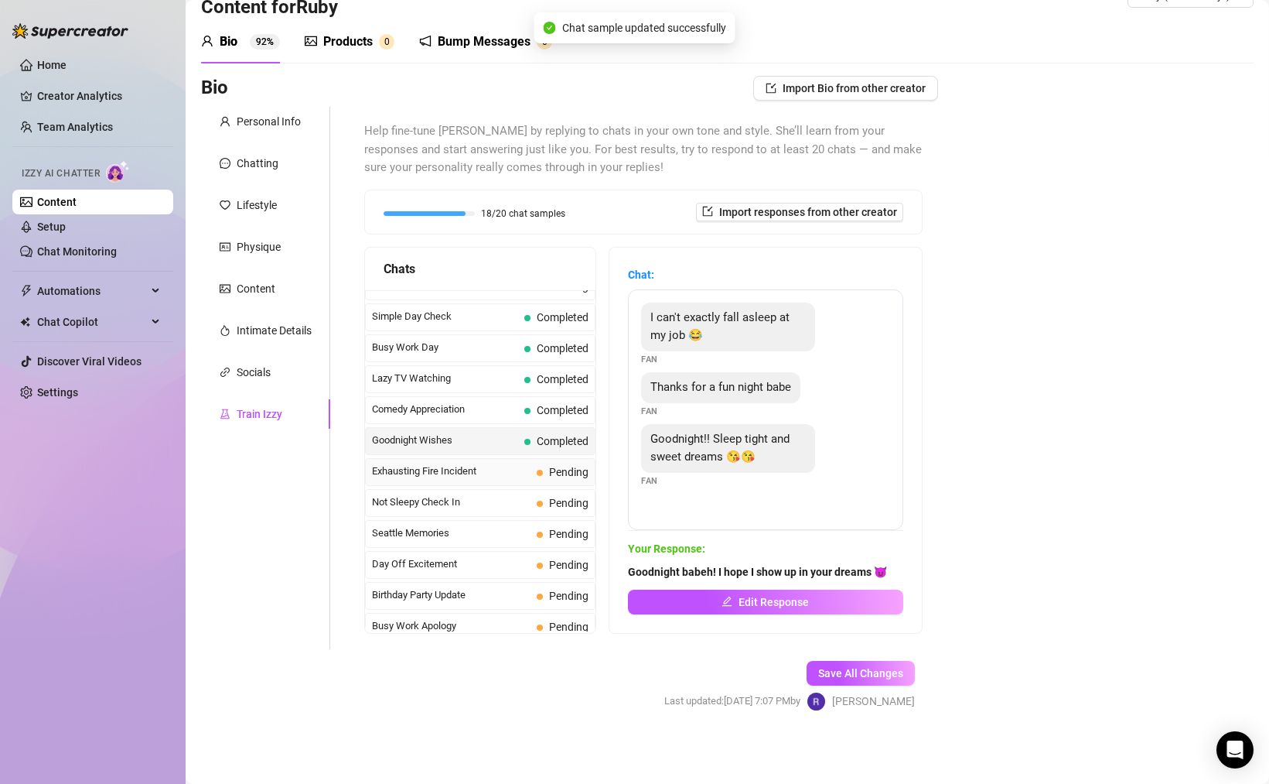
click at [478, 479] on span "Exhausting Fire Incident" at bounding box center [451, 470] width 159 height 15
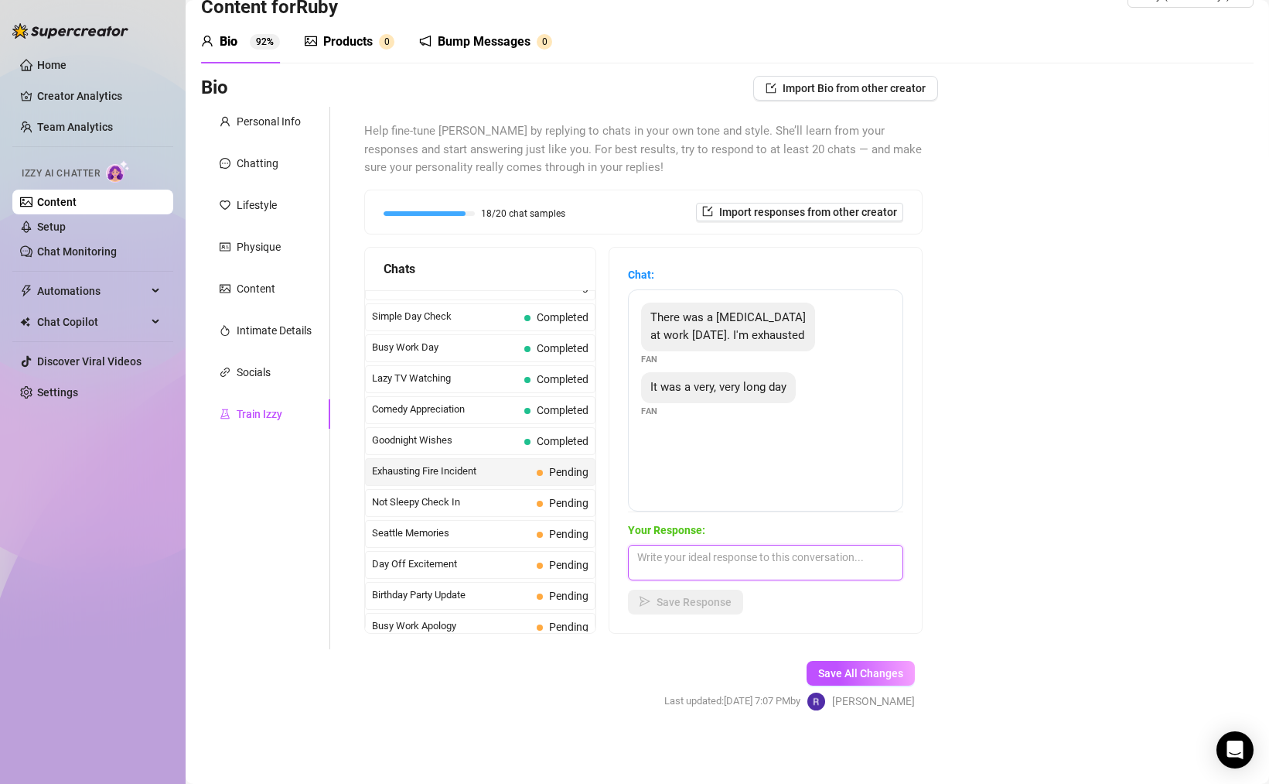
click at [698, 557] on textarea at bounding box center [765, 563] width 275 height 36
click at [464, 510] on span "Not Sleepy Check In" at bounding box center [451, 501] width 159 height 15
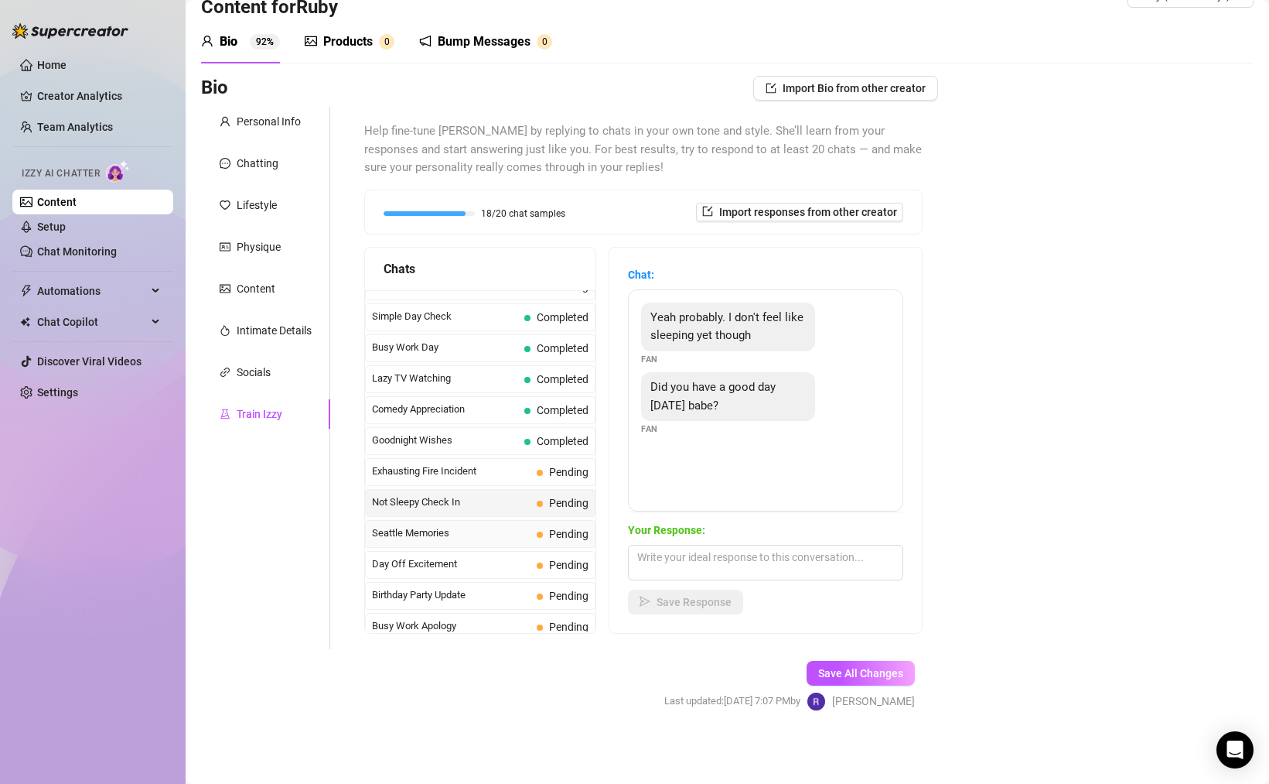
click at [476, 541] on span "Seattle Memories" at bounding box center [451, 532] width 159 height 15
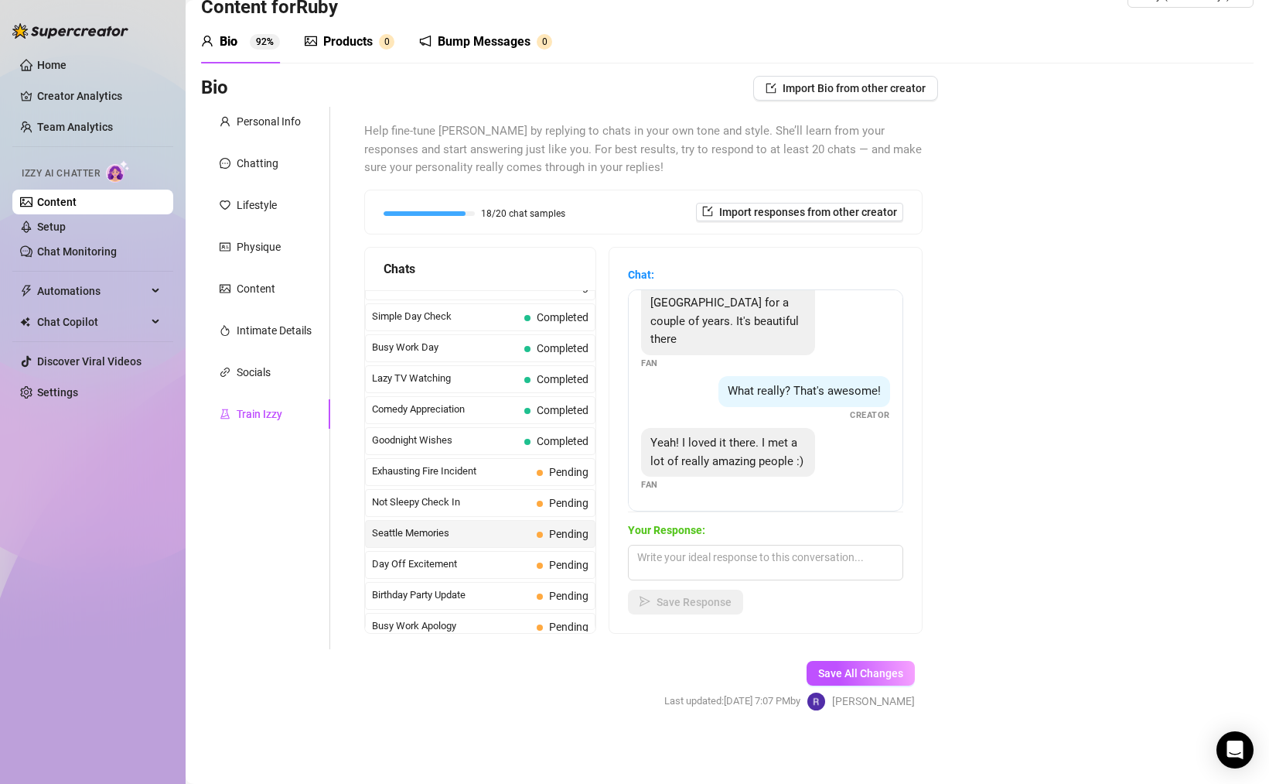
scroll to position [50, 0]
click at [507, 572] on span "Day Off Excitement" at bounding box center [451, 563] width 159 height 15
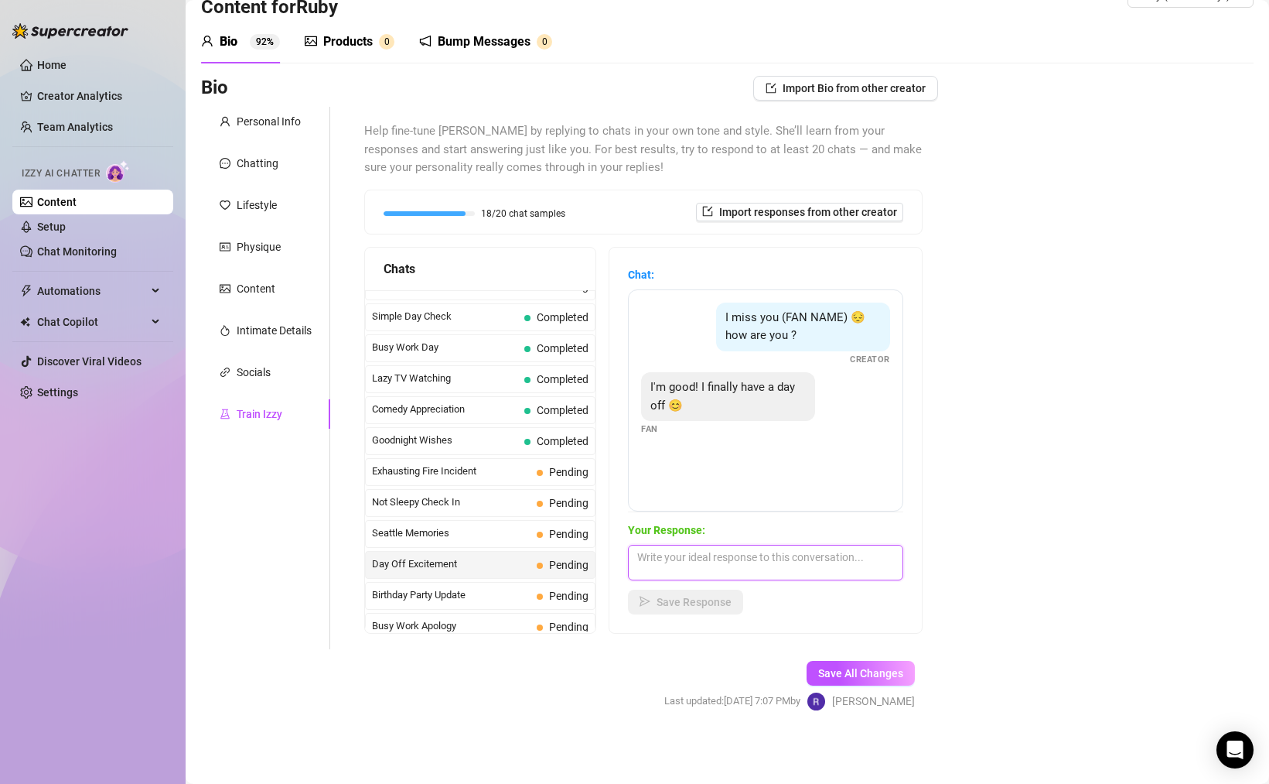
click at [753, 553] on textarea at bounding box center [765, 563] width 275 height 36
type textarea "Ooooohhh exciting! What do you have planned?"
click at [724, 602] on span "Save Response" at bounding box center [694, 602] width 75 height 12
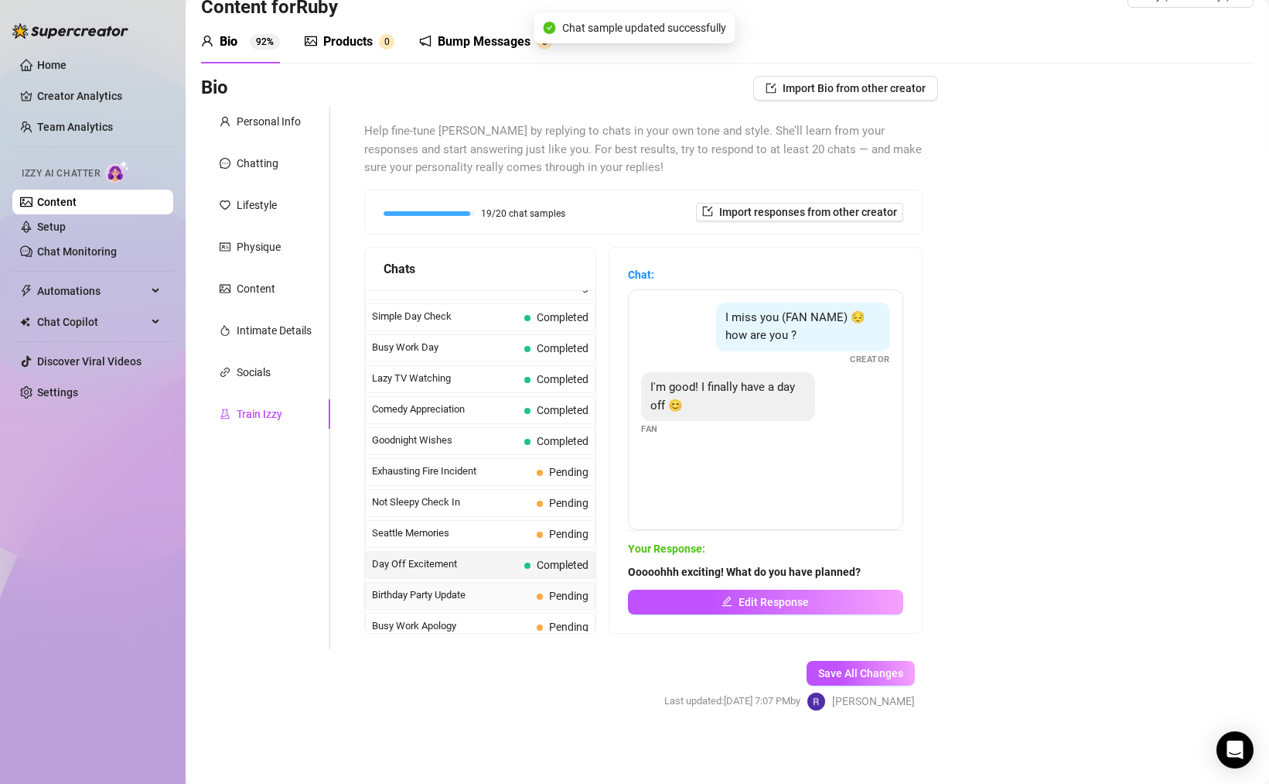
click at [490, 600] on div "Birthday Party Update Pending" at bounding box center [480, 596] width 231 height 28
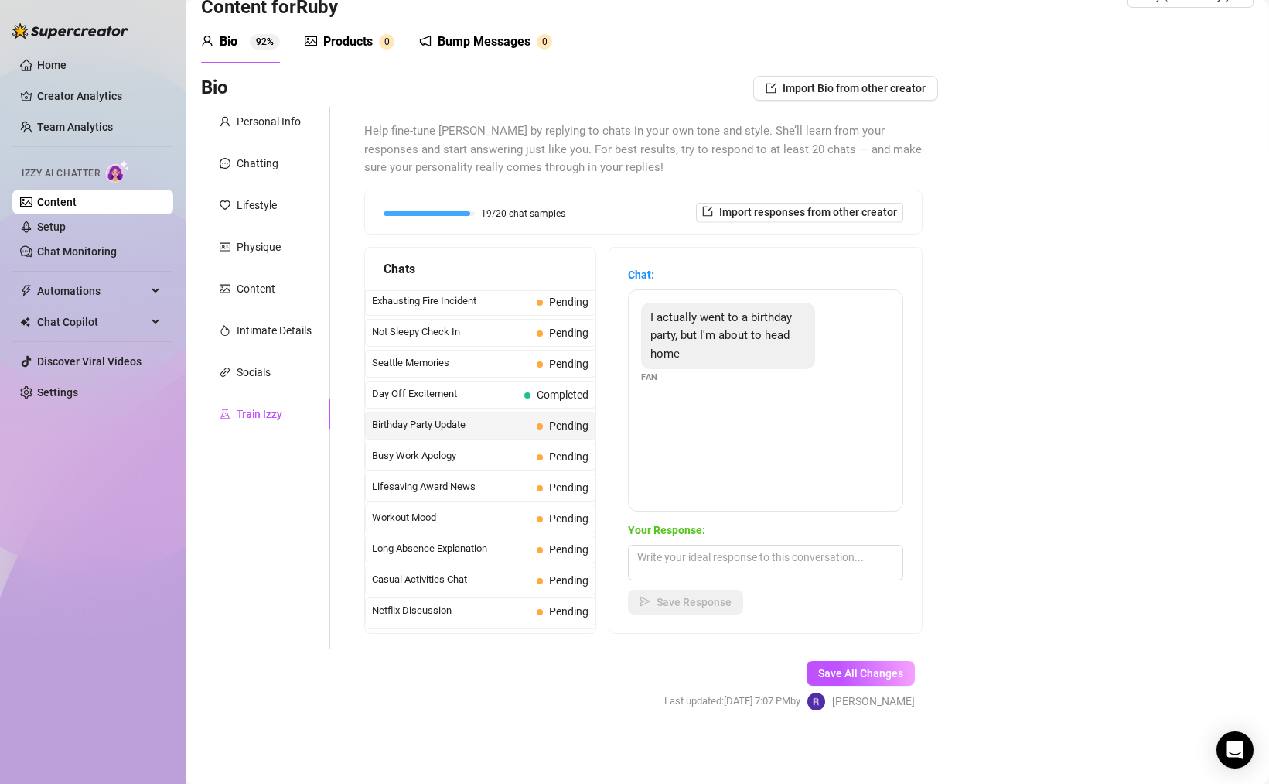
scroll to position [1265, 0]
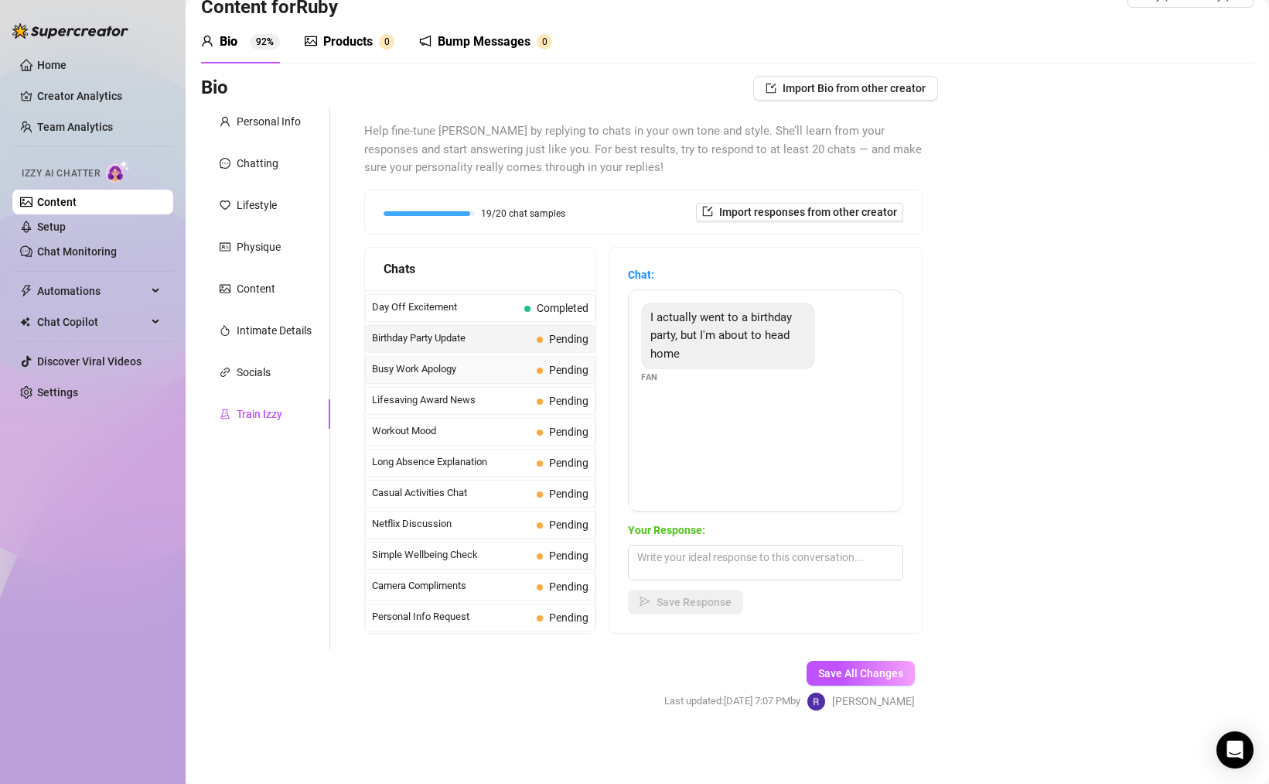
click at [469, 377] on span "Busy Work Apology" at bounding box center [451, 368] width 159 height 15
click at [521, 446] on div "Workout Mood Pending" at bounding box center [480, 432] width 231 height 28
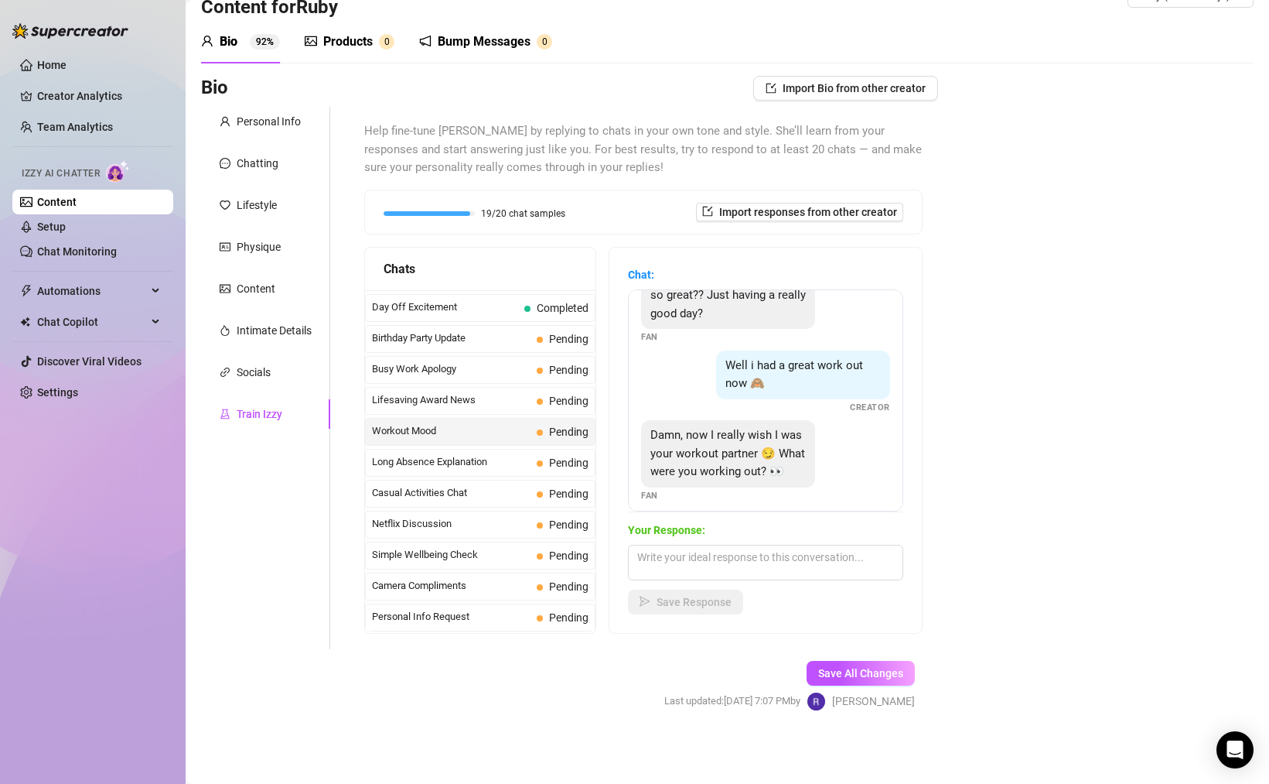
scroll to position [69, 0]
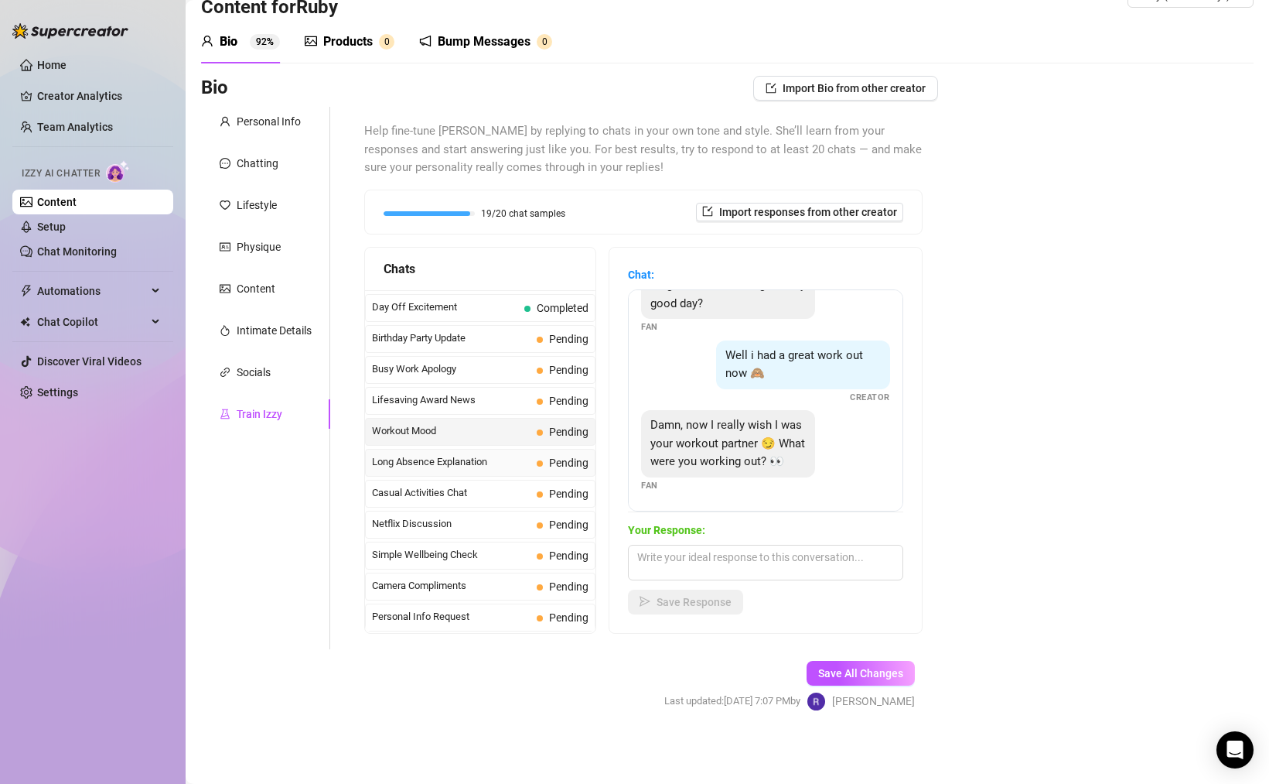
click at [454, 470] on span "Long Absence Explanation" at bounding box center [451, 461] width 159 height 15
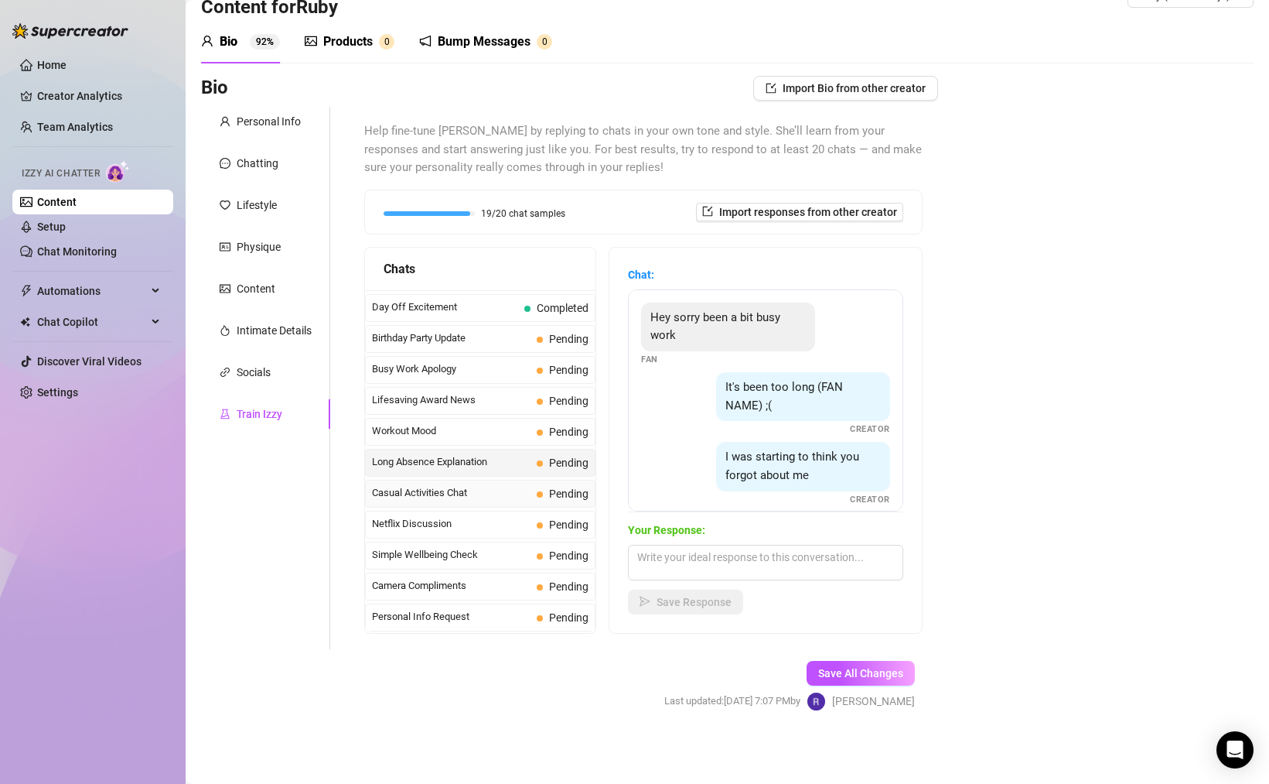
click at [453, 500] on span "Casual Activities Chat" at bounding box center [451, 492] width 159 height 15
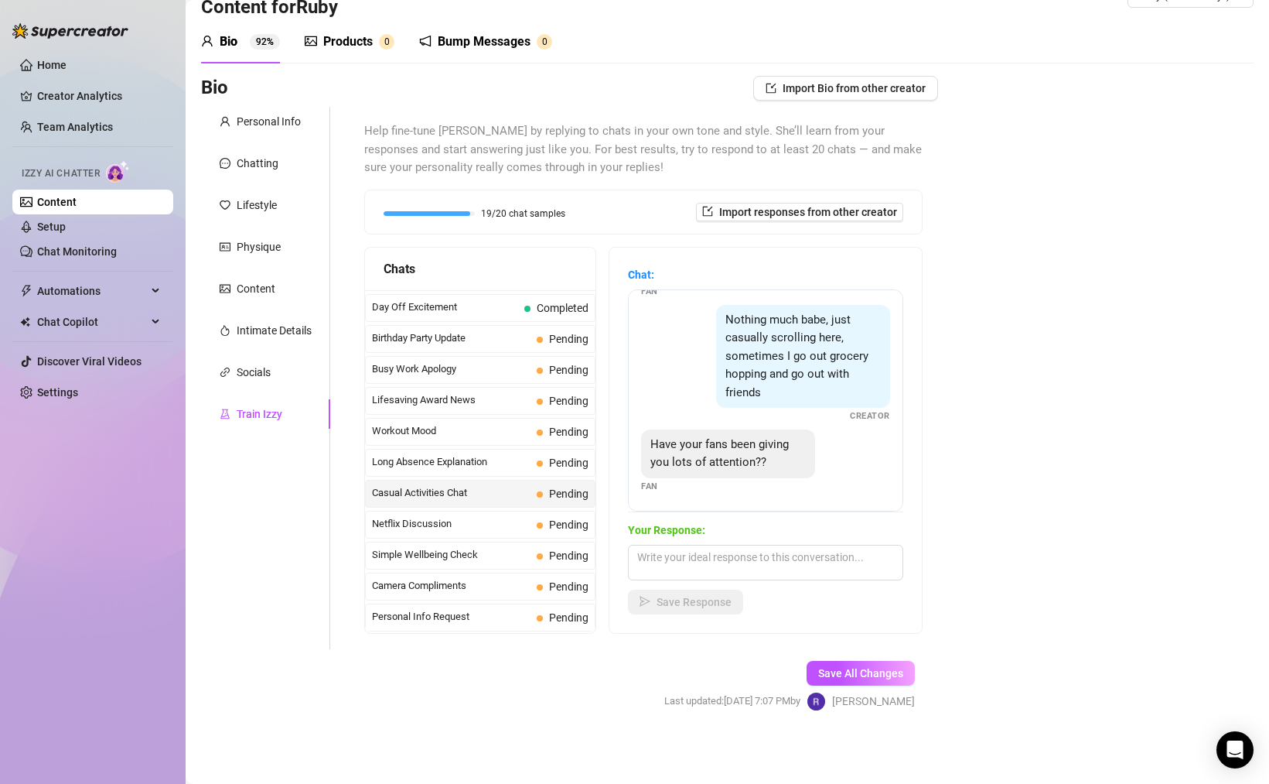
scroll to position [50, 0]
click at [401, 531] on span "Netflix Discussion" at bounding box center [451, 523] width 159 height 15
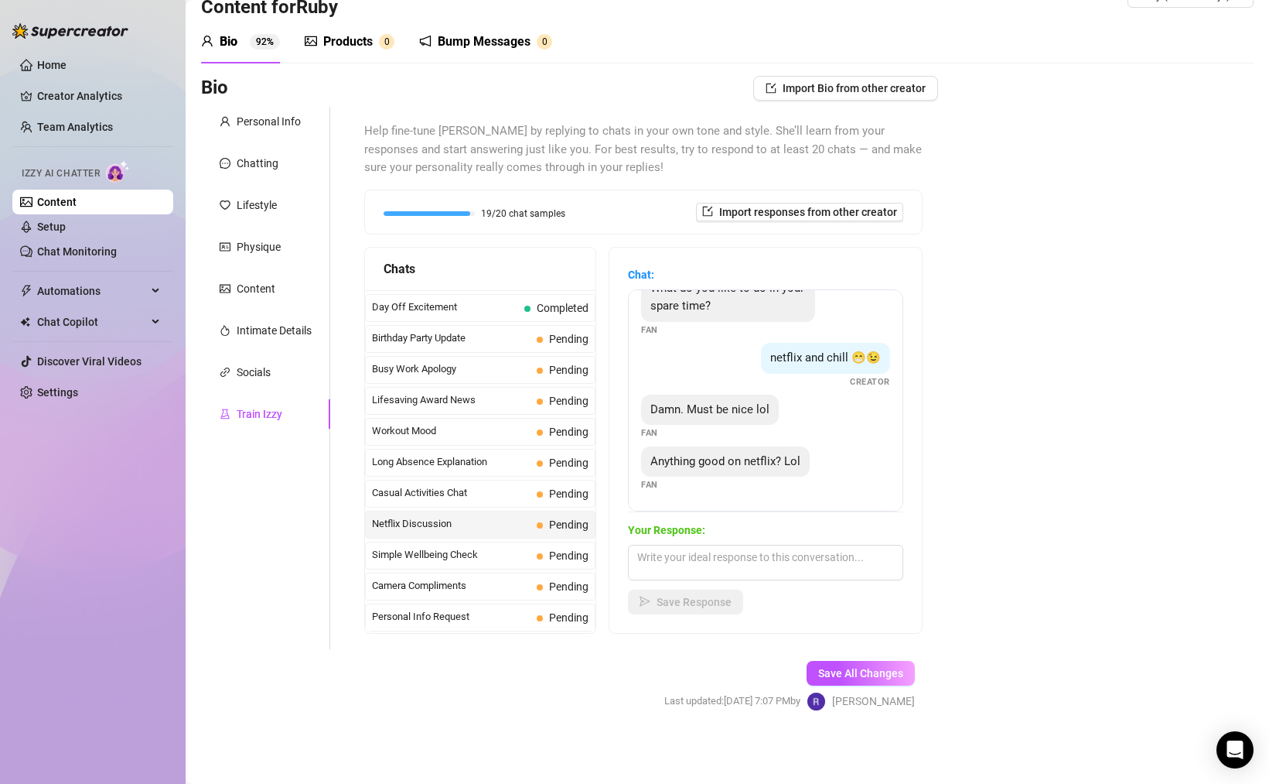
scroll to position [47, 0]
click at [787, 561] on textarea at bounding box center [765, 563] width 275 height 36
type textarea "I"
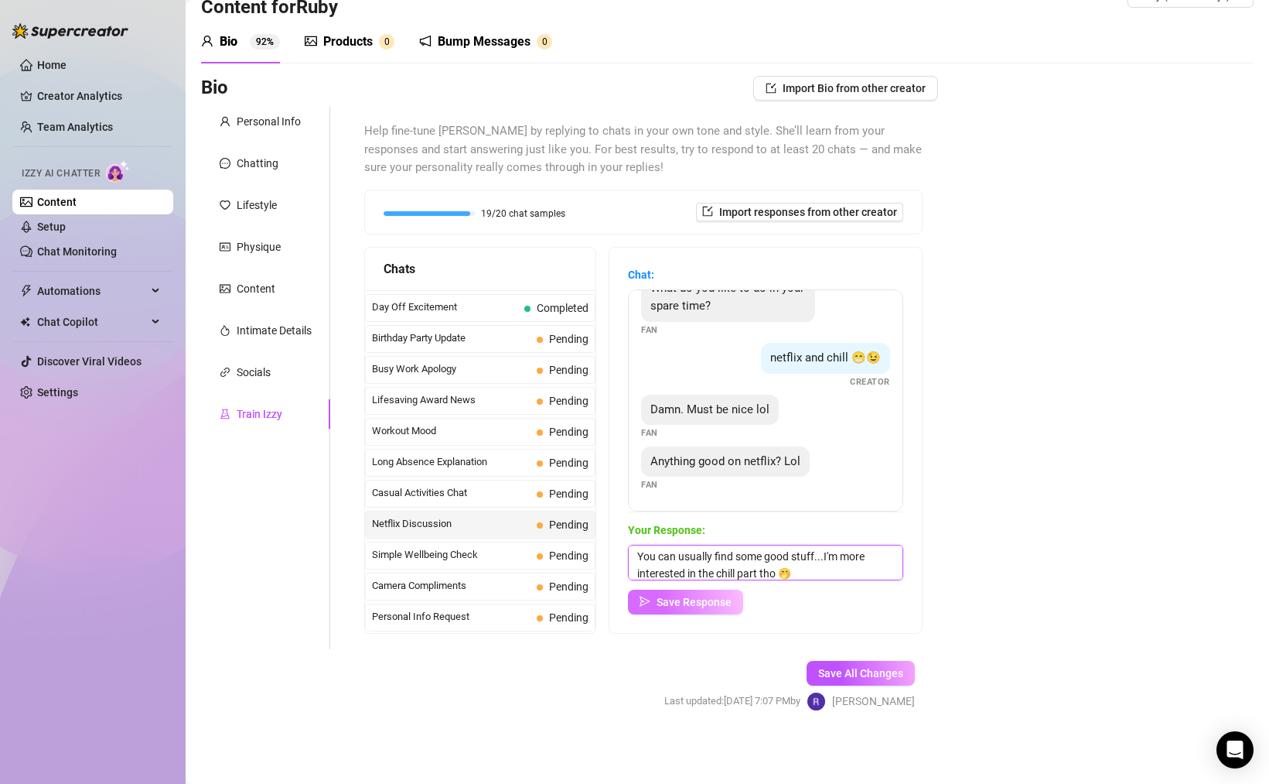
type textarea "You can usually find some good stuff...I'm more interested in the chill part th…"
click at [723, 603] on span "Save Response" at bounding box center [694, 602] width 75 height 12
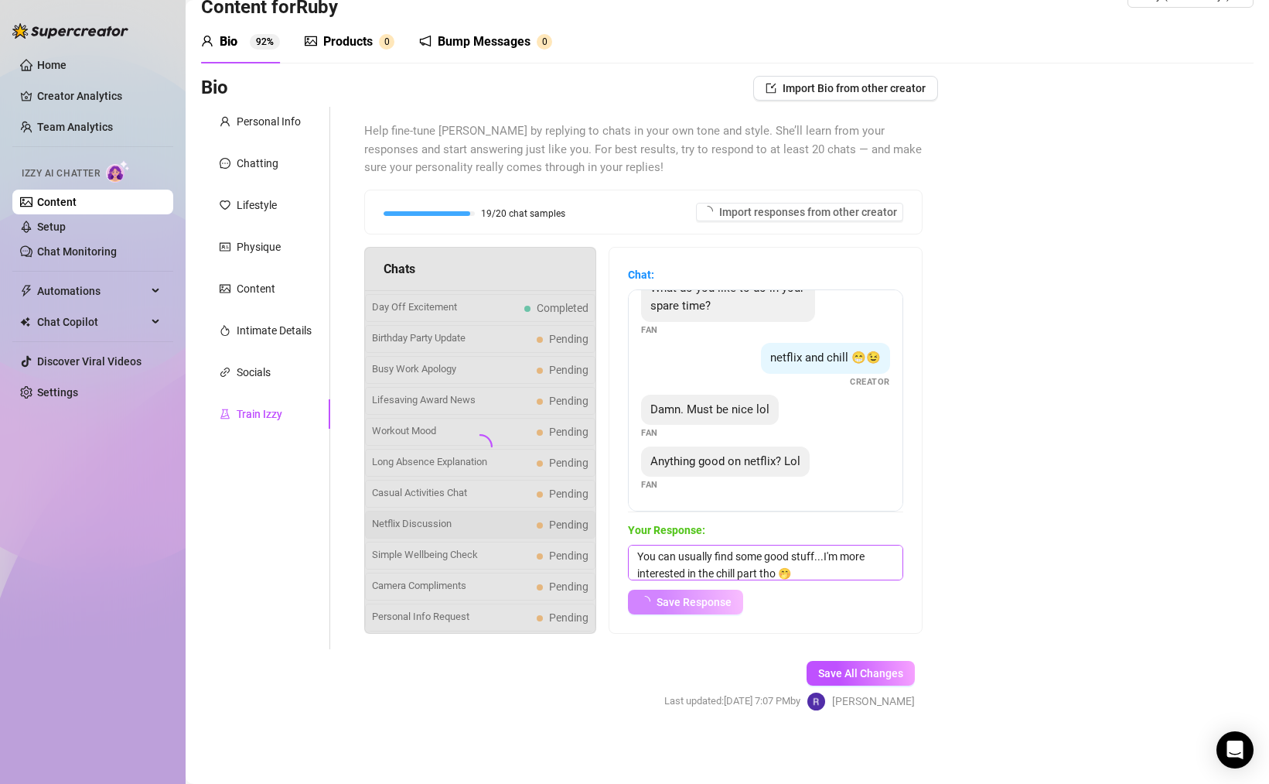
scroll to position [46, 0]
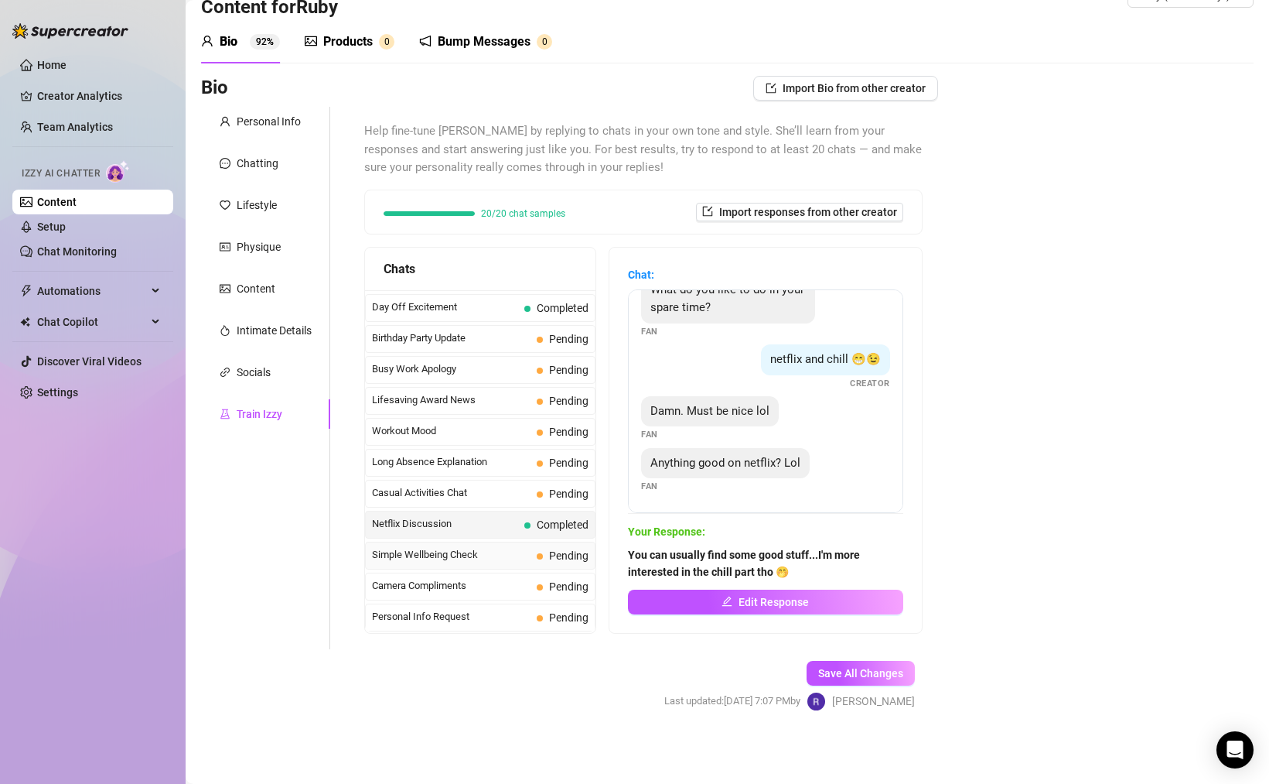
click at [475, 562] on span "Simple Wellbeing Check" at bounding box center [451, 554] width 159 height 15
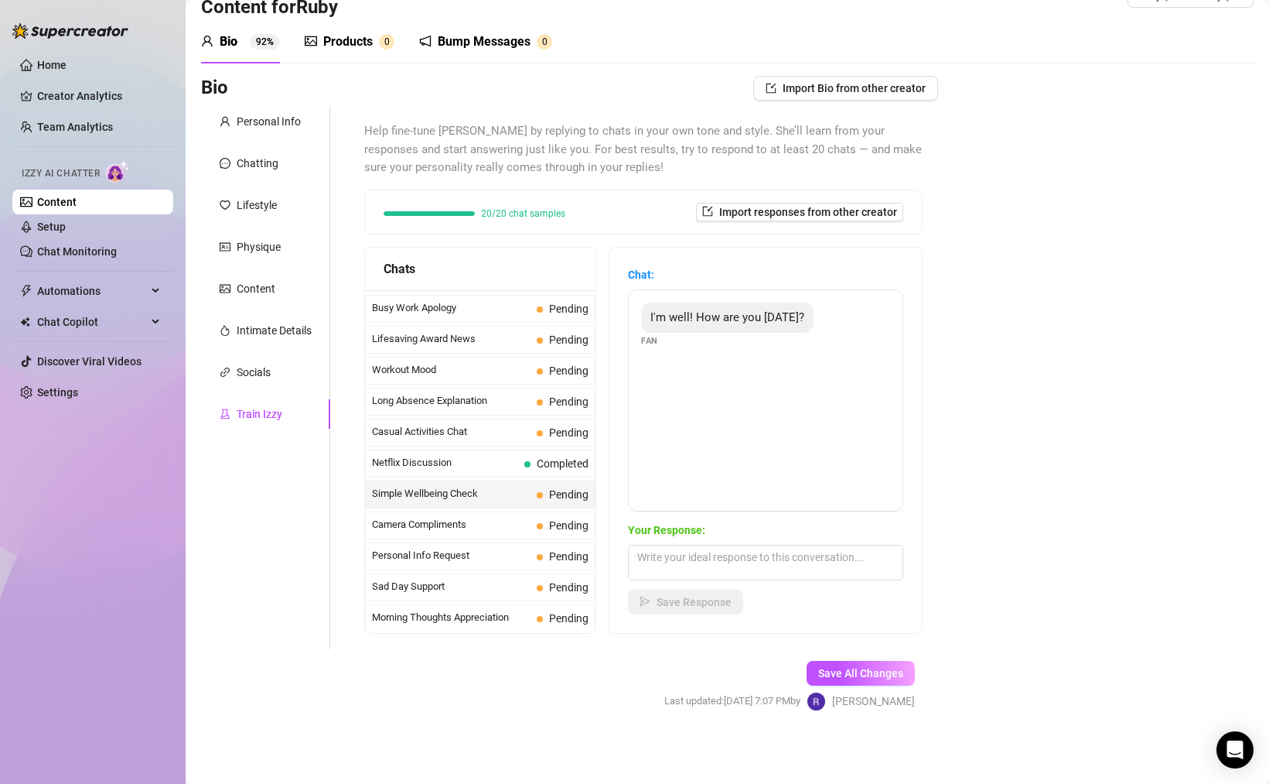
scroll to position [1337, 0]
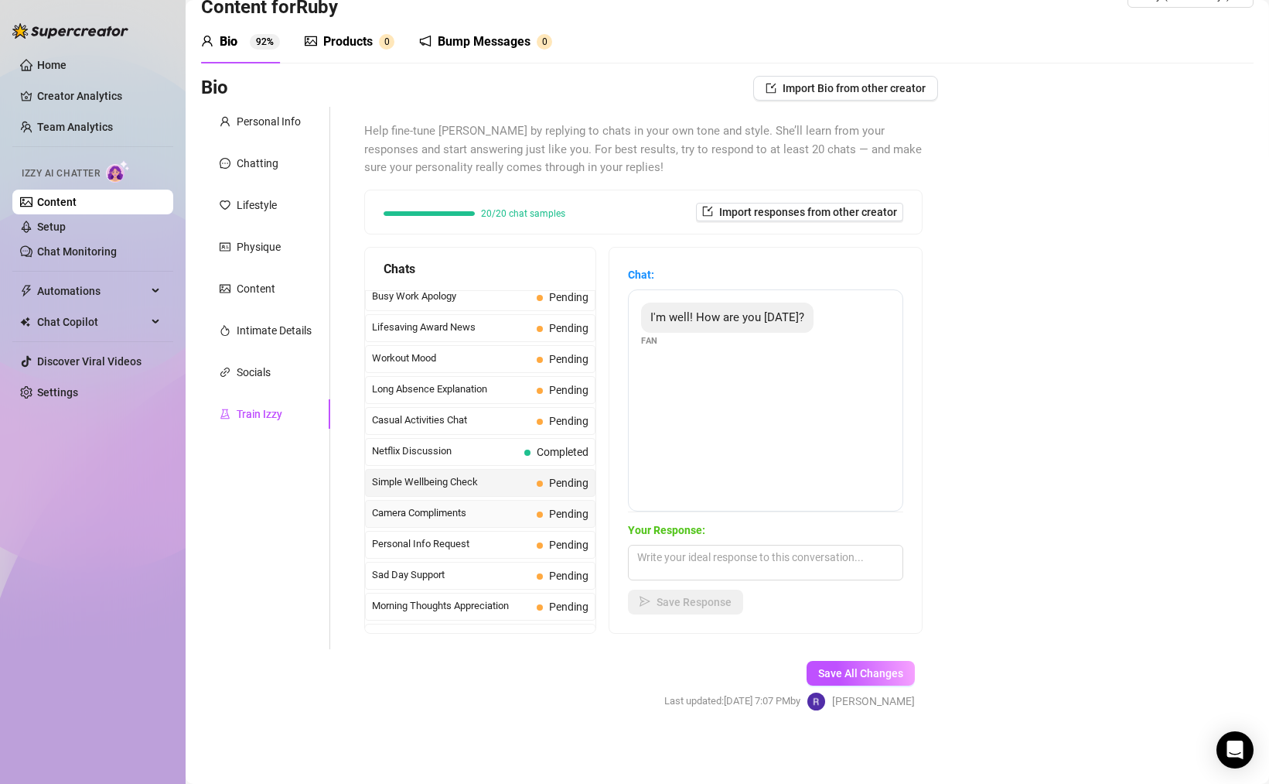
click at [462, 516] on div "Camera Compliments Pending" at bounding box center [480, 514] width 231 height 28
click at [452, 550] on div "Personal Info Request Pending" at bounding box center [480, 545] width 231 height 28
click at [498, 582] on span "Sad Day Support" at bounding box center [451, 574] width 159 height 15
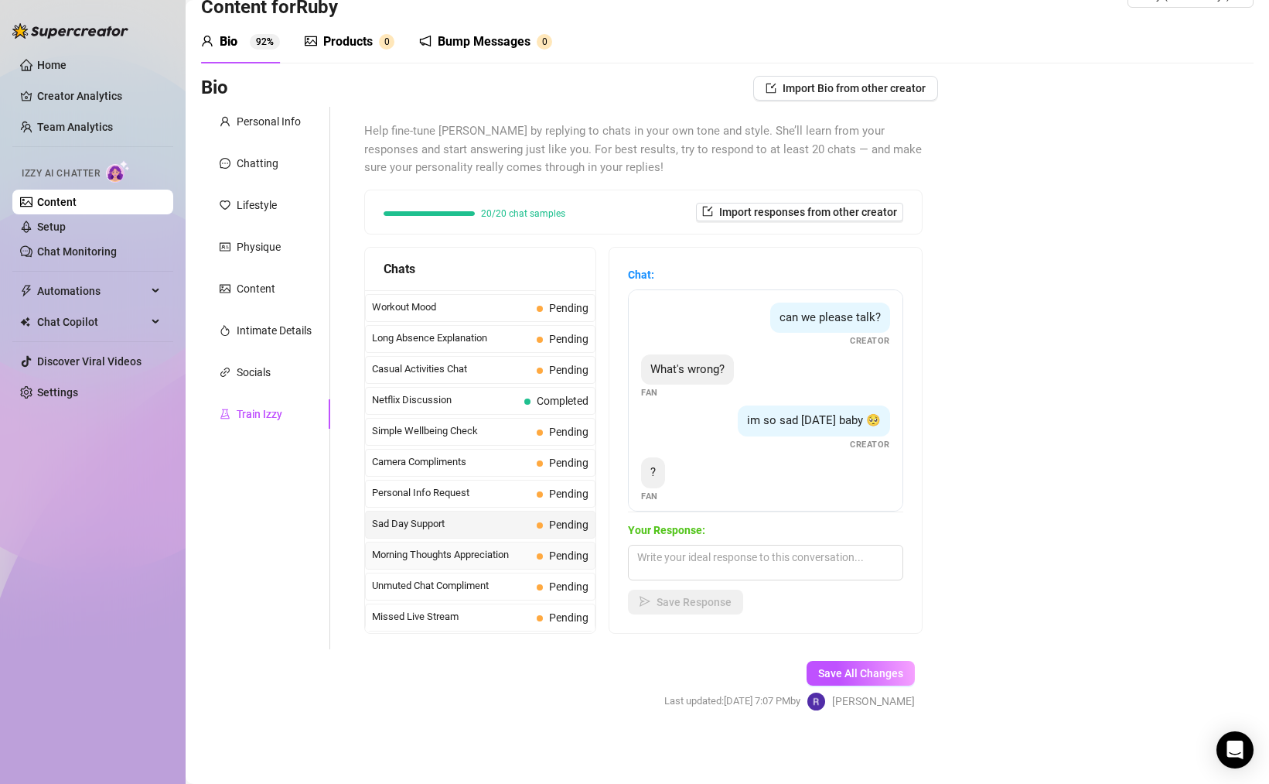
scroll to position [1398, 0]
click at [476, 557] on span "Morning Thoughts Appreciation" at bounding box center [451, 554] width 159 height 15
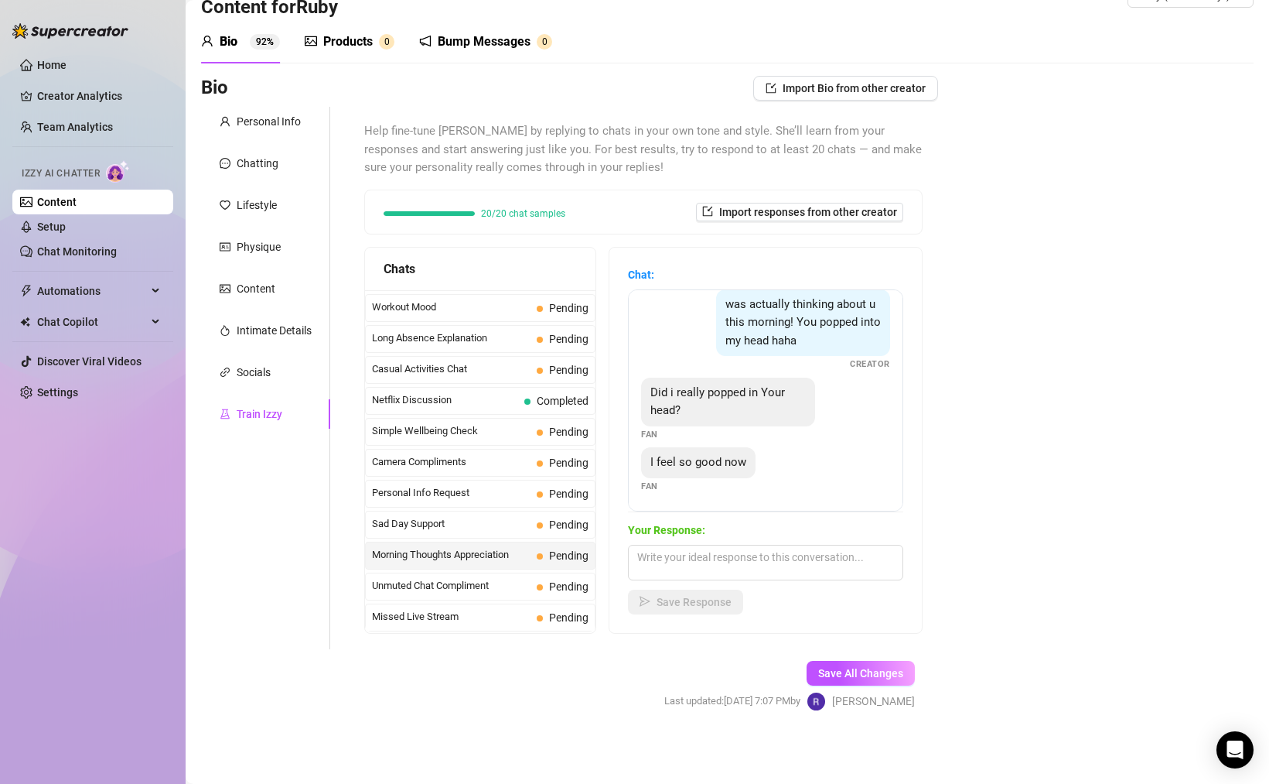
scroll to position [187, 0]
click at [468, 585] on span "Unmuted Chat Compliment" at bounding box center [451, 585] width 159 height 15
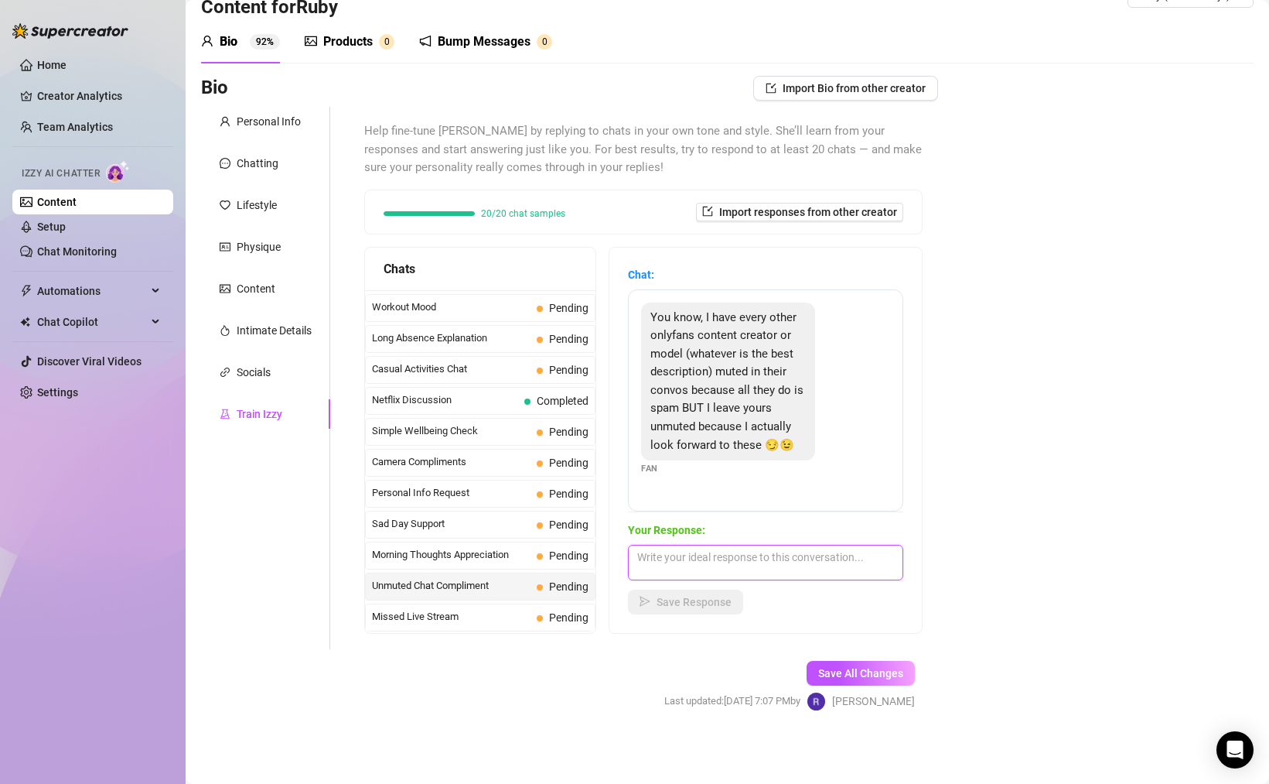
click at [709, 558] on textarea at bounding box center [765, 563] width 275 height 36
type textarea "awwww thank you babeh 🥰 I like chatting with you too 😘"
click at [709, 599] on span "Save Response" at bounding box center [694, 602] width 75 height 12
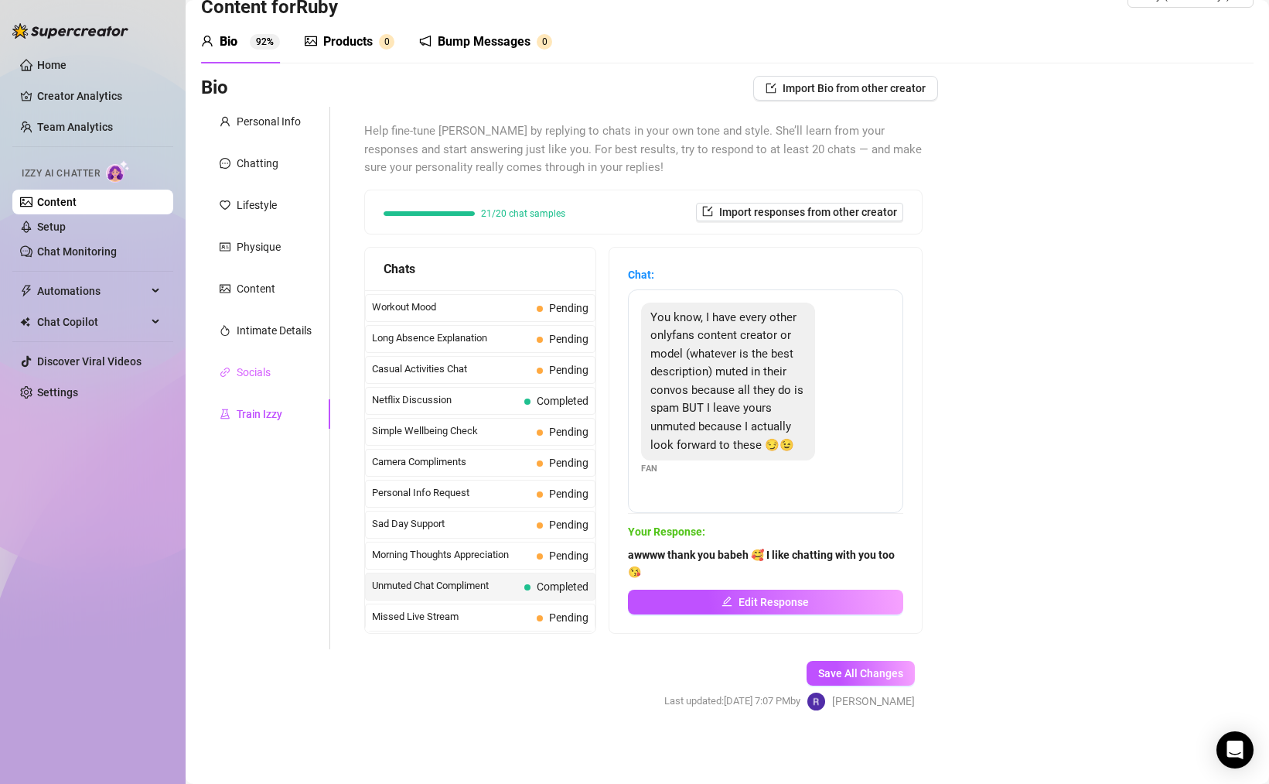
click at [275, 377] on div "Socials" at bounding box center [265, 371] width 129 height 29
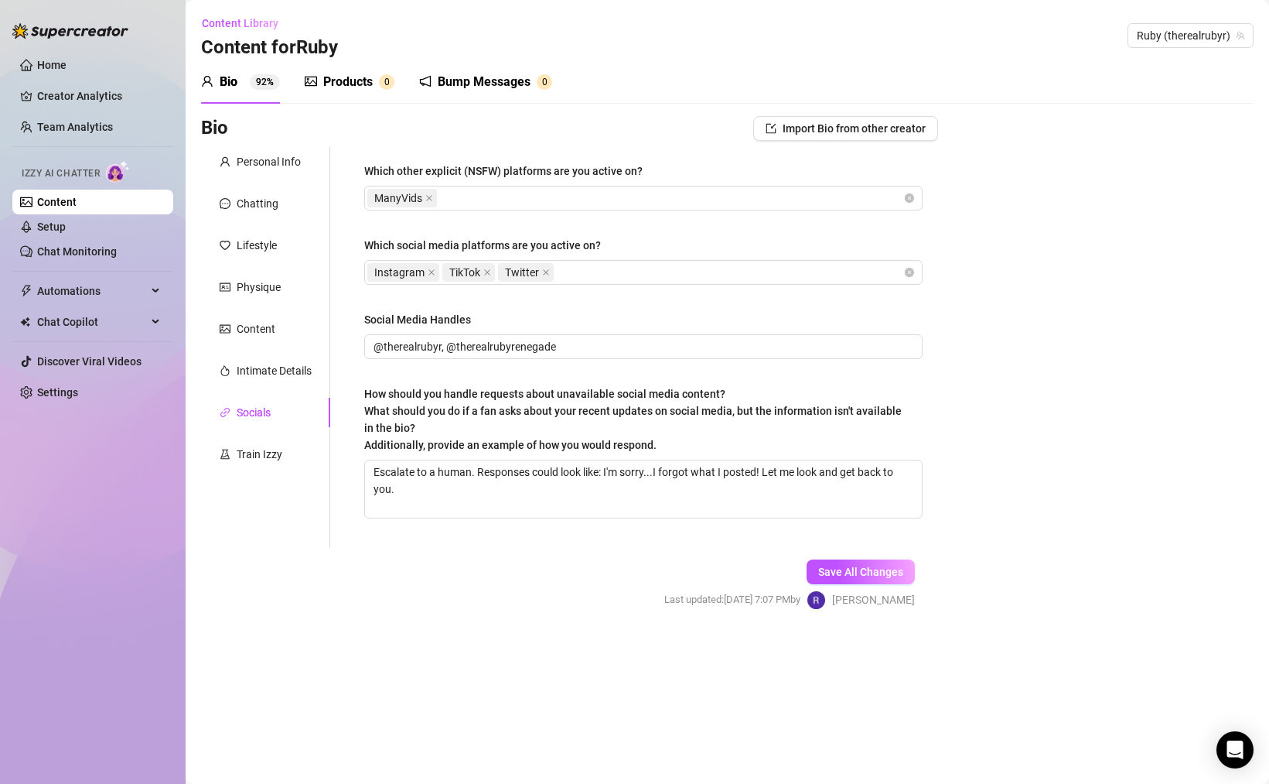
click at [270, 434] on div "Personal Info Chatting Lifestyle Physique Content Intimate Details Socials Trai…" at bounding box center [265, 347] width 129 height 401
click at [271, 453] on div "Train Izzy" at bounding box center [260, 454] width 46 height 17
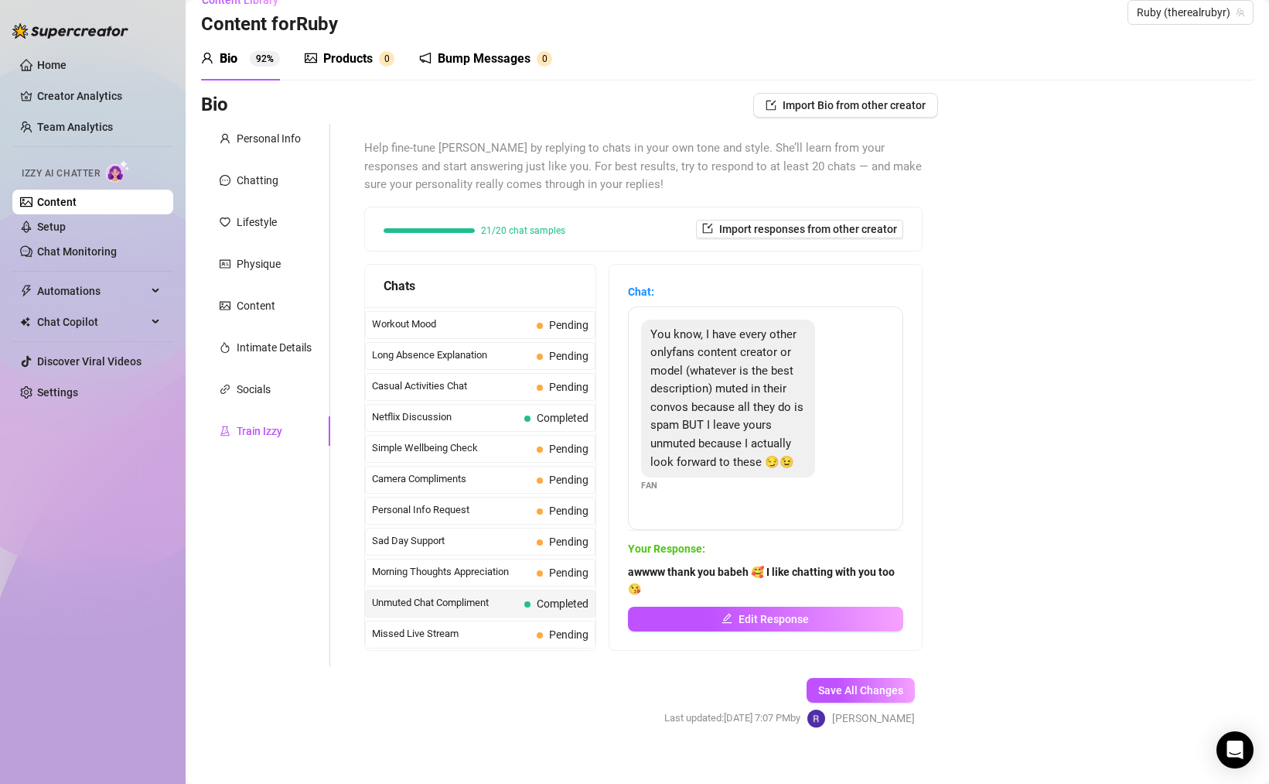
scroll to position [40, 0]
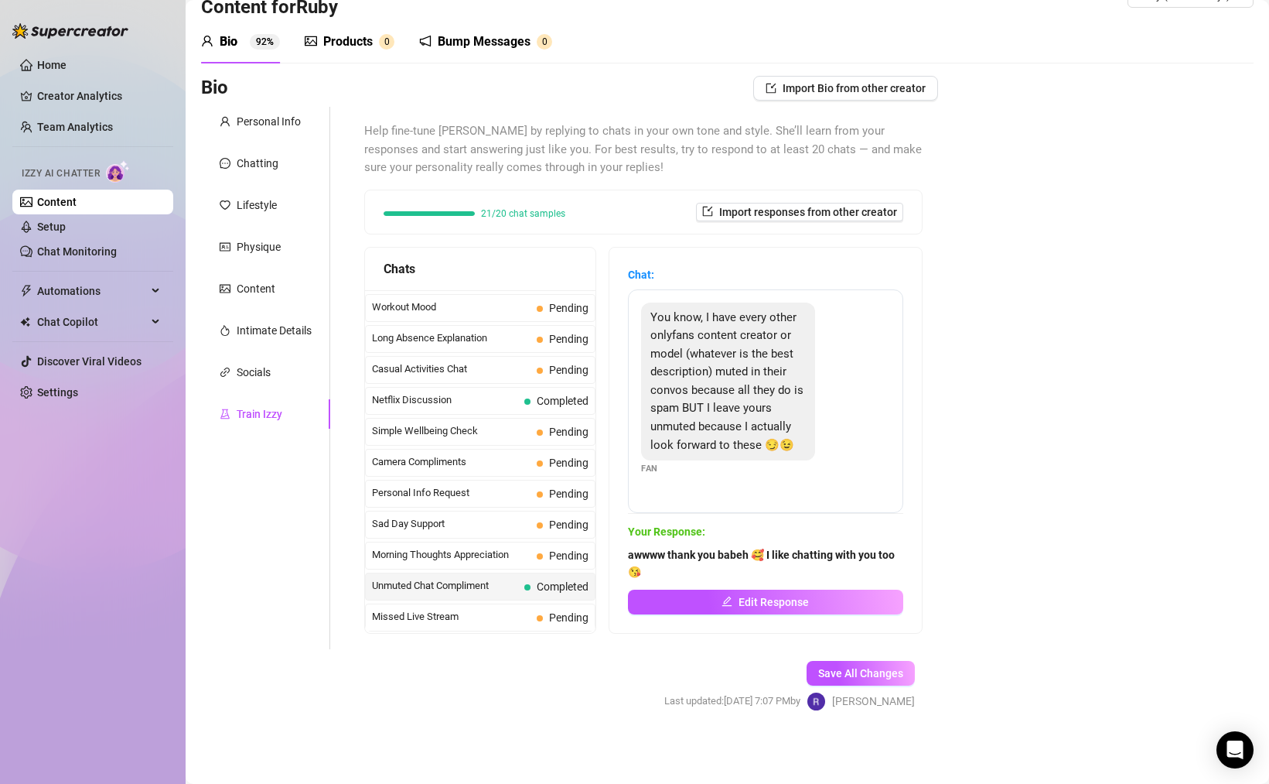
click at [336, 47] on div "Products" at bounding box center [348, 41] width 50 height 19
